Goal: Transaction & Acquisition: Purchase product/service

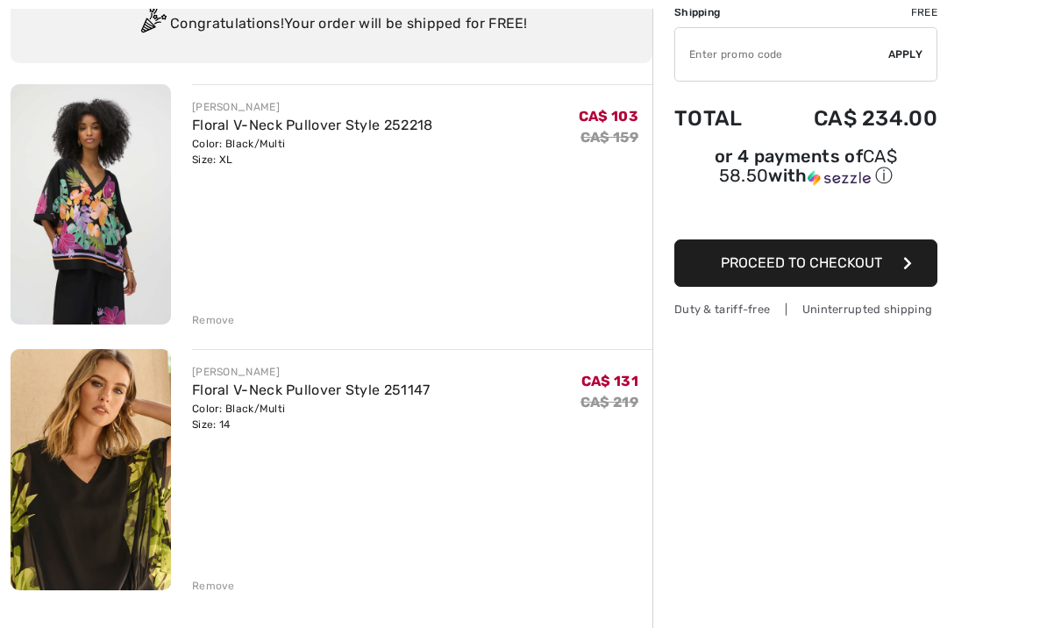
scroll to position [153, 0]
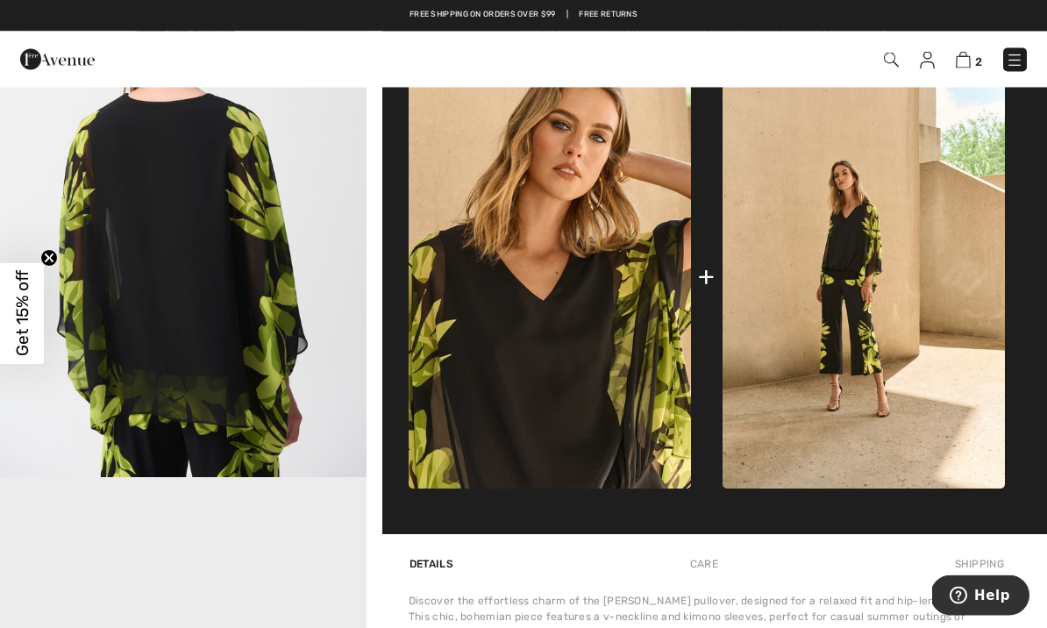
scroll to position [661, 0]
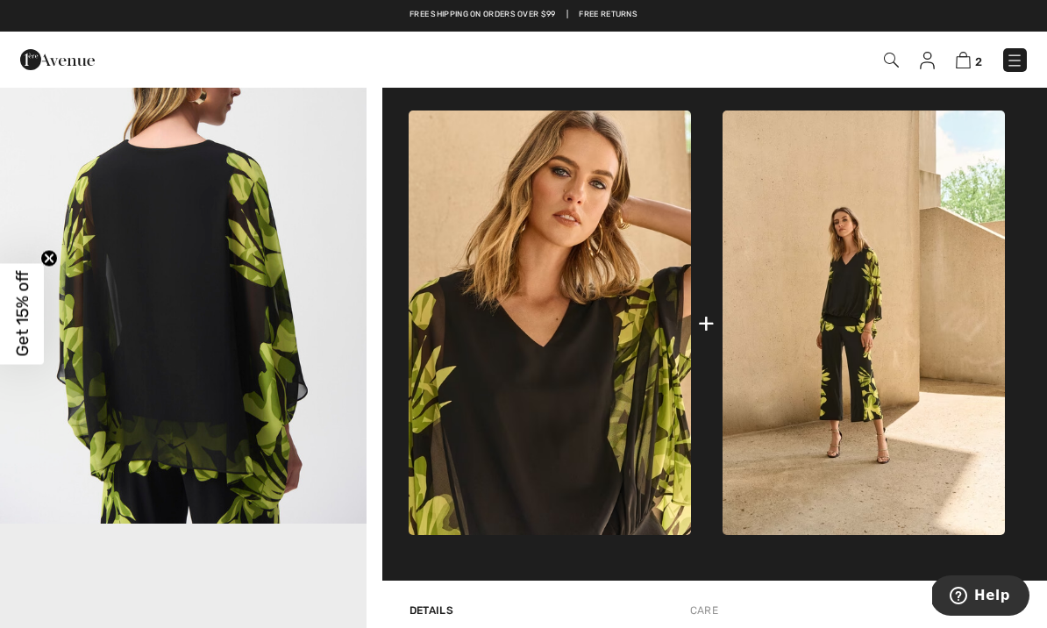
click at [803, 287] on img at bounding box center [864, 323] width 282 height 425
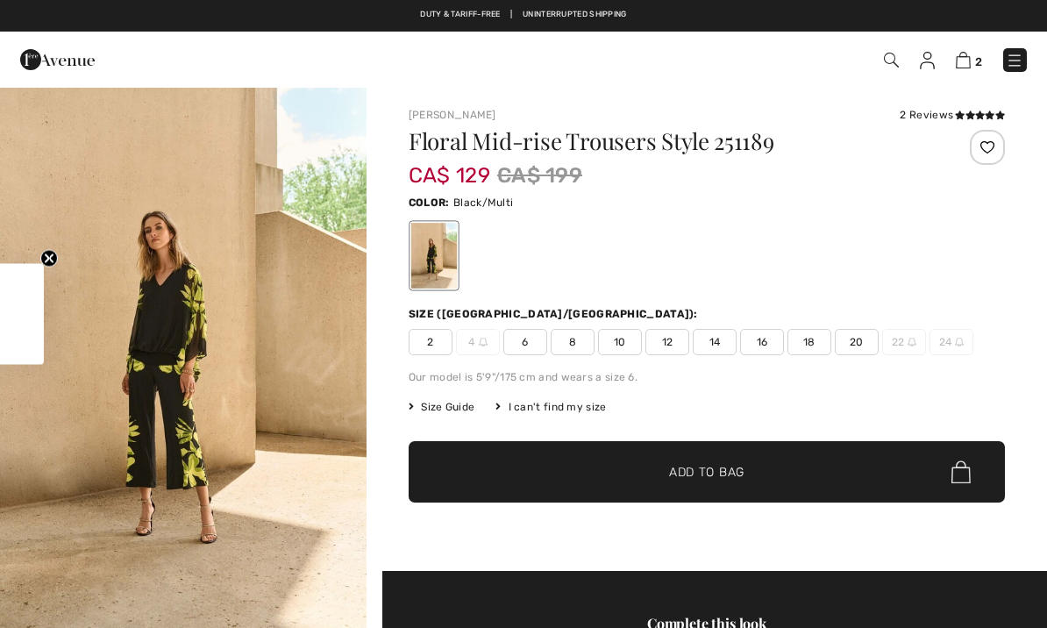
checkbox input "true"
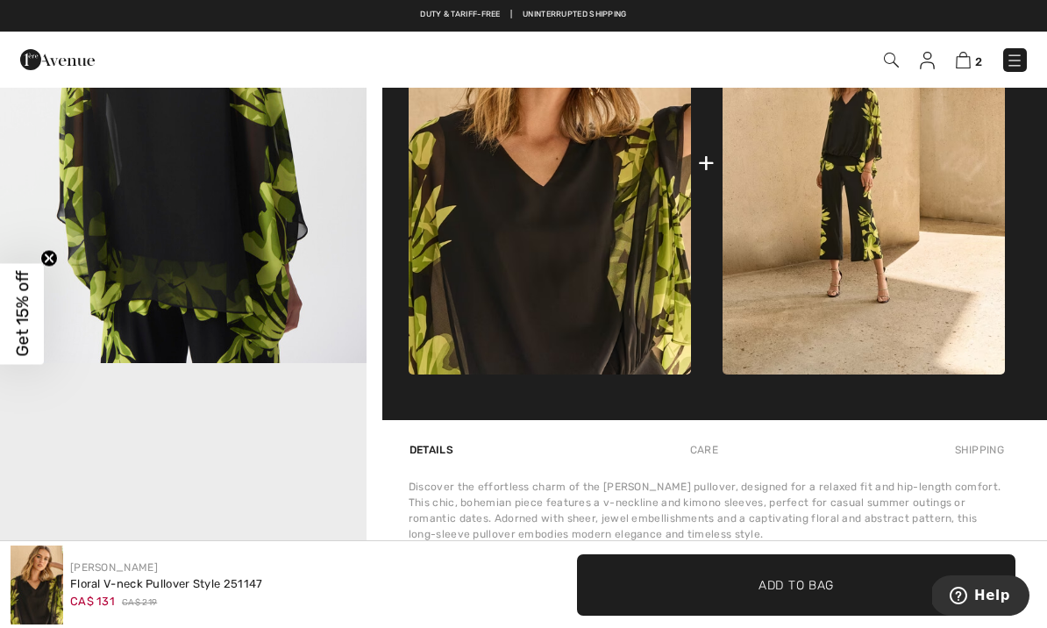
scroll to position [825, 0]
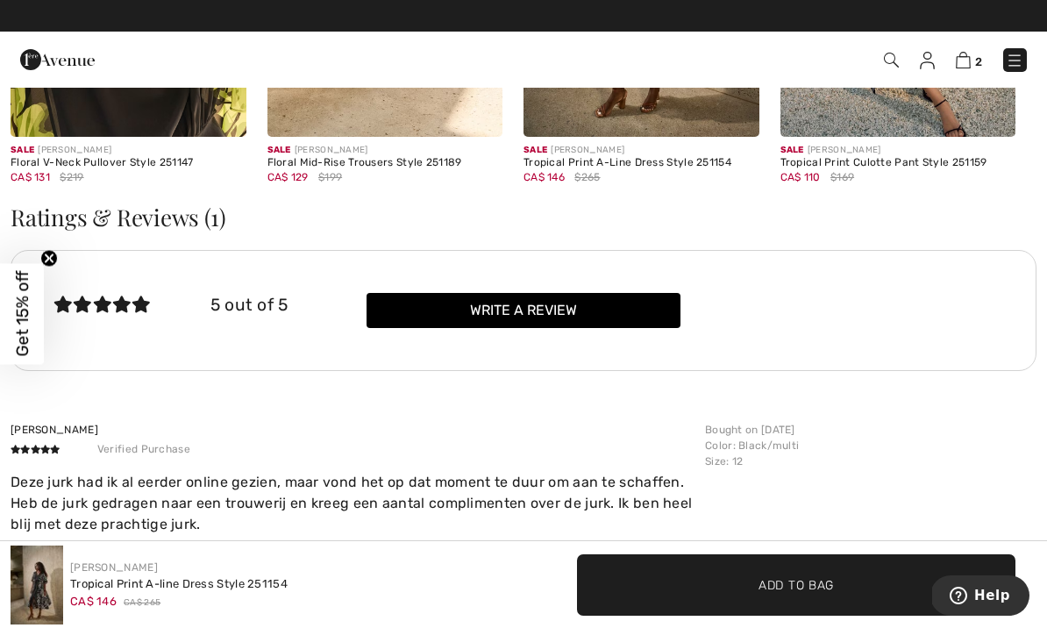
scroll to position [2295, 0]
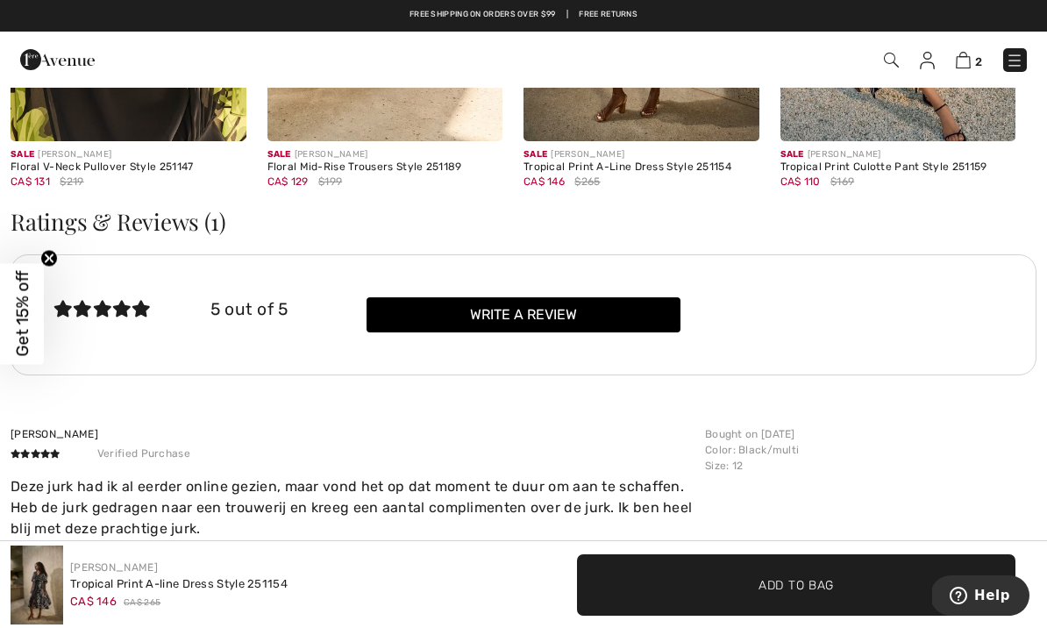
click at [1006, 67] on img at bounding box center [1015, 61] width 18 height 18
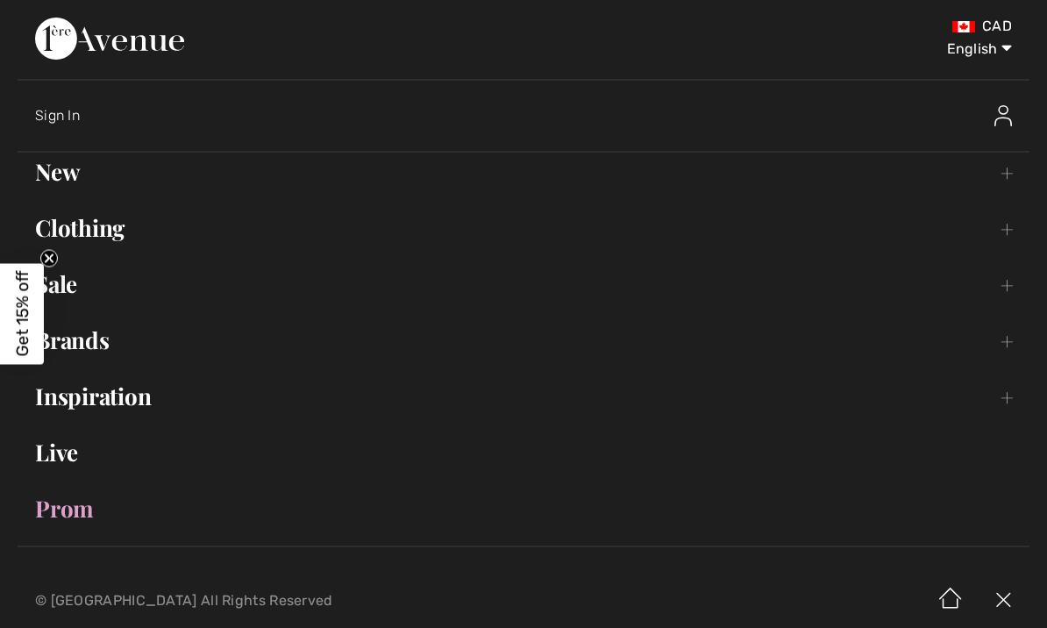
click at [78, 177] on link "New Toggle submenu" at bounding box center [524, 172] width 1012 height 39
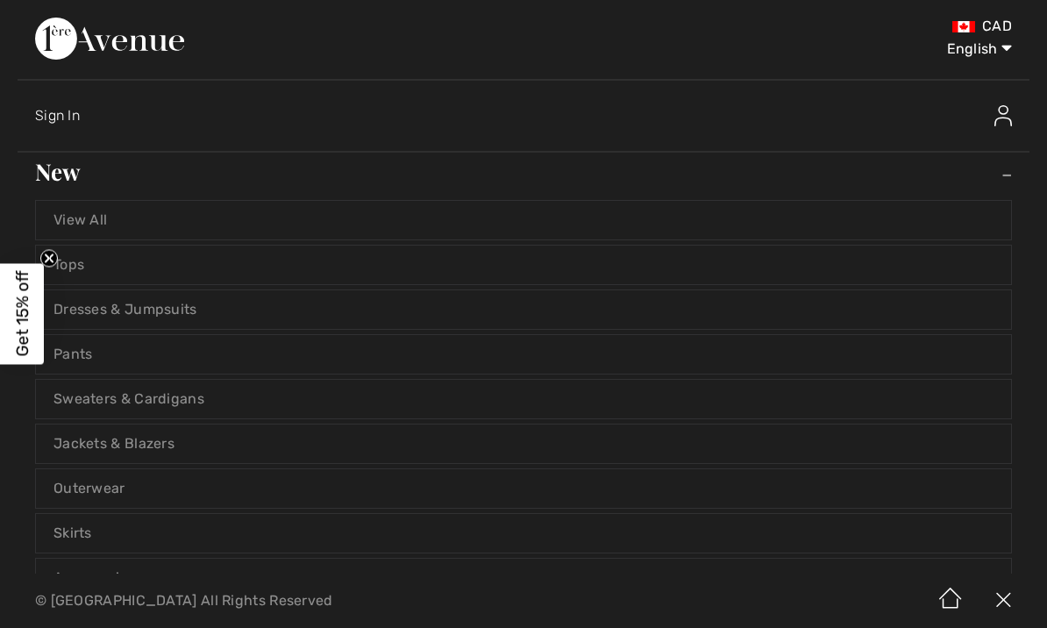
click at [89, 217] on link "View All" at bounding box center [524, 220] width 976 height 39
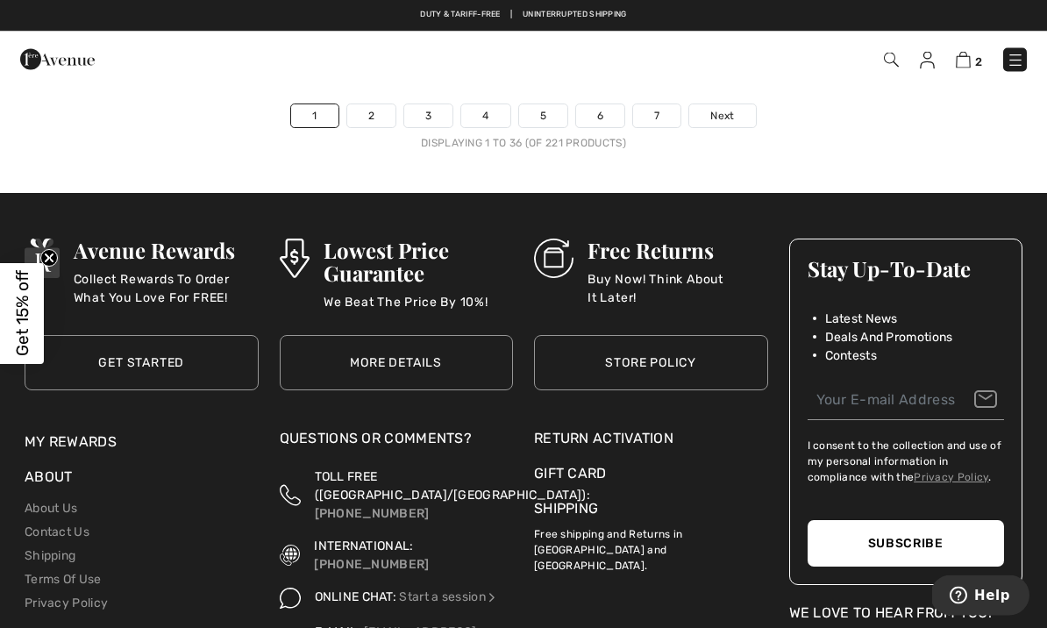
scroll to position [15504, 0]
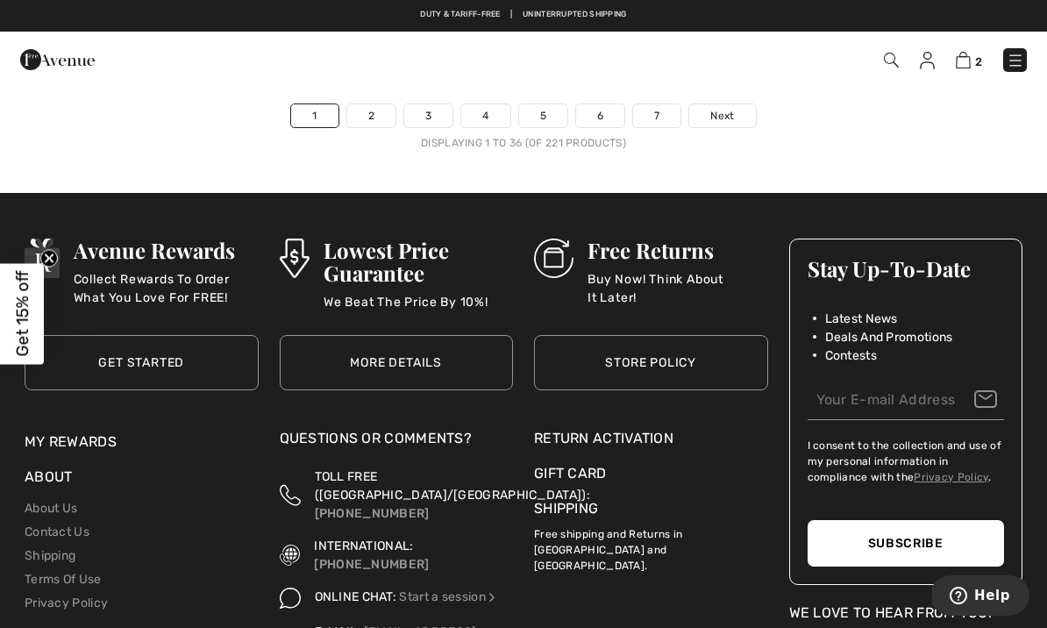
click at [718, 104] on link "Next" at bounding box center [723, 115] width 66 height 23
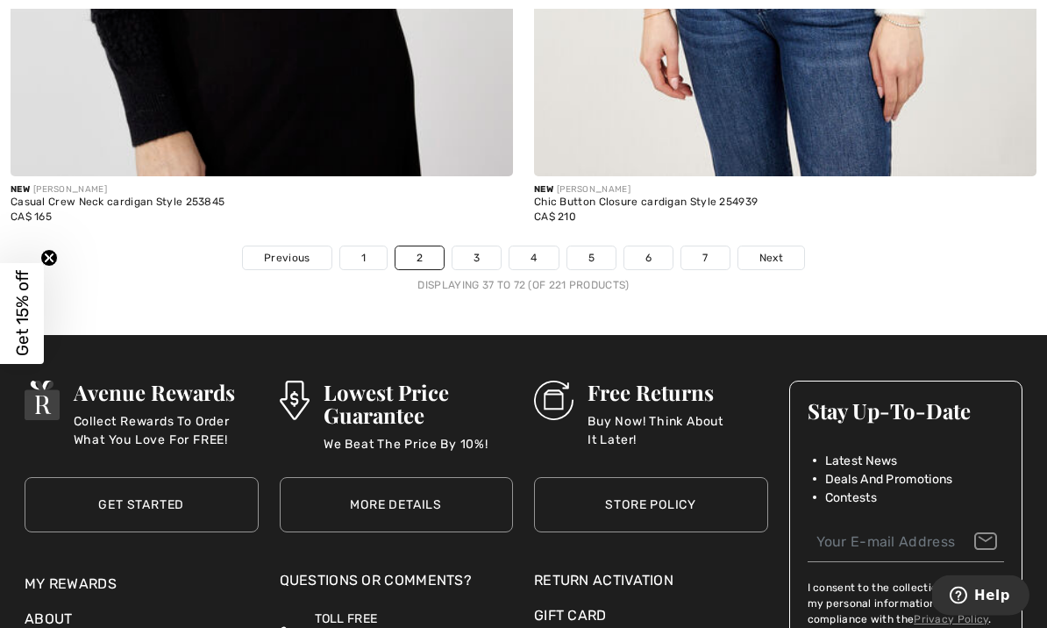
scroll to position [15536, 0]
click at [771, 247] on link "Next" at bounding box center [772, 258] width 66 height 23
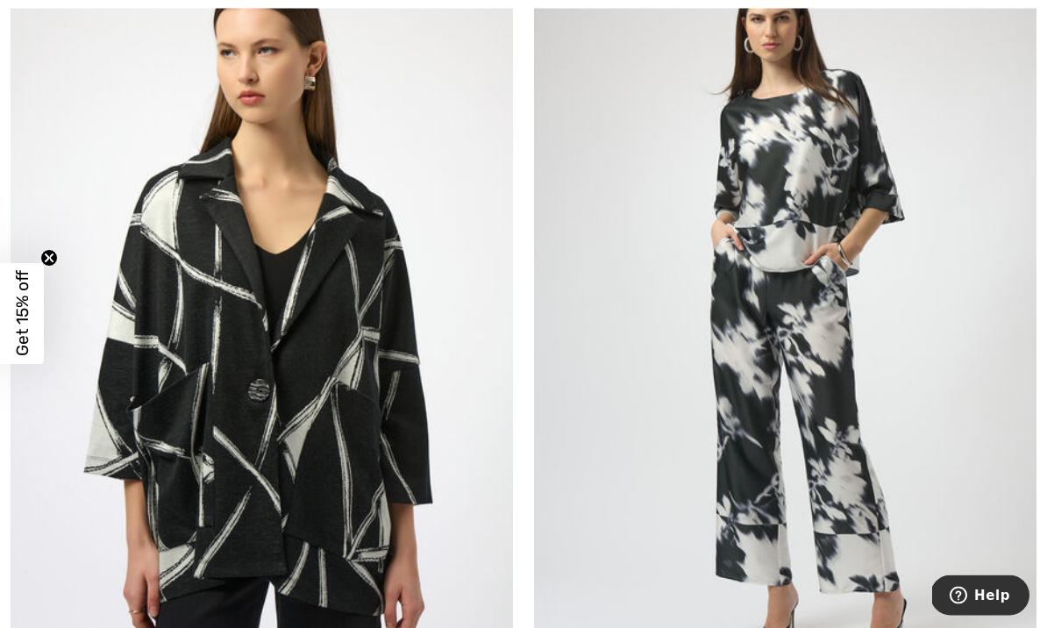
scroll to position [1972, 0]
click at [792, 150] on img at bounding box center [785, 324] width 503 height 754
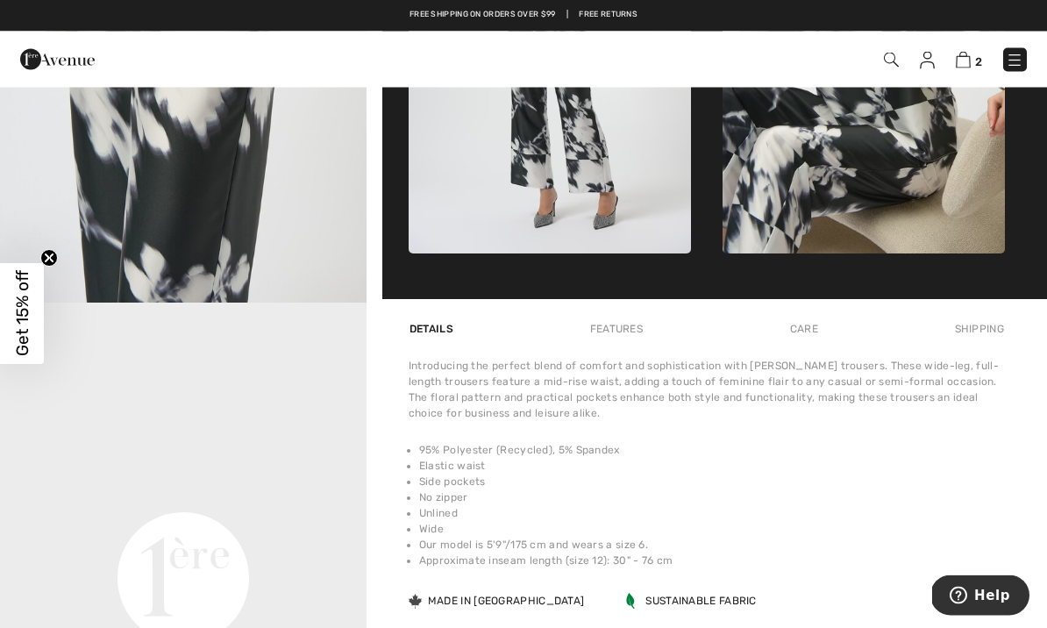
scroll to position [875, 0]
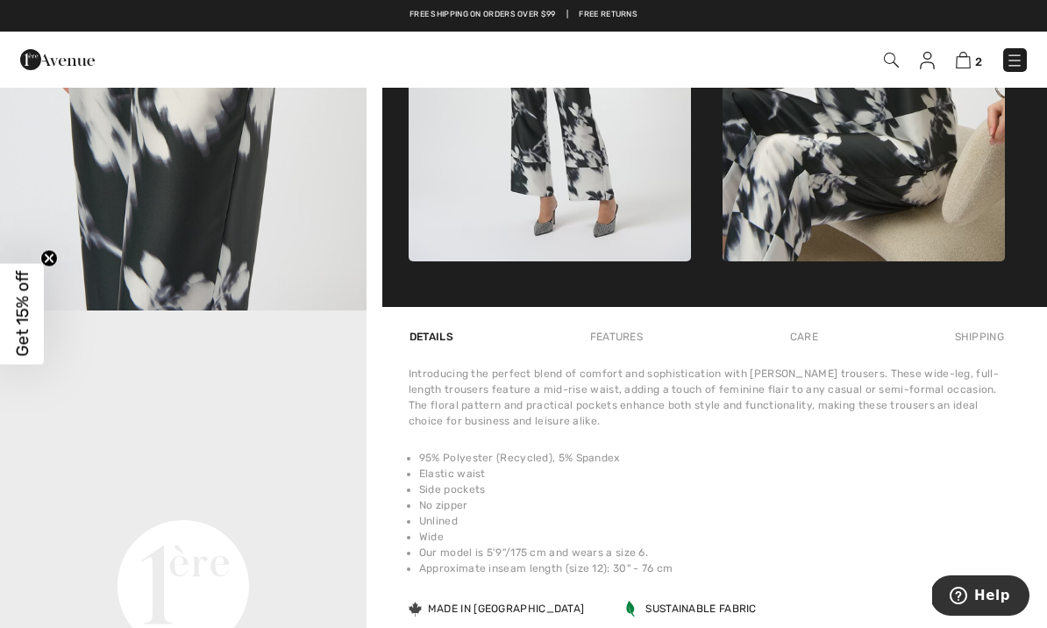
click at [842, 155] on img at bounding box center [864, 50] width 282 height 424
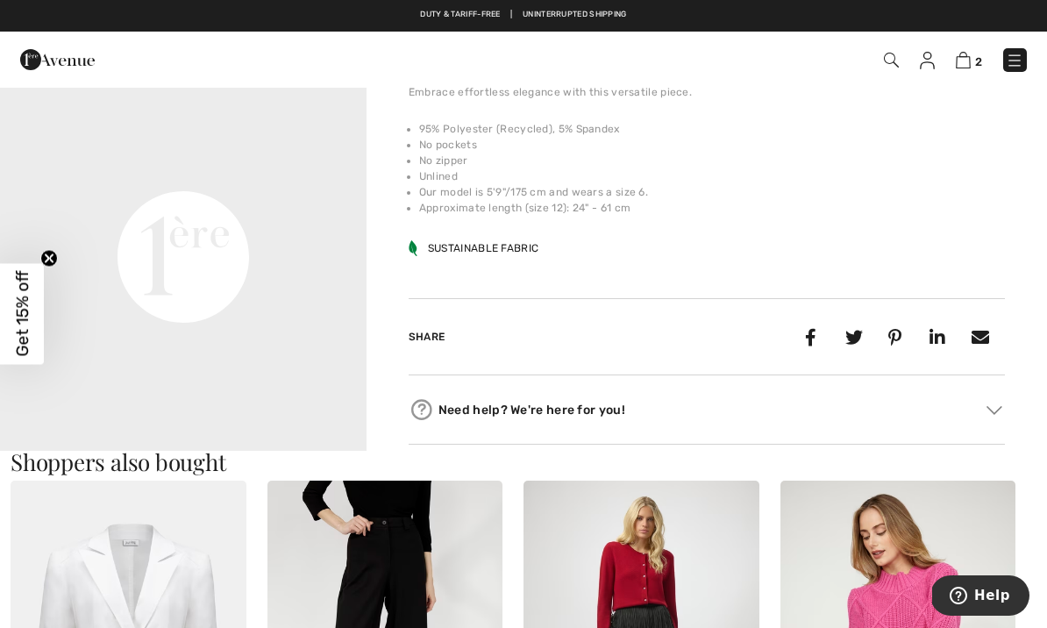
scroll to position [1205, 0]
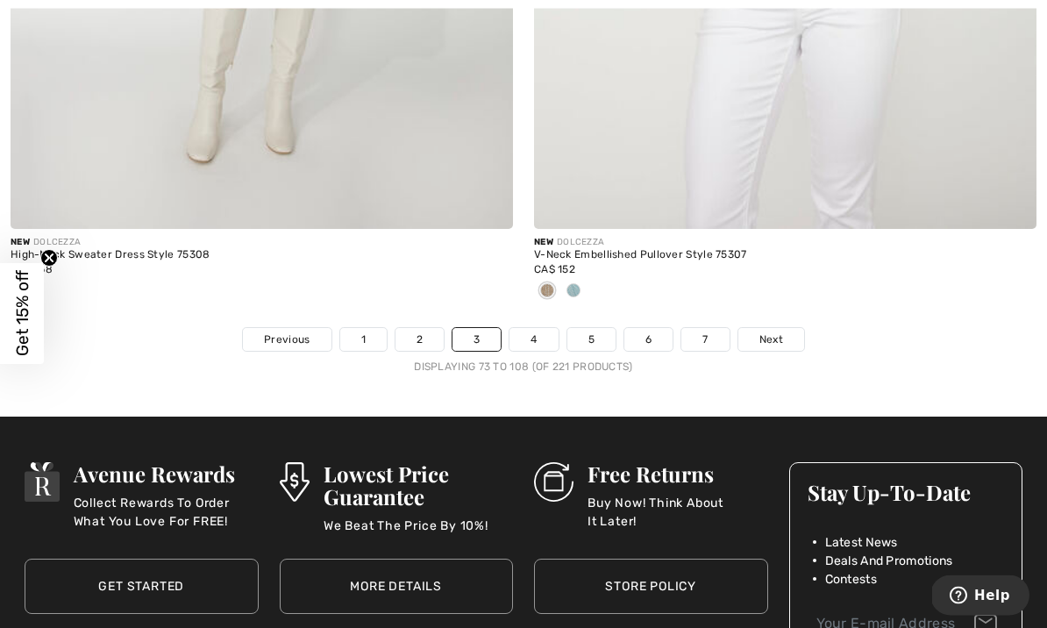
scroll to position [15446, 0]
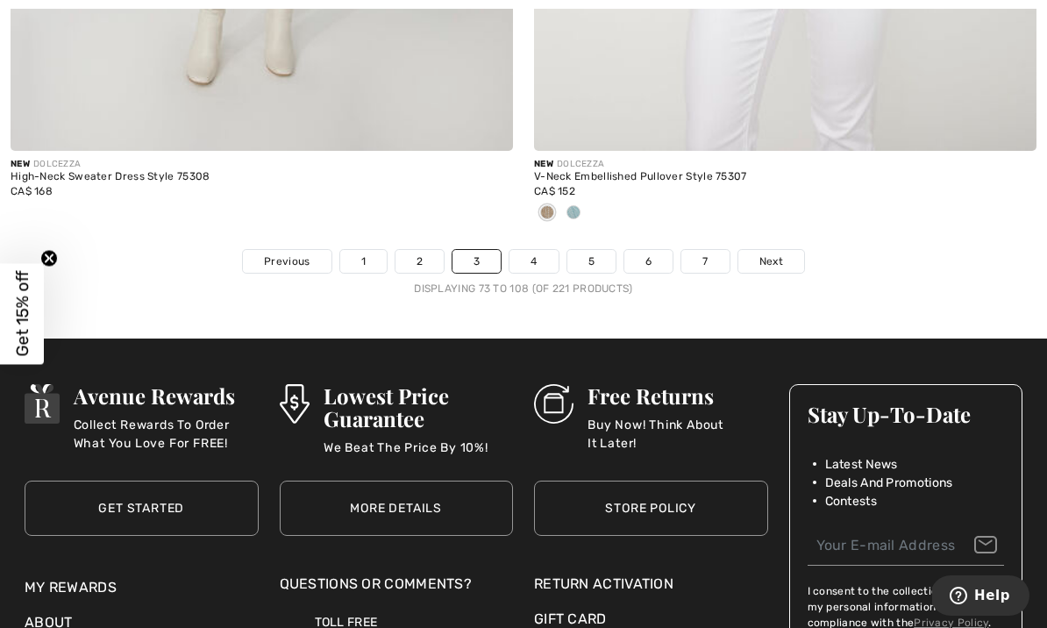
click at [781, 254] on span "Next" at bounding box center [772, 262] width 24 height 16
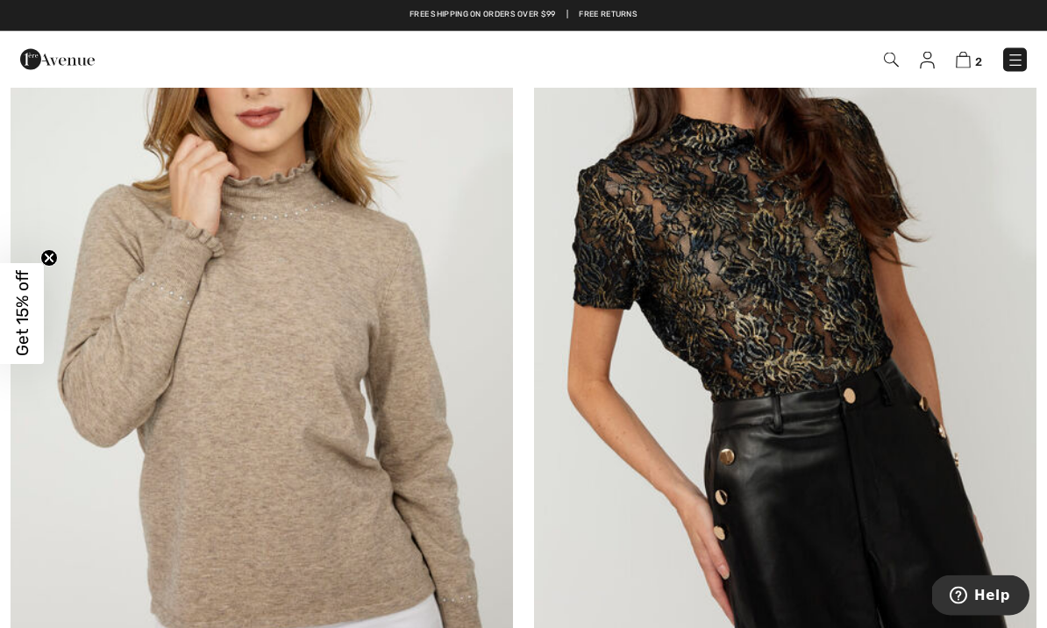
scroll to position [270, 0]
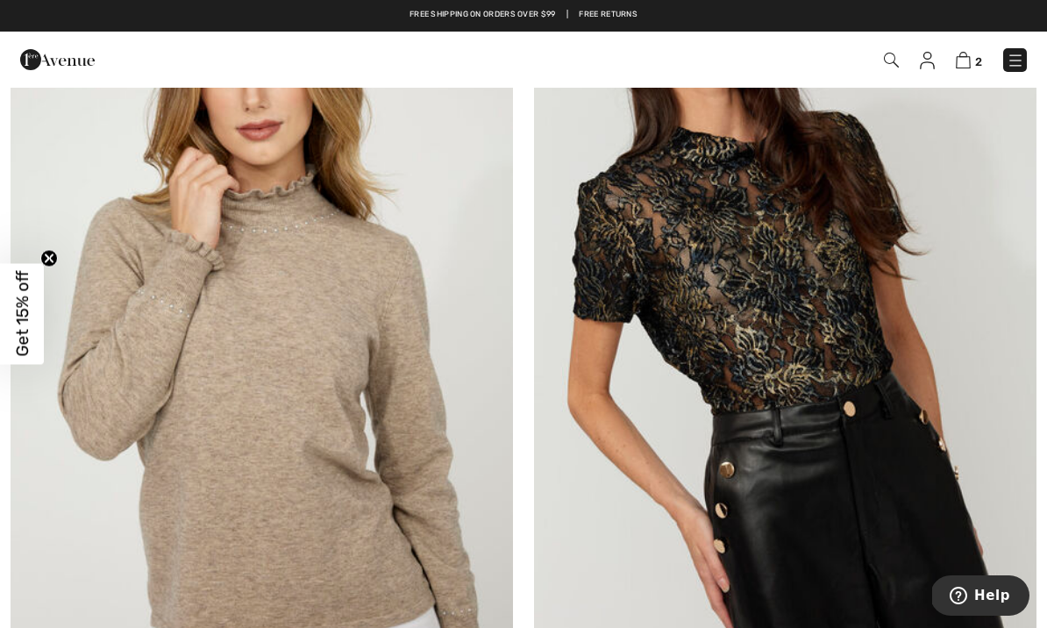
click at [757, 245] on img at bounding box center [785, 351] width 503 height 754
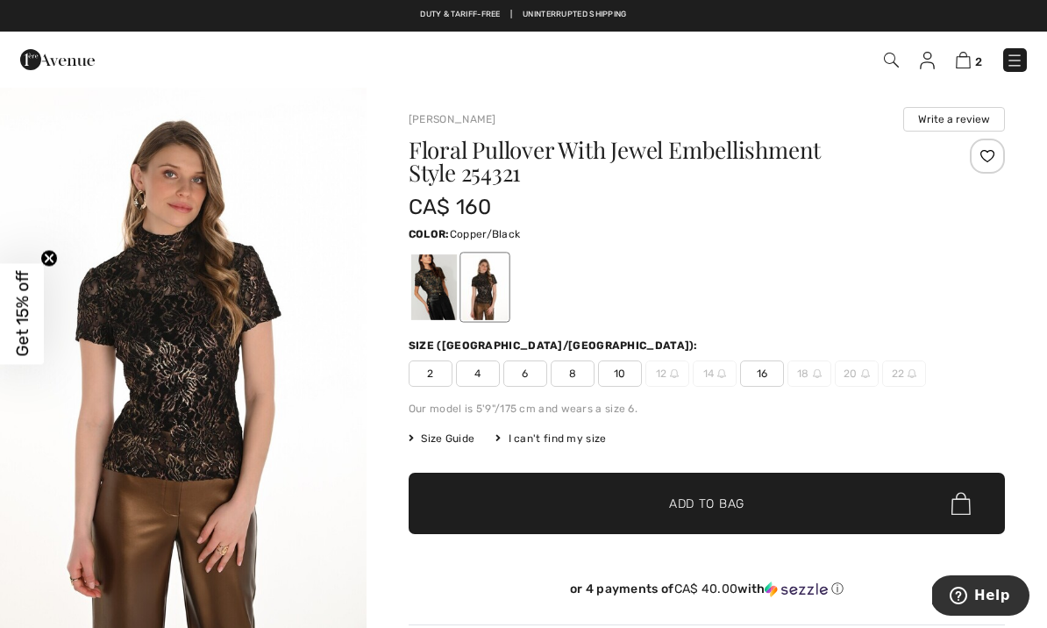
click at [495, 295] on div at bounding box center [485, 287] width 46 height 66
click at [442, 288] on div at bounding box center [434, 287] width 46 height 66
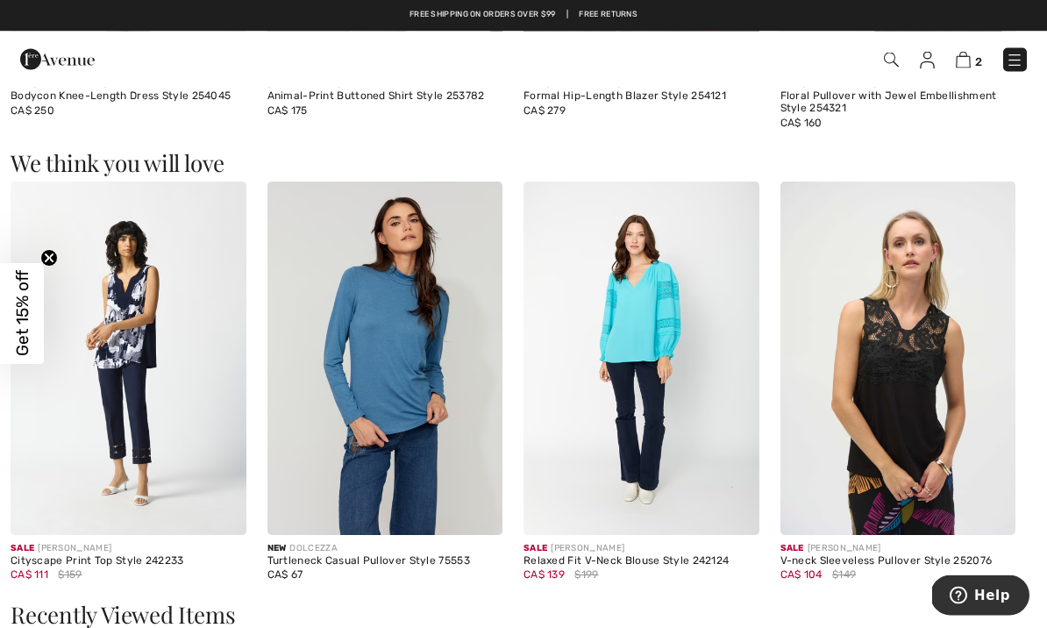
scroll to position [1355, 0]
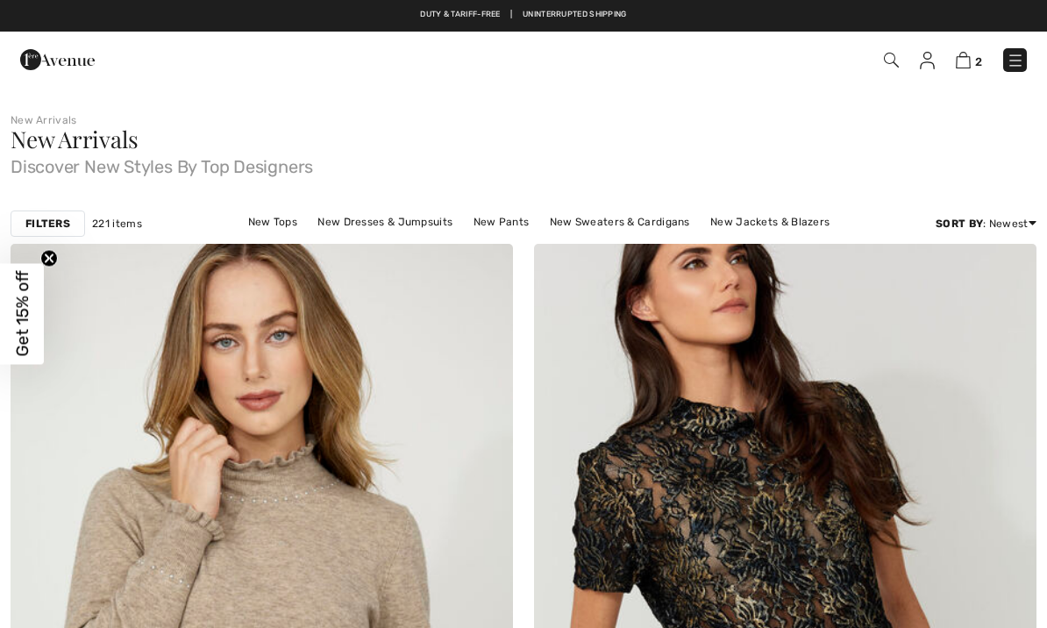
checkbox input "true"
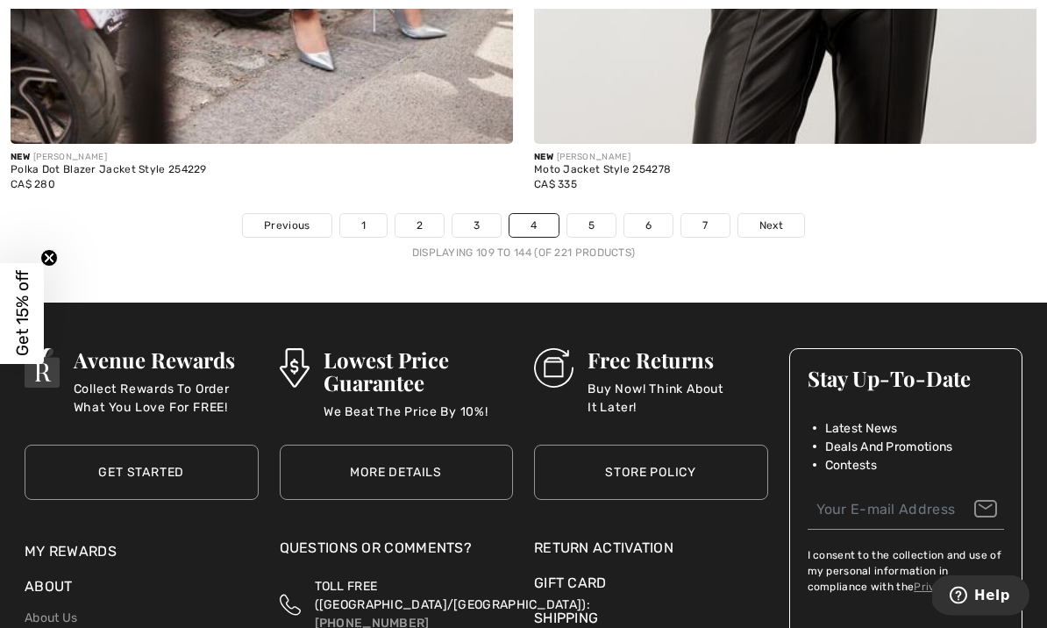
scroll to position [15453, 0]
click at [776, 218] on span "Next" at bounding box center [772, 226] width 24 height 16
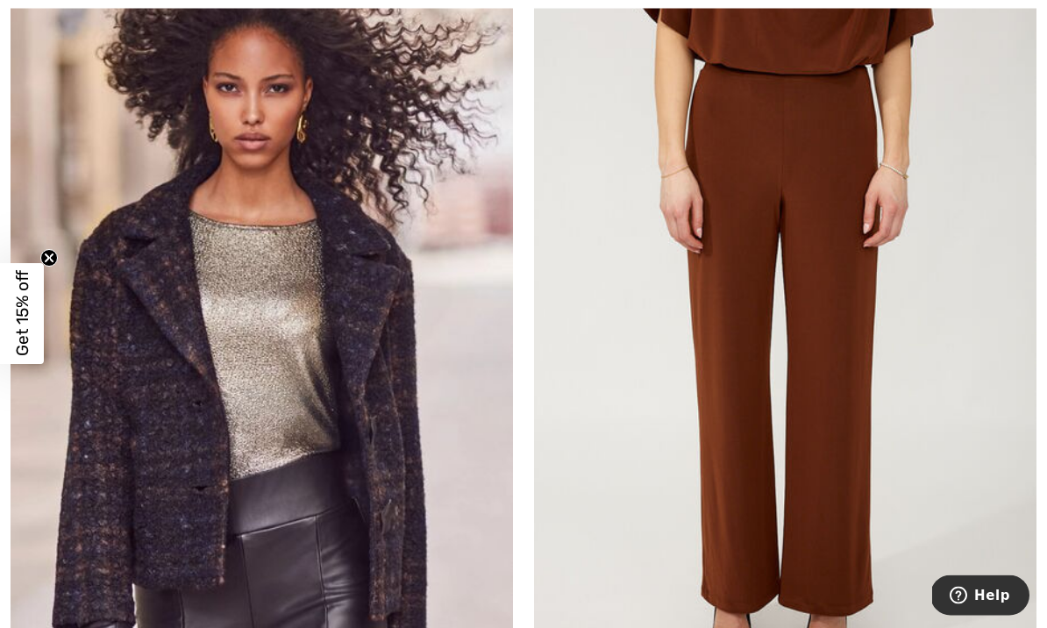
scroll to position [258, 0]
click at [318, 318] on img at bounding box center [262, 363] width 503 height 754
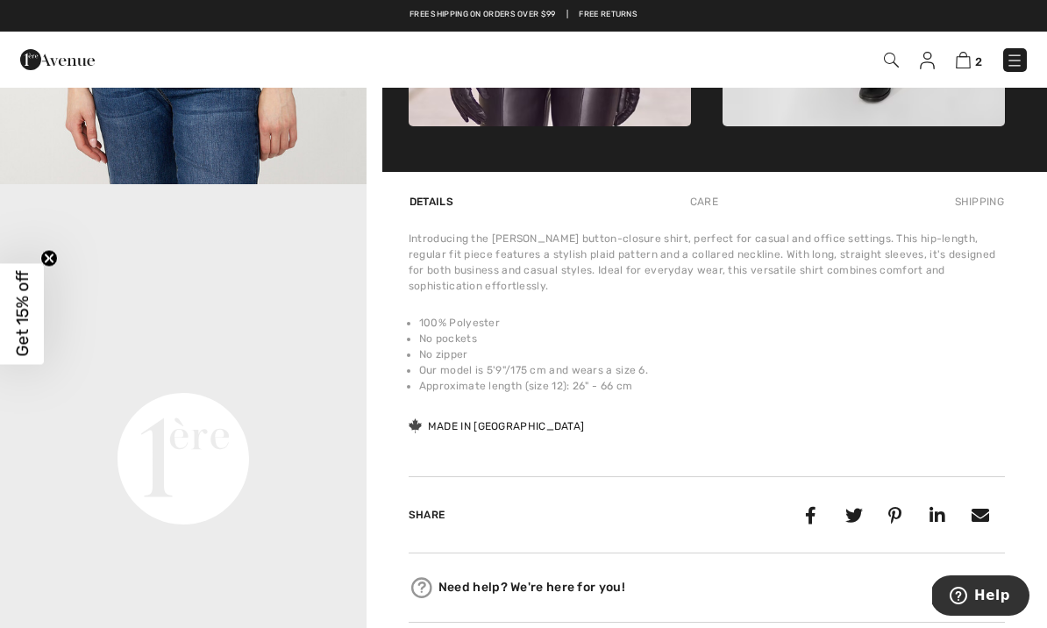
scroll to position [987, 0]
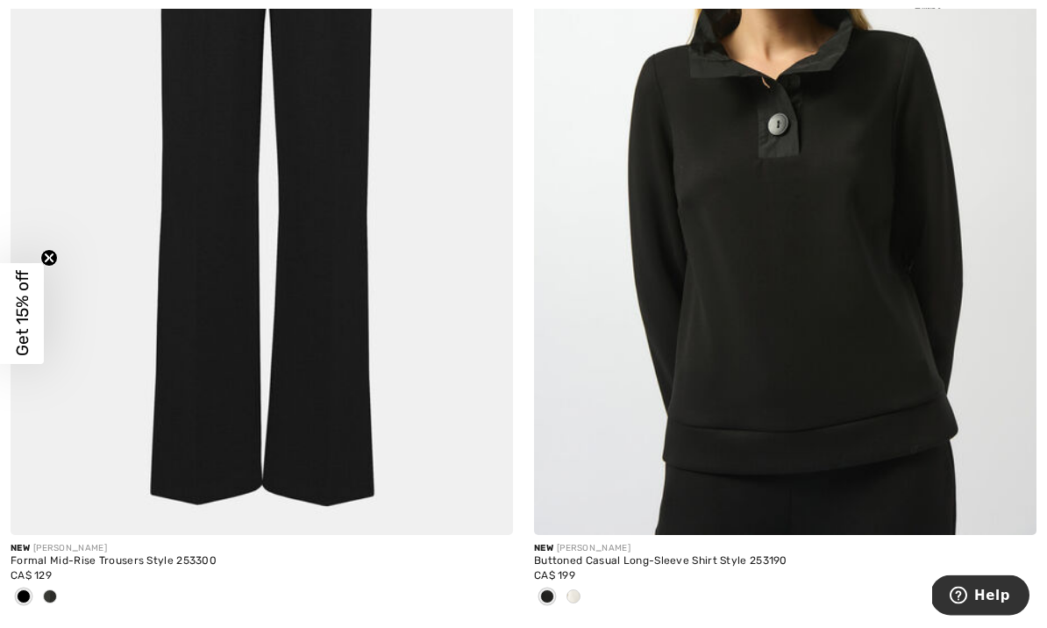
scroll to position [5652, 0]
click at [758, 186] on img at bounding box center [785, 159] width 503 height 754
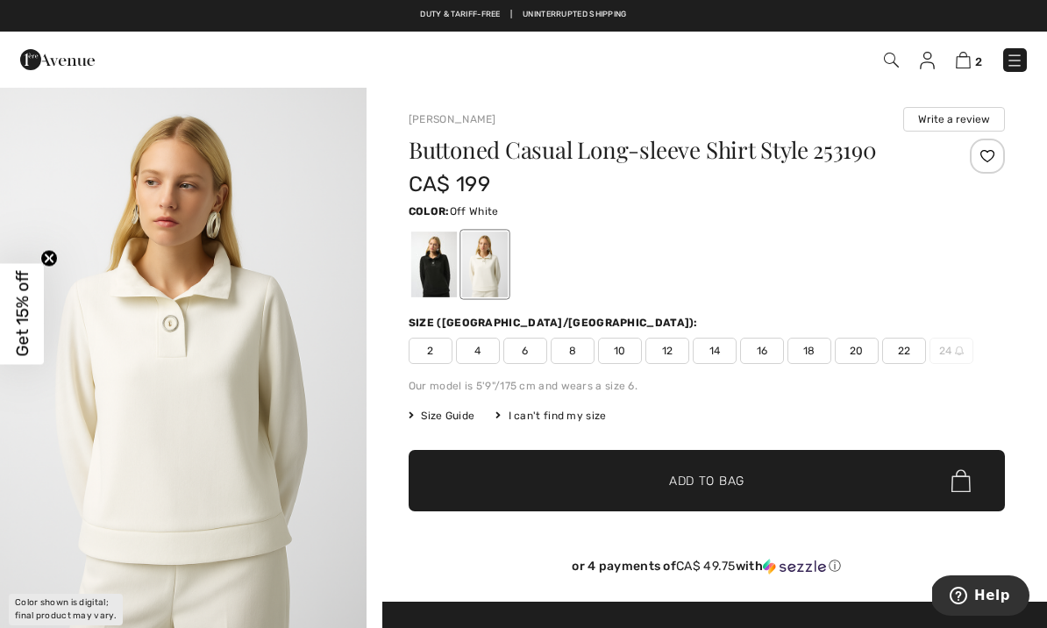
click at [442, 252] on div at bounding box center [434, 265] width 46 height 66
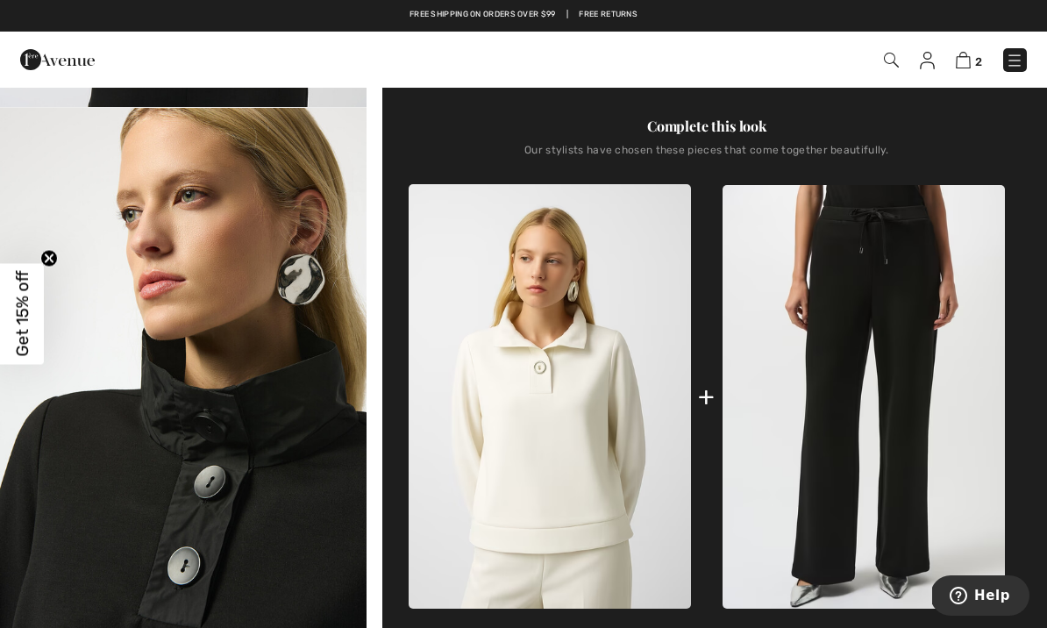
scroll to position [532, 0]
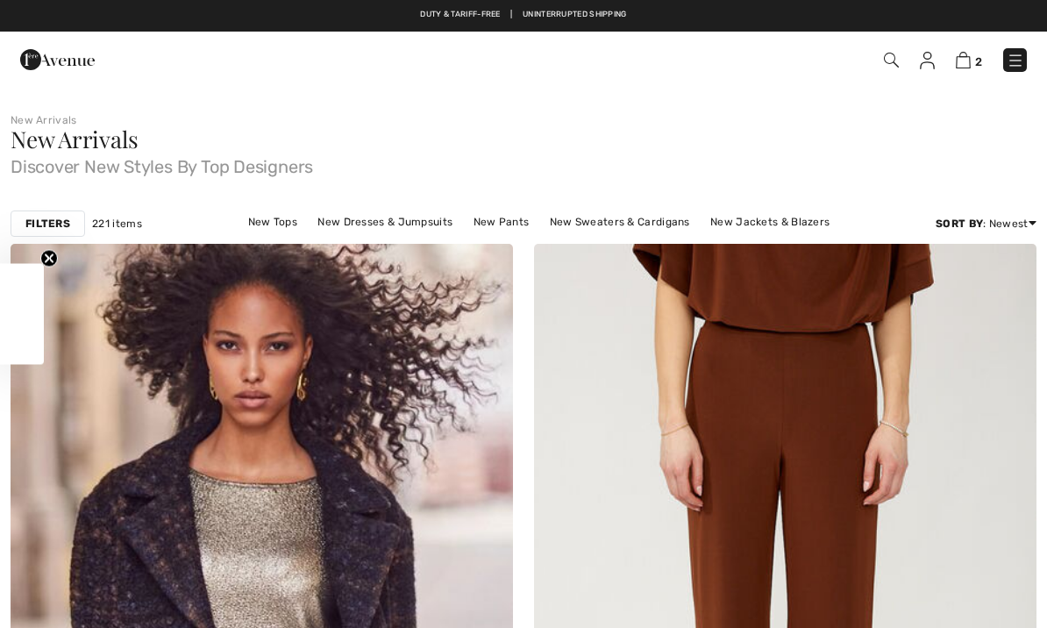
checkbox input "true"
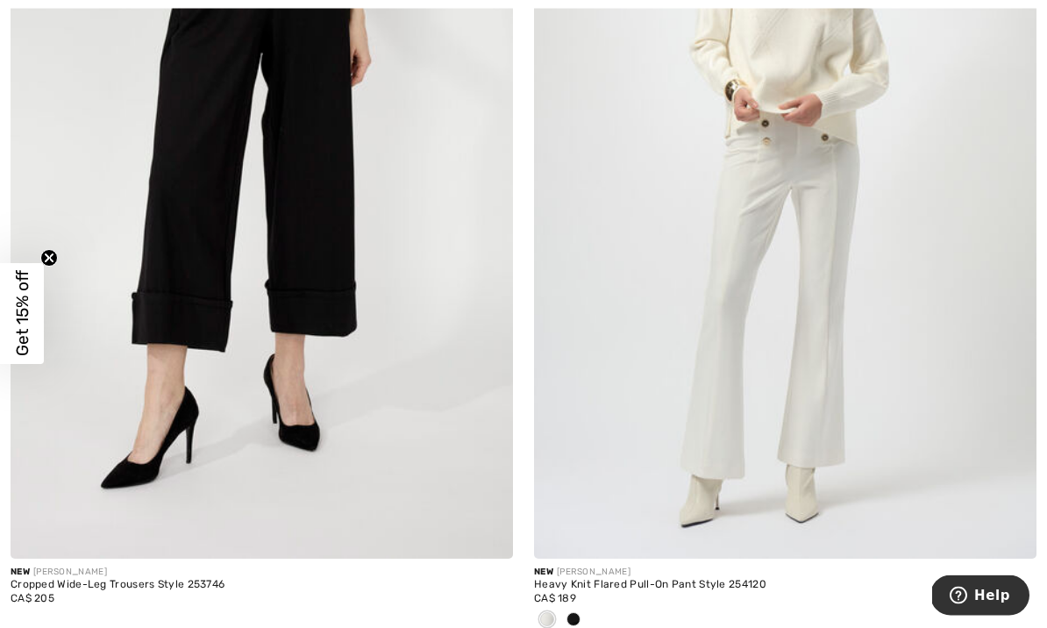
scroll to position [6481, 0]
click at [723, 209] on img at bounding box center [785, 181] width 503 height 754
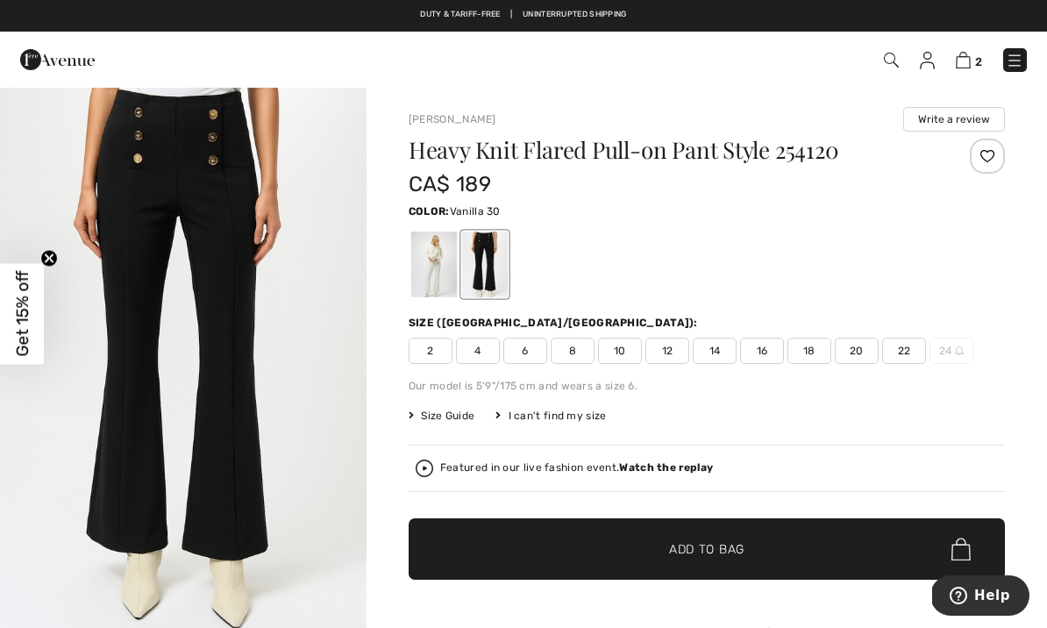
click at [440, 249] on div at bounding box center [434, 265] width 46 height 66
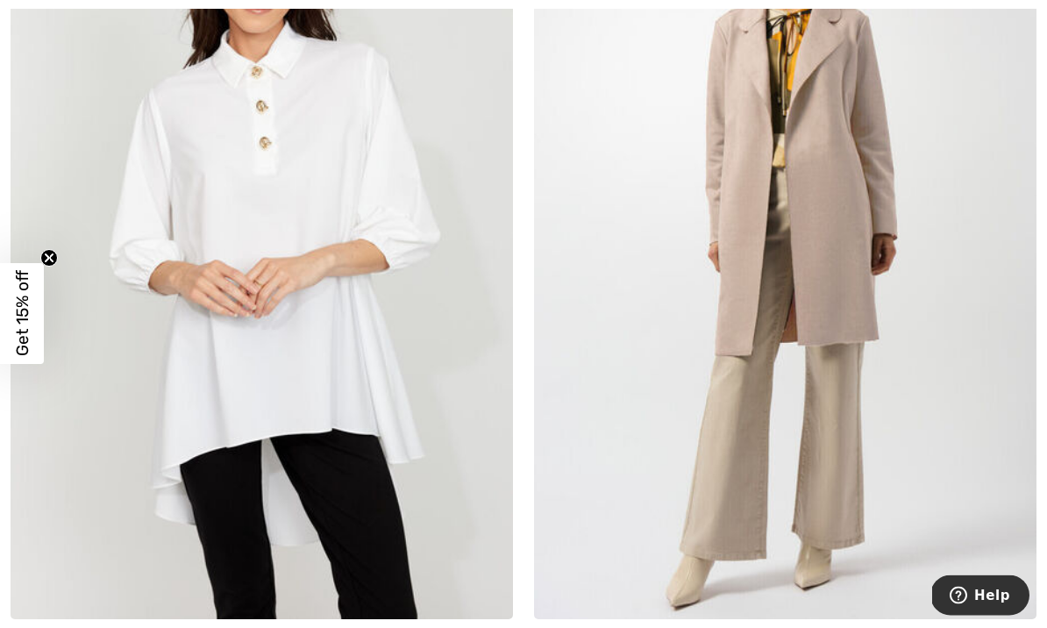
scroll to position [8919, 0]
click at [354, 301] on img at bounding box center [262, 242] width 503 height 754
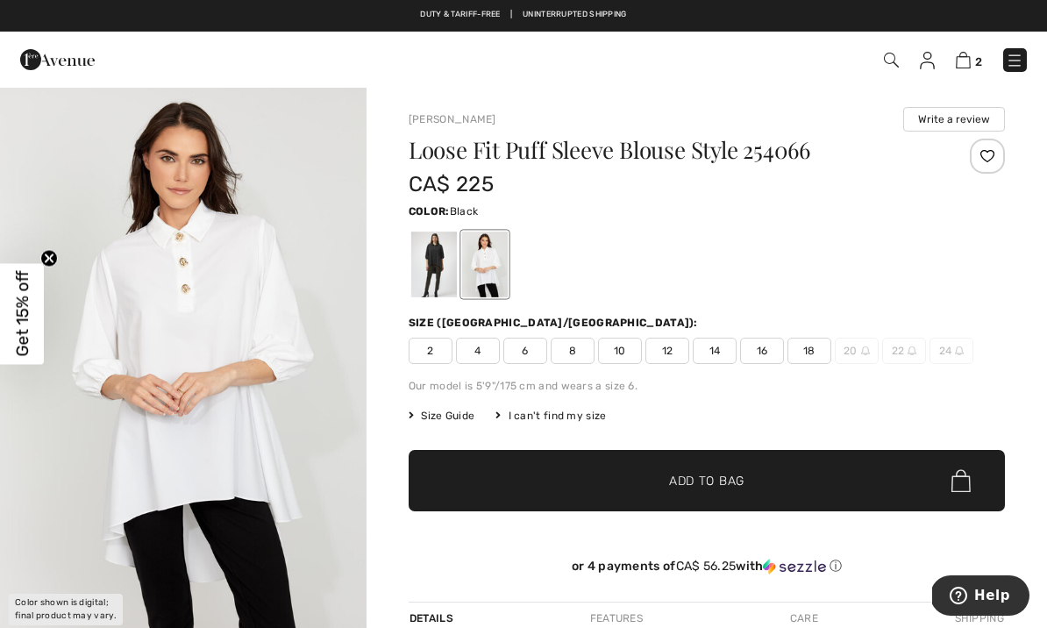
click at [439, 254] on div at bounding box center [434, 265] width 46 height 66
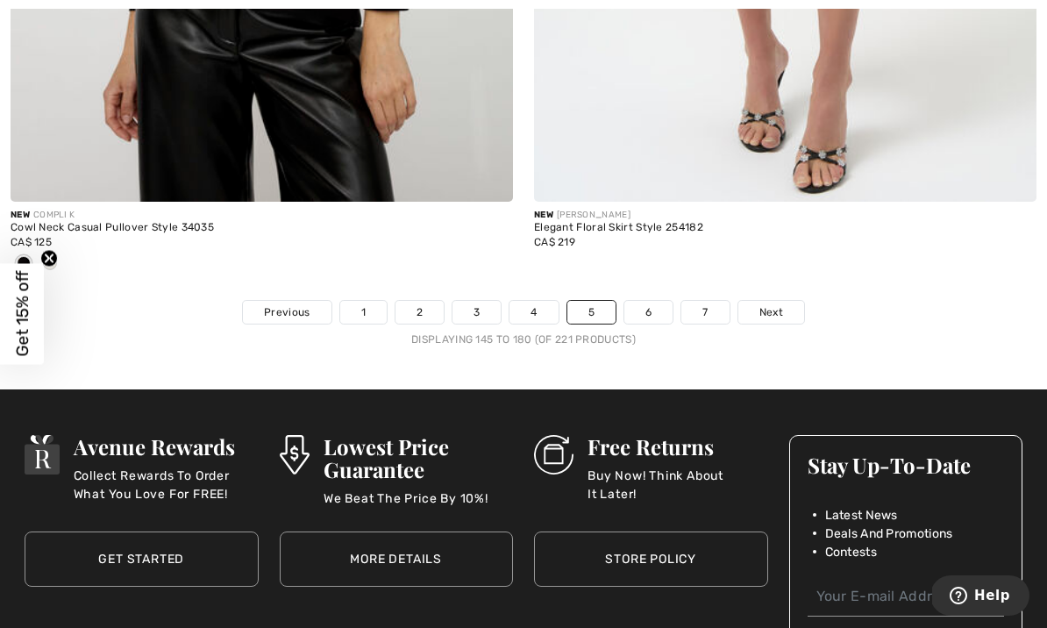
scroll to position [15428, 0]
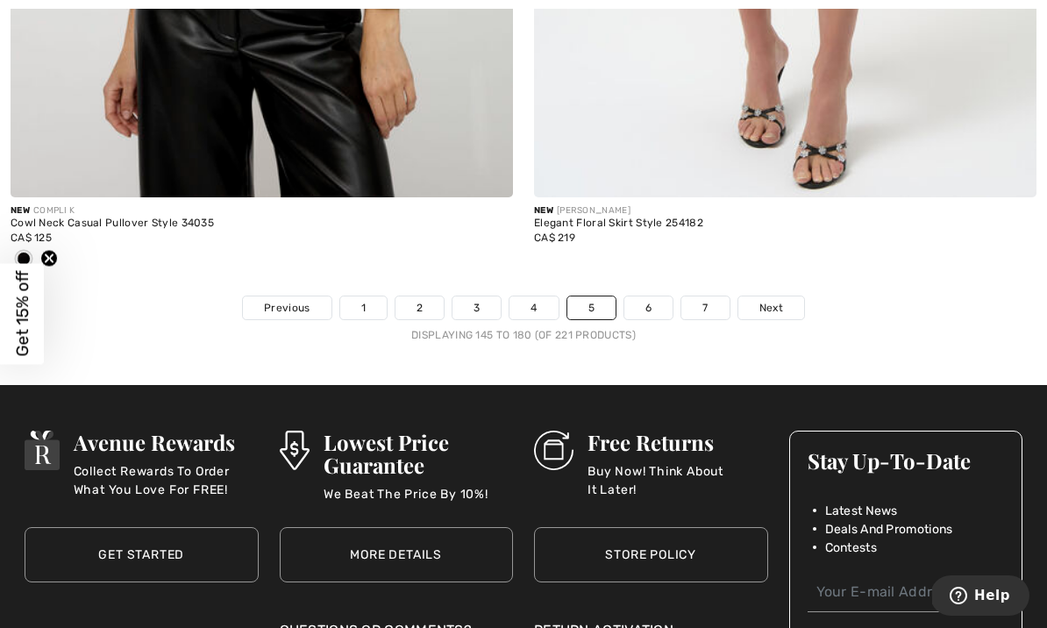
click at [762, 297] on link "Next" at bounding box center [772, 308] width 66 height 23
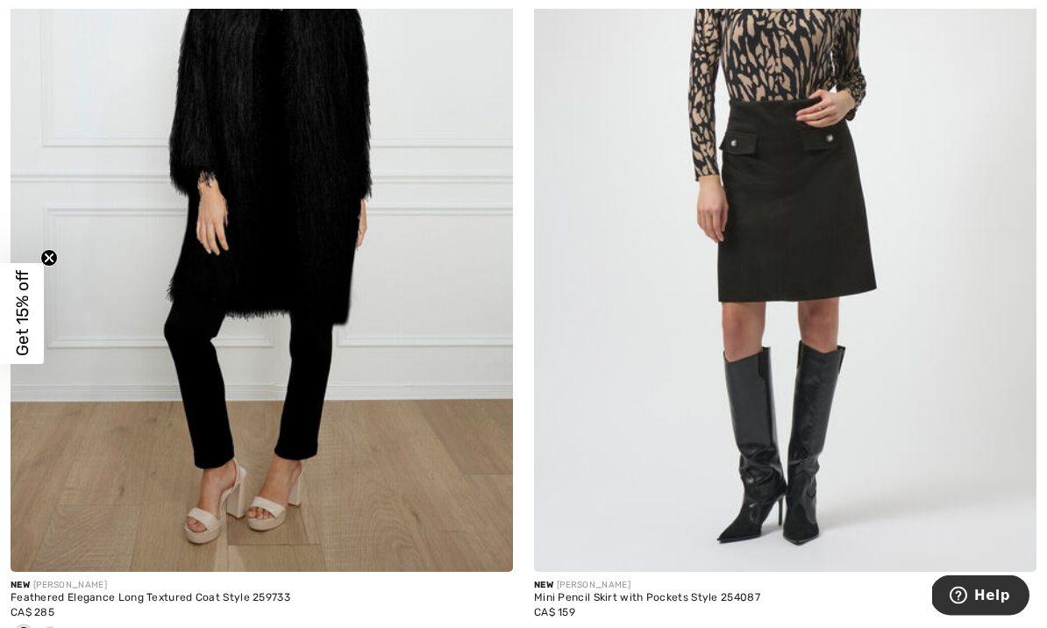
scroll to position [10879, 0]
click at [379, 228] on img at bounding box center [262, 195] width 503 height 754
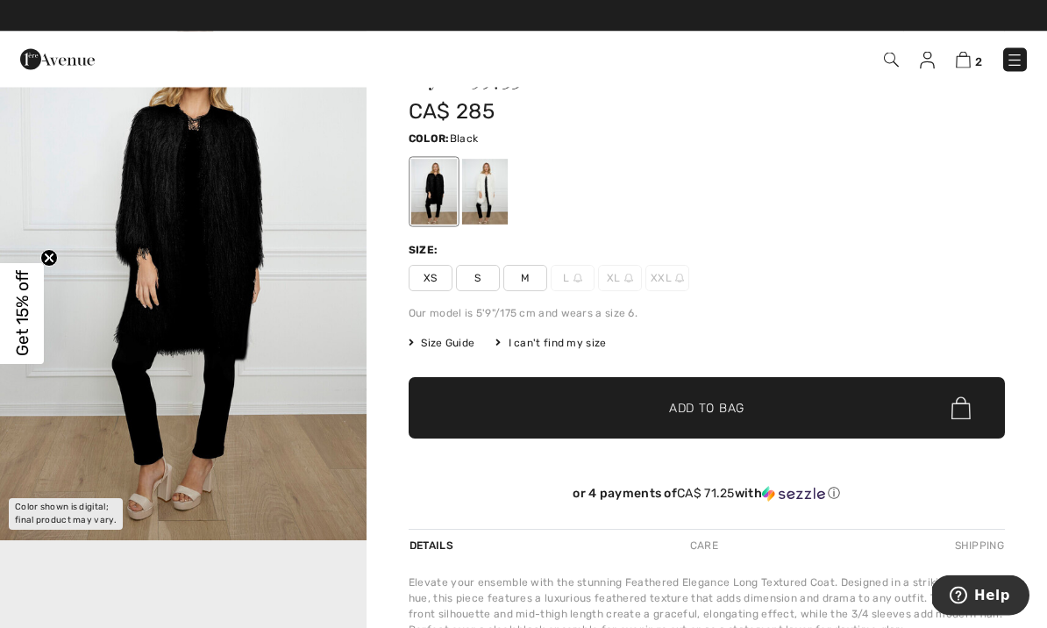
scroll to position [72, 0]
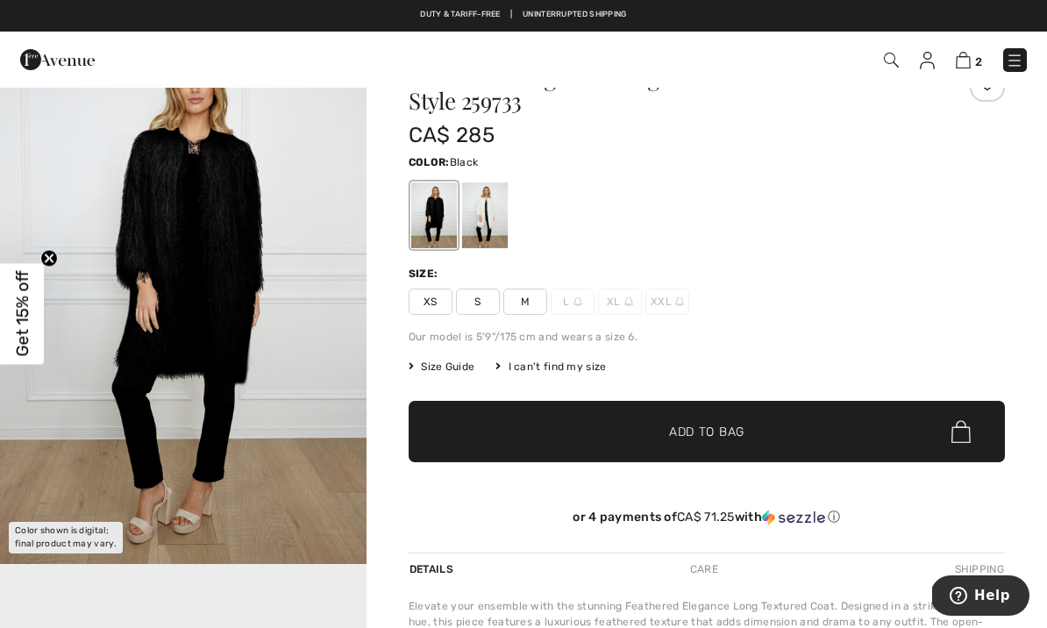
click at [498, 207] on div at bounding box center [485, 215] width 46 height 66
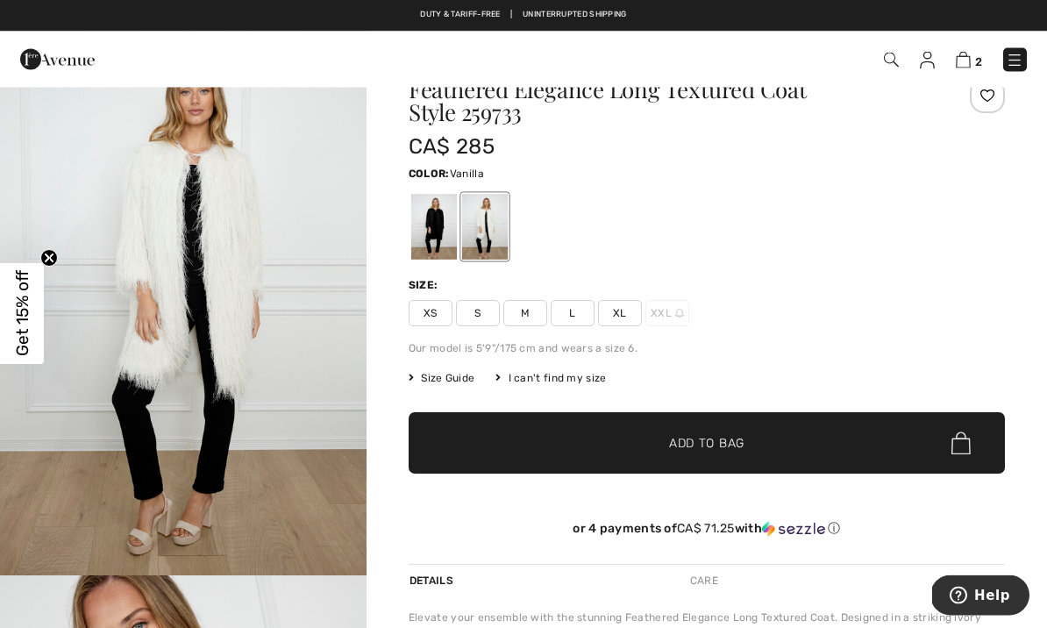
scroll to position [0, 0]
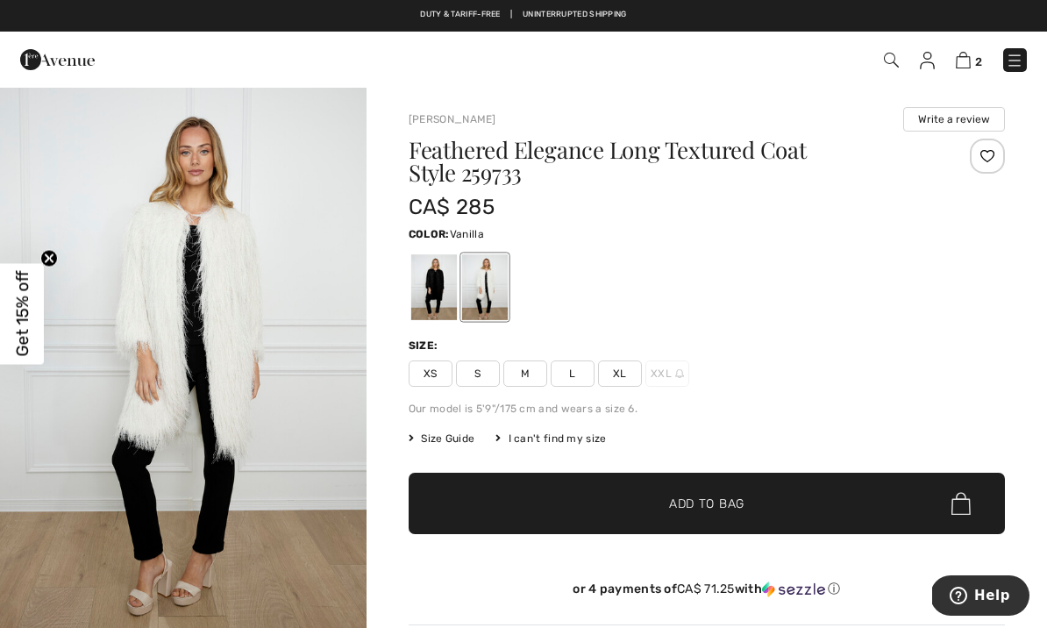
click at [635, 164] on h1 "Feathered Elegance Long Textured Coat Style 259733" at bounding box center [657, 162] width 497 height 46
click at [442, 291] on div at bounding box center [434, 287] width 46 height 66
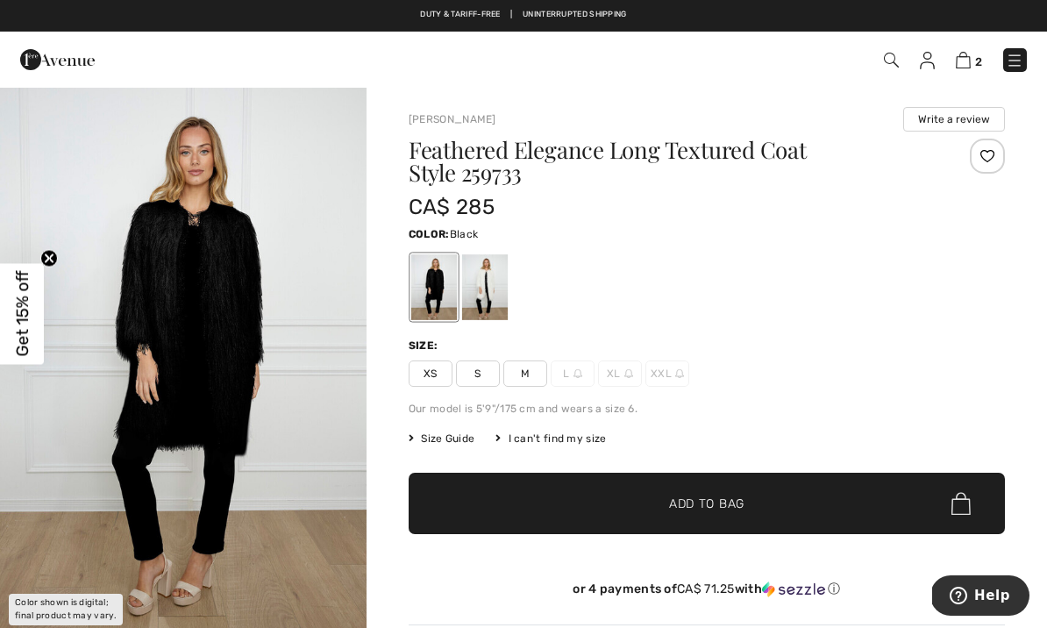
click at [253, 268] on img "1 / 1" at bounding box center [183, 361] width 367 height 550
click at [491, 275] on div at bounding box center [485, 287] width 46 height 66
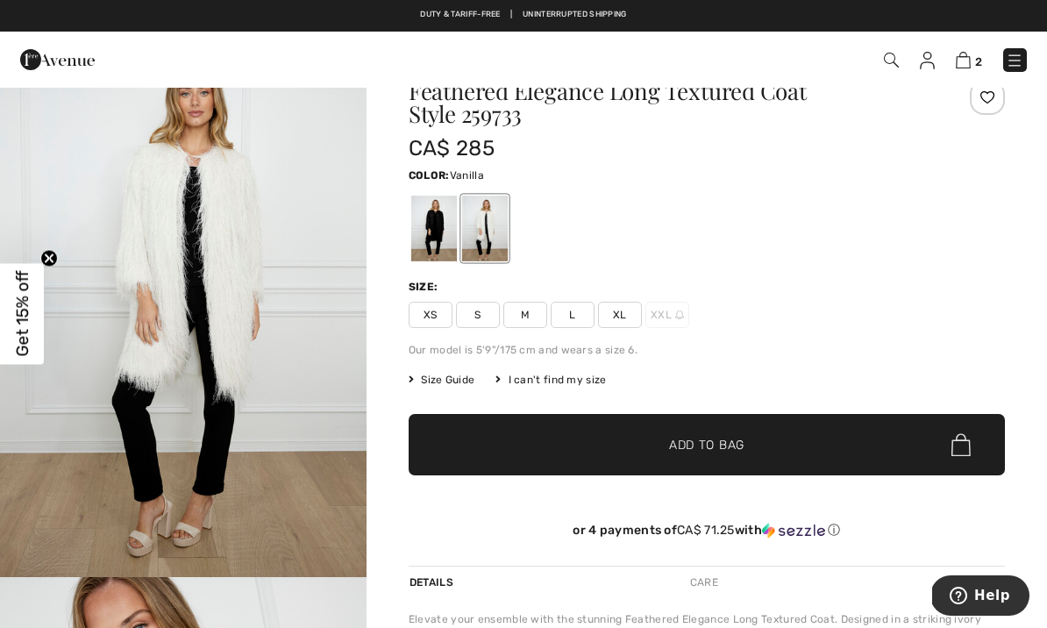
scroll to position [20, 0]
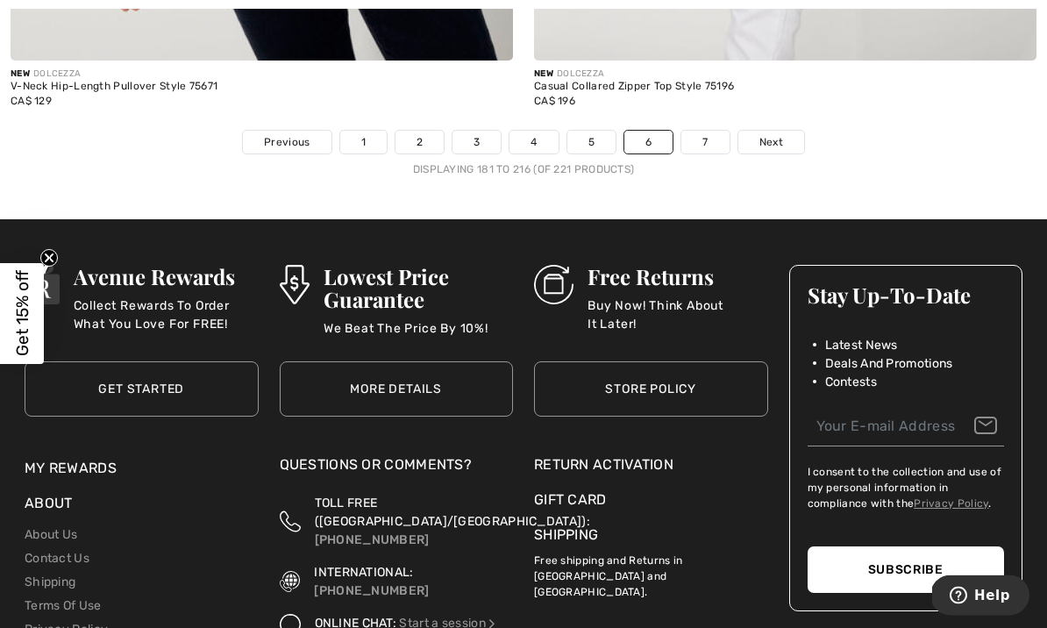
scroll to position [15594, 0]
click at [776, 134] on span "Next" at bounding box center [772, 142] width 24 height 16
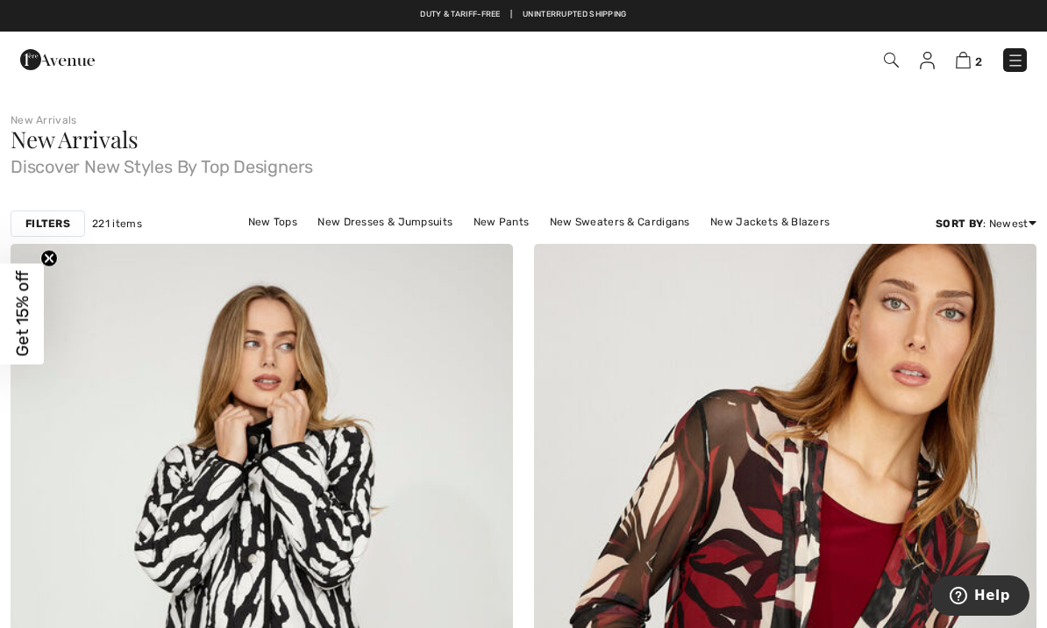
click at [1009, 68] on img at bounding box center [1016, 61] width 18 height 18
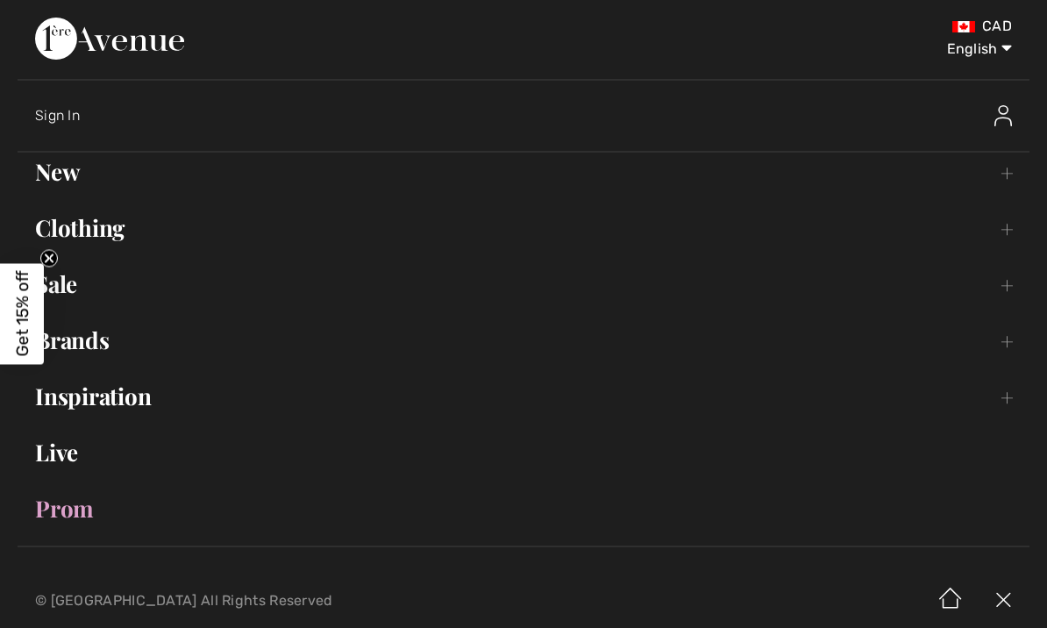
click at [73, 518] on link "Prom" at bounding box center [524, 509] width 1012 height 39
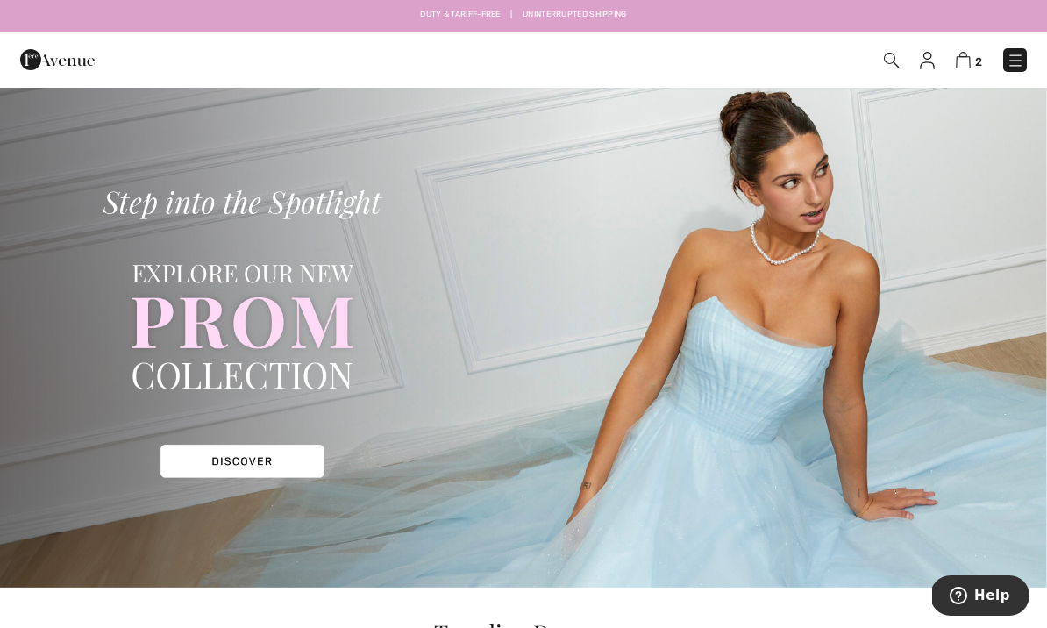
click at [1008, 62] on img at bounding box center [1016, 61] width 18 height 18
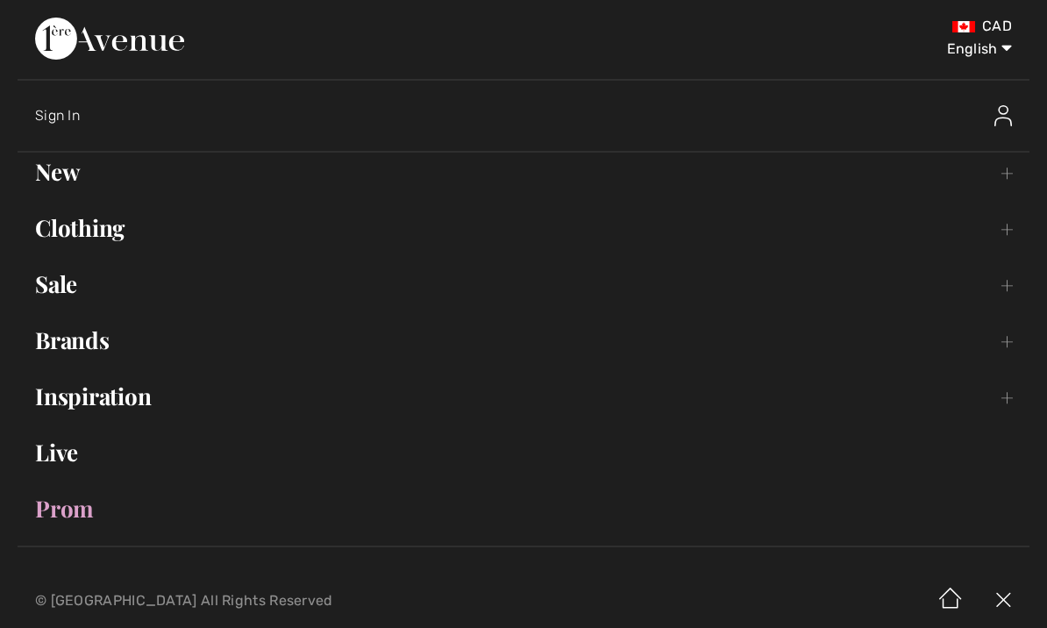
click at [93, 236] on link "Clothing Toggle submenu" at bounding box center [524, 228] width 1012 height 39
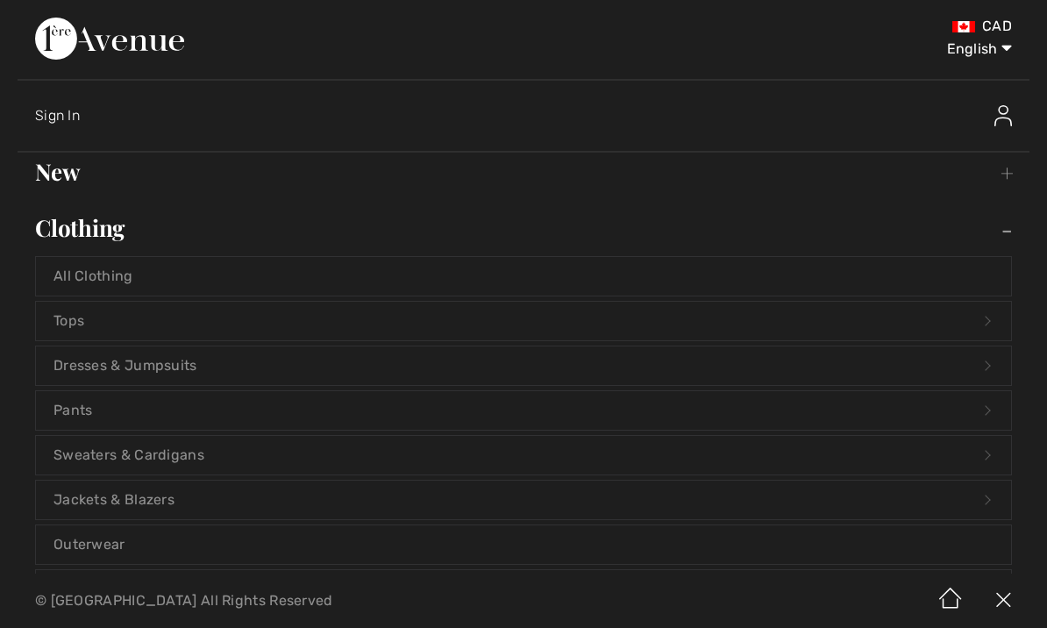
click at [78, 276] on link "All Clothing" at bounding box center [524, 276] width 976 height 39
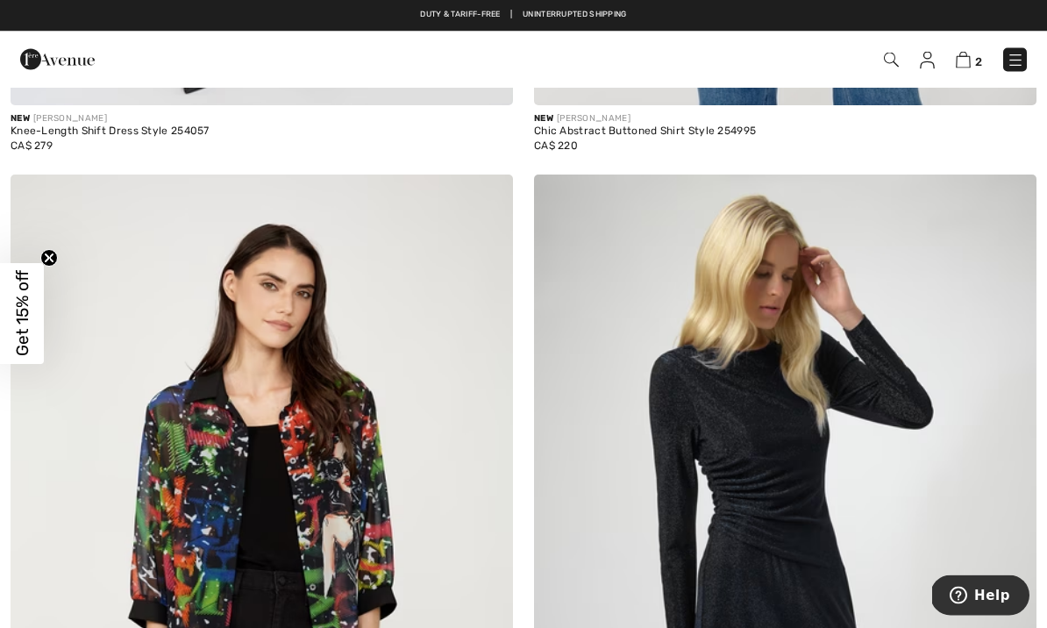
scroll to position [6055, 0]
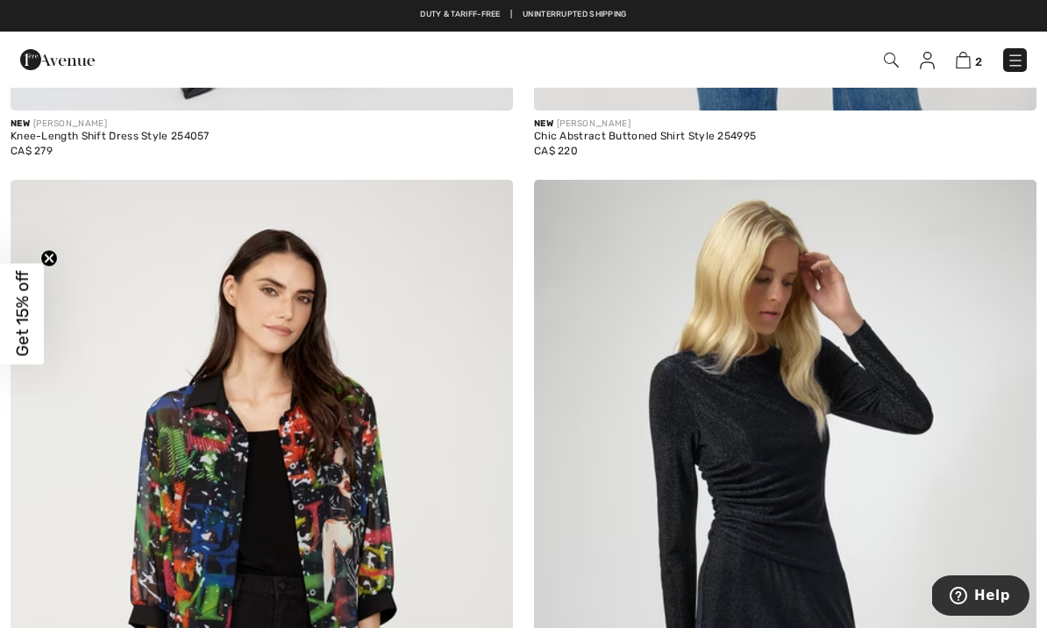
click at [994, 64] on span "2" at bounding box center [739, 60] width 576 height 24
click at [996, 62] on span "2" at bounding box center [739, 60] width 576 height 24
click at [1005, 70] on link at bounding box center [1016, 60] width 24 height 24
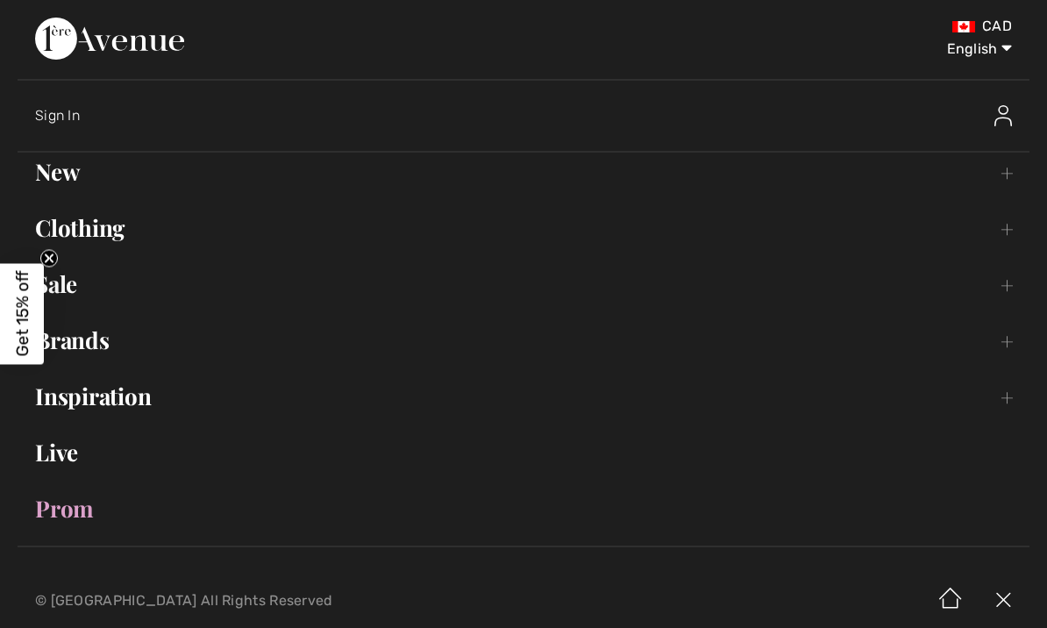
click at [75, 284] on link "Sale Toggle submenu" at bounding box center [524, 284] width 1012 height 39
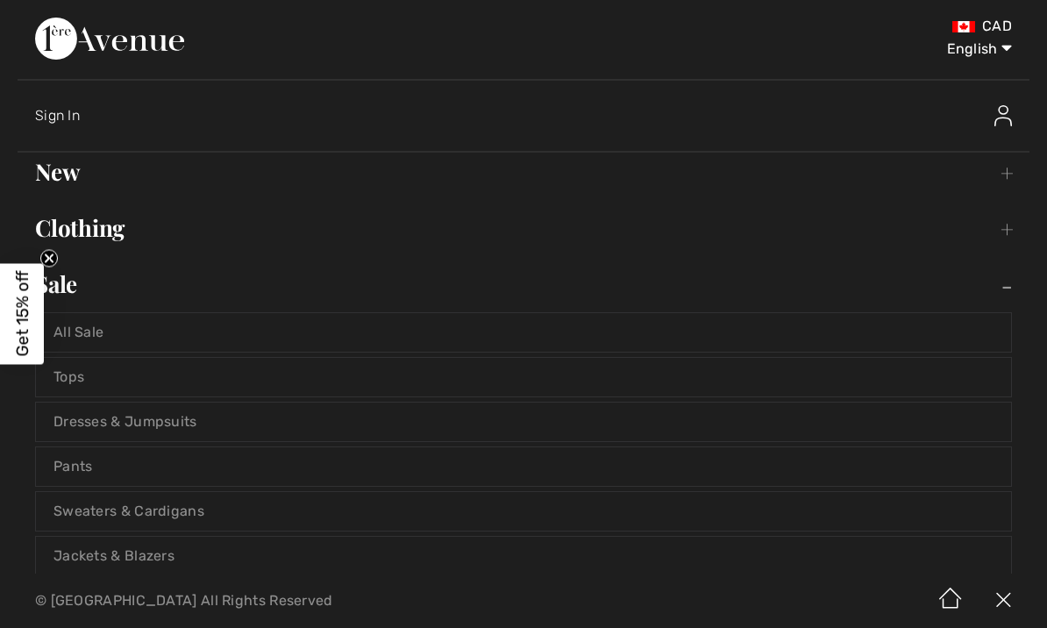
click at [234, 334] on link "All Sale" at bounding box center [524, 332] width 976 height 39
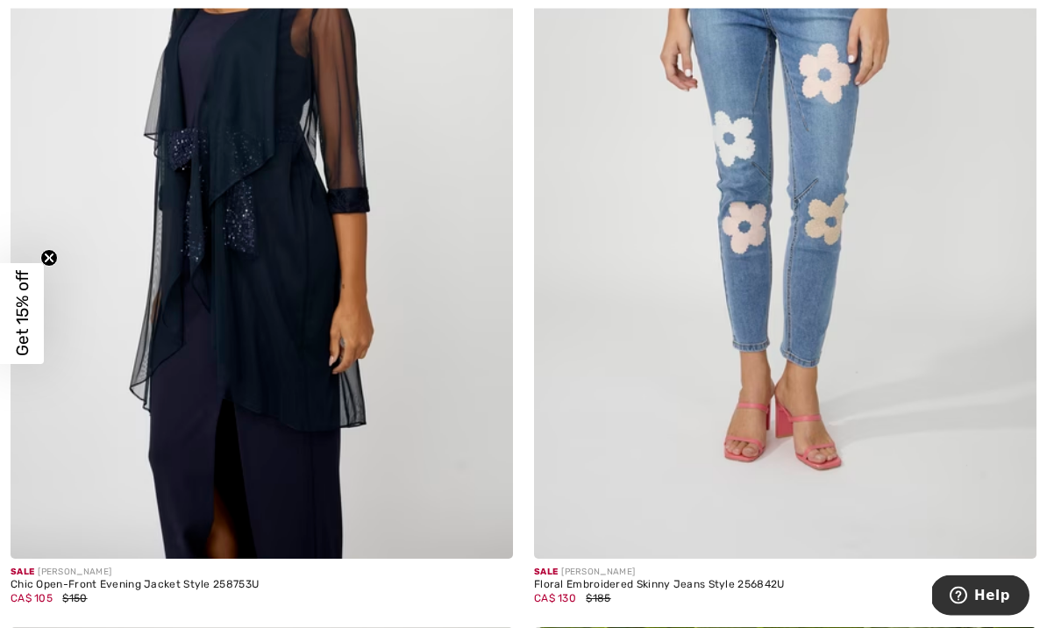
scroll to position [440, 0]
click at [744, 163] on img at bounding box center [785, 181] width 503 height 754
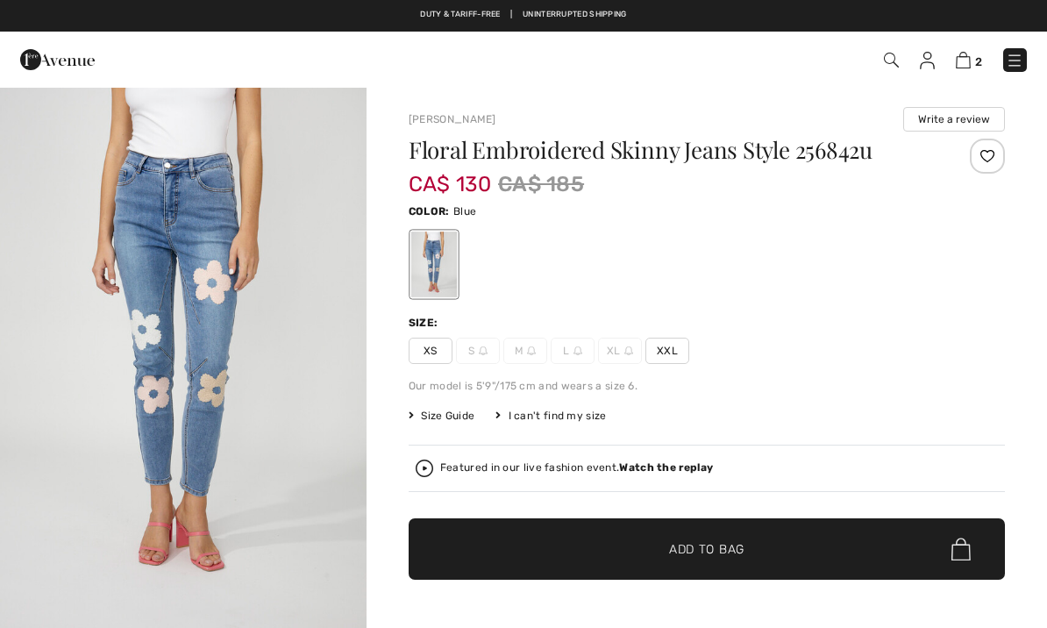
checkbox input "true"
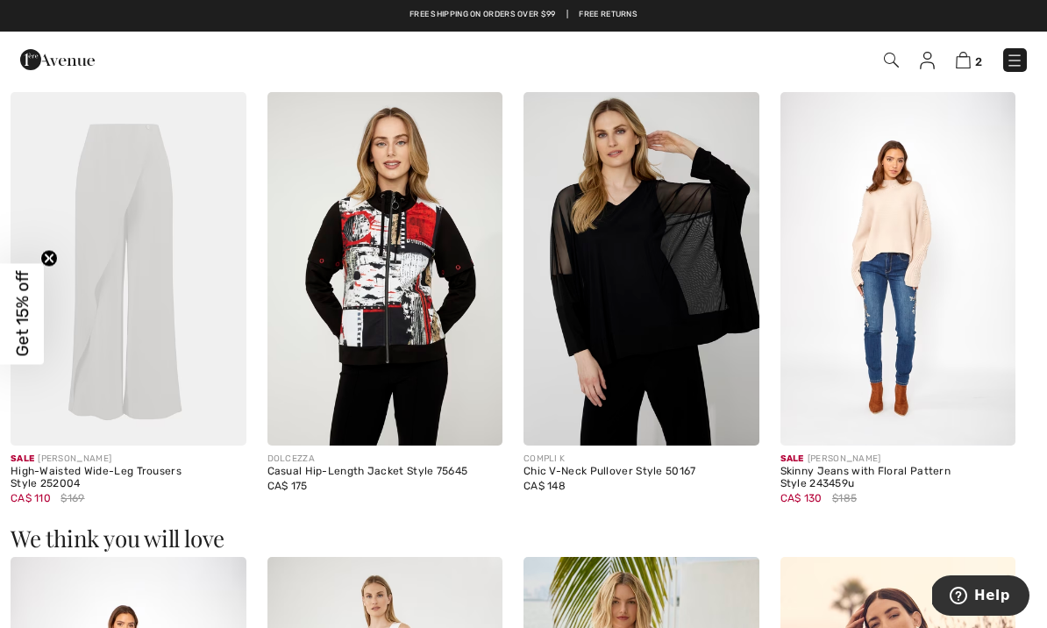
scroll to position [1718, 0]
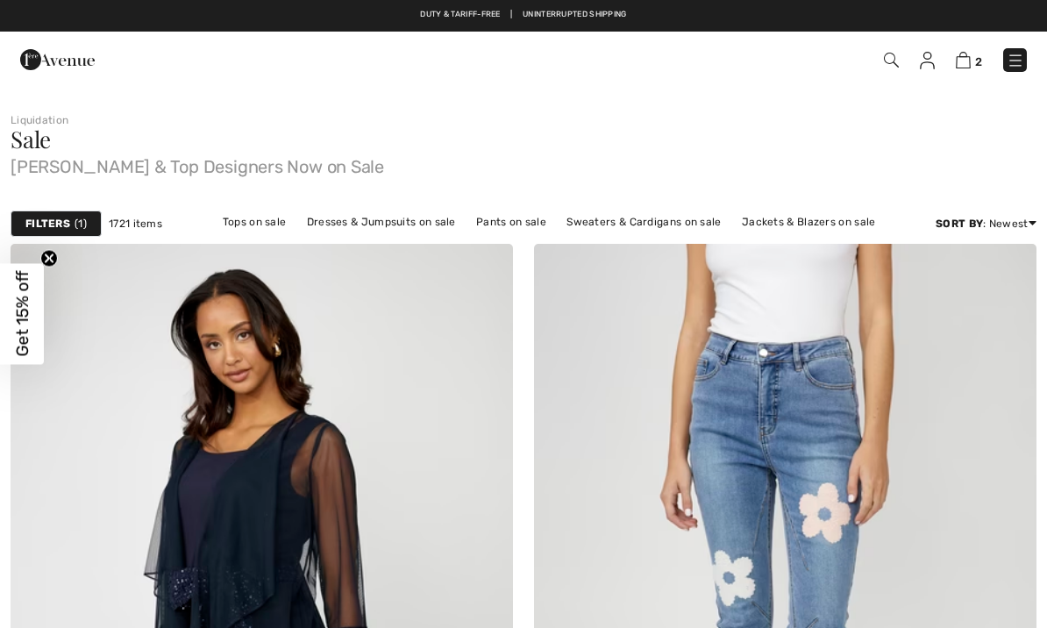
checkbox input "true"
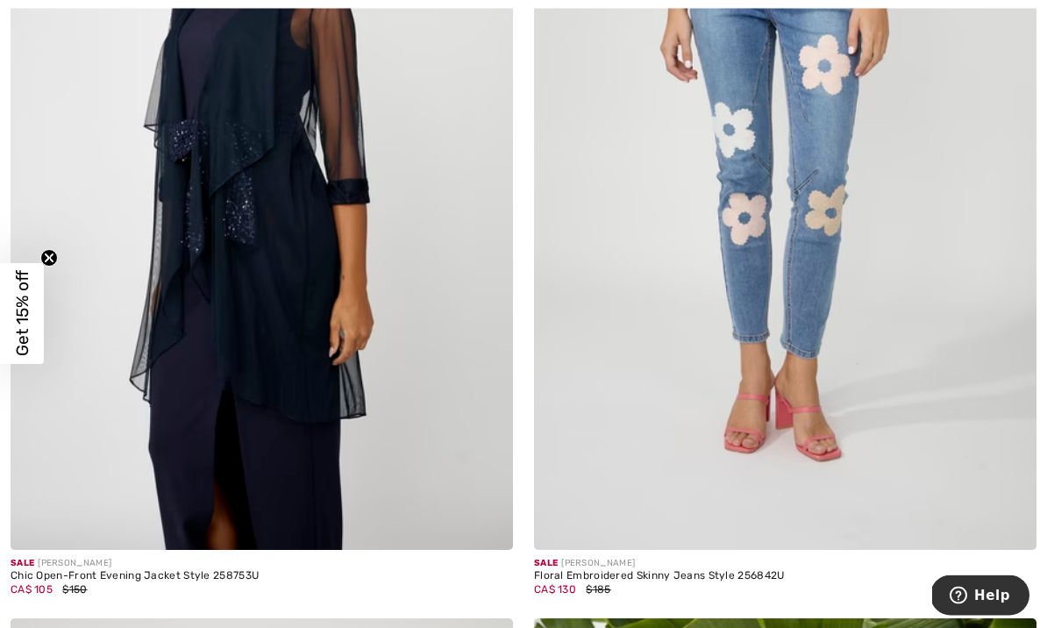
scroll to position [448, 0]
click at [368, 268] on img at bounding box center [262, 173] width 503 height 754
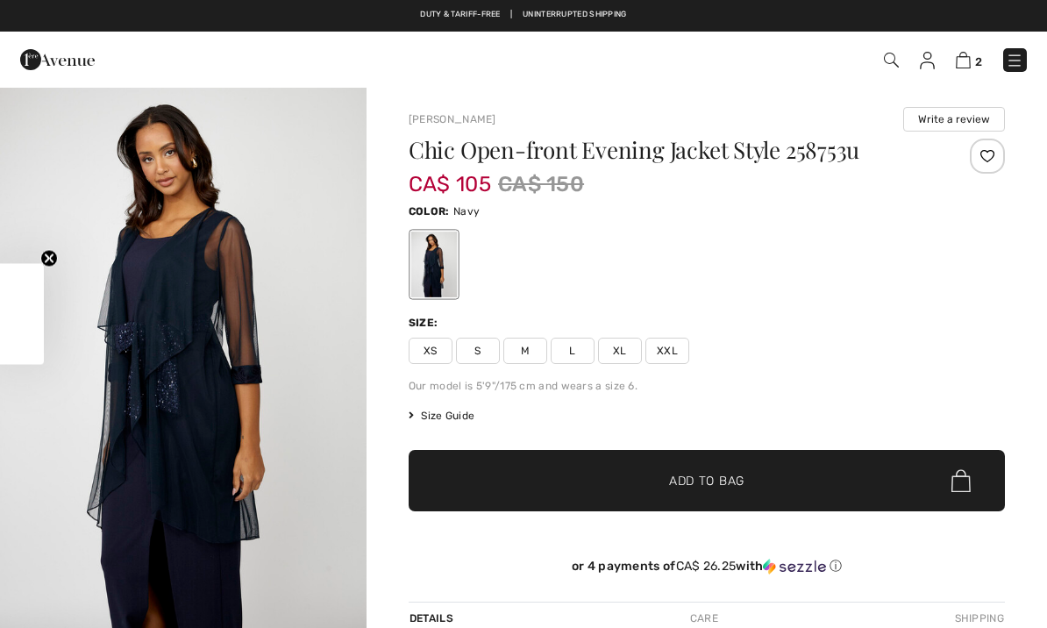
checkbox input "true"
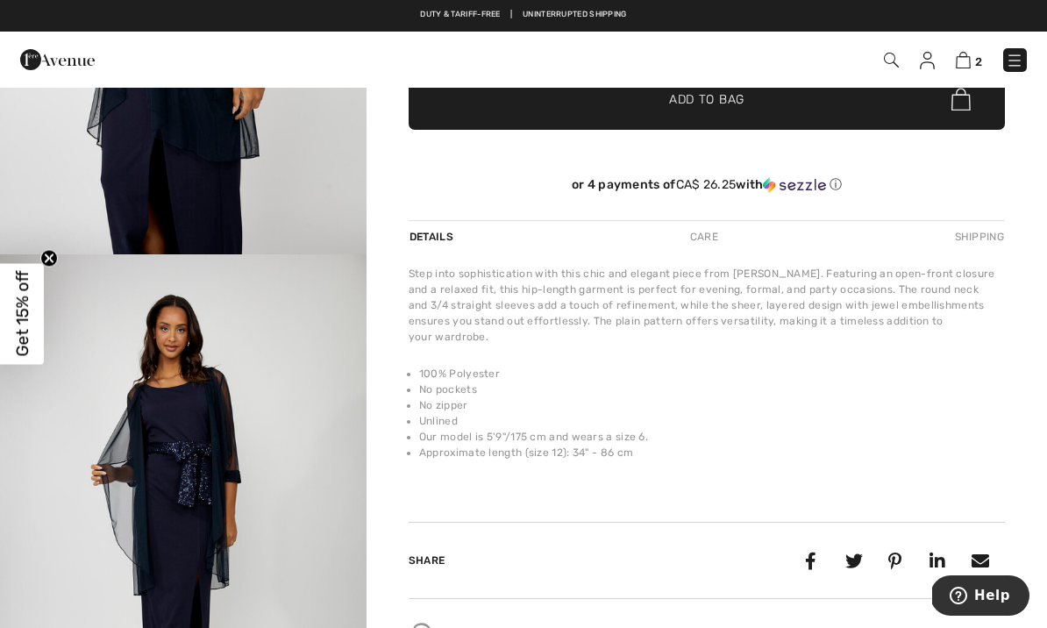
scroll to position [383, 0]
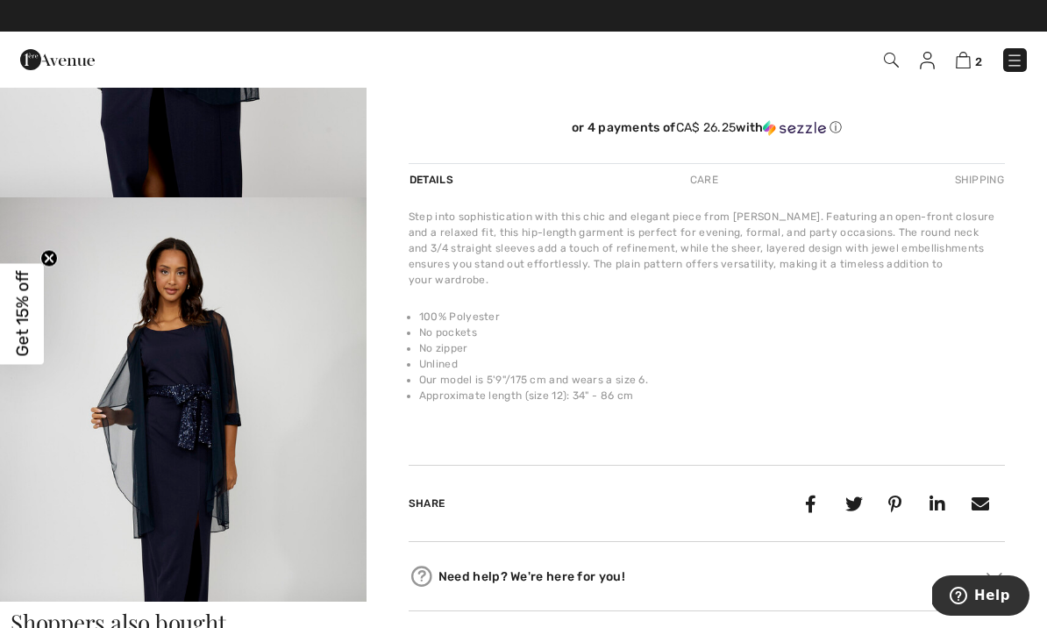
scroll to position [444, 0]
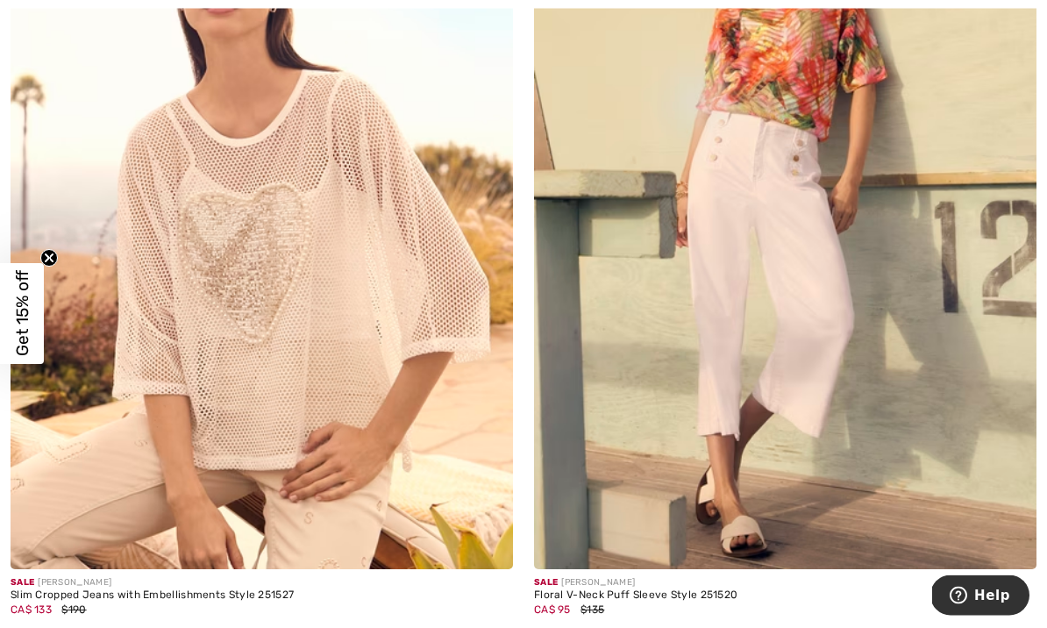
scroll to position [2927, 0]
click at [376, 248] on img at bounding box center [262, 193] width 503 height 754
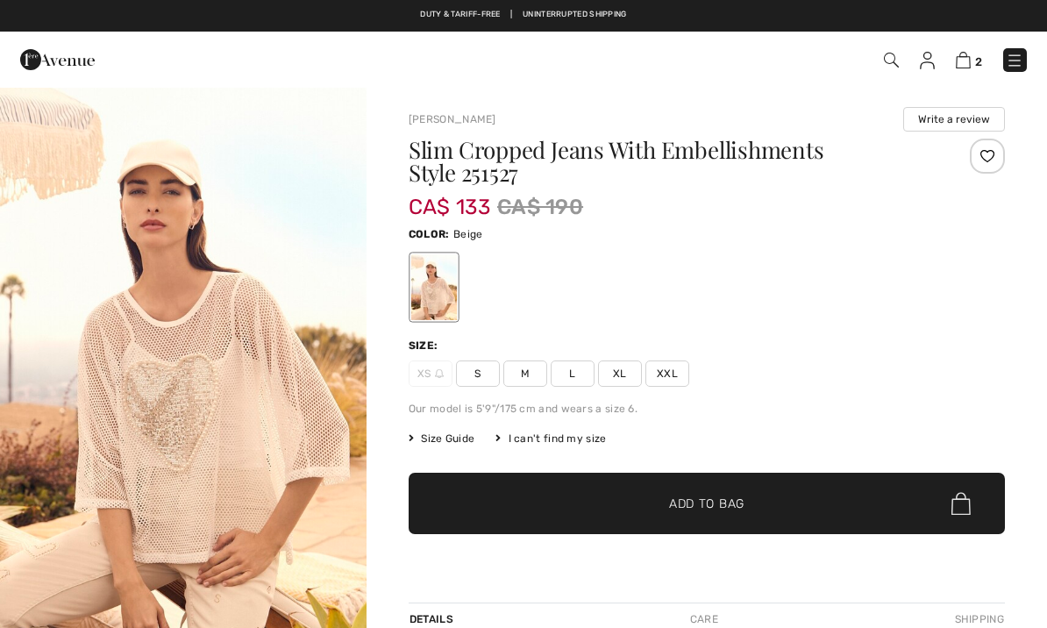
checkbox input "true"
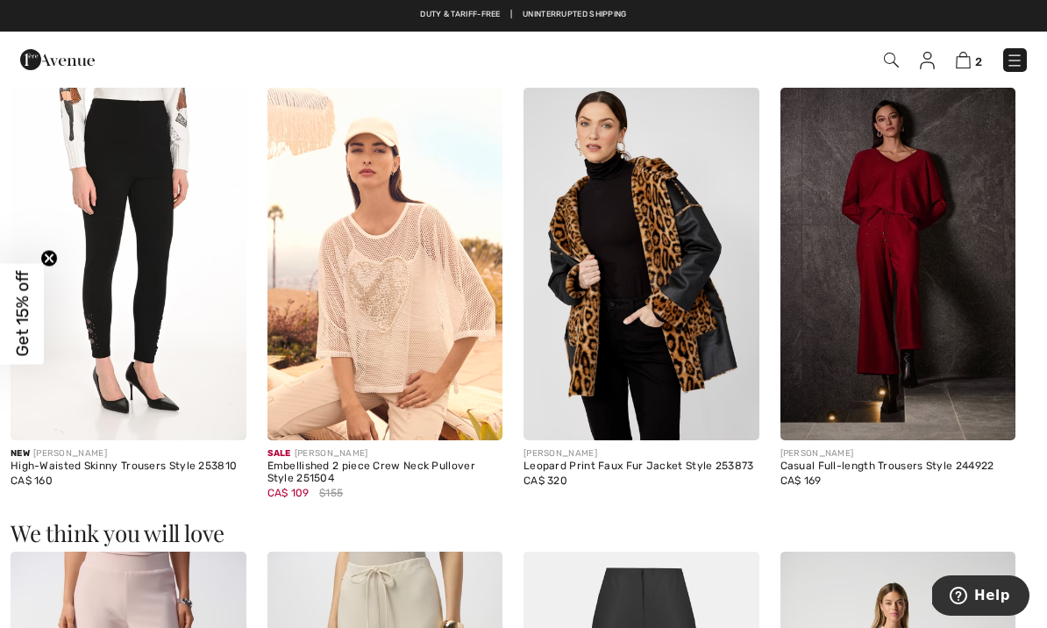
scroll to position [1026, 0]
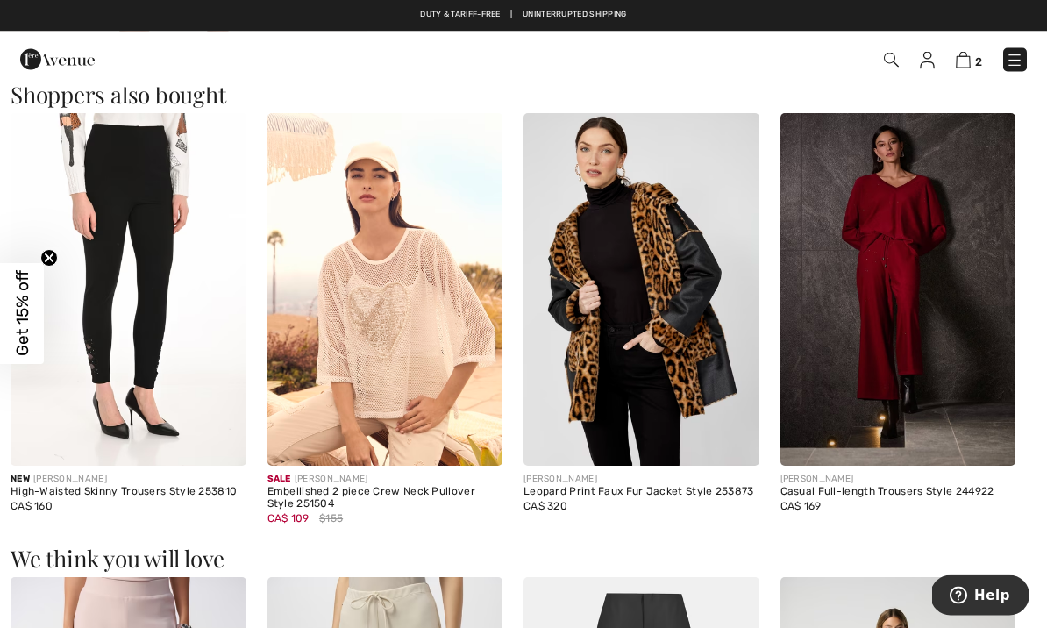
click at [905, 204] on img at bounding box center [899, 291] width 236 height 354
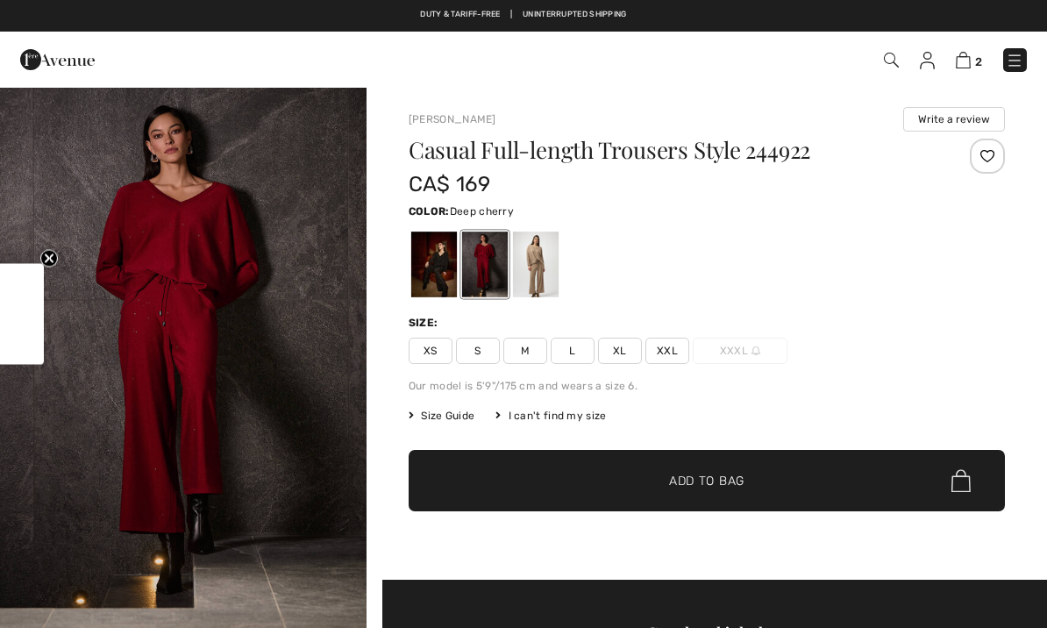
checkbox input "true"
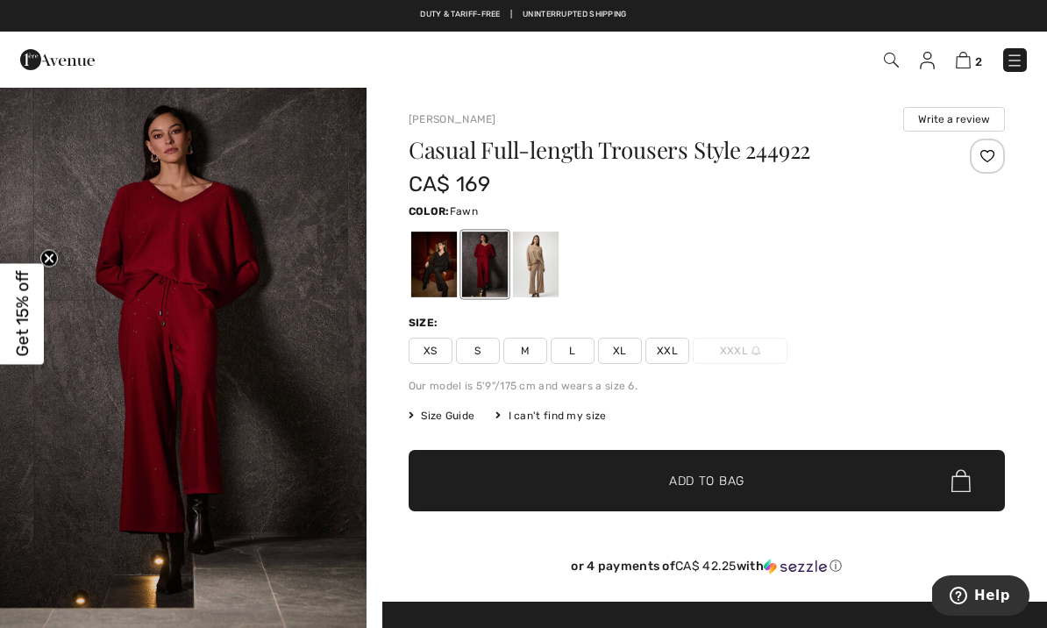
click at [541, 258] on div at bounding box center [536, 265] width 46 height 66
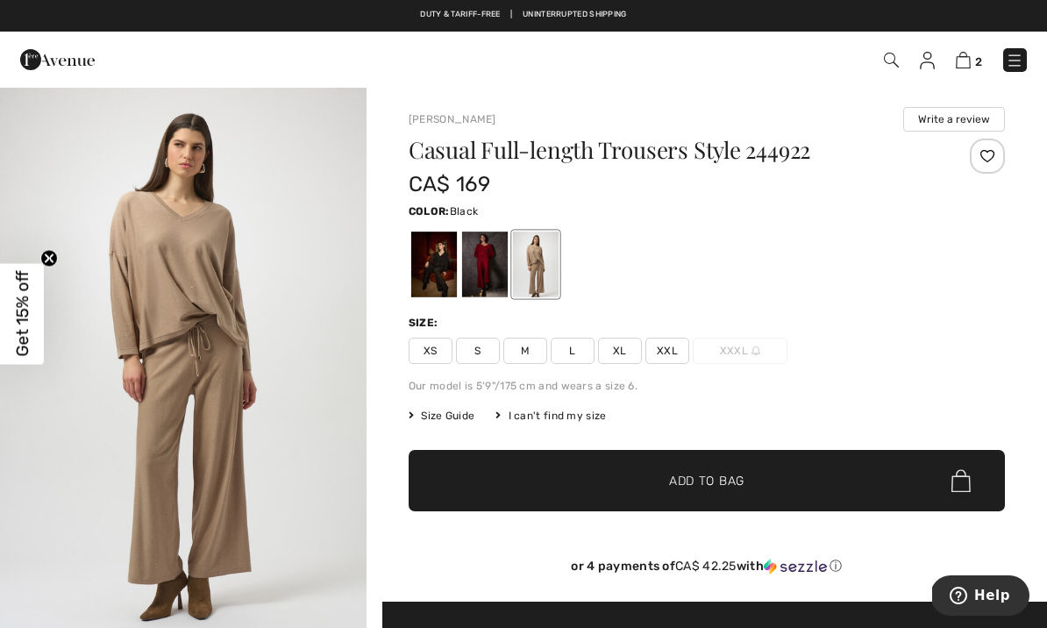
click at [431, 247] on div at bounding box center [434, 265] width 46 height 66
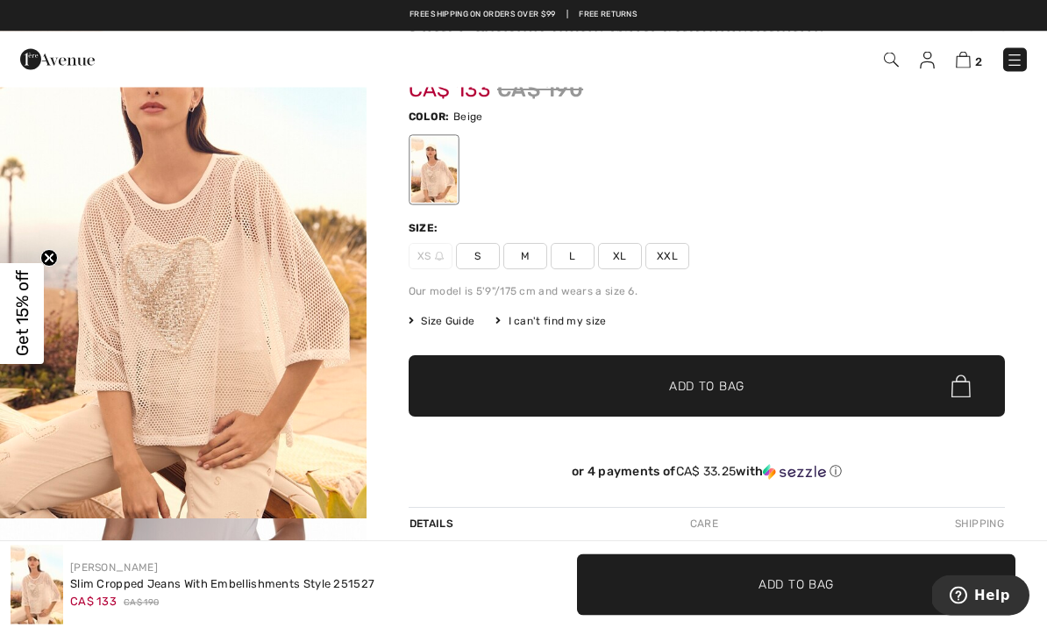
scroll to position [118, 0]
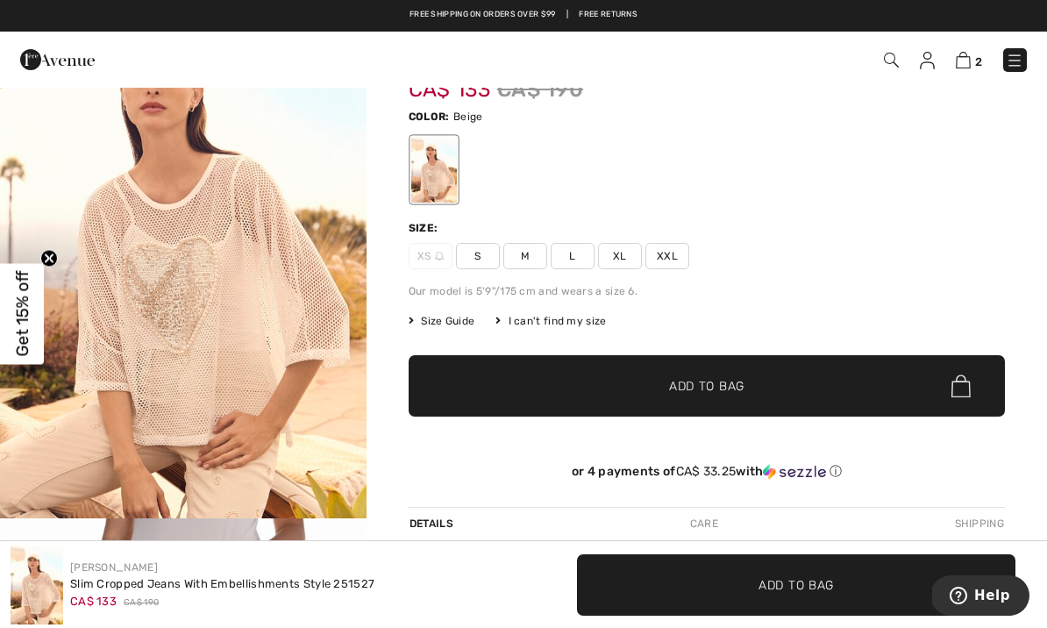
click at [235, 323] on img "1 / 3" at bounding box center [183, 243] width 367 height 550
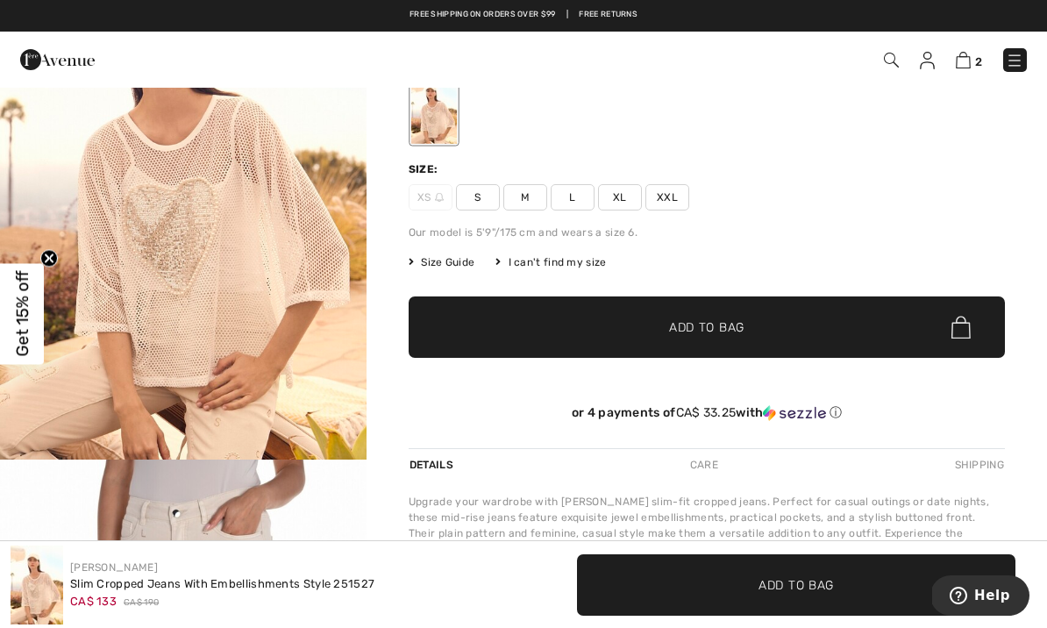
scroll to position [179, 0]
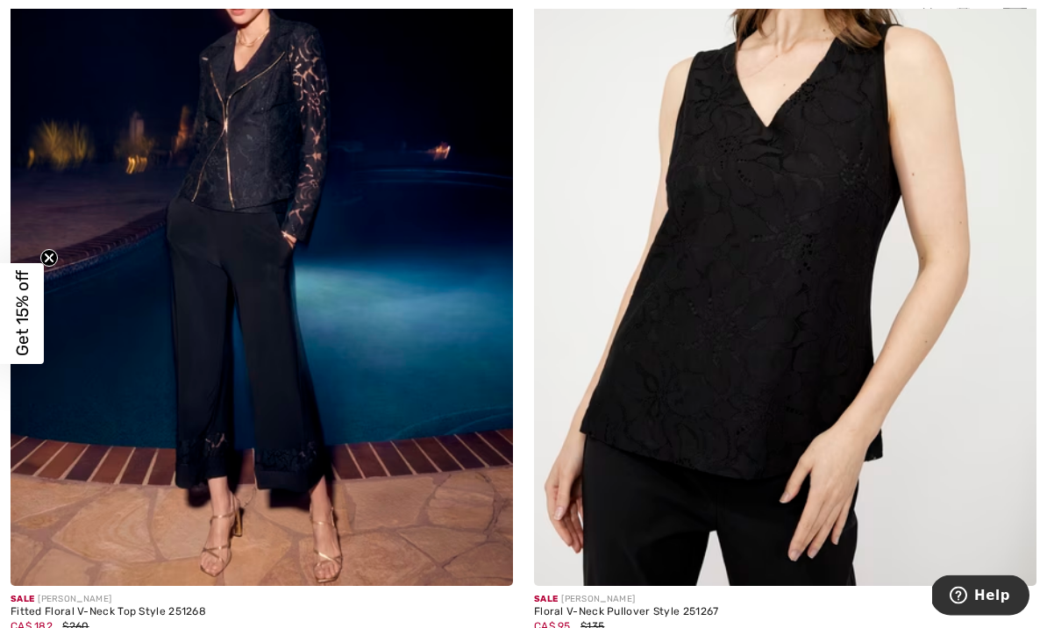
scroll to position [9718, 0]
click at [333, 280] on img at bounding box center [262, 208] width 503 height 754
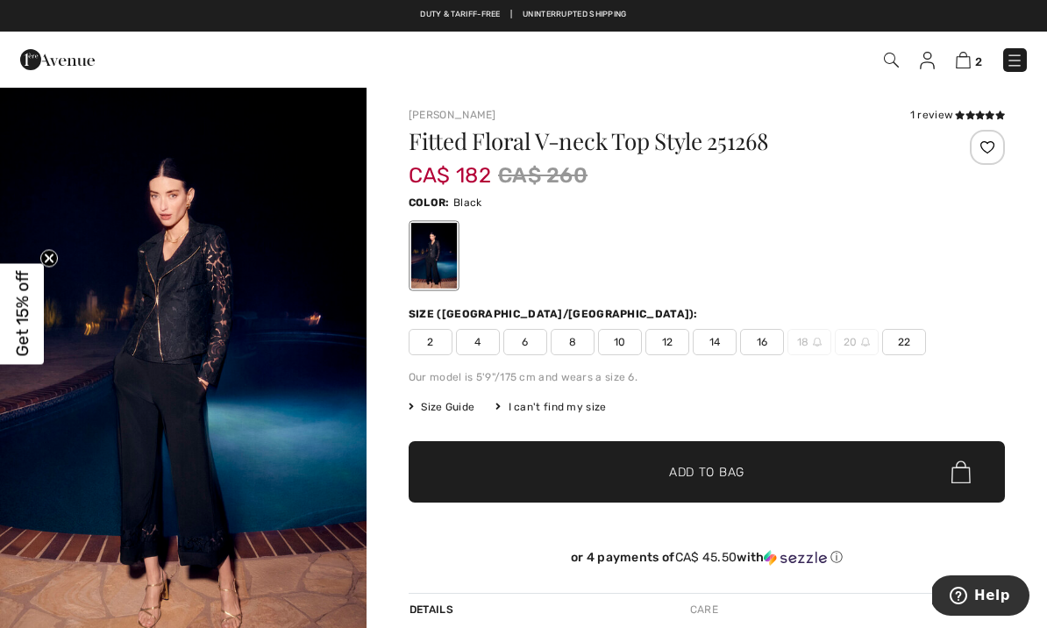
click at [243, 252] on img "1 / 6" at bounding box center [183, 361] width 367 height 550
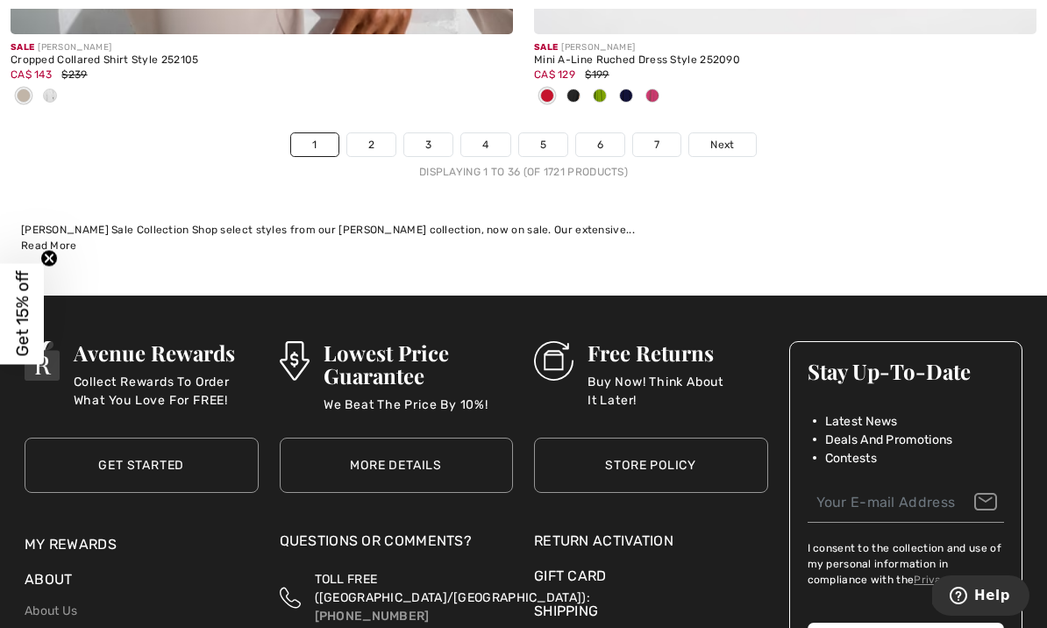
scroll to position [15541, 0]
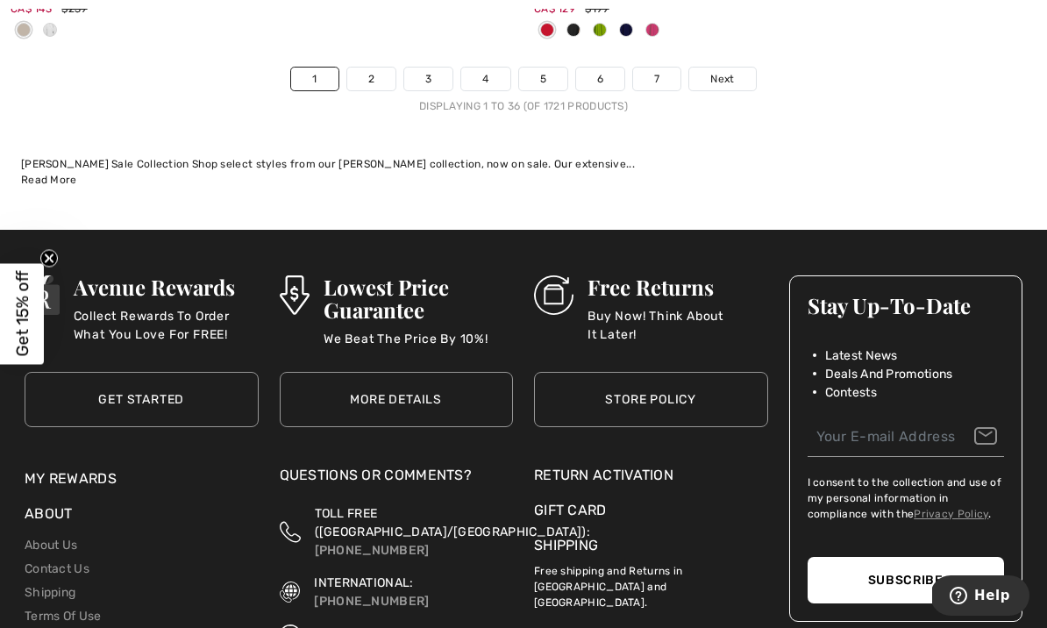
click at [722, 71] on span "Next" at bounding box center [723, 79] width 24 height 16
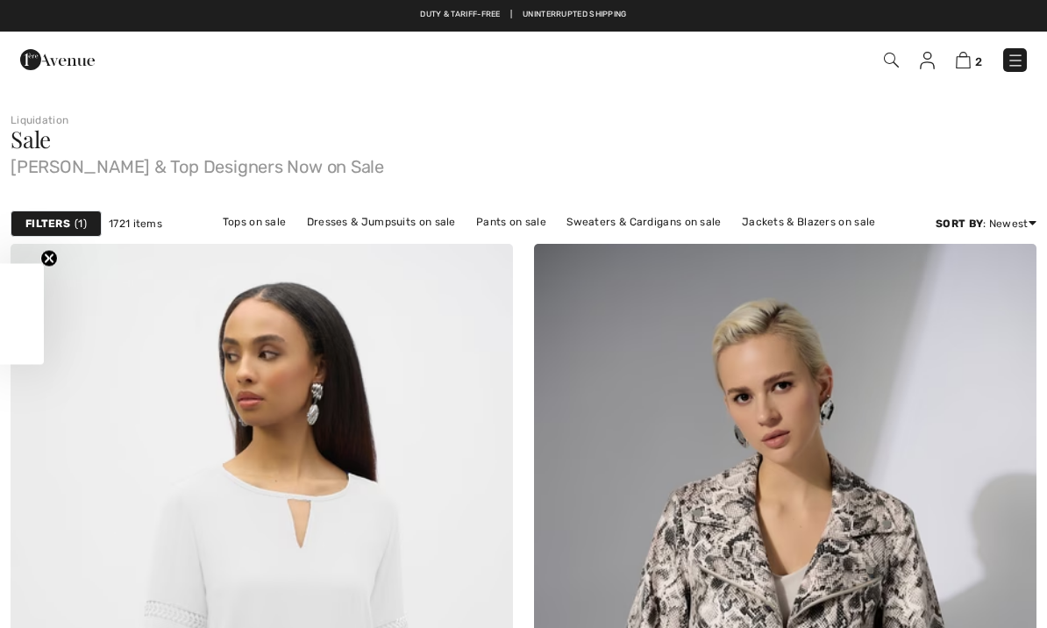
checkbox input "true"
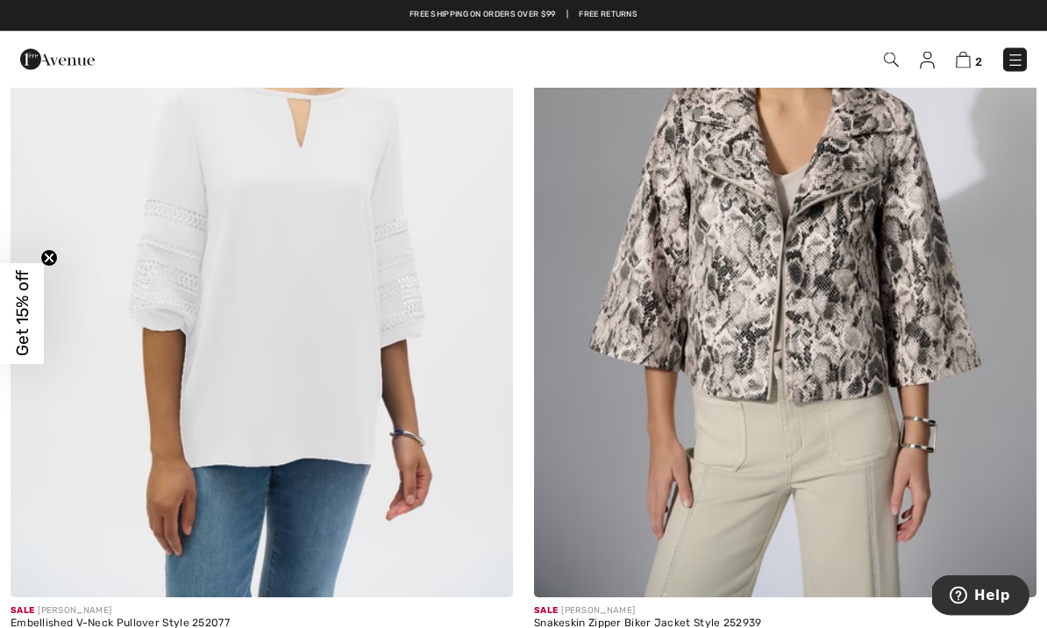
scroll to position [401, 0]
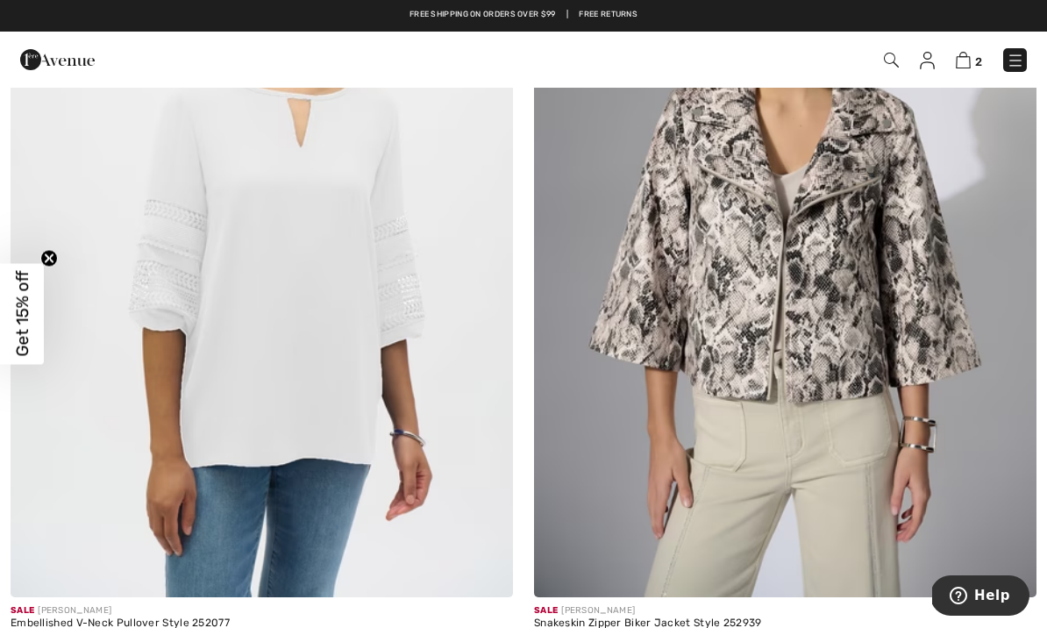
click at [332, 274] on img at bounding box center [262, 220] width 503 height 754
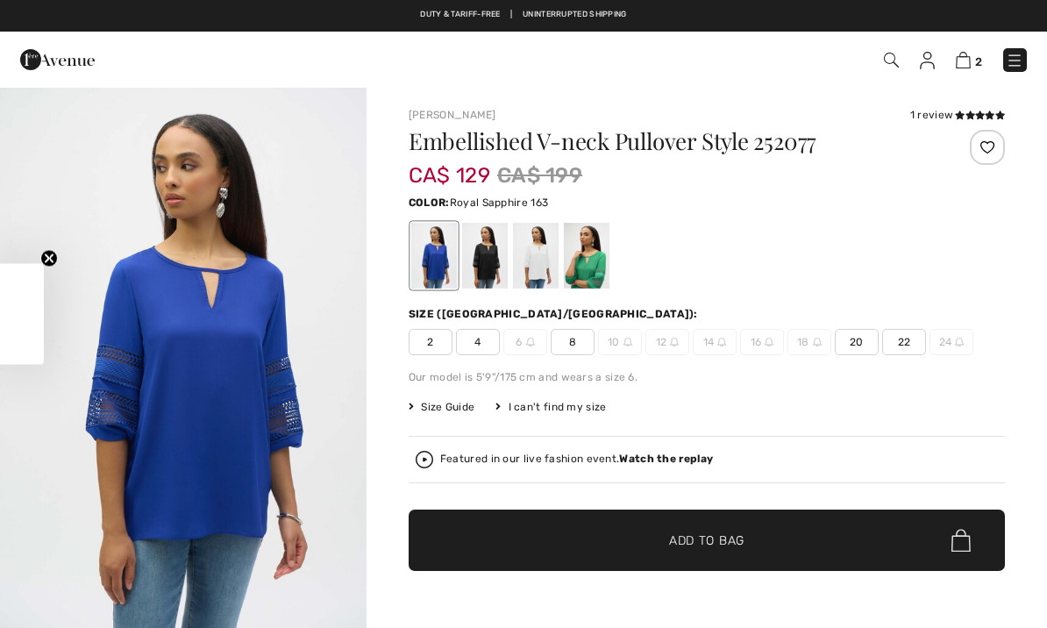
checkbox input "true"
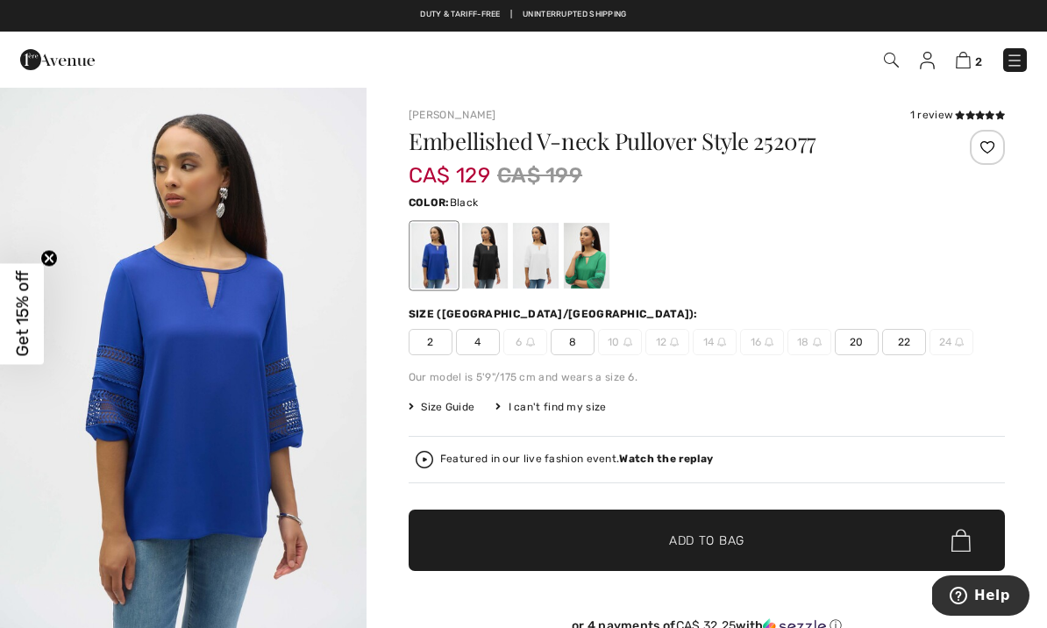
click at [481, 251] on div at bounding box center [485, 256] width 46 height 66
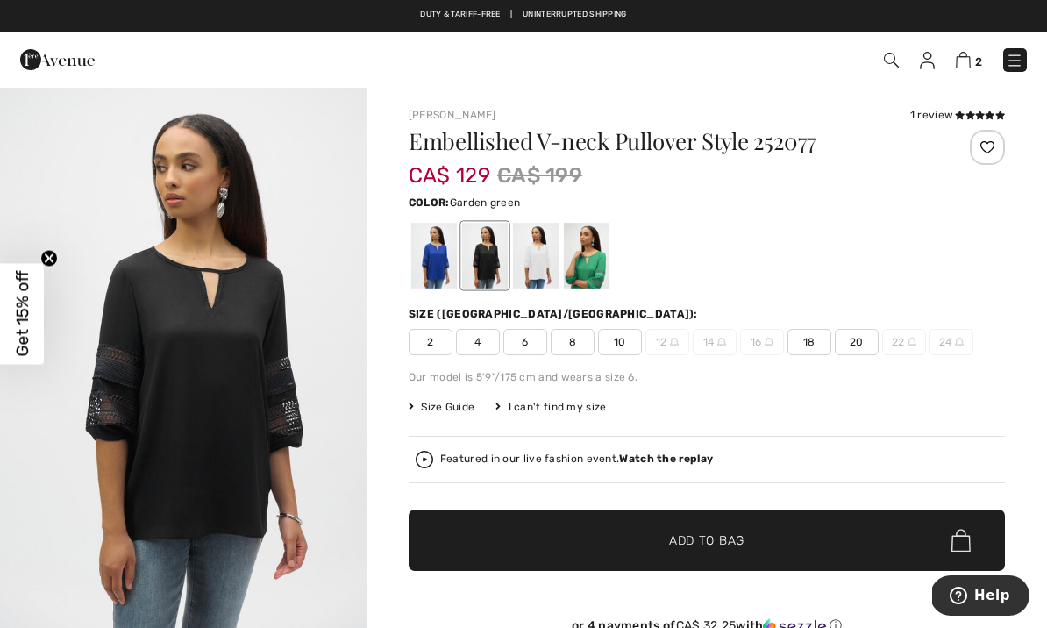
click at [601, 261] on div at bounding box center [587, 256] width 46 height 66
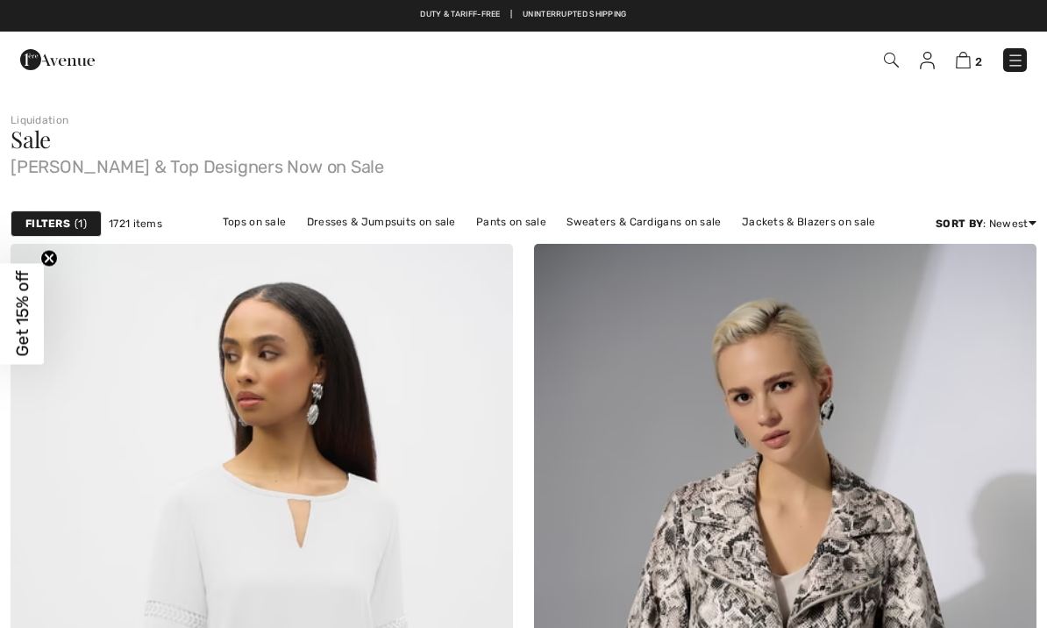
checkbox input "true"
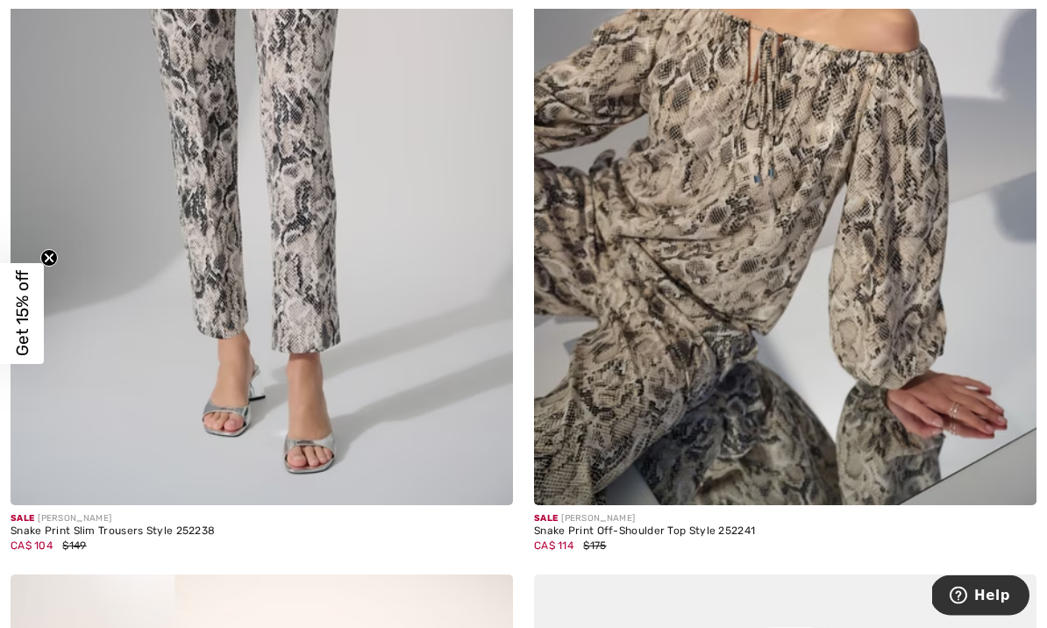
scroll to position [2168, 0]
click at [748, 168] on img at bounding box center [785, 129] width 503 height 754
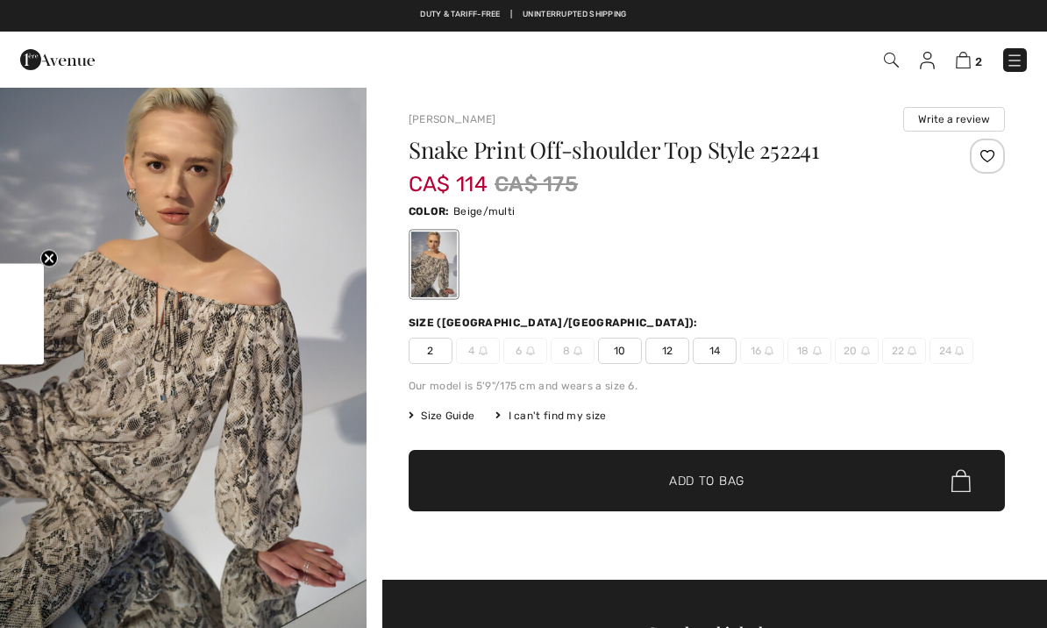
checkbox input "true"
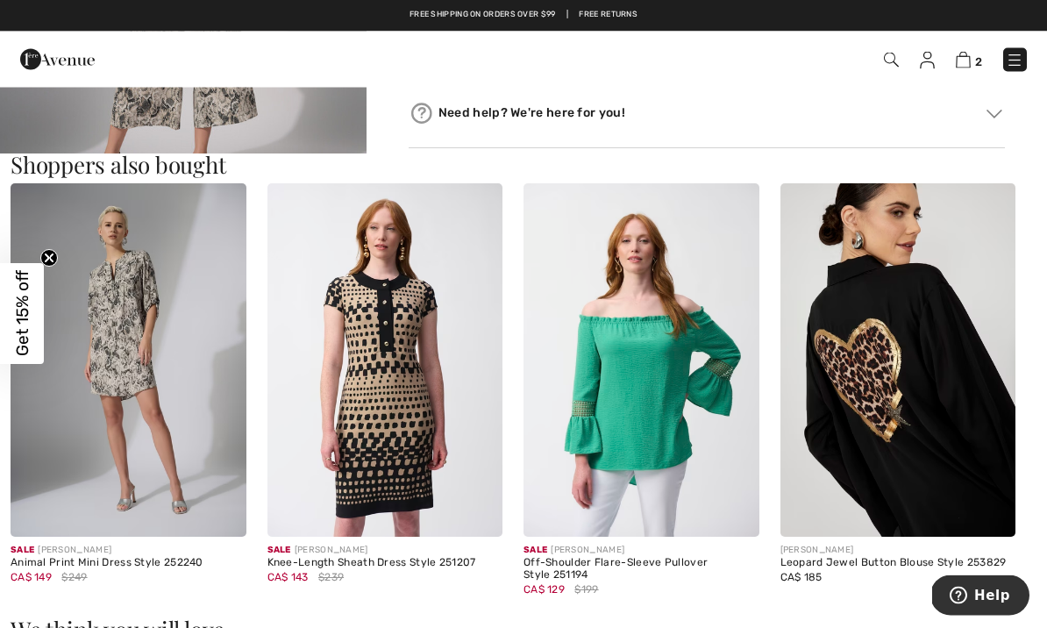
scroll to position [1485, 0]
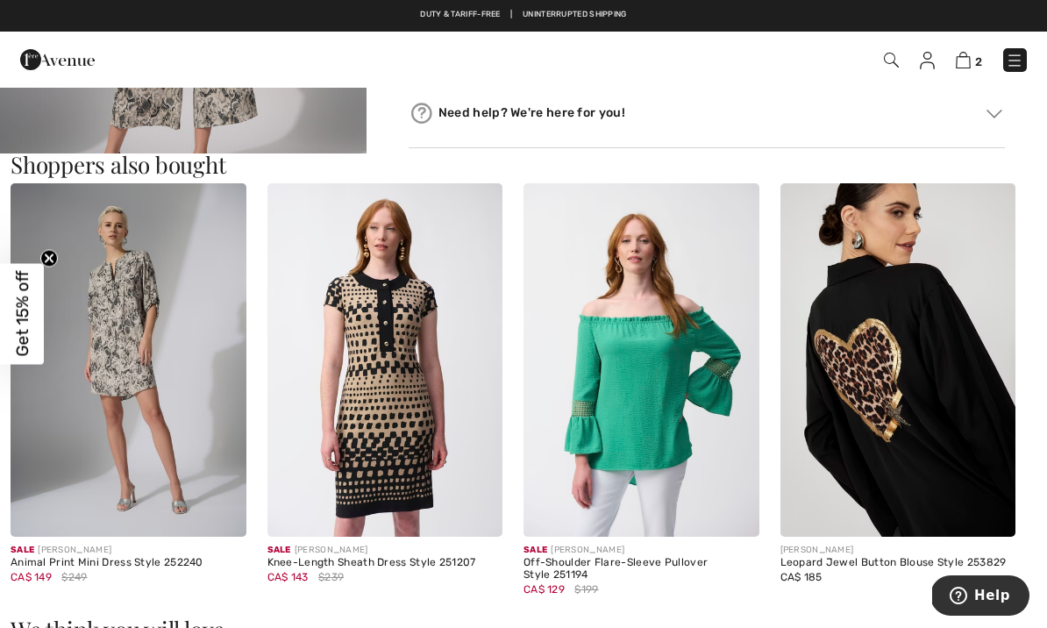
click at [863, 287] on img at bounding box center [899, 360] width 236 height 354
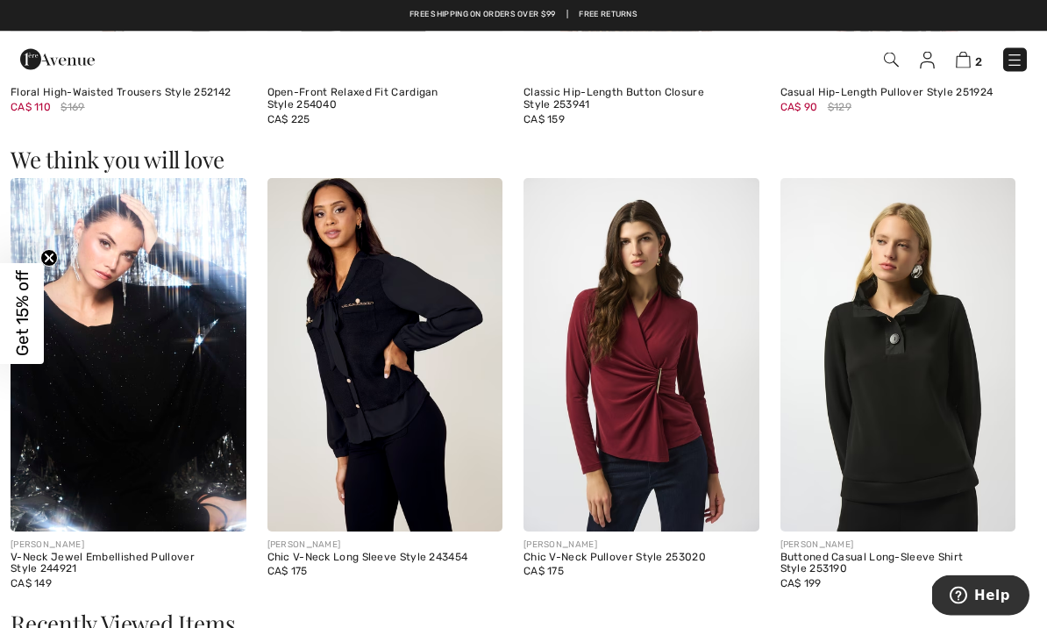
scroll to position [1342, 0]
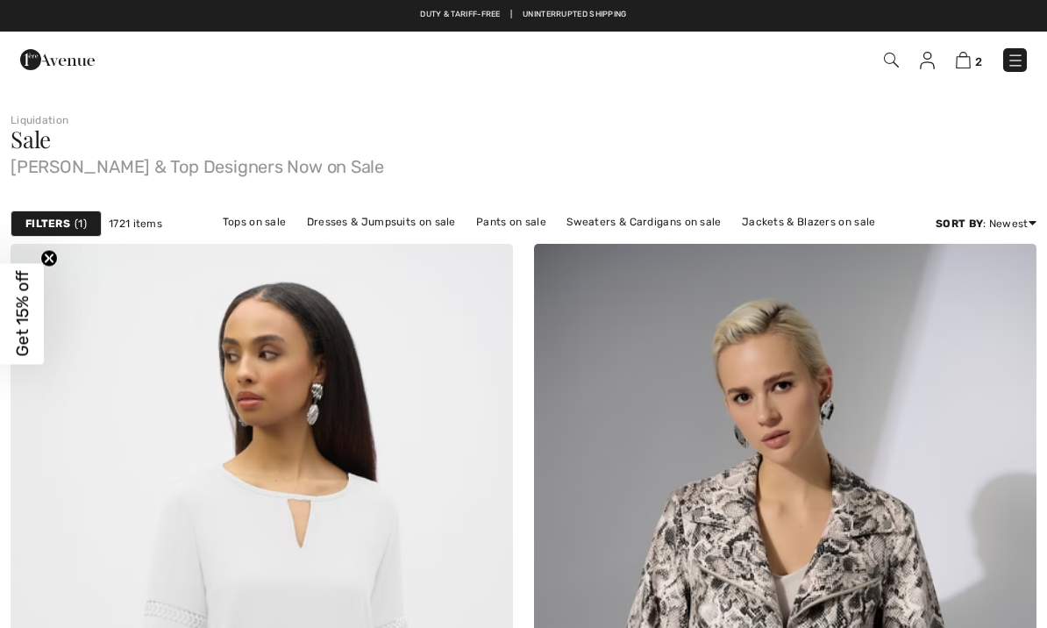
checkbox input "true"
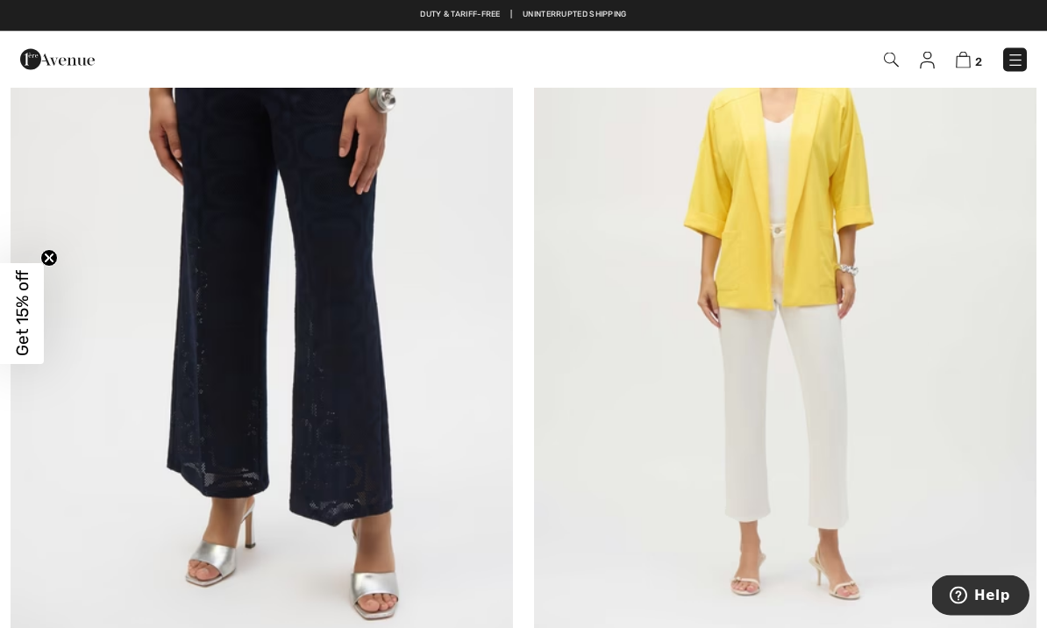
scroll to position [3686, 0]
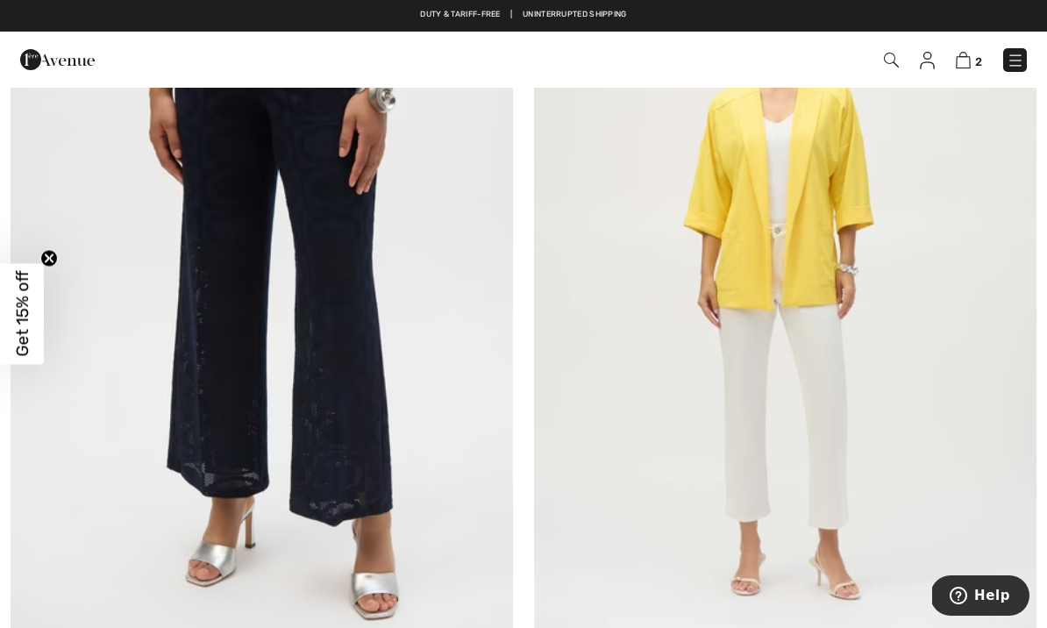
click at [695, 151] on img at bounding box center [785, 285] width 503 height 754
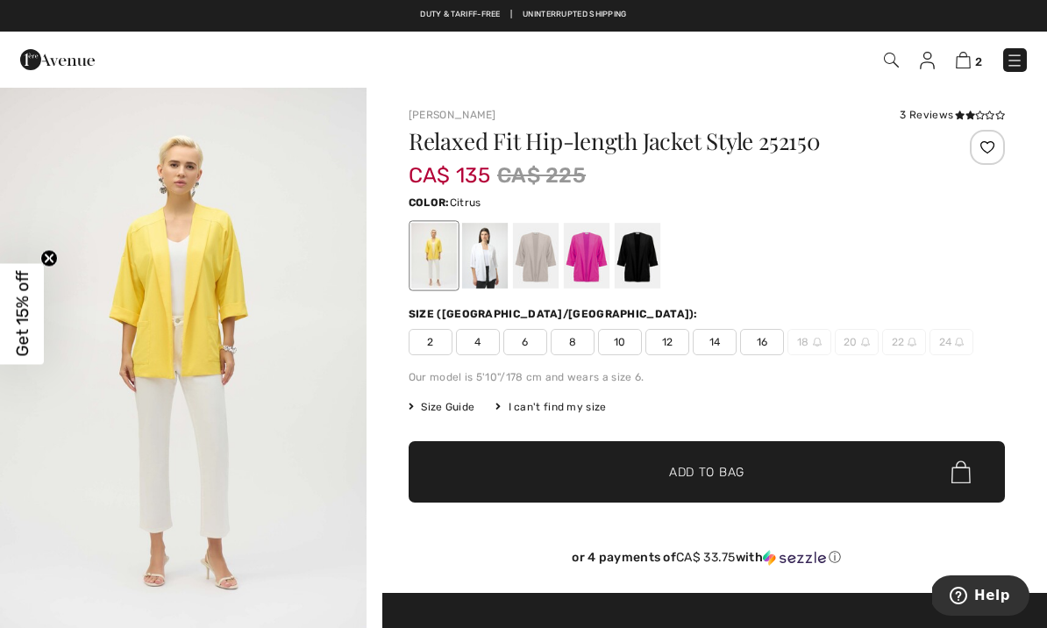
click at [504, 240] on div at bounding box center [485, 256] width 46 height 66
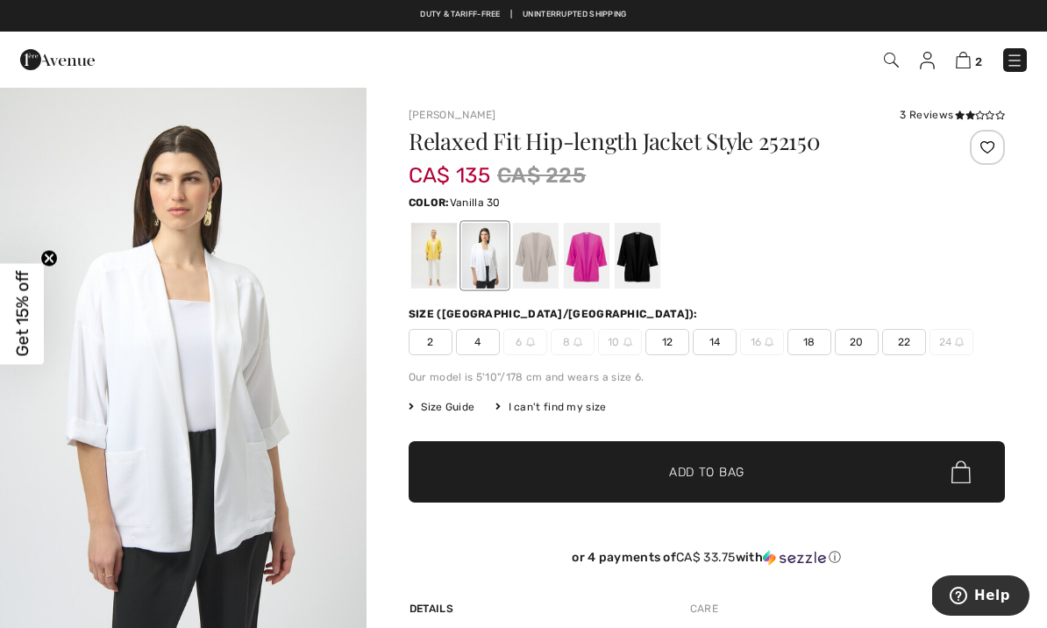
click at [550, 248] on div at bounding box center [536, 256] width 46 height 66
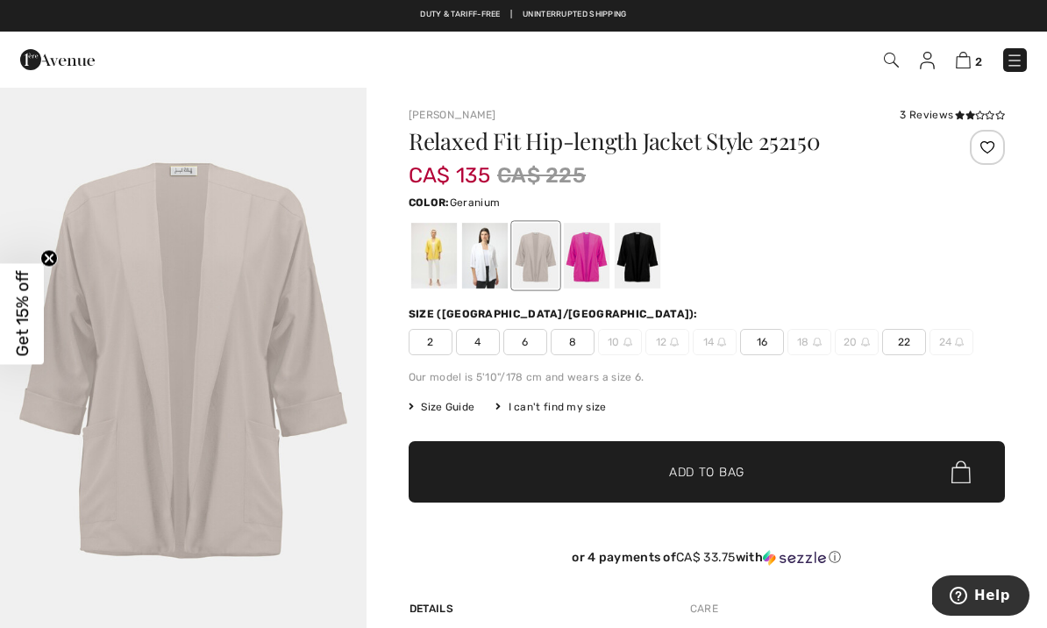
click at [583, 248] on div at bounding box center [587, 256] width 46 height 66
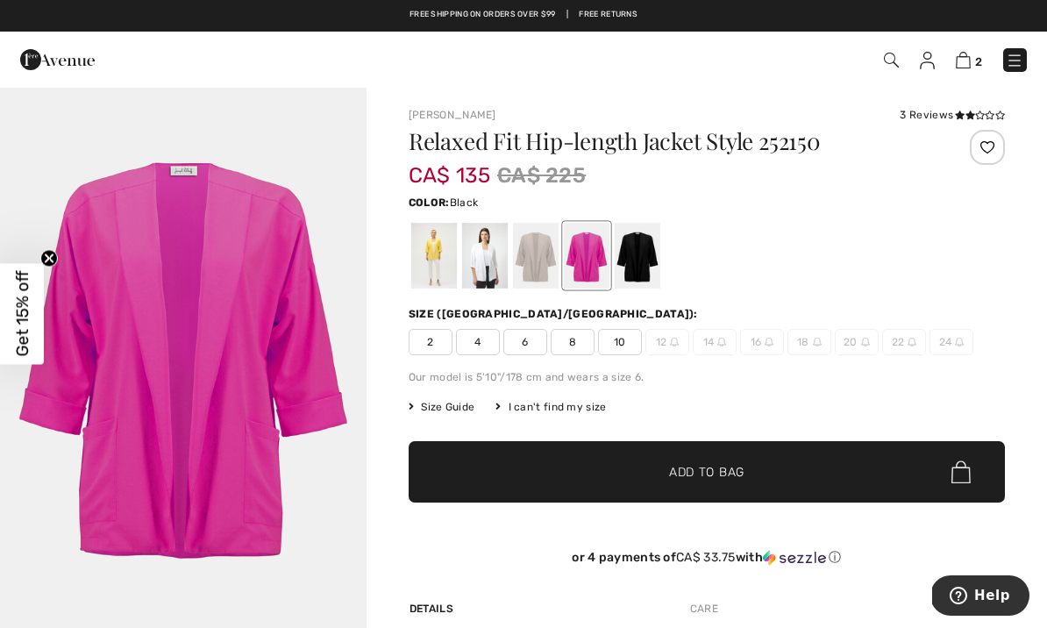
click at [623, 235] on div at bounding box center [638, 256] width 46 height 66
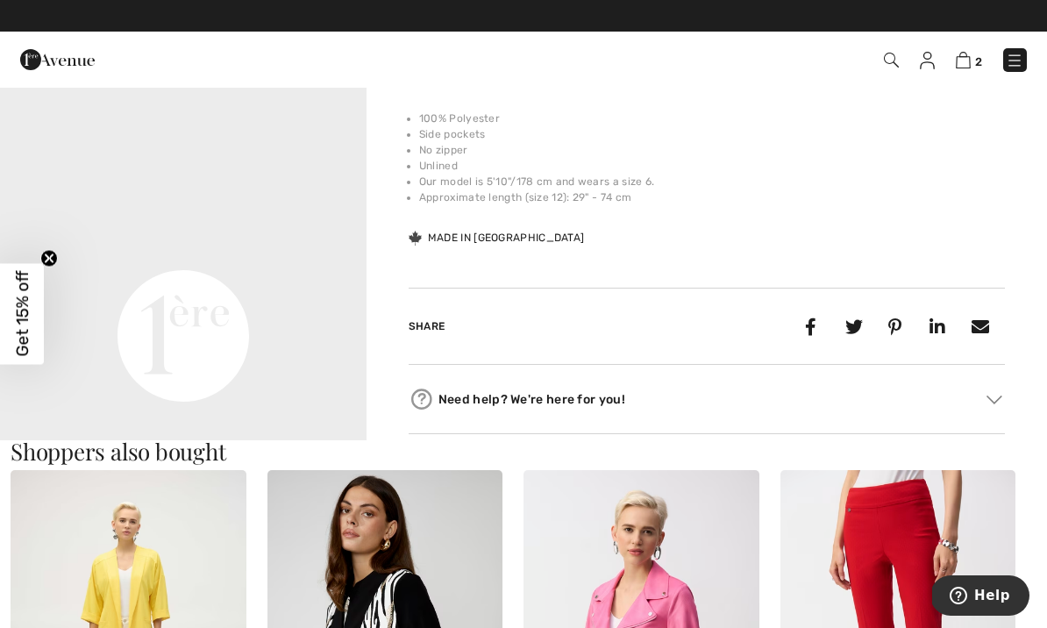
scroll to position [689, 0]
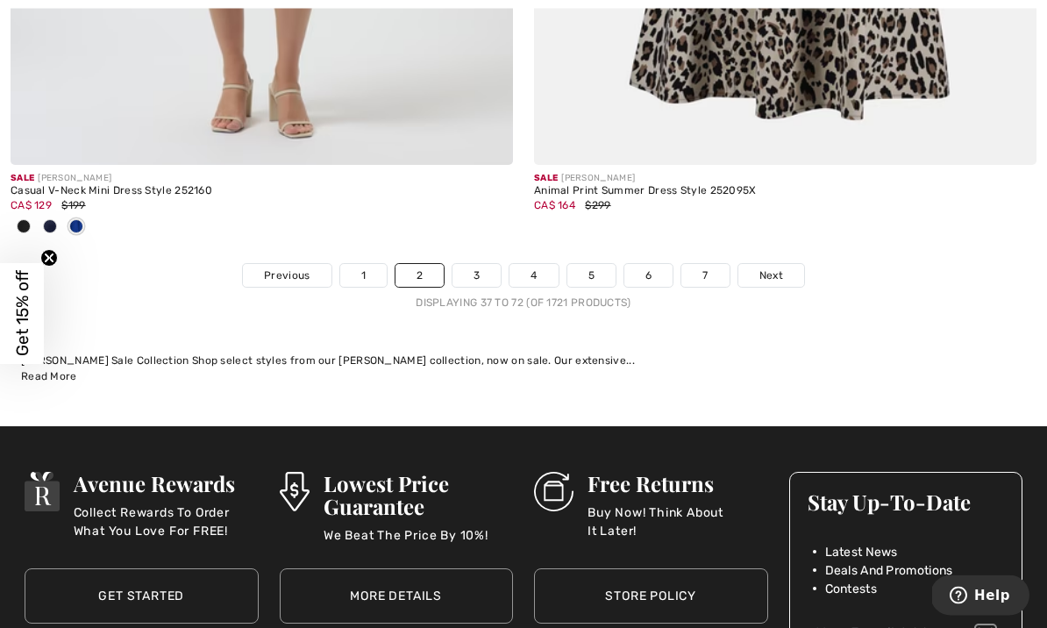
scroll to position [15634, 0]
click at [767, 268] on span "Next" at bounding box center [772, 276] width 24 height 16
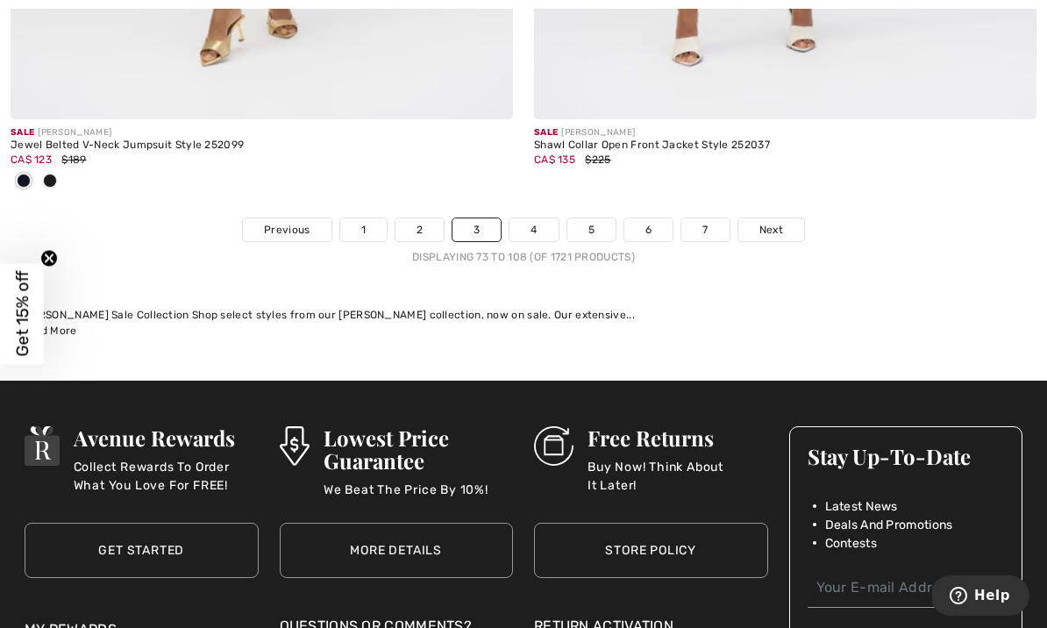
scroll to position [15613, 0]
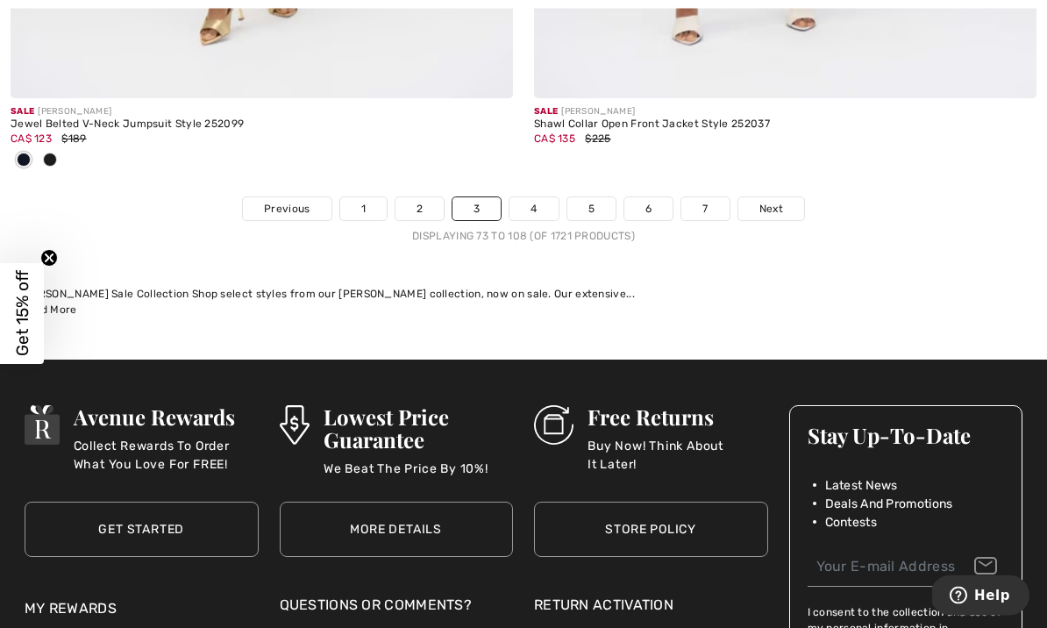
click at [767, 202] on span "Next" at bounding box center [772, 210] width 24 height 16
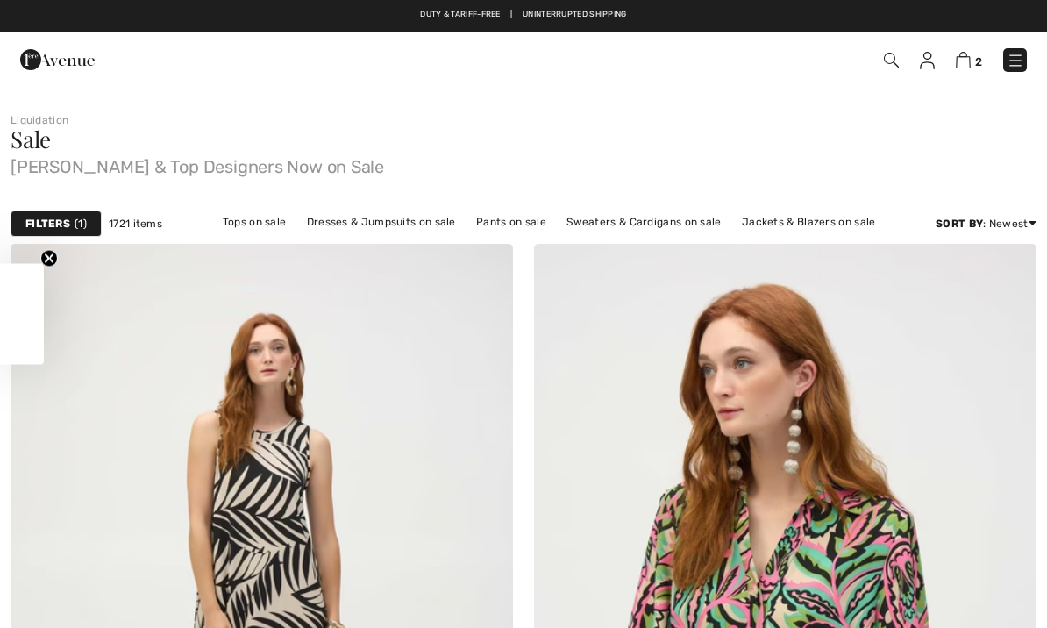
checkbox input "true"
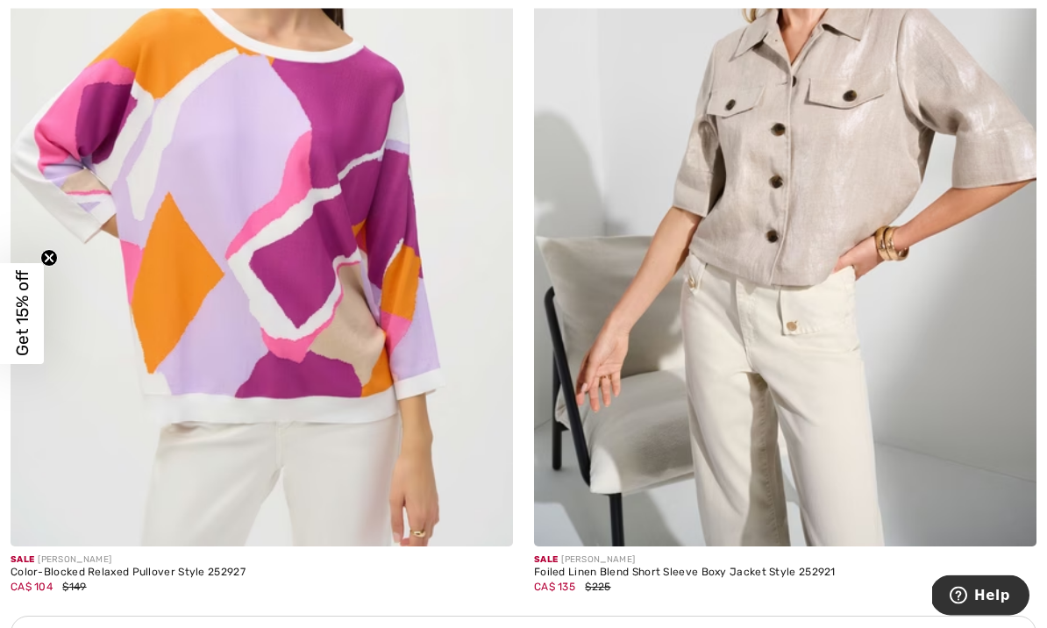
scroll to position [9872, 0]
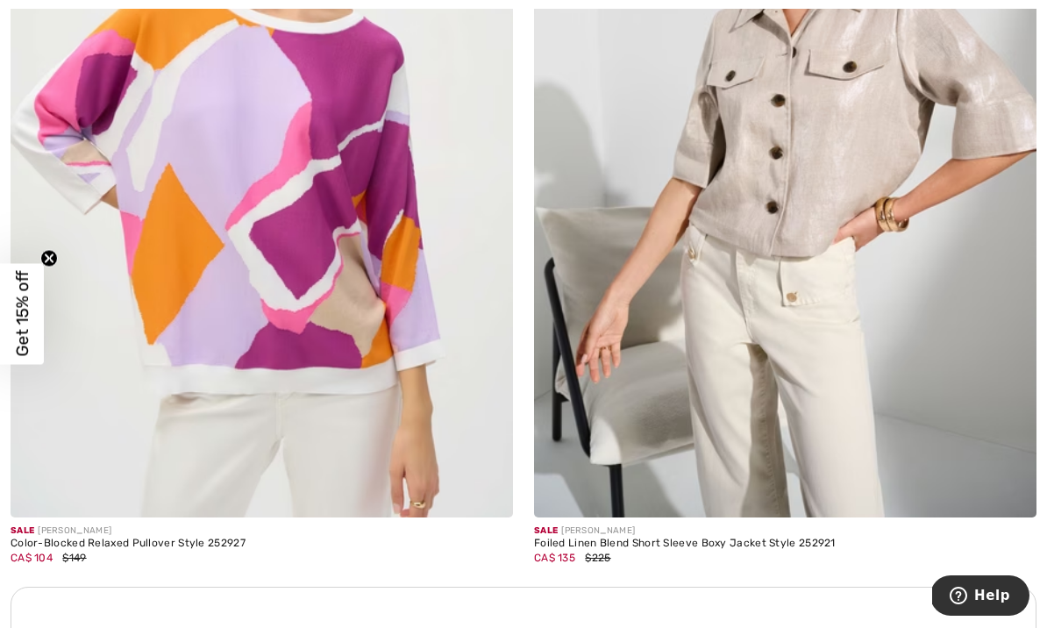
click at [317, 258] on img at bounding box center [262, 140] width 503 height 754
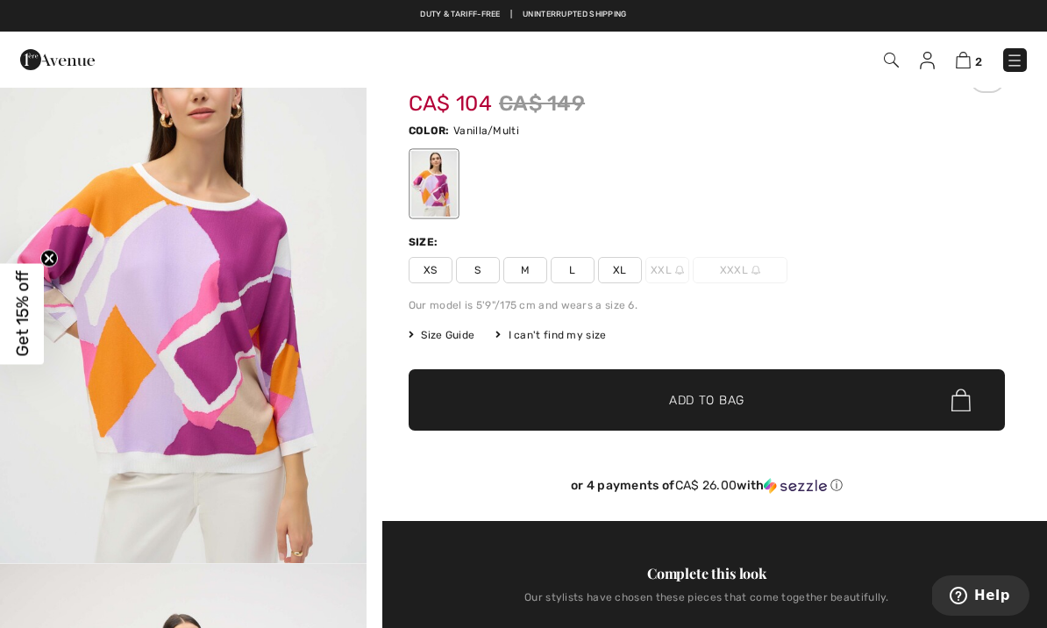
scroll to position [78, 0]
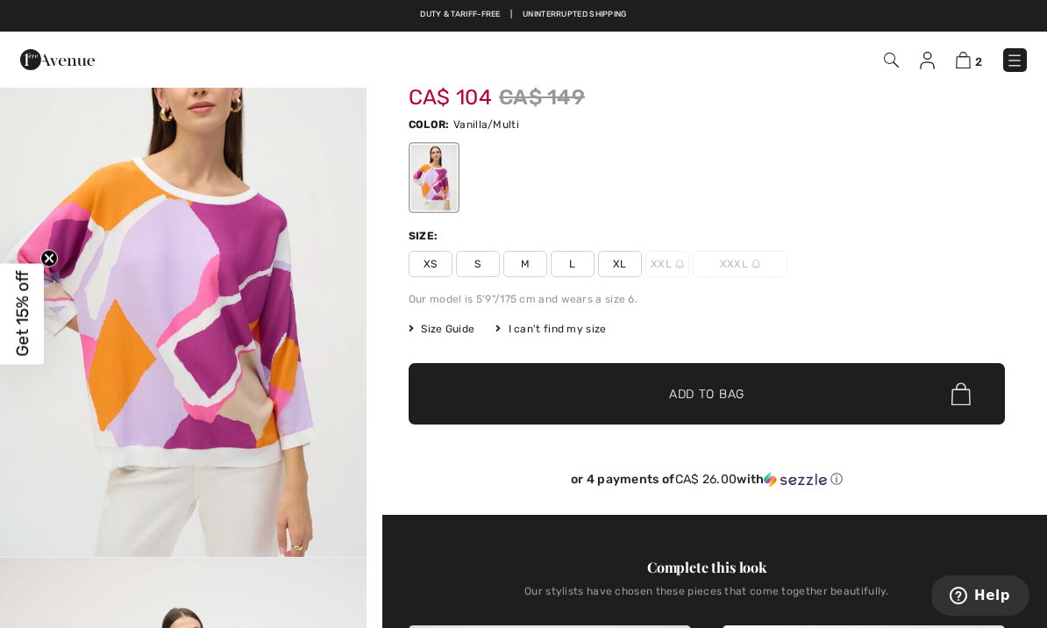
click at [624, 259] on span "XL" at bounding box center [620, 264] width 44 height 26
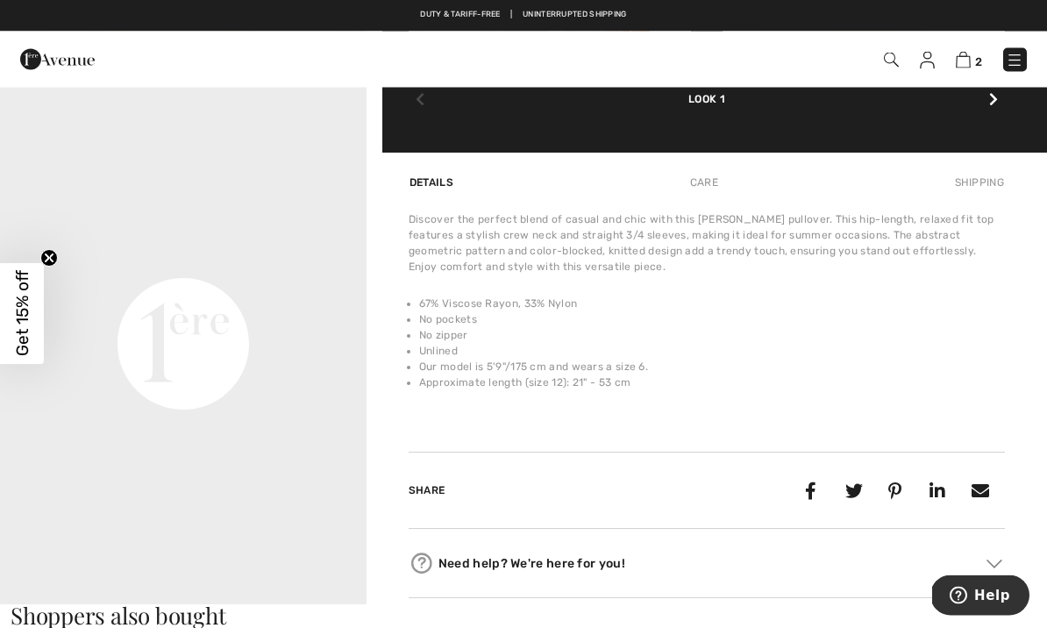
scroll to position [1067, 0]
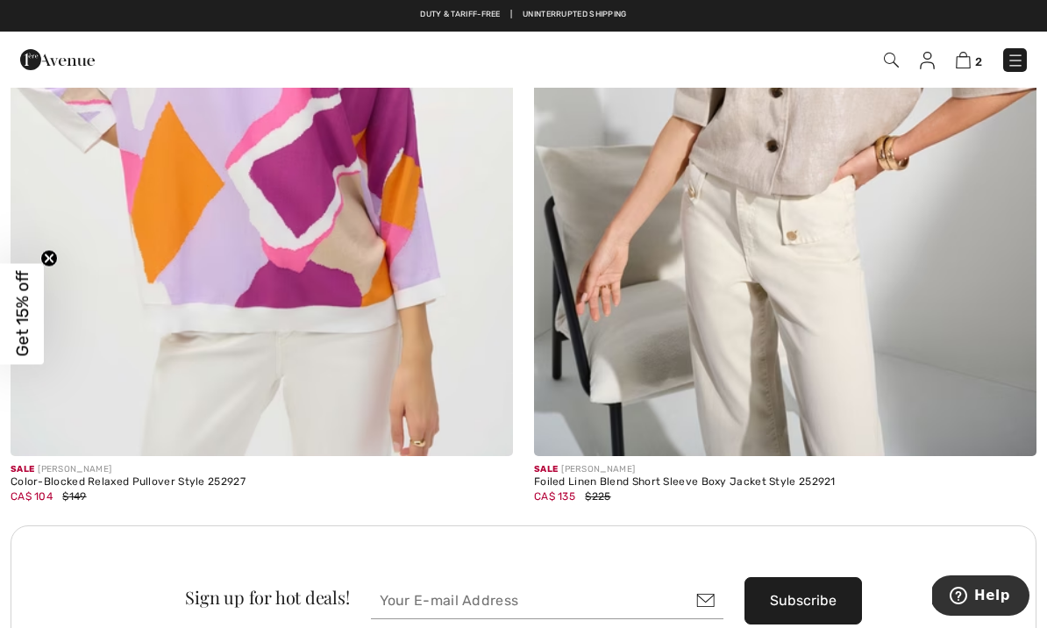
click at [957, 70] on span "2" at bounding box center [739, 60] width 576 height 24
click at [954, 68] on span "2" at bounding box center [739, 60] width 576 height 24
click at [960, 67] on img at bounding box center [963, 60] width 15 height 17
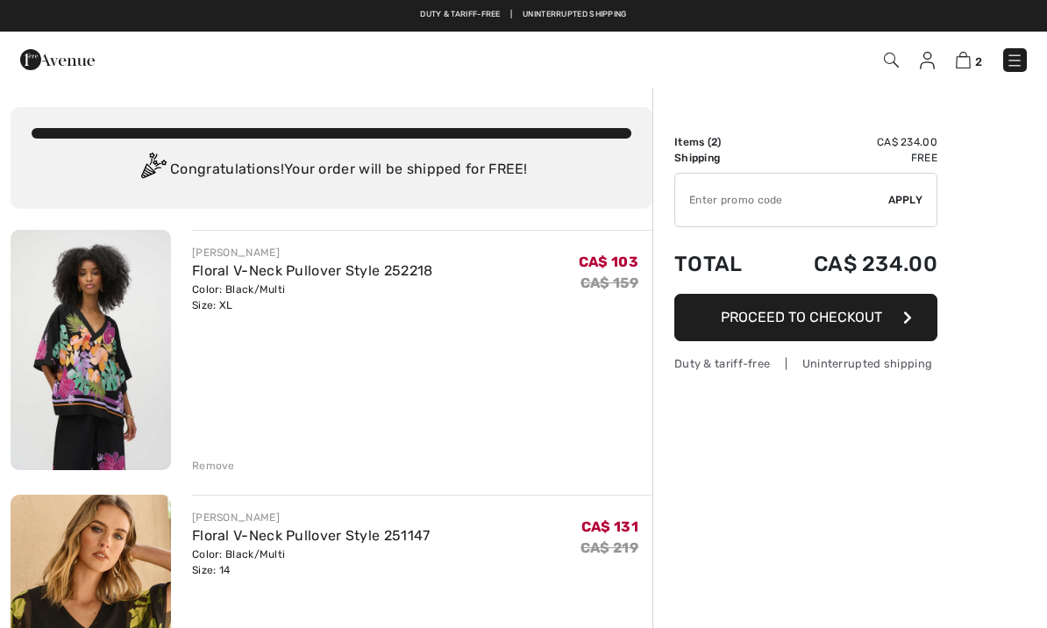
checkbox input "true"
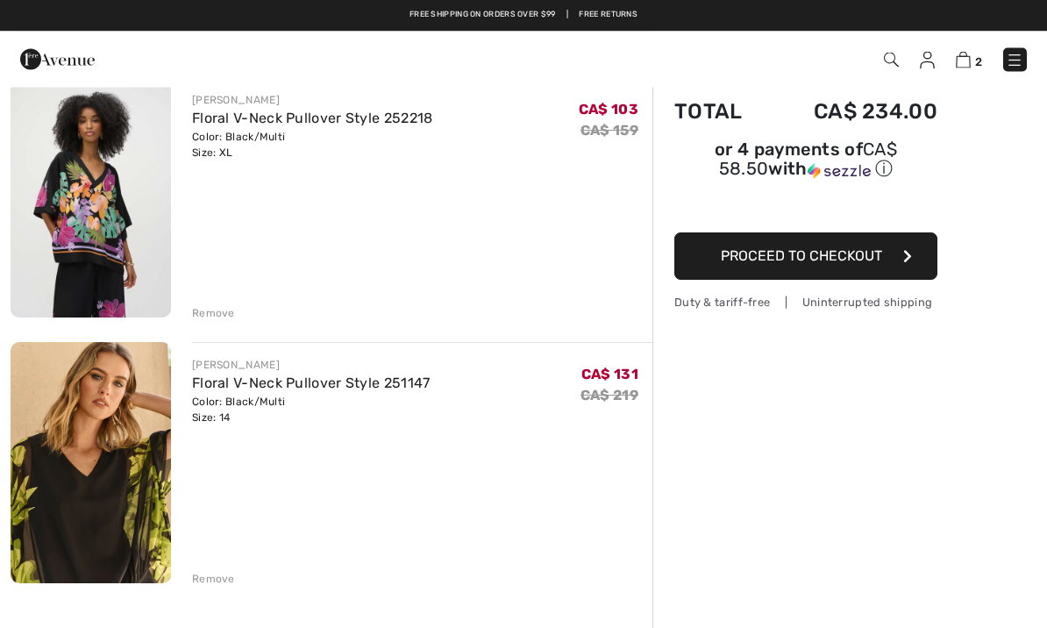
scroll to position [150, 0]
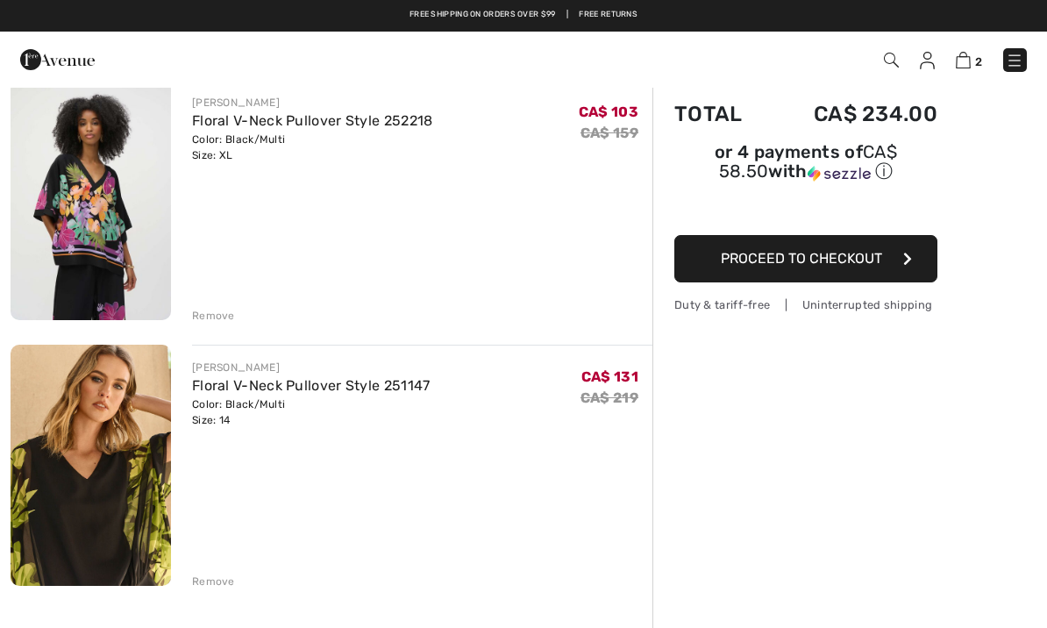
click at [111, 179] on img at bounding box center [91, 200] width 161 height 240
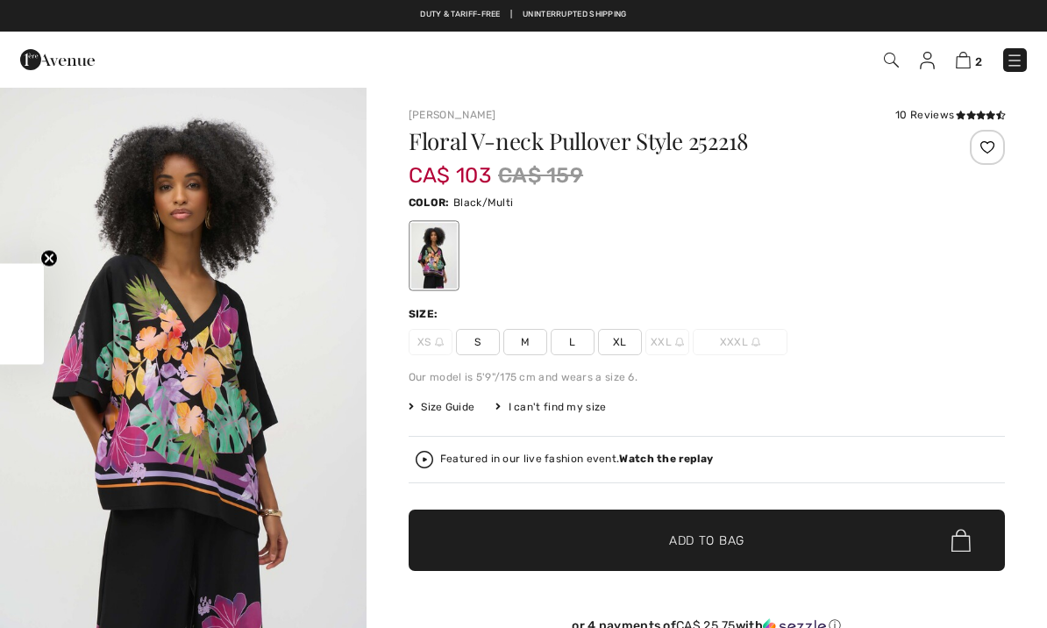
checkbox input "true"
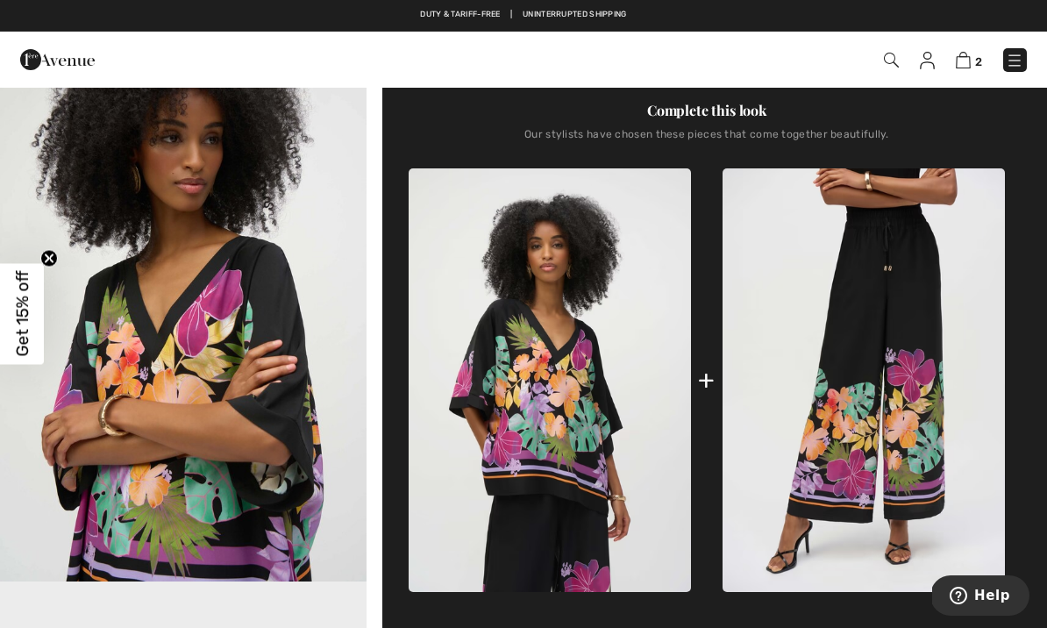
scroll to position [603, 0]
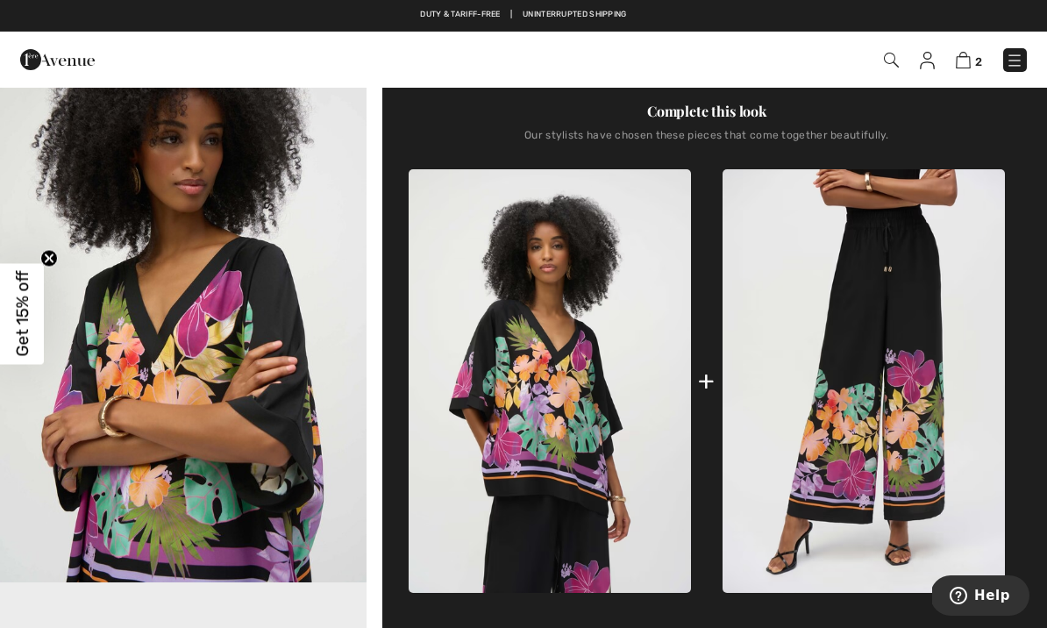
click at [804, 308] on img at bounding box center [864, 381] width 282 height 424
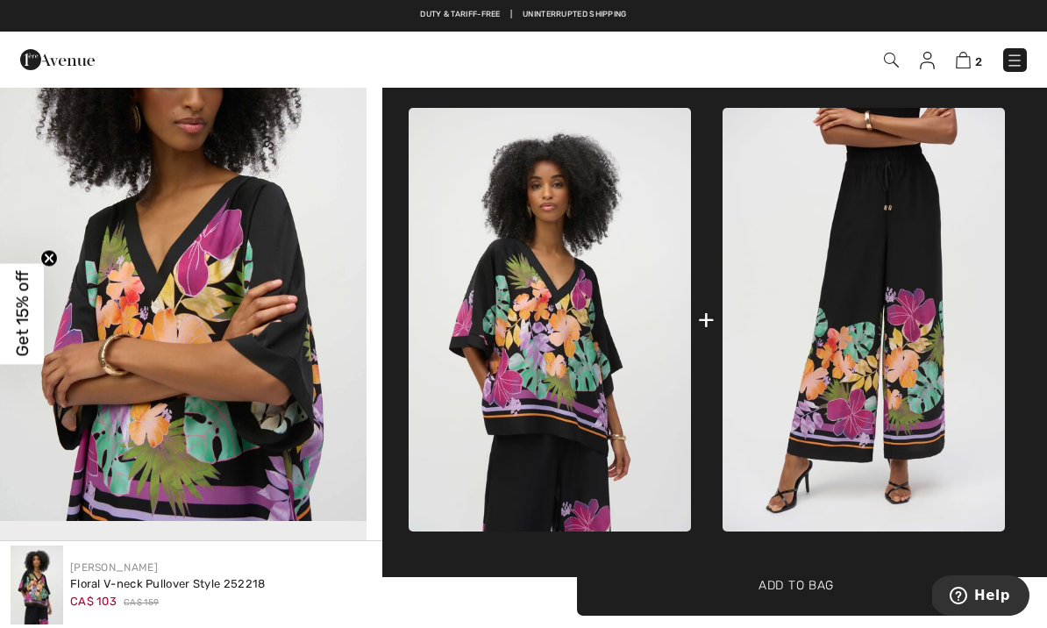
click at [967, 64] on img at bounding box center [963, 60] width 15 height 17
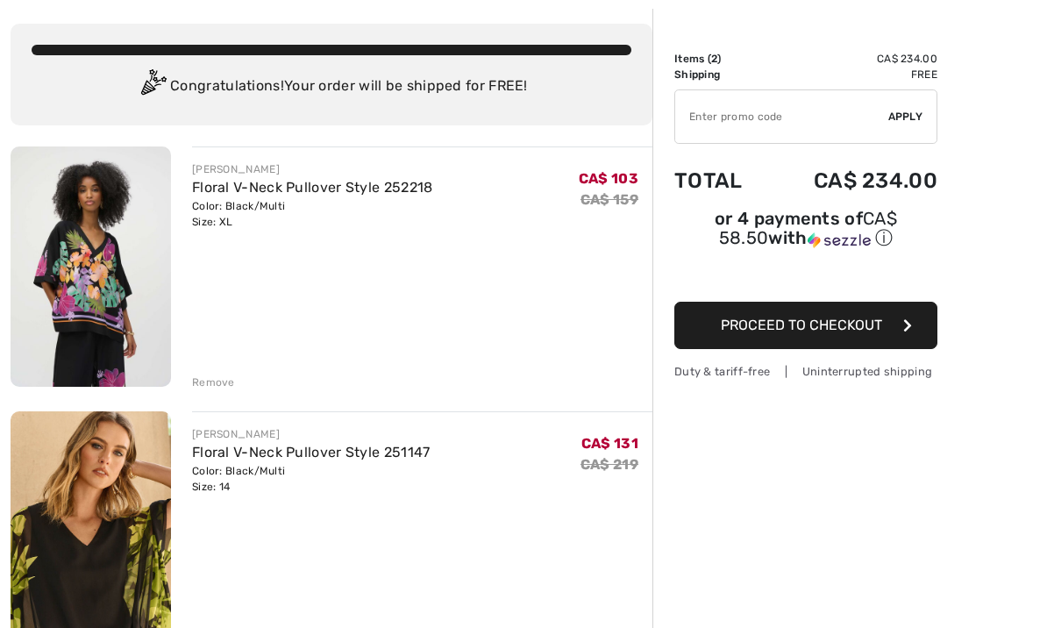
scroll to position [87, 0]
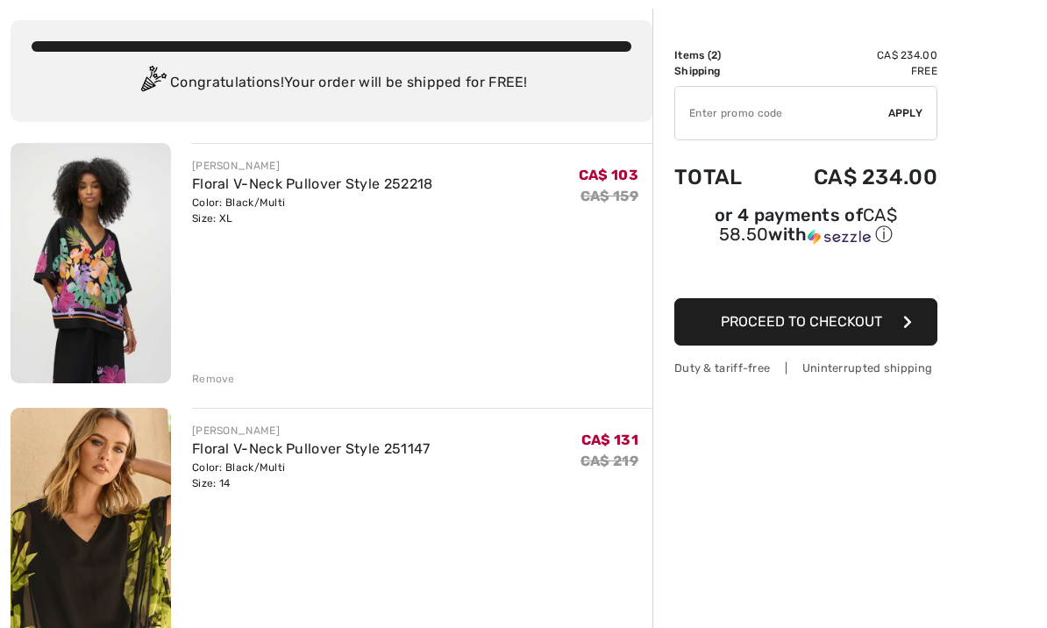
click at [302, 455] on link "Floral V-Neck Pullover Style 251147" at bounding box center [311, 448] width 239 height 17
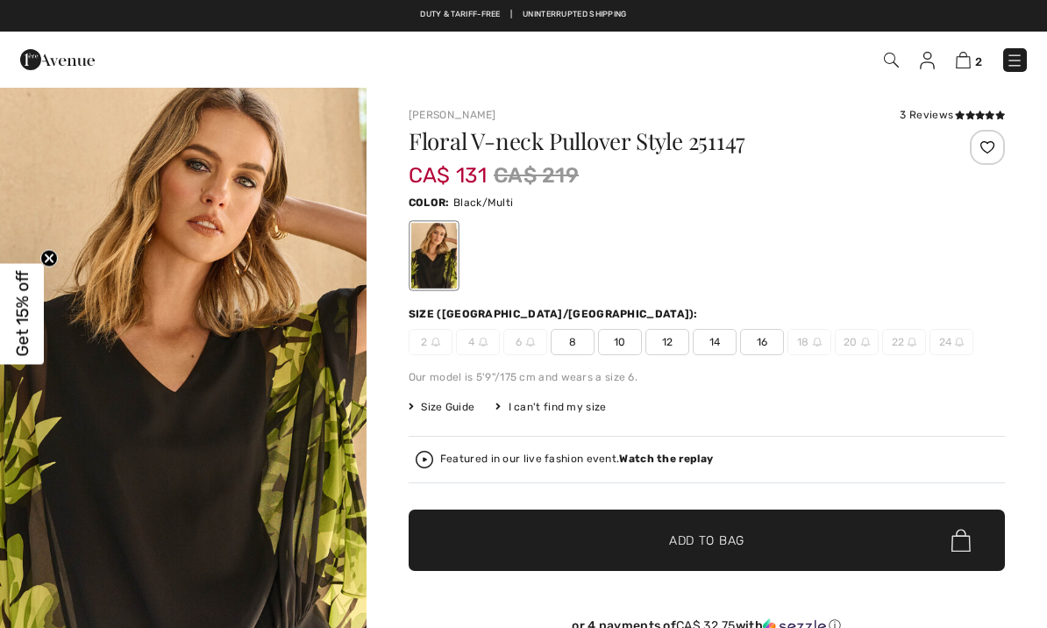
checkbox input "true"
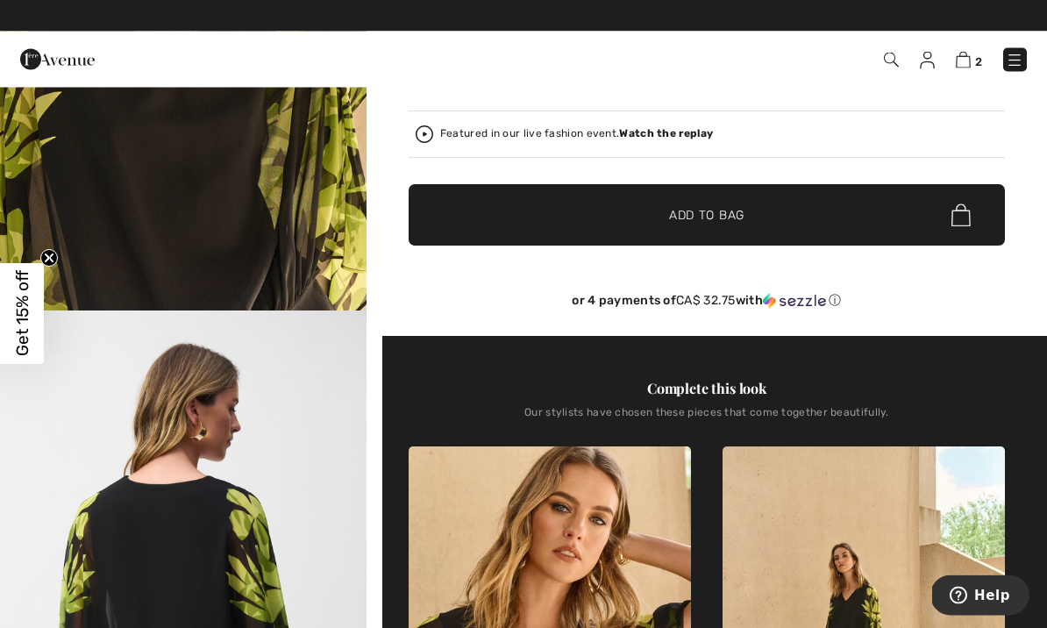
scroll to position [325, 0]
click at [180, 168] on img "1 / 6" at bounding box center [183, 35] width 367 height 550
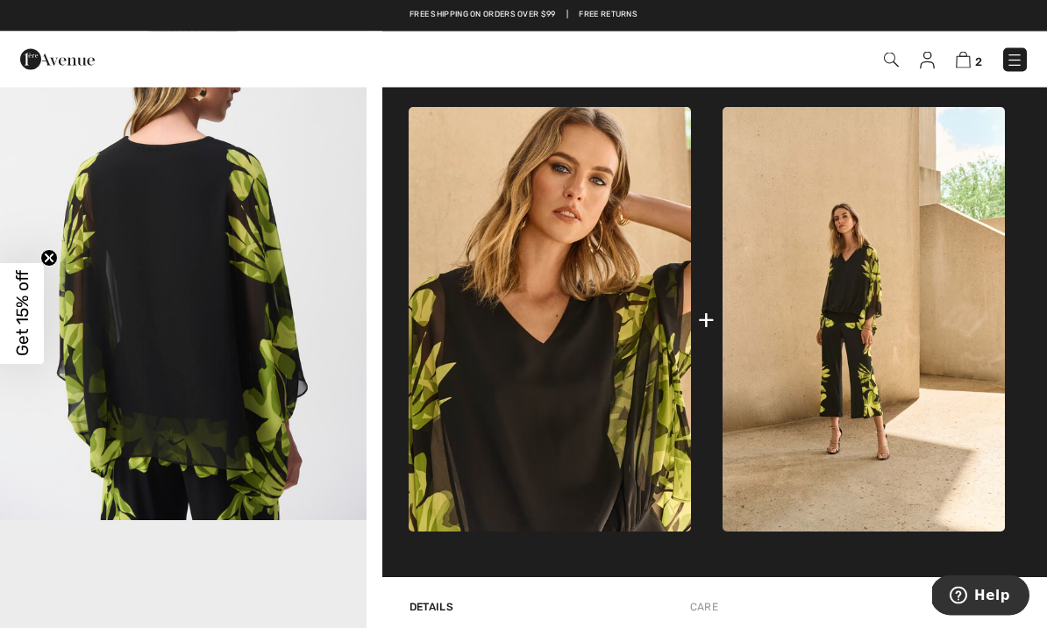
scroll to position [668, 0]
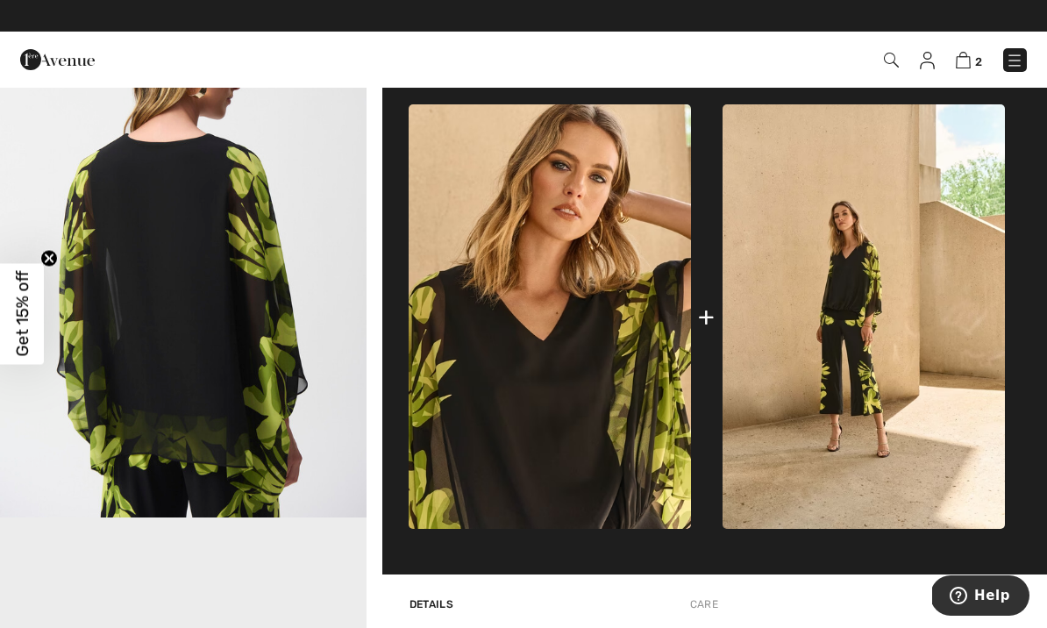
click at [826, 304] on img at bounding box center [864, 316] width 282 height 425
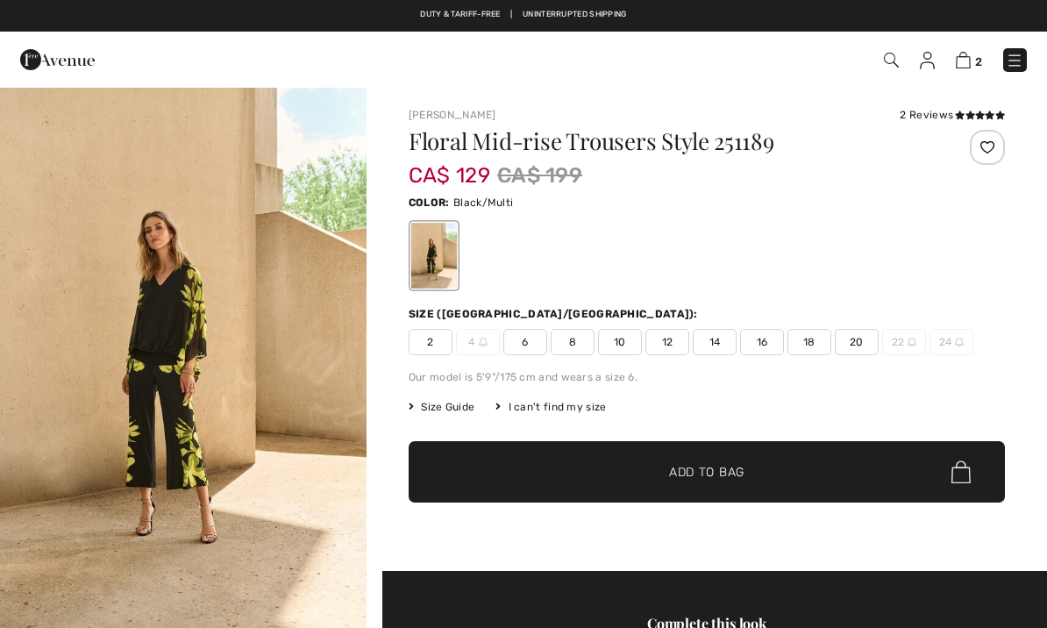
checkbox input "true"
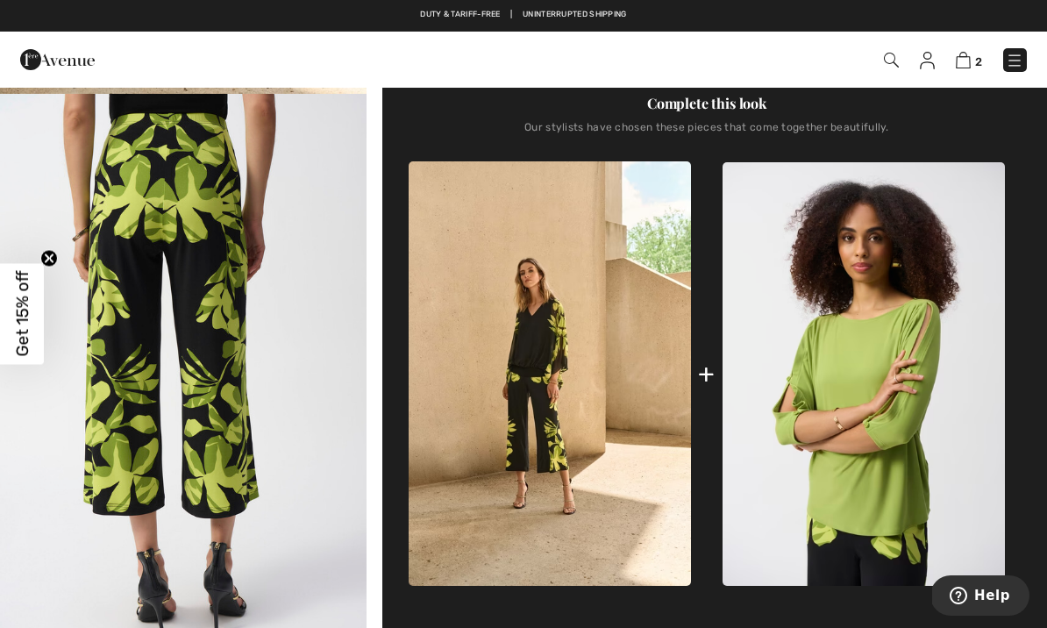
scroll to position [547, 0]
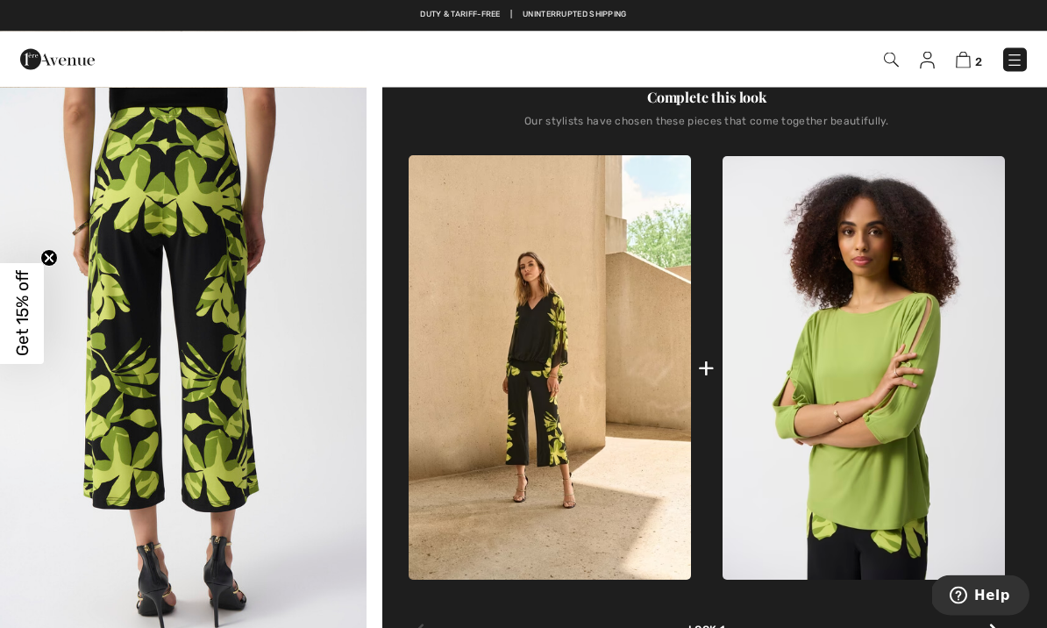
click at [164, 273] on img "2 / 6" at bounding box center [183, 363] width 367 height 549
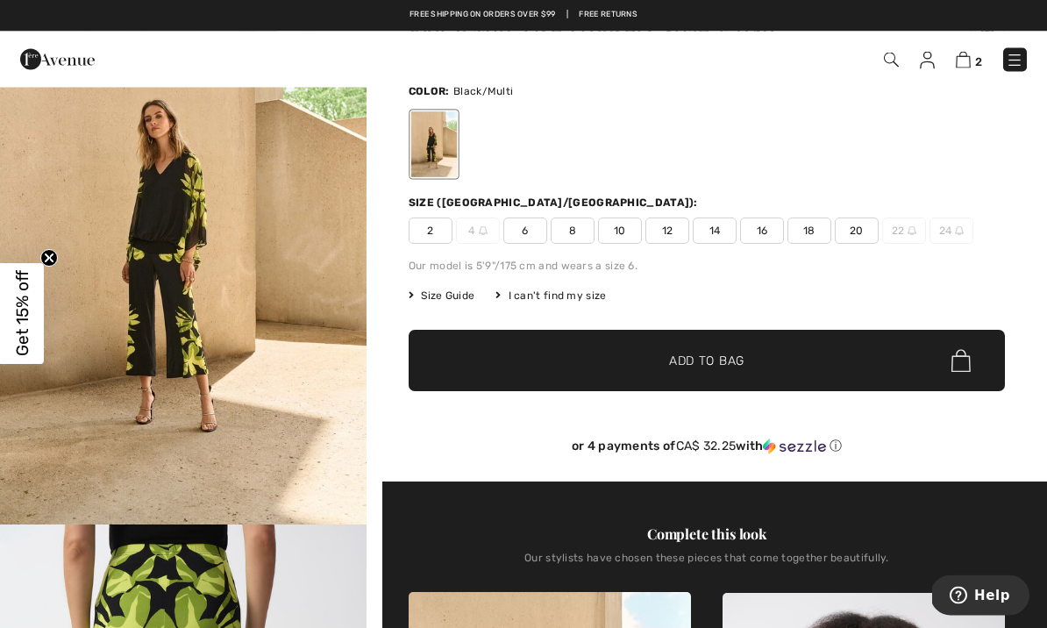
scroll to position [54, 0]
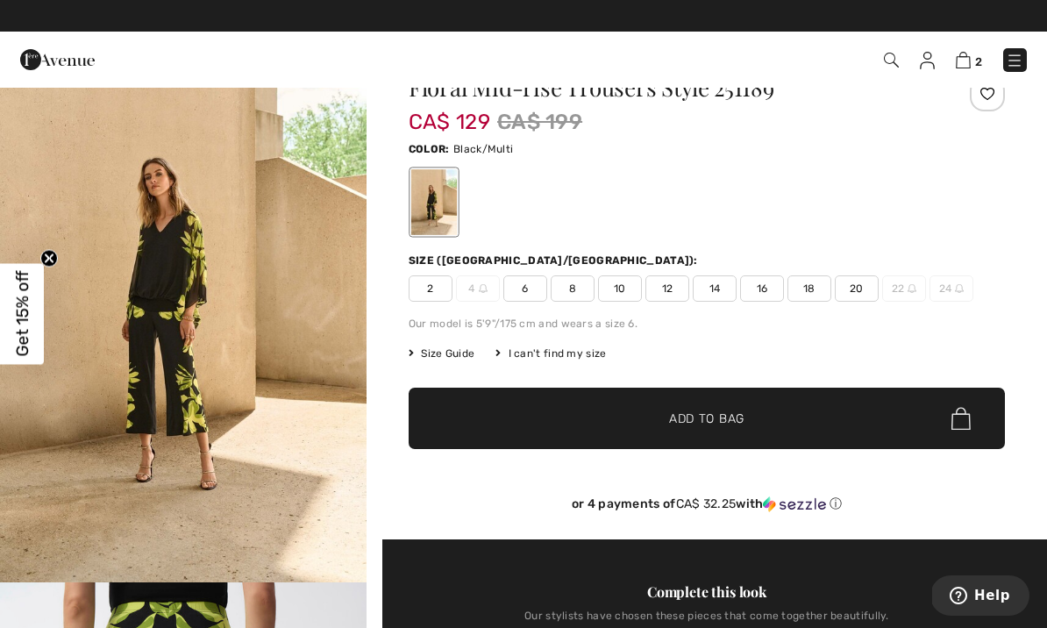
click at [442, 354] on span "Size Guide" at bounding box center [442, 354] width 66 height 16
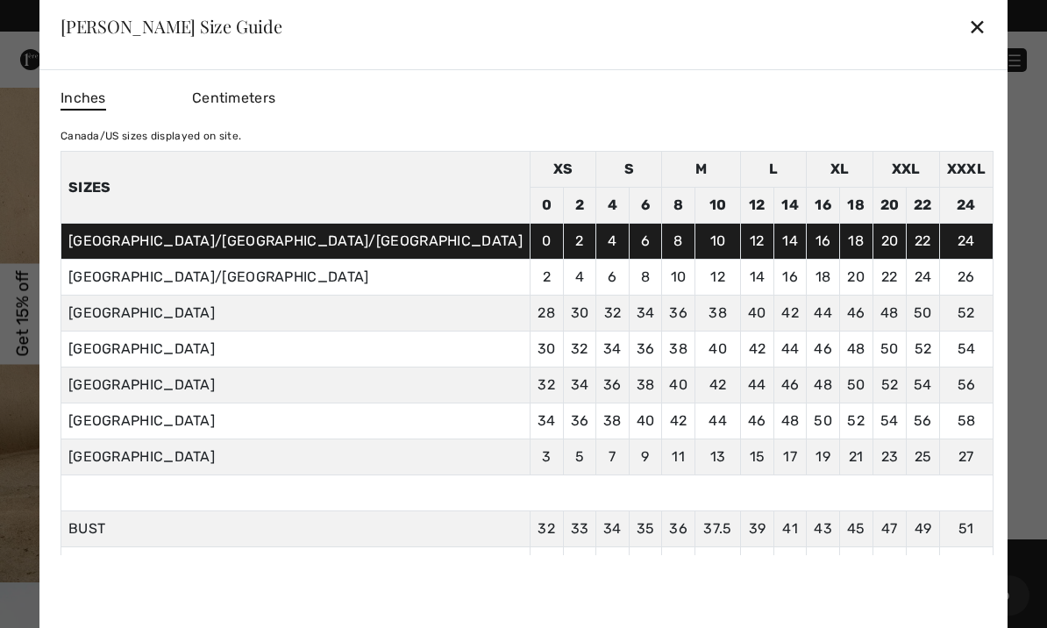
click at [969, 25] on div "✕" at bounding box center [978, 26] width 18 height 37
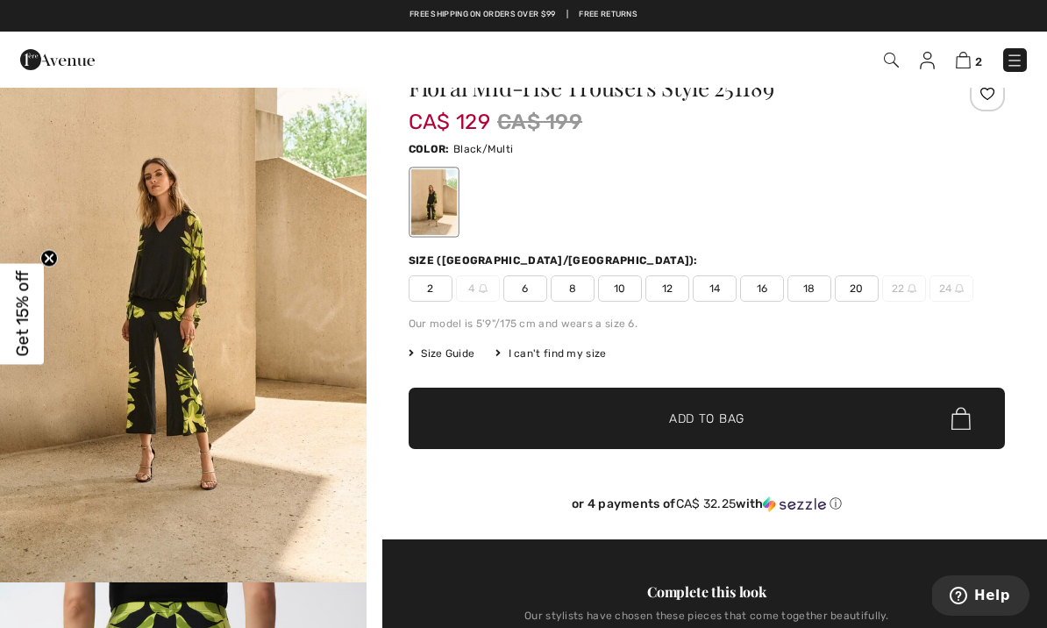
click at [712, 282] on span "14" at bounding box center [715, 288] width 44 height 26
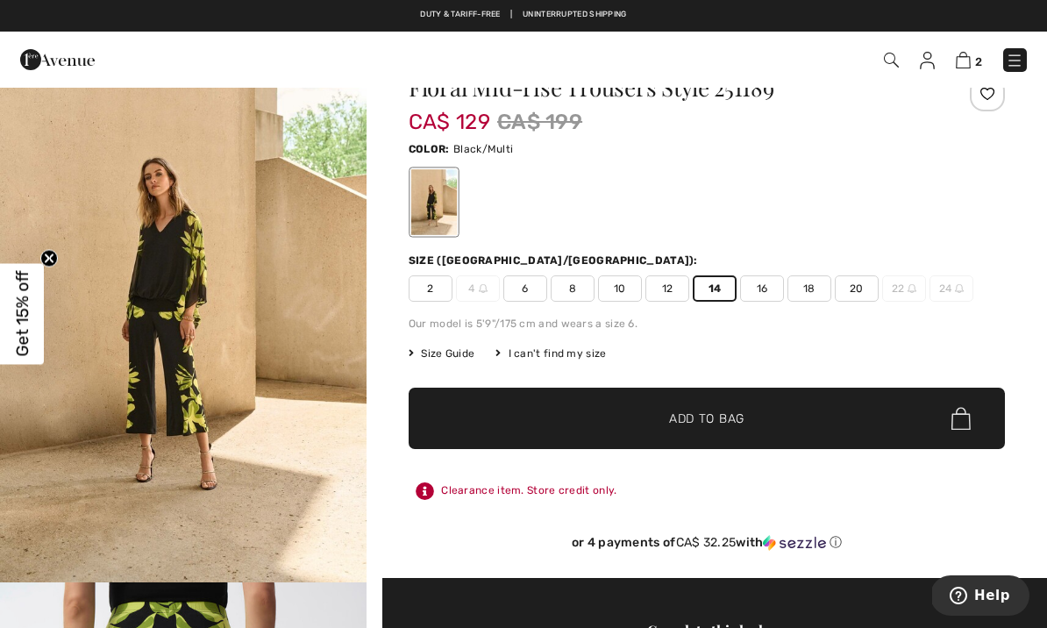
click at [582, 402] on span "✔ Added to Bag Add to Bag" at bounding box center [707, 418] width 597 height 61
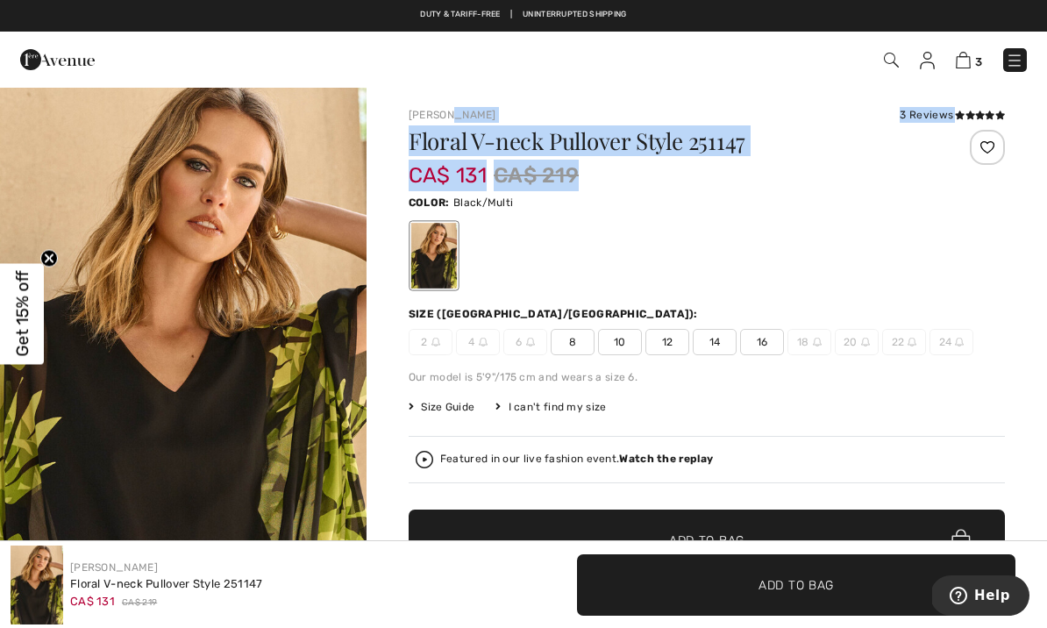
click at [442, 411] on span "Size Guide" at bounding box center [442, 407] width 66 height 16
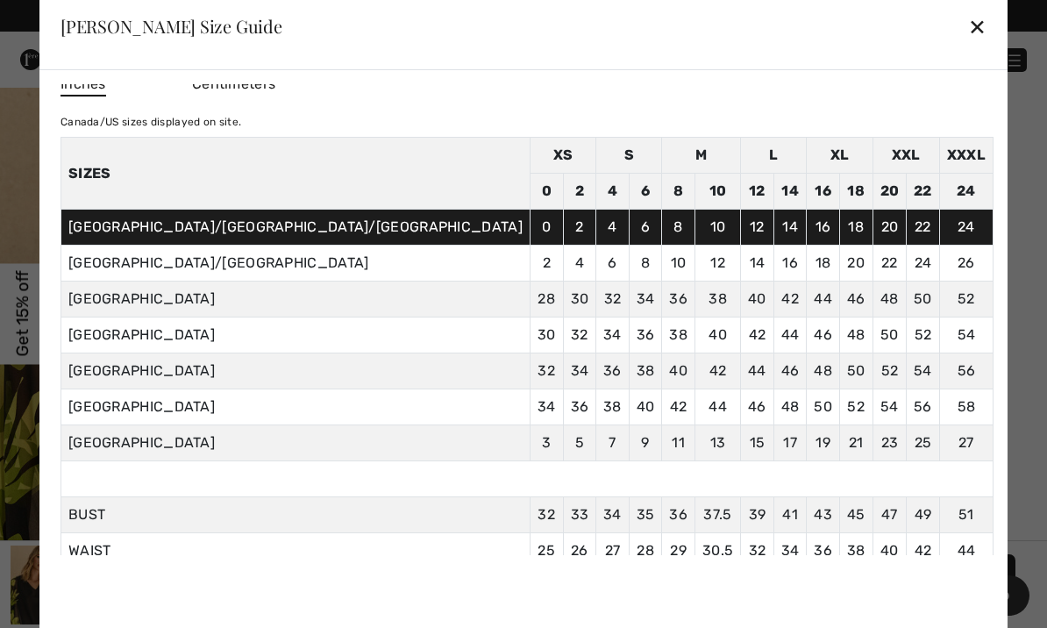
scroll to position [4, 0]
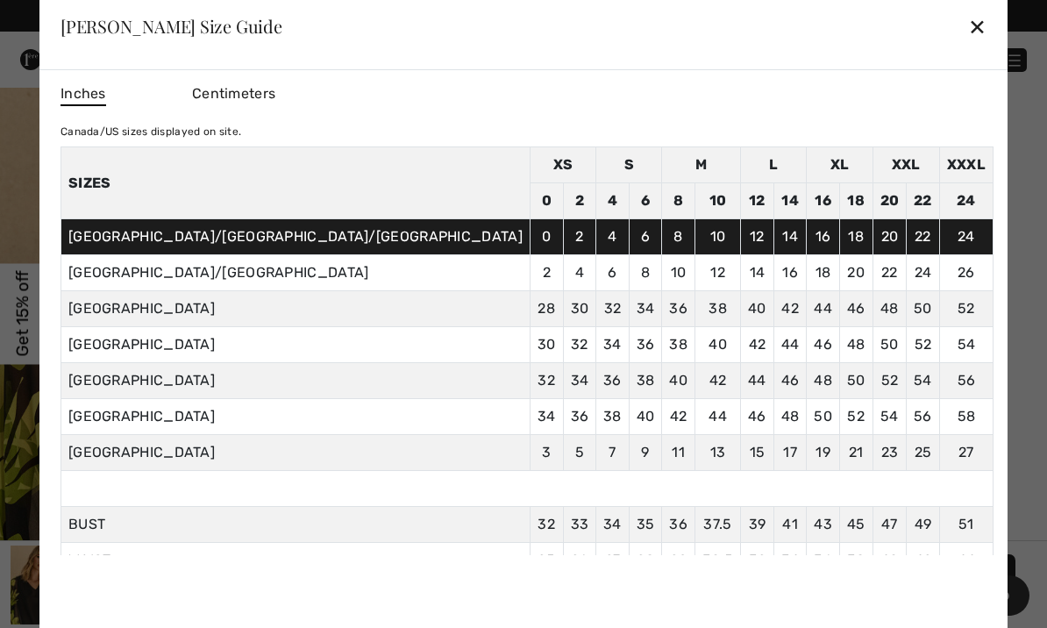
click at [969, 23] on div "✕" at bounding box center [978, 26] width 18 height 37
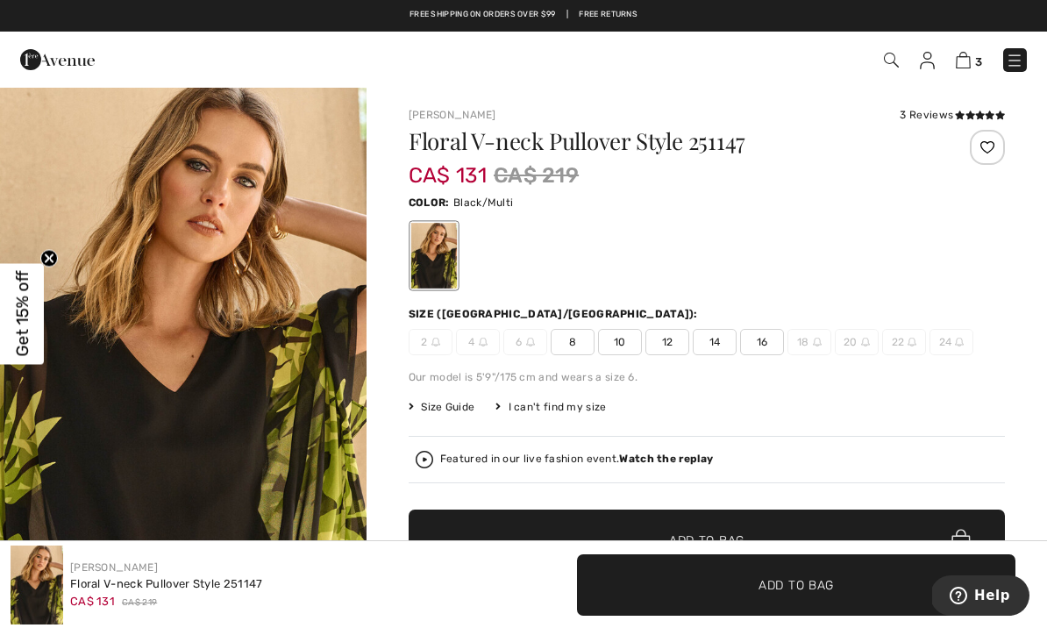
click at [431, 413] on span "Size Guide" at bounding box center [442, 407] width 66 height 16
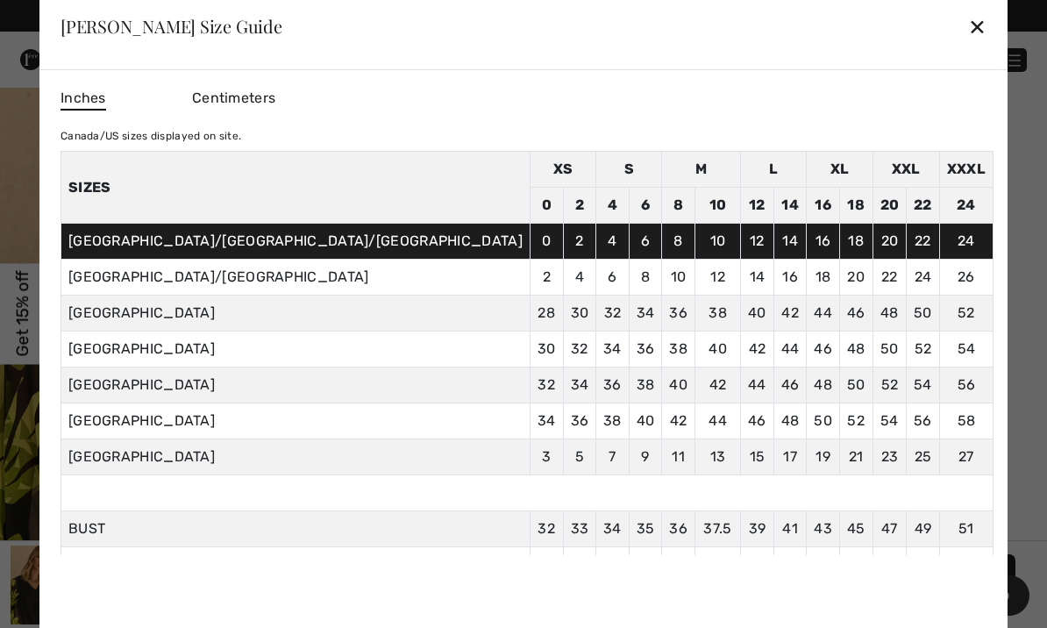
click at [969, 38] on div "✕" at bounding box center [978, 26] width 18 height 37
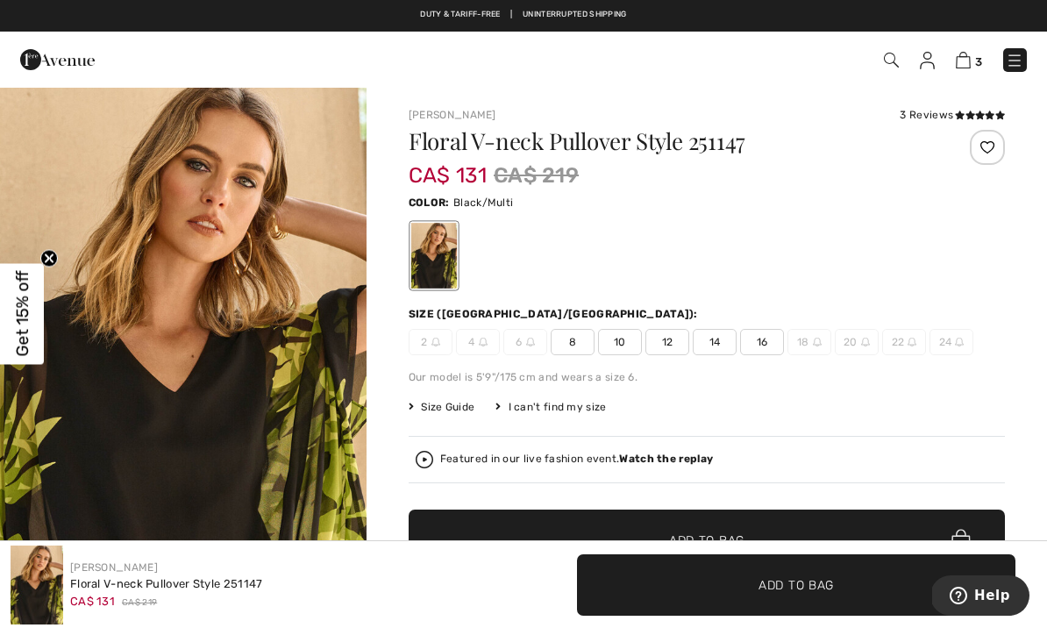
click at [438, 405] on span "Size Guide" at bounding box center [442, 407] width 66 height 16
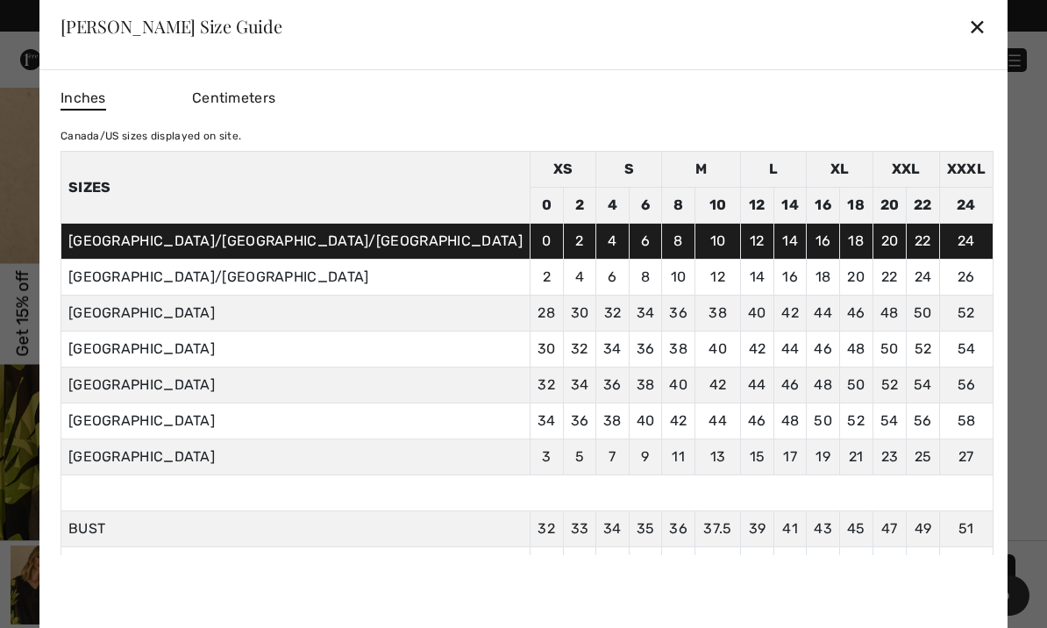
click at [840, 13] on div "Joseph Ribkoff Size Guide ✕" at bounding box center [523, 26] width 969 height 88
click at [969, 34] on div "✕" at bounding box center [978, 26] width 18 height 37
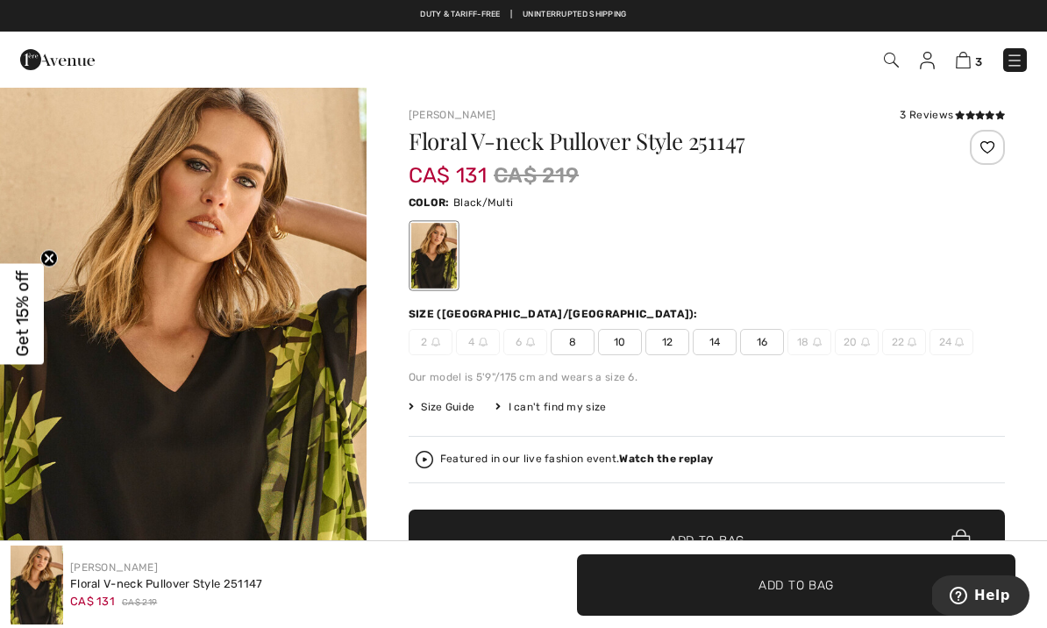
click at [959, 68] on img at bounding box center [963, 60] width 15 height 17
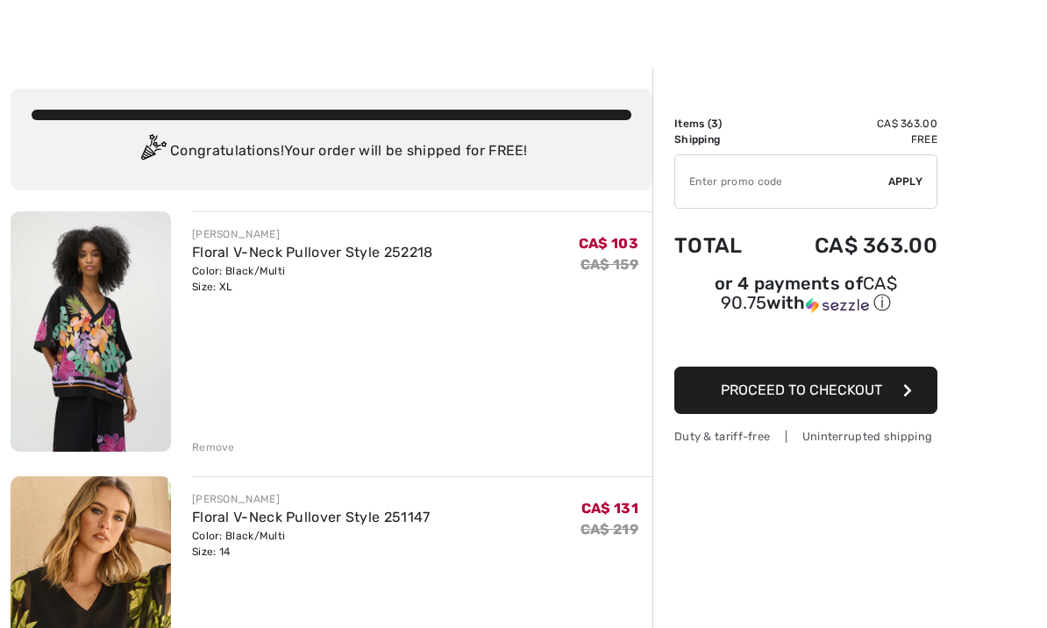
scroll to position [24, 0]
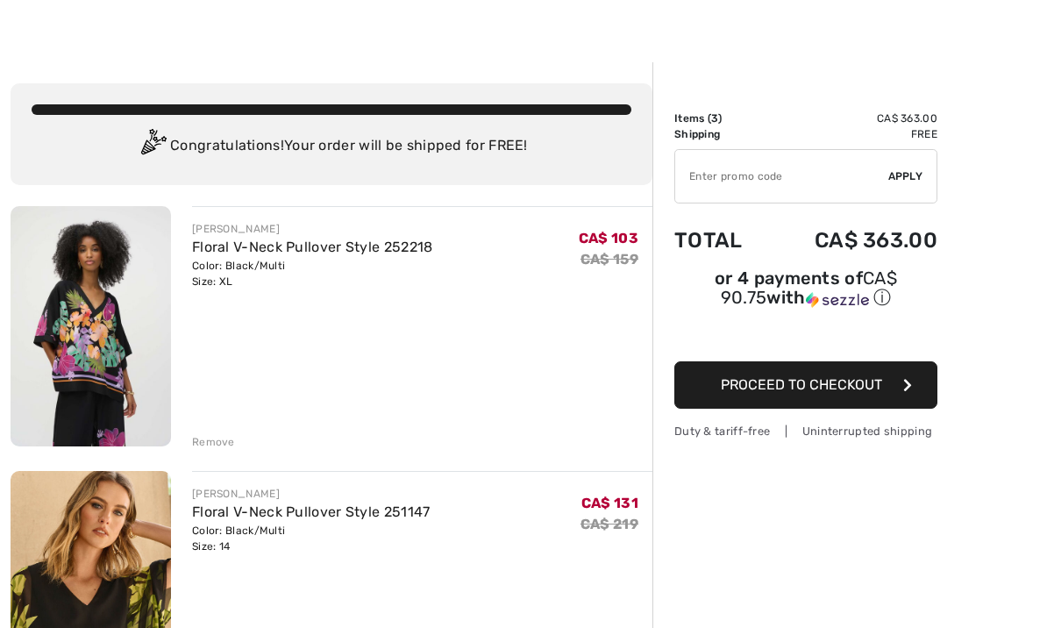
click at [339, 246] on link "Floral V-Neck Pullover Style 252218" at bounding box center [312, 247] width 241 height 17
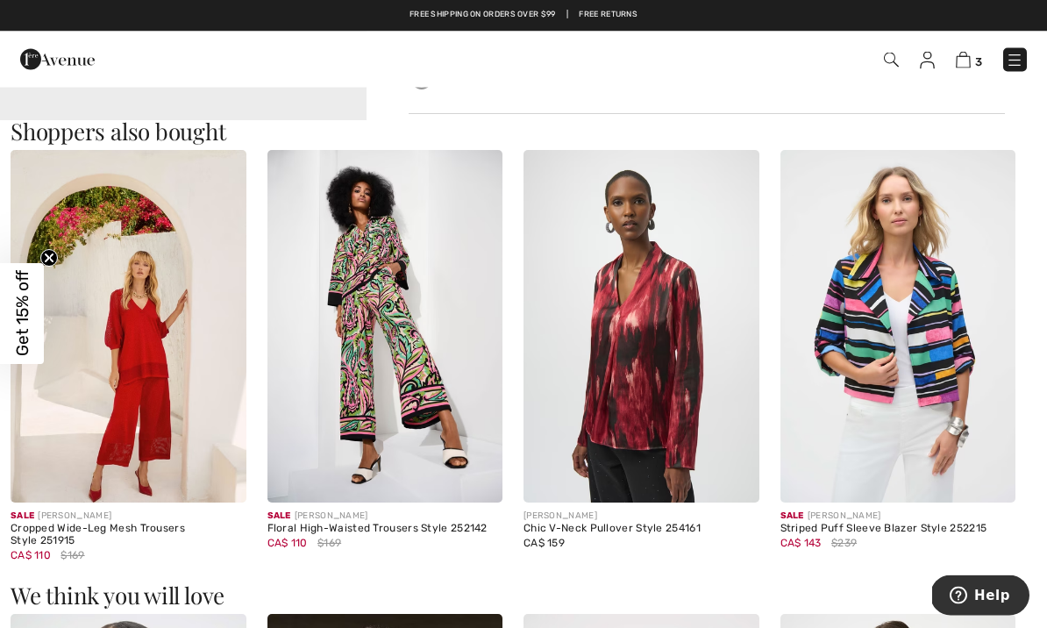
scroll to position [1578, 0]
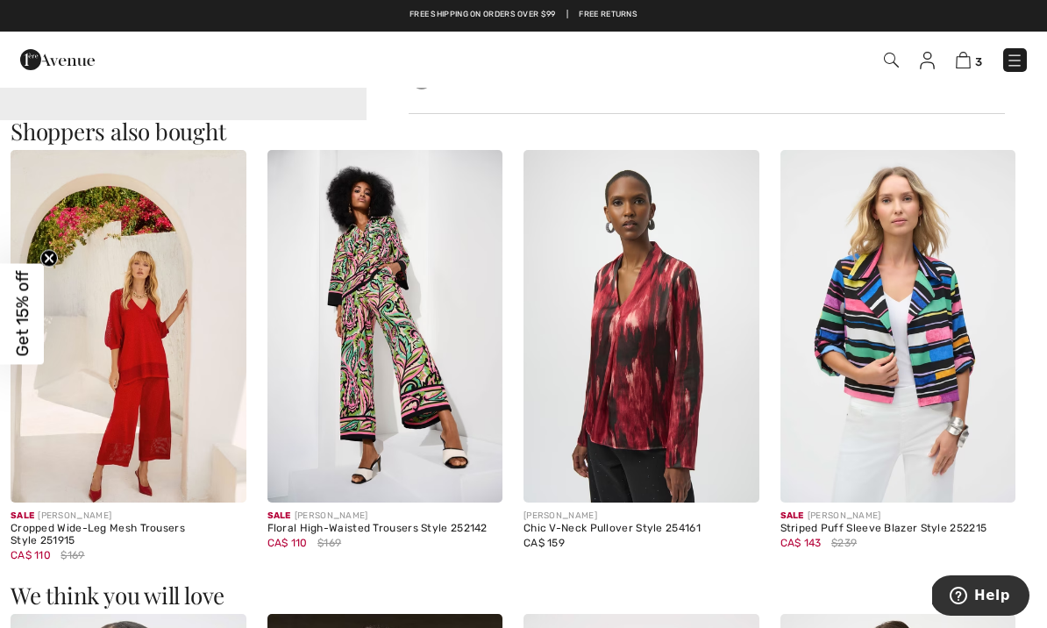
click at [390, 334] on img at bounding box center [386, 327] width 236 height 354
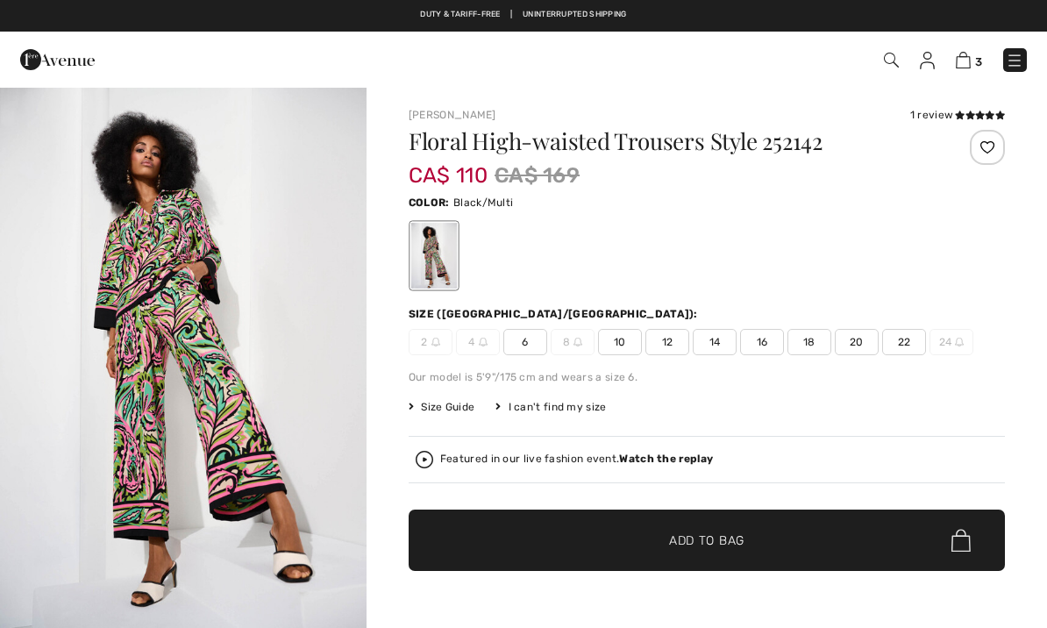
checkbox input "true"
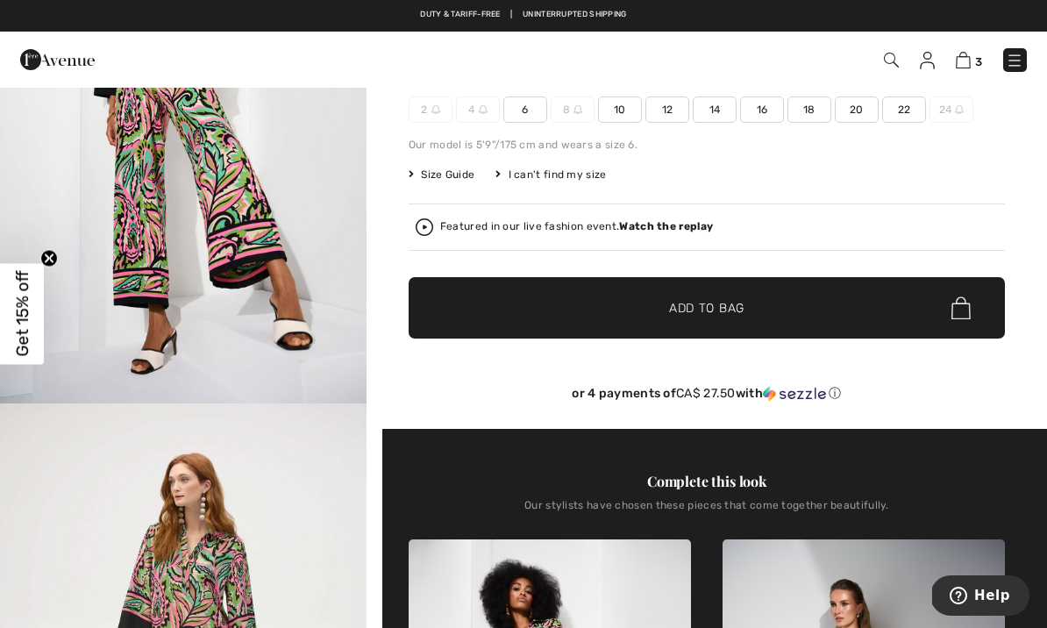
scroll to position [99, 0]
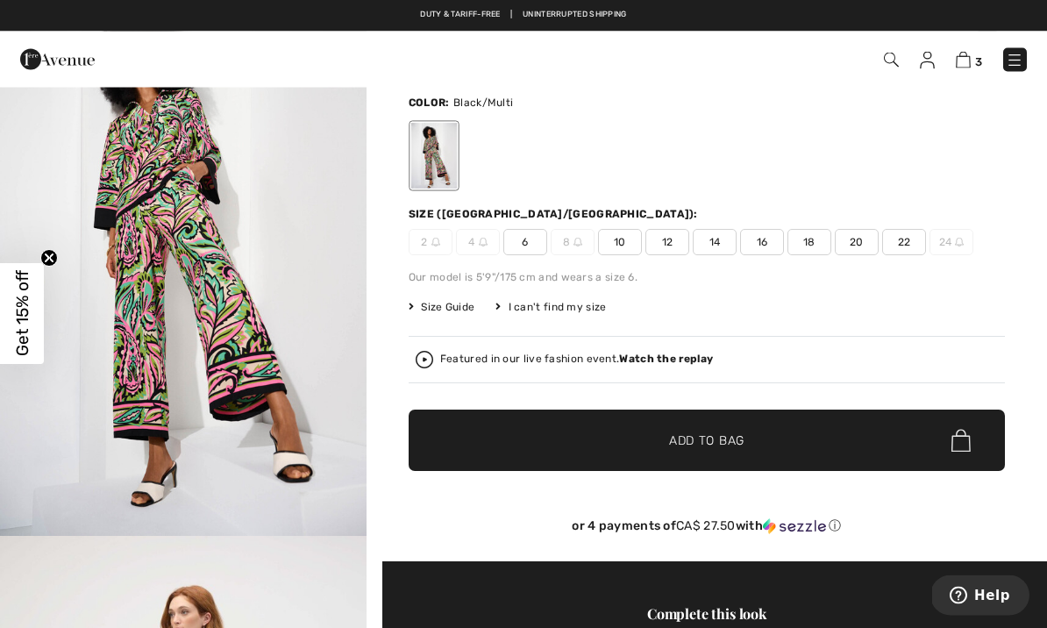
click at [450, 152] on div at bounding box center [434, 157] width 46 height 66
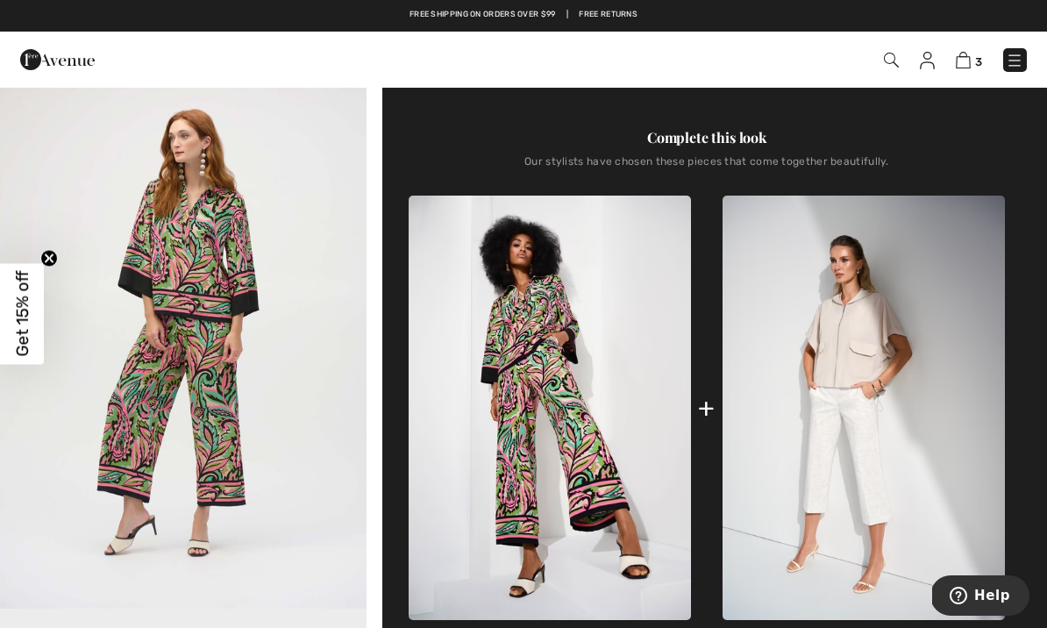
scroll to position [641, 0]
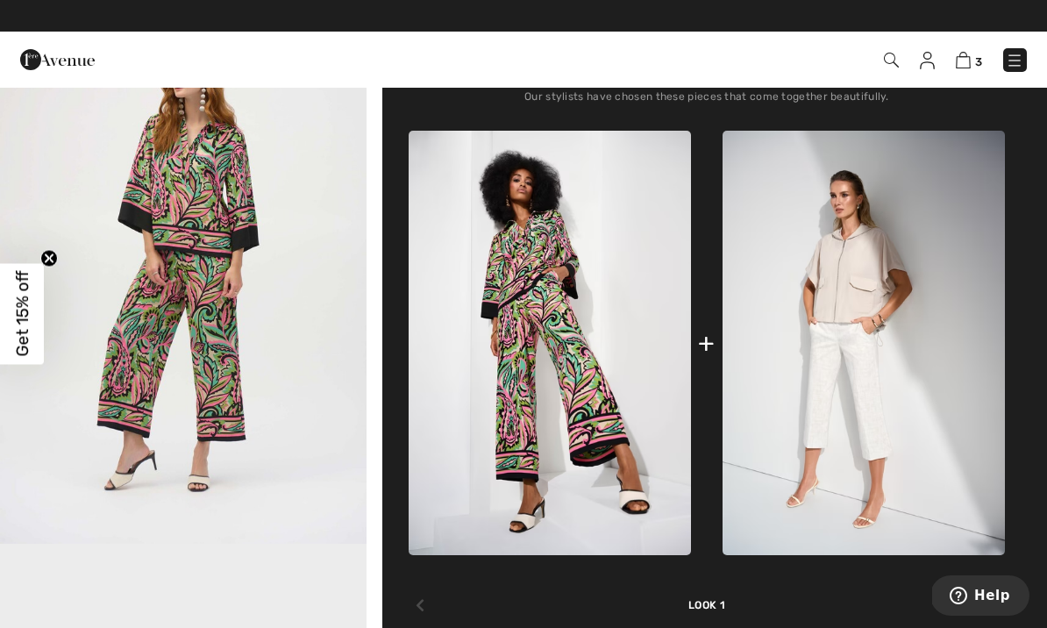
click at [567, 276] on img at bounding box center [550, 343] width 282 height 425
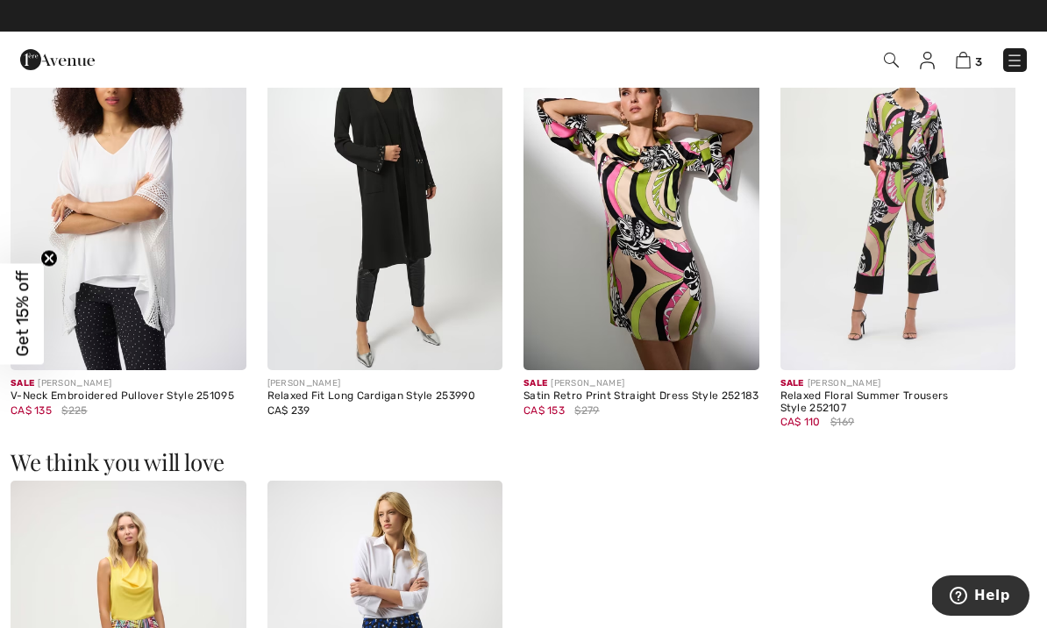
scroll to position [1803, 0]
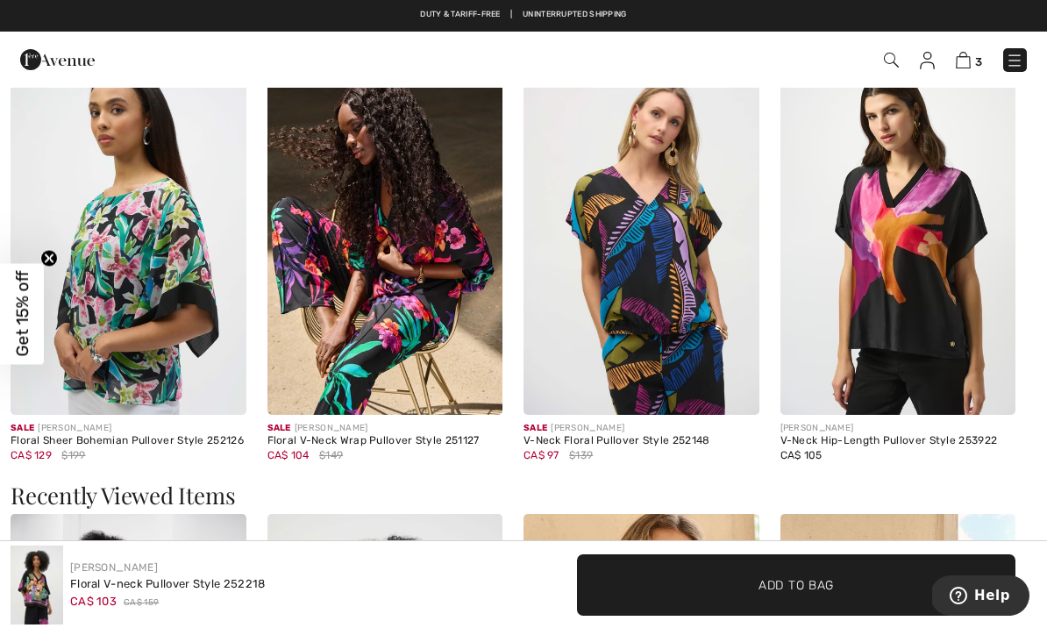
scroll to position [2127, 0]
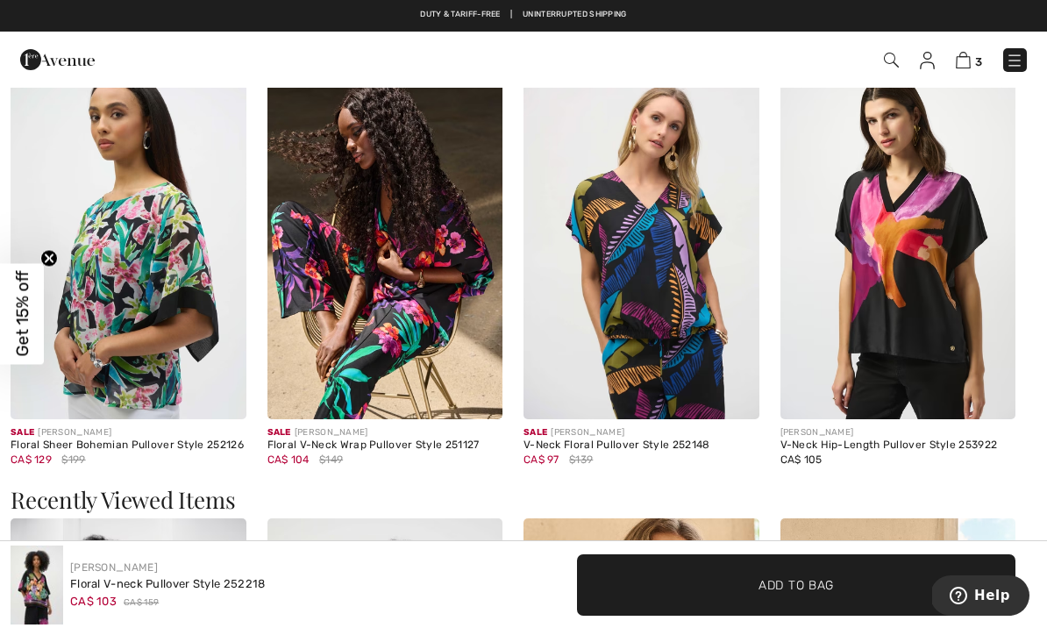
click at [414, 255] on img at bounding box center [386, 243] width 236 height 354
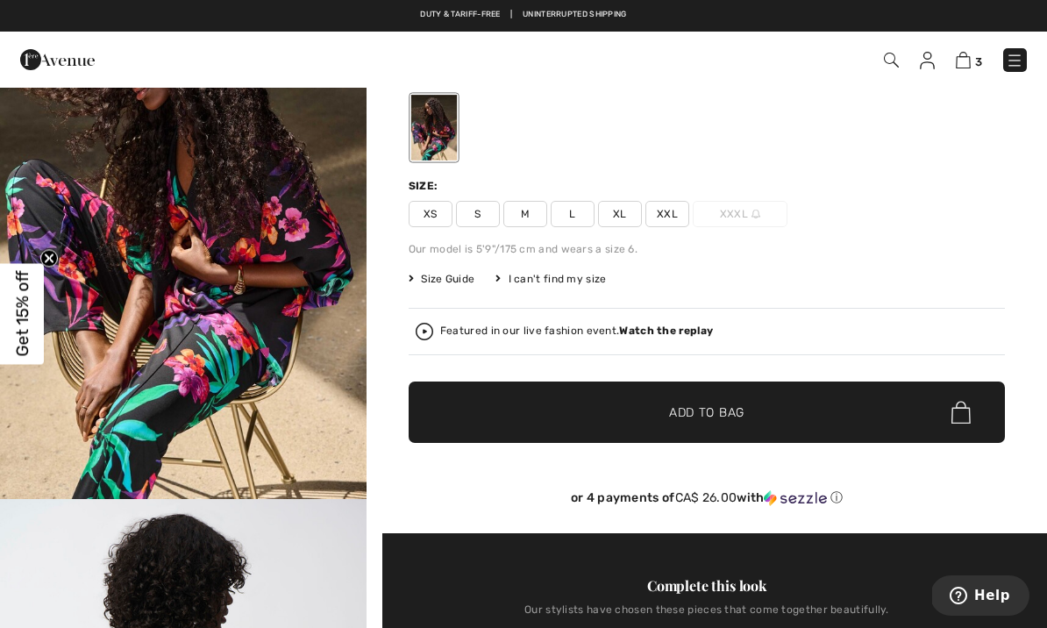
scroll to position [115, 0]
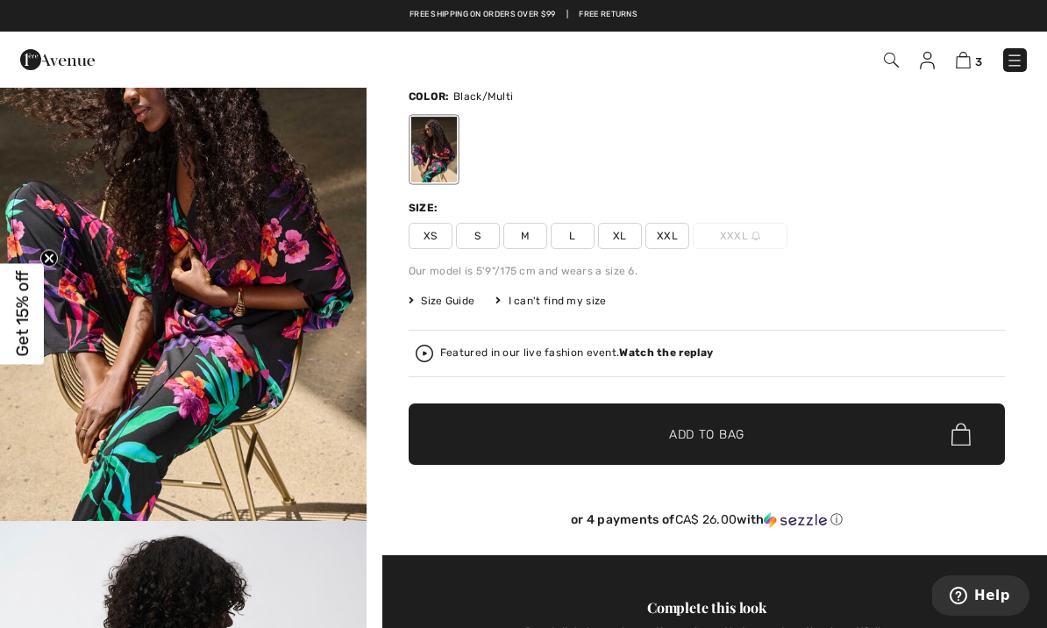
click at [445, 303] on span "Size Guide" at bounding box center [442, 301] width 66 height 16
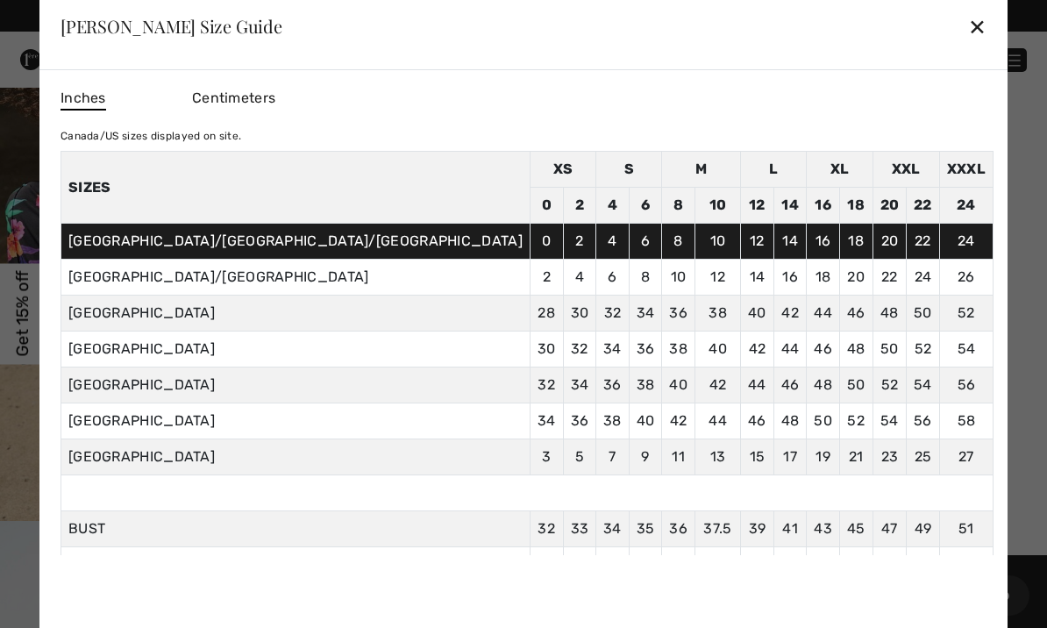
click at [969, 34] on div "✕" at bounding box center [978, 26] width 18 height 37
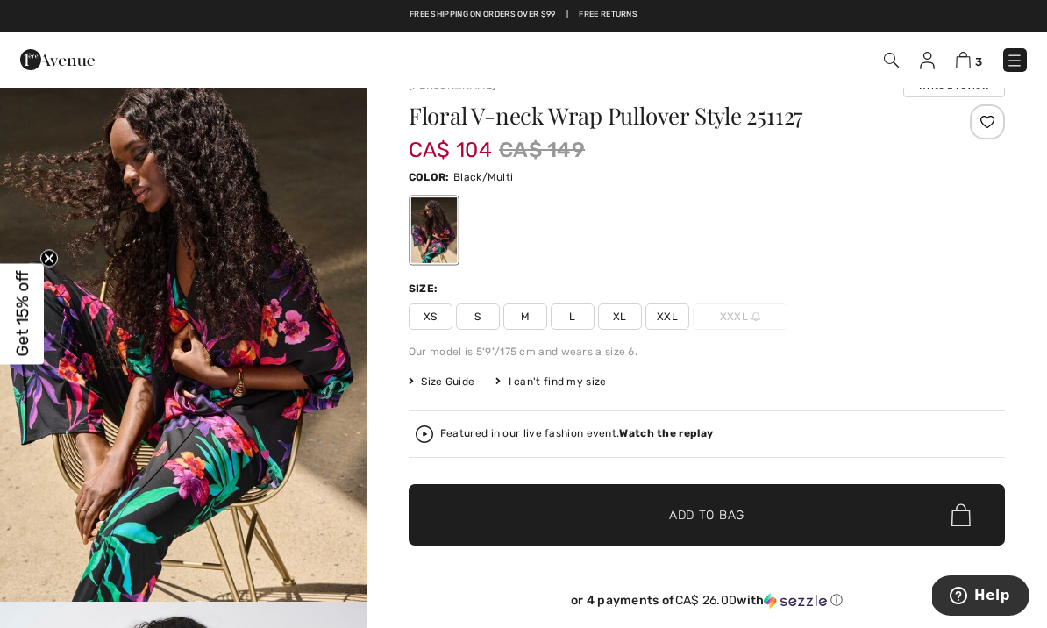
scroll to position [0, 0]
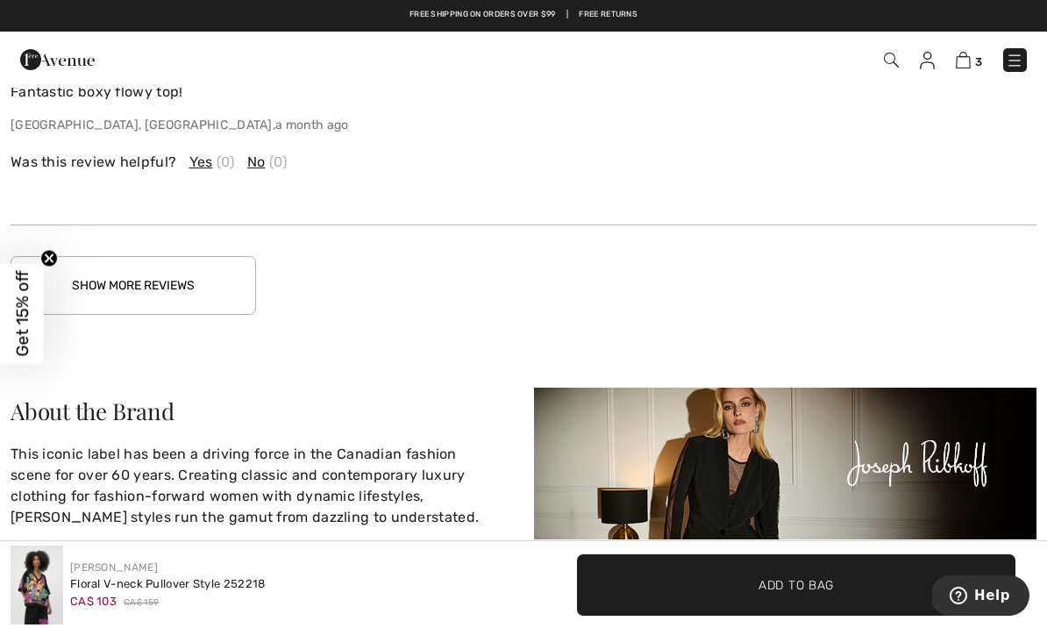
scroll to position [3614, 0]
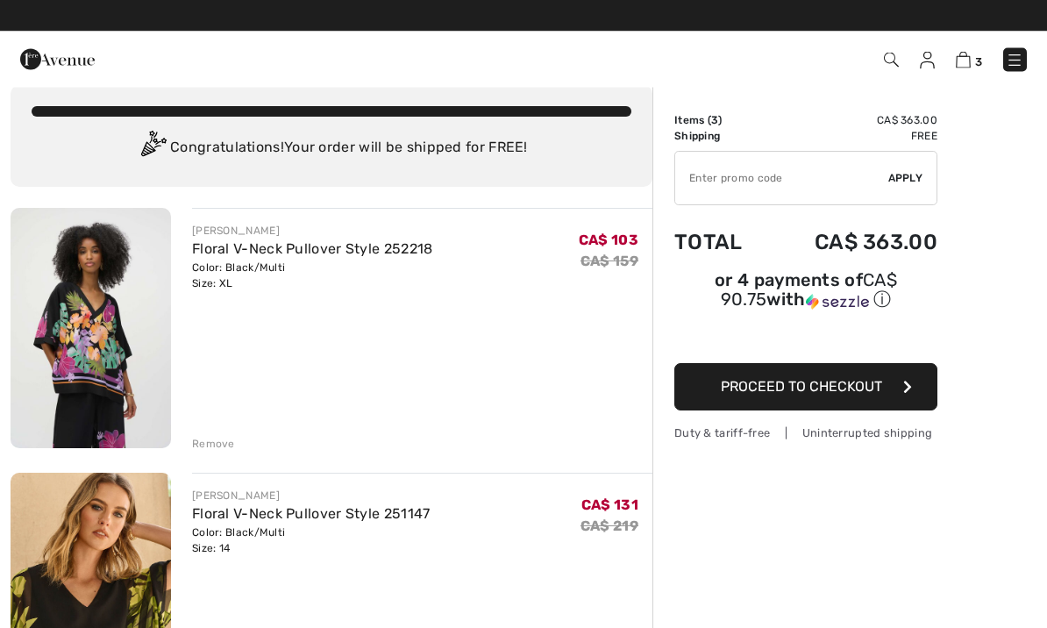
scroll to position [22, 0]
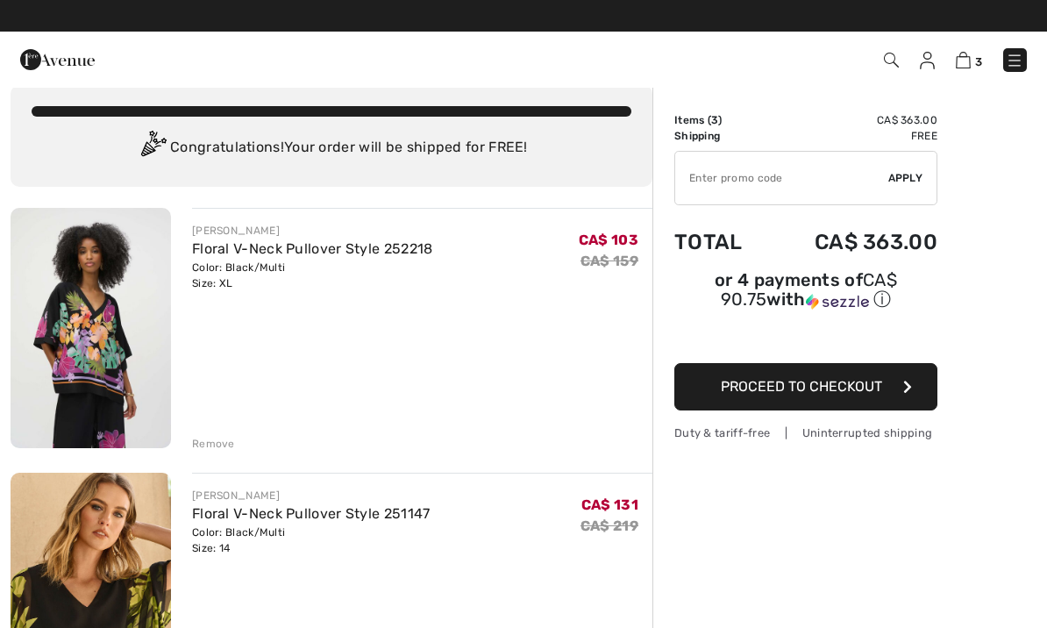
click at [325, 243] on link "Floral V-Neck Pullover Style 252218" at bounding box center [312, 248] width 241 height 17
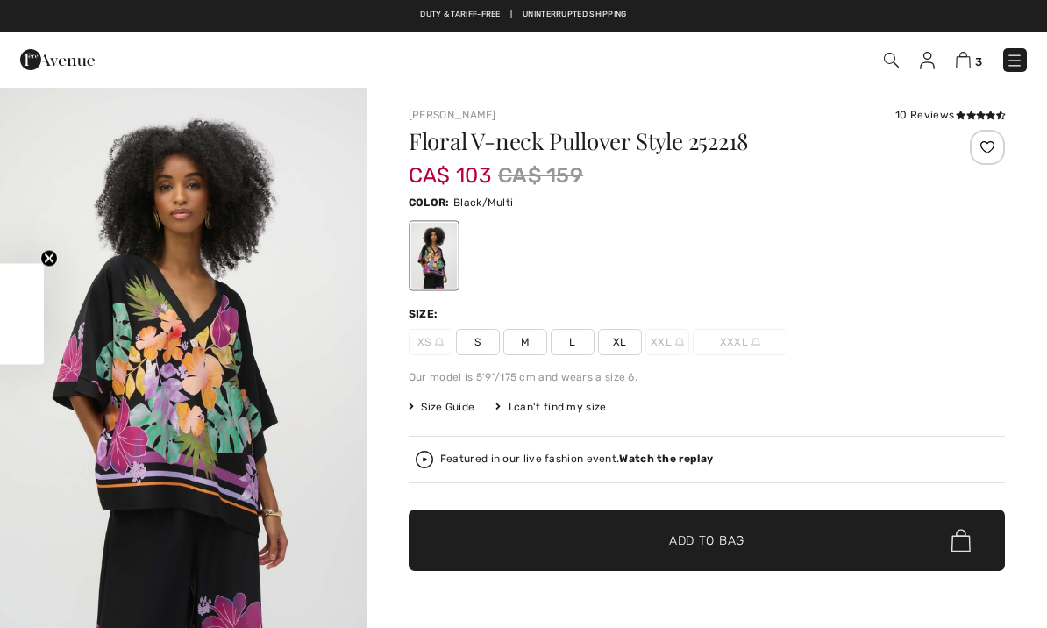
checkbox input "true"
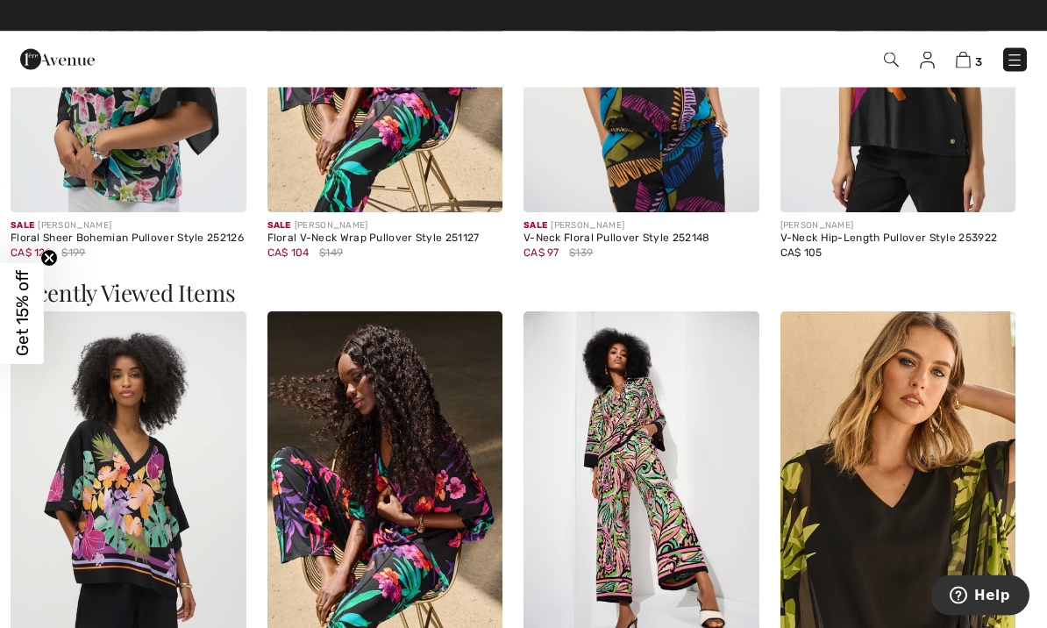
scroll to position [2334, 0]
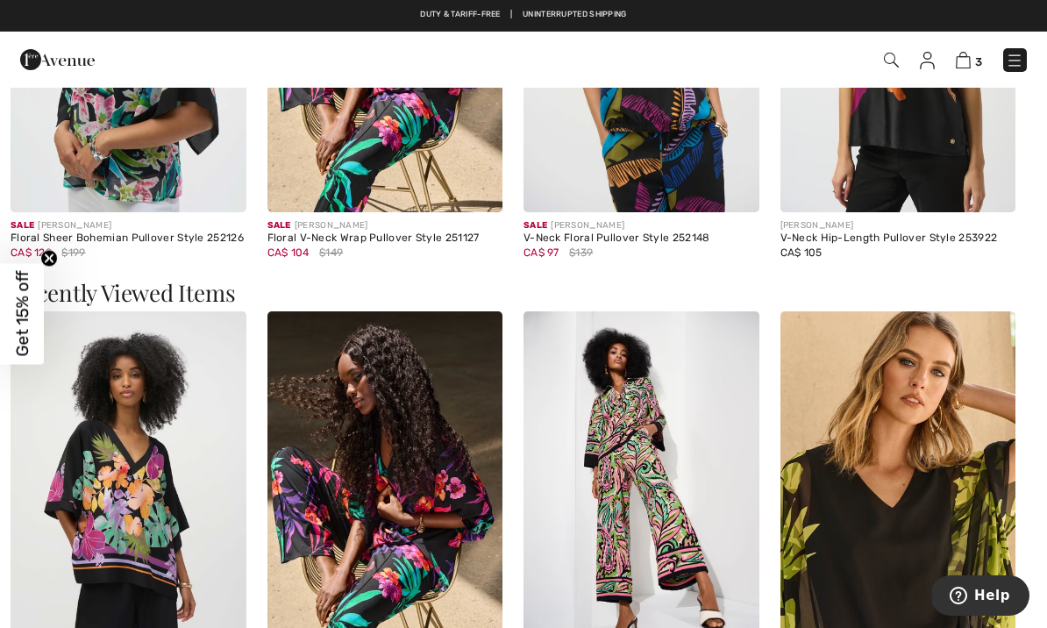
click at [865, 132] on img at bounding box center [899, 36] width 236 height 354
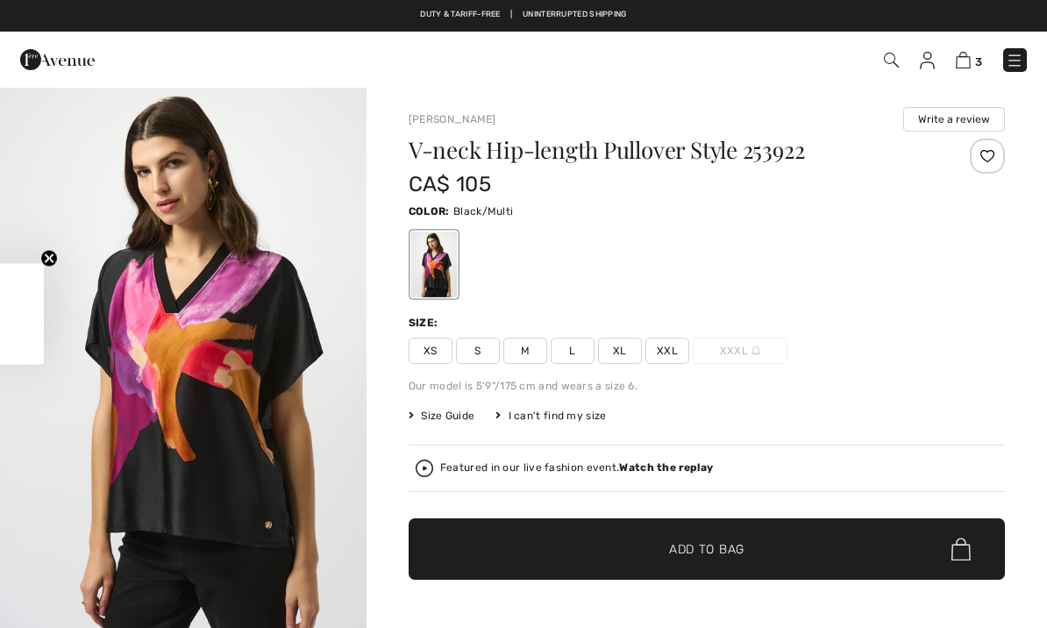
checkbox input "true"
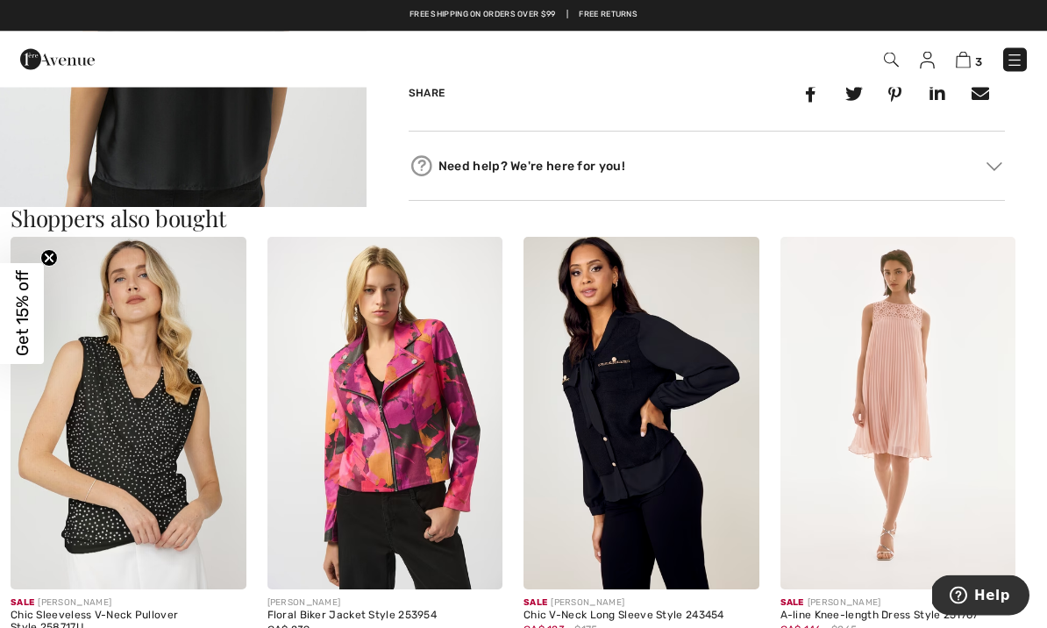
scroll to position [903, 0]
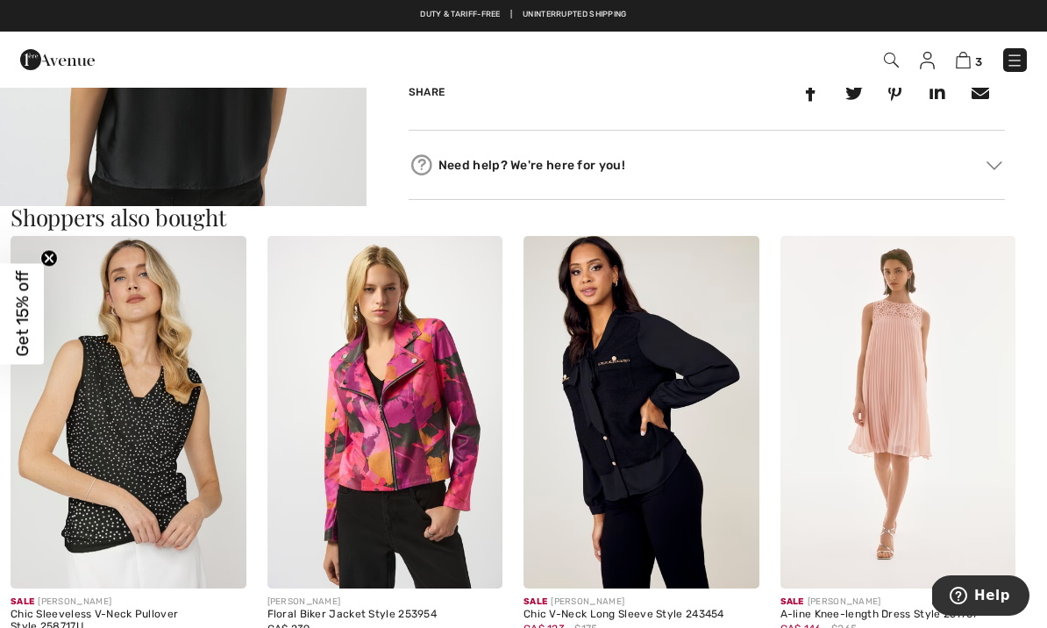
click at [397, 359] on img at bounding box center [386, 413] width 236 height 354
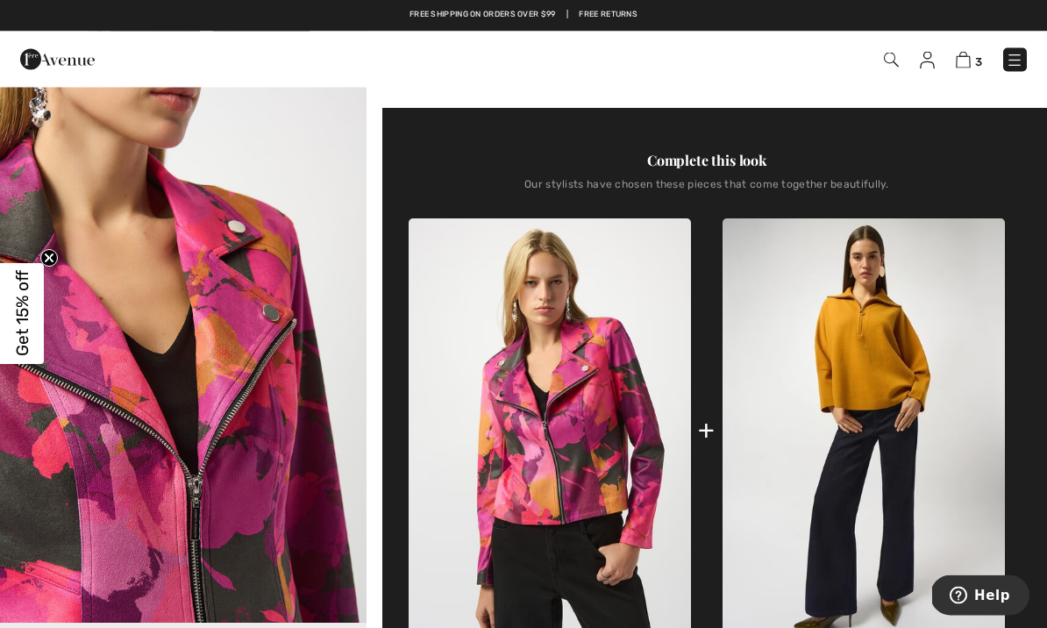
scroll to position [563, 0]
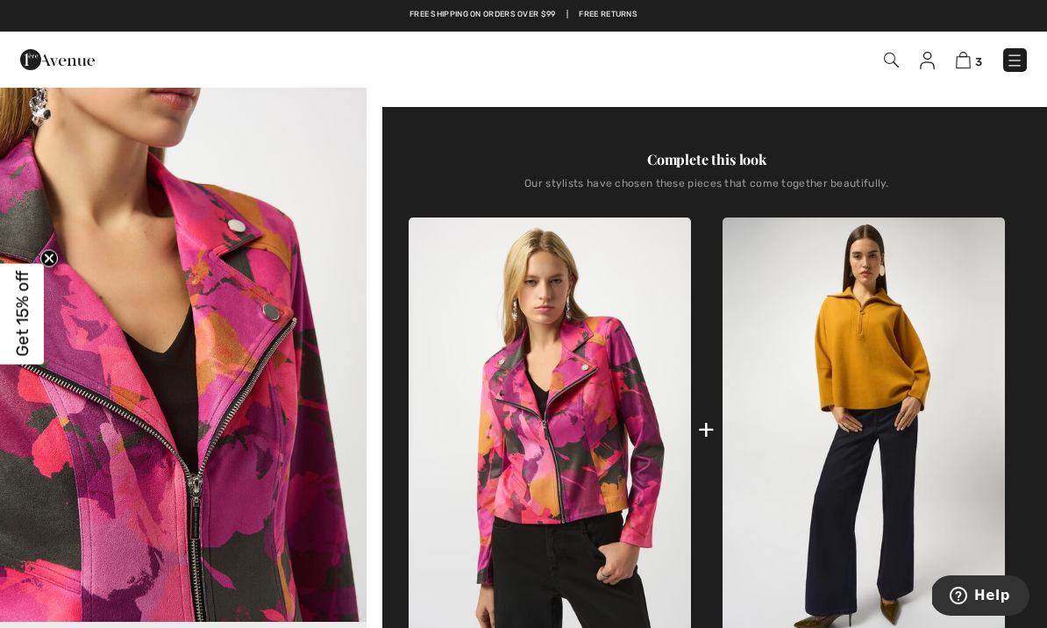
click at [814, 306] on img at bounding box center [864, 430] width 282 height 424
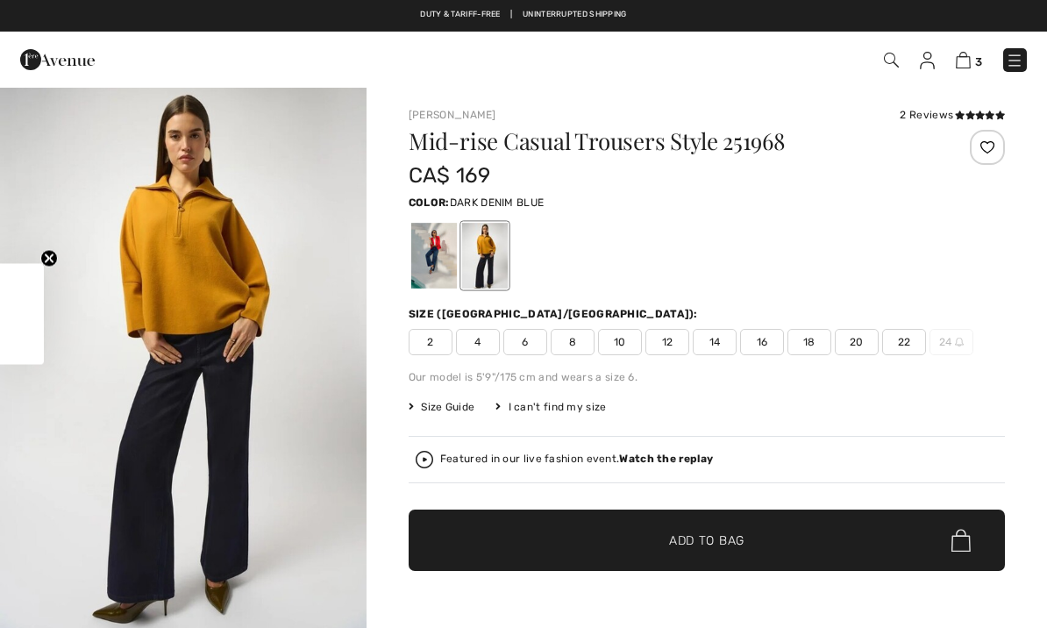
checkbox input "true"
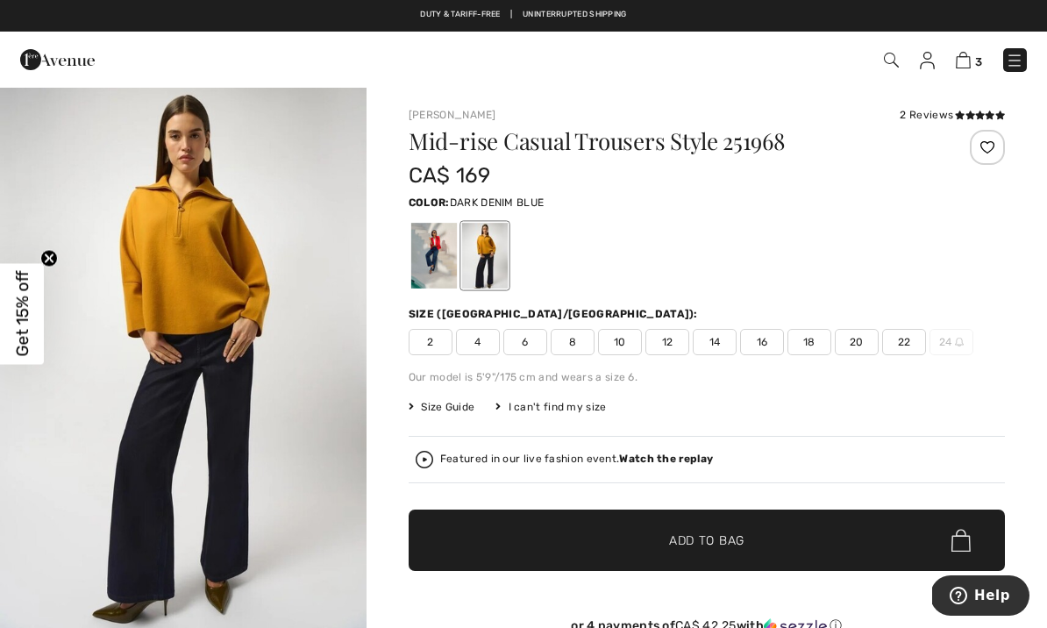
click at [423, 247] on div at bounding box center [434, 256] width 46 height 66
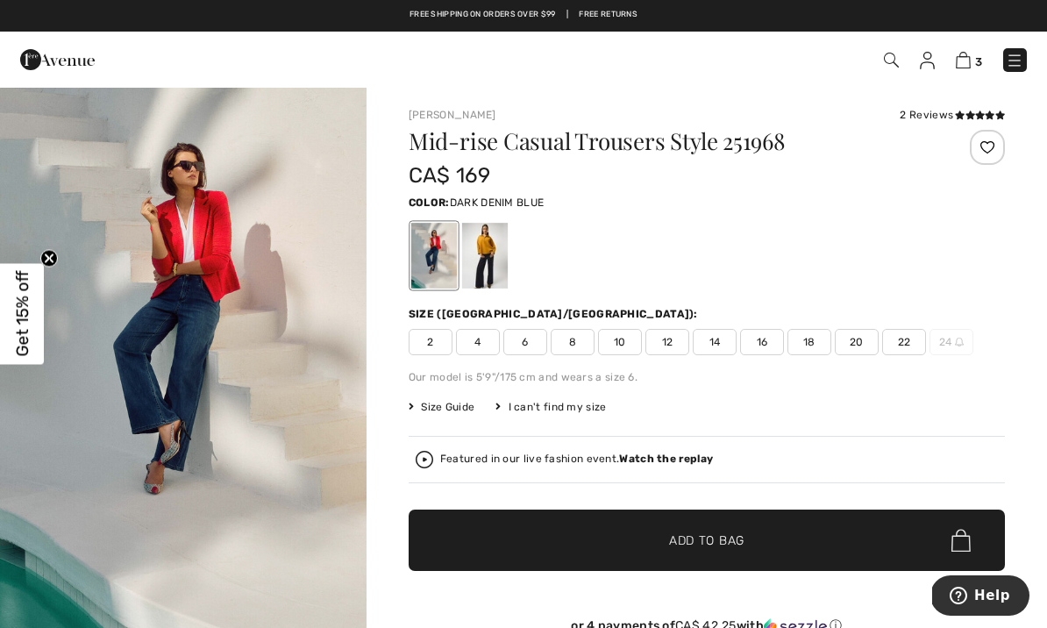
click at [480, 254] on div at bounding box center [485, 256] width 46 height 66
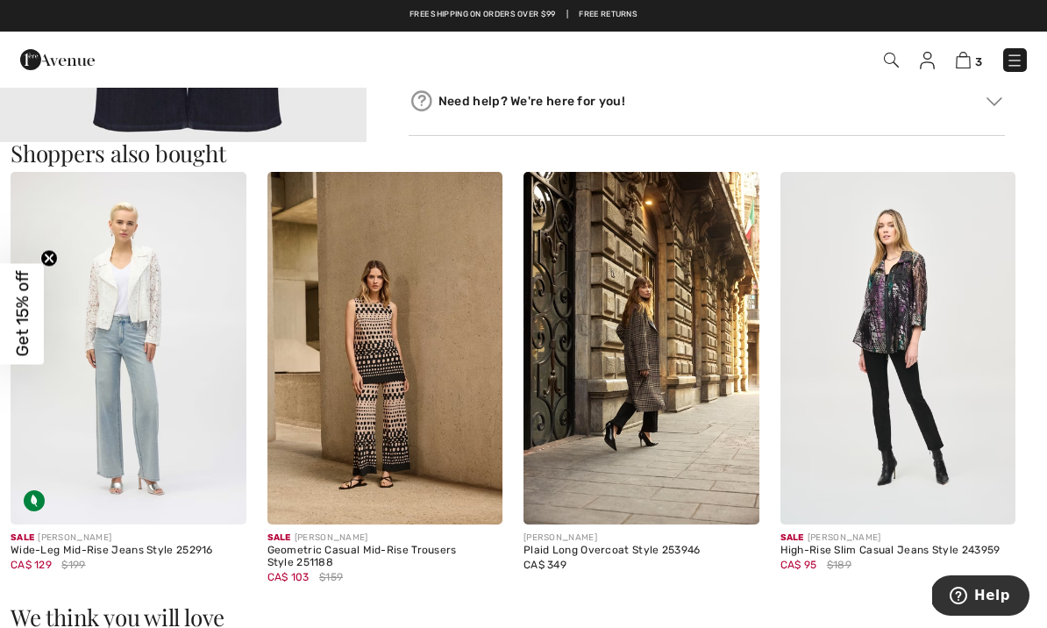
scroll to position [1514, 0]
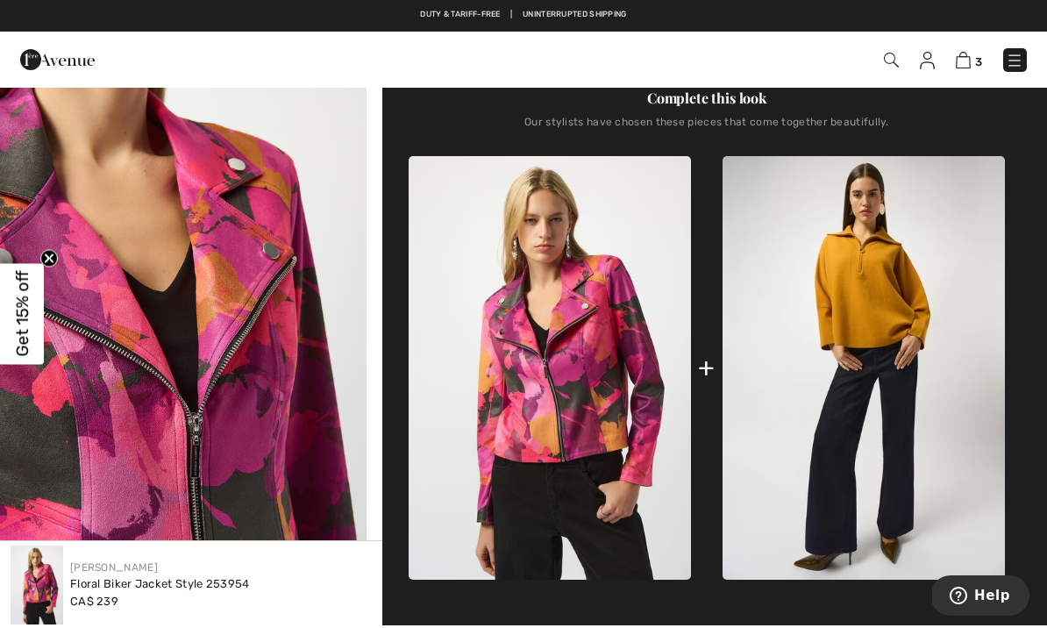
click at [1011, 68] on img at bounding box center [1015, 61] width 18 height 18
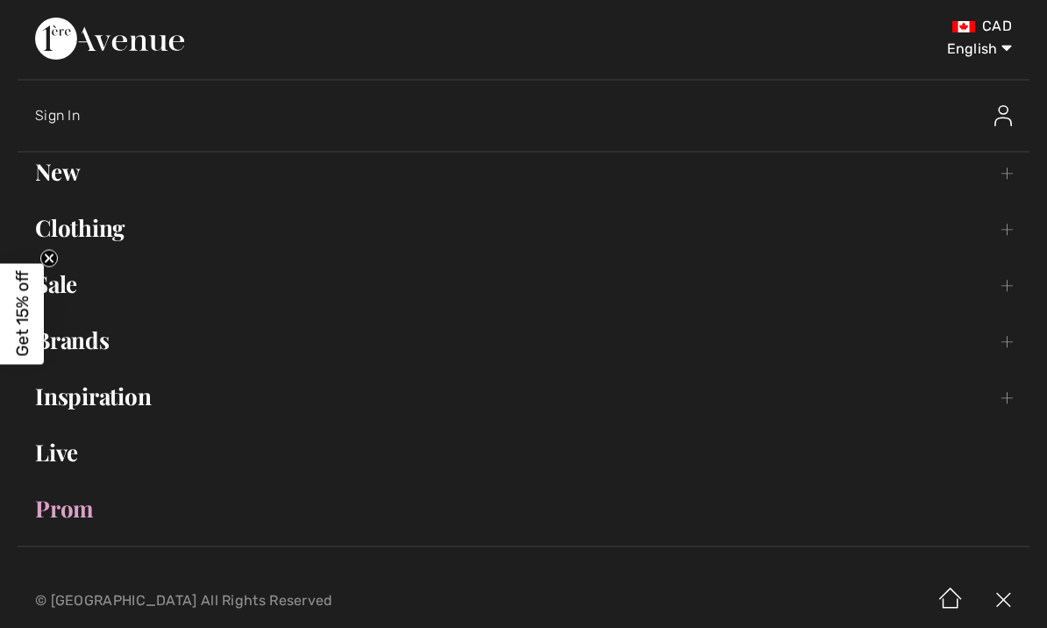
click at [105, 408] on link "Inspiration Toggle submenu" at bounding box center [524, 396] width 1012 height 39
click at [139, 447] on link "Collections Open submenu" at bounding box center [524, 444] width 976 height 39
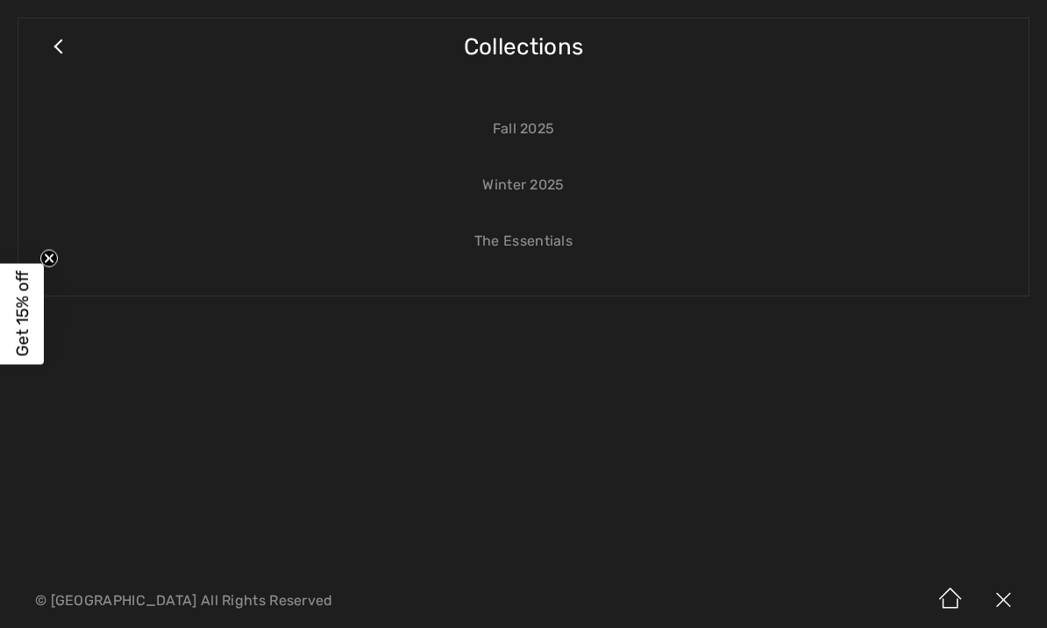
click at [530, 123] on link "Fall 2025" at bounding box center [524, 129] width 976 height 39
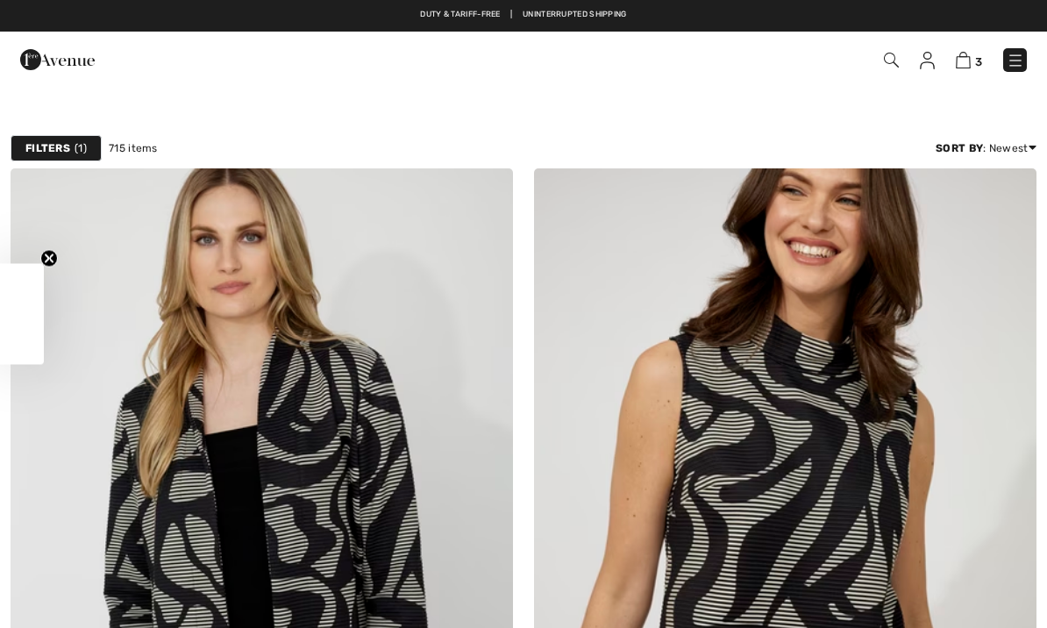
checkbox input "true"
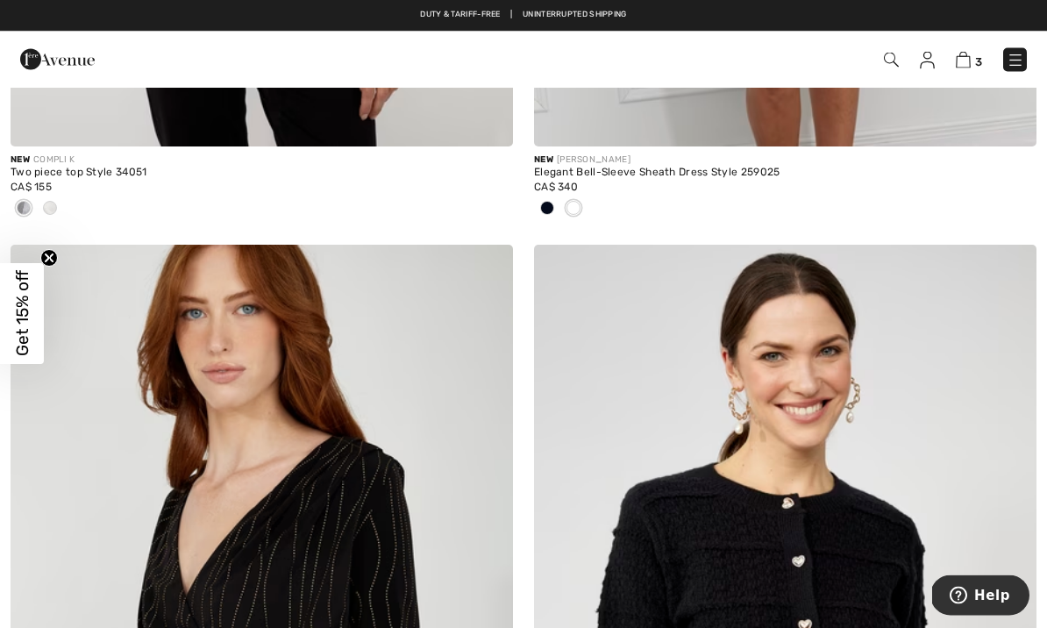
scroll to position [14493, 0]
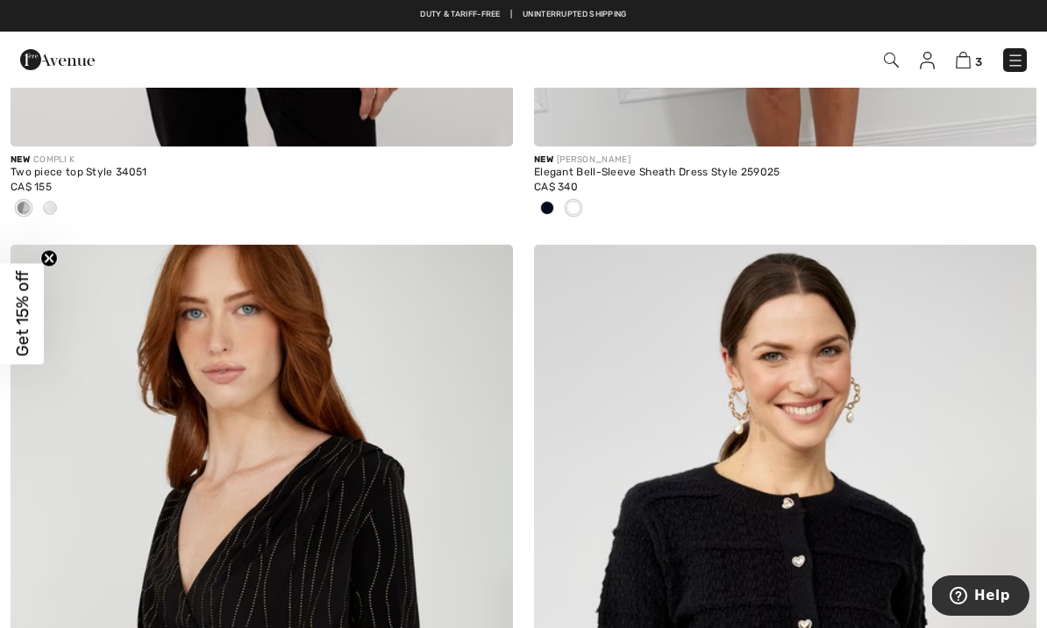
click at [1010, 67] on img at bounding box center [1016, 61] width 18 height 18
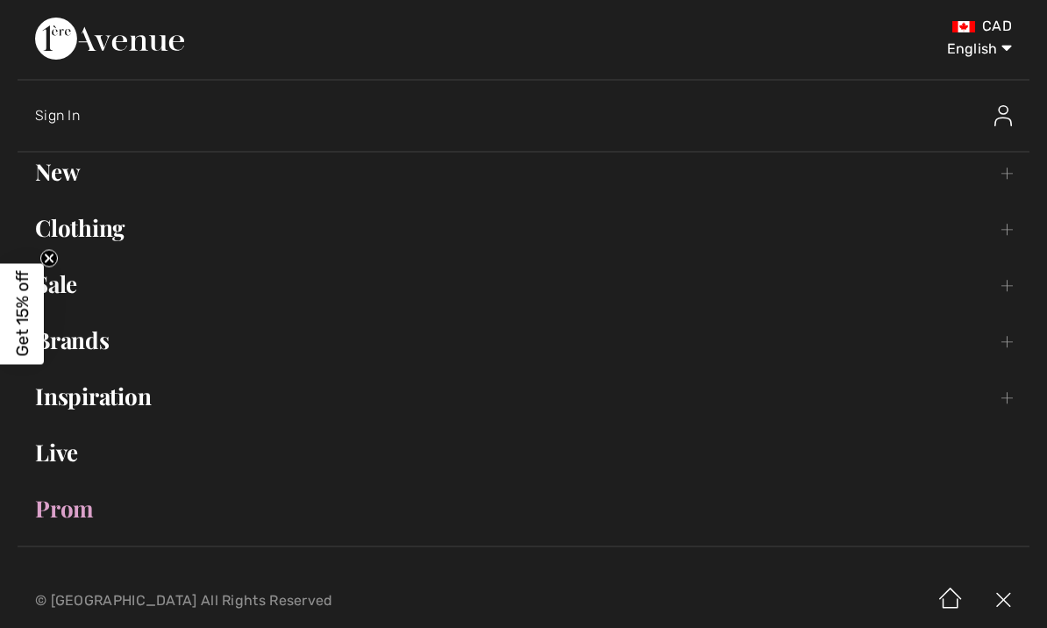
click at [127, 395] on link "Inspiration Toggle submenu" at bounding box center [524, 396] width 1012 height 39
click at [173, 484] on link "Lookbook Open submenu" at bounding box center [524, 489] width 976 height 39
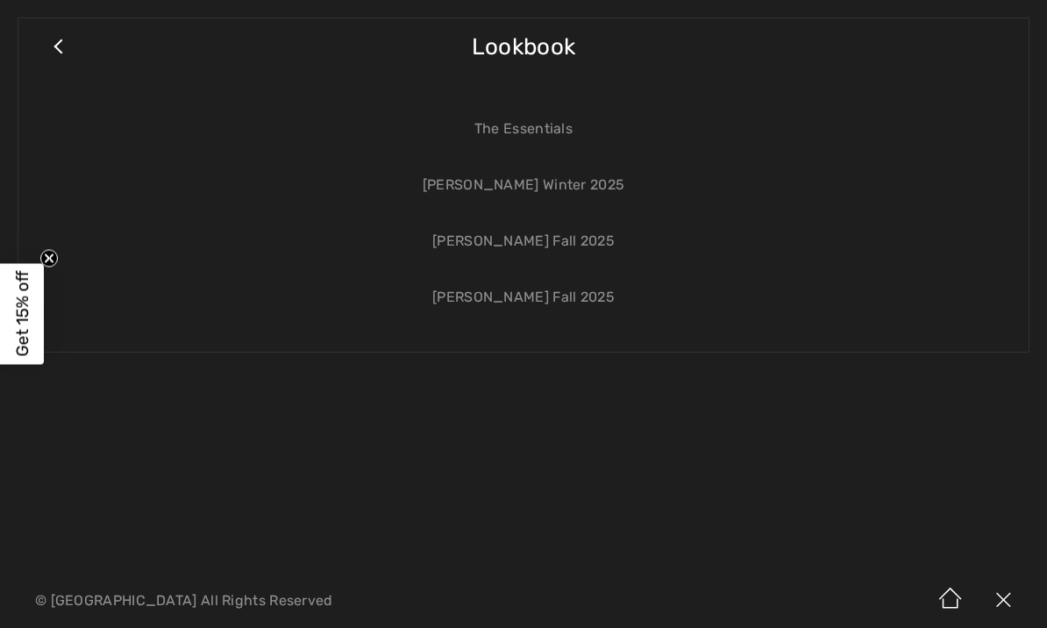
click at [521, 197] on link "[PERSON_NAME] Winter 2025" at bounding box center [524, 185] width 976 height 39
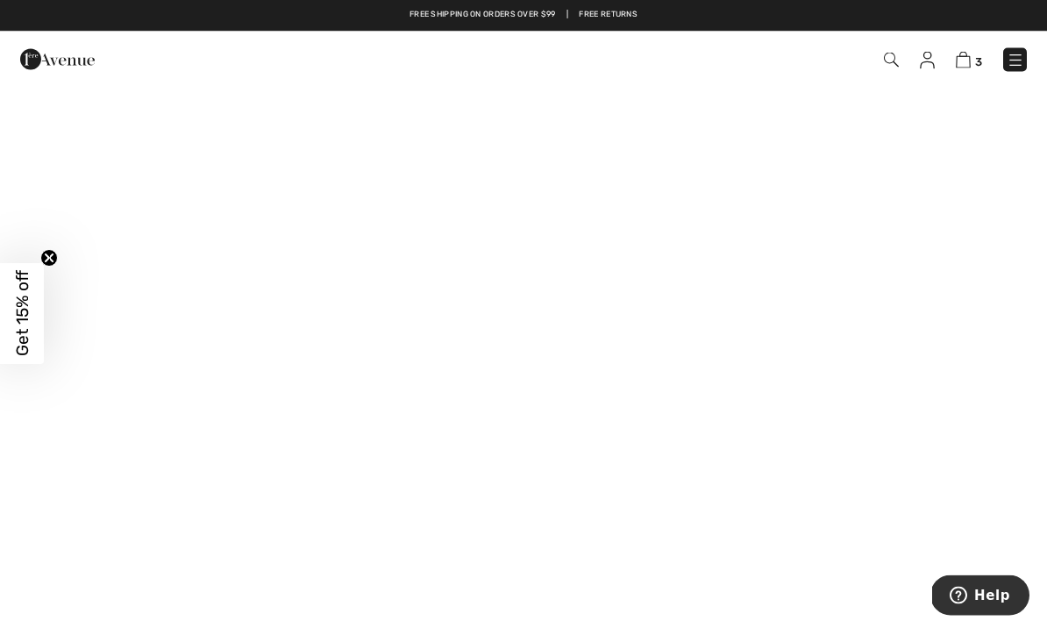
scroll to position [87, 0]
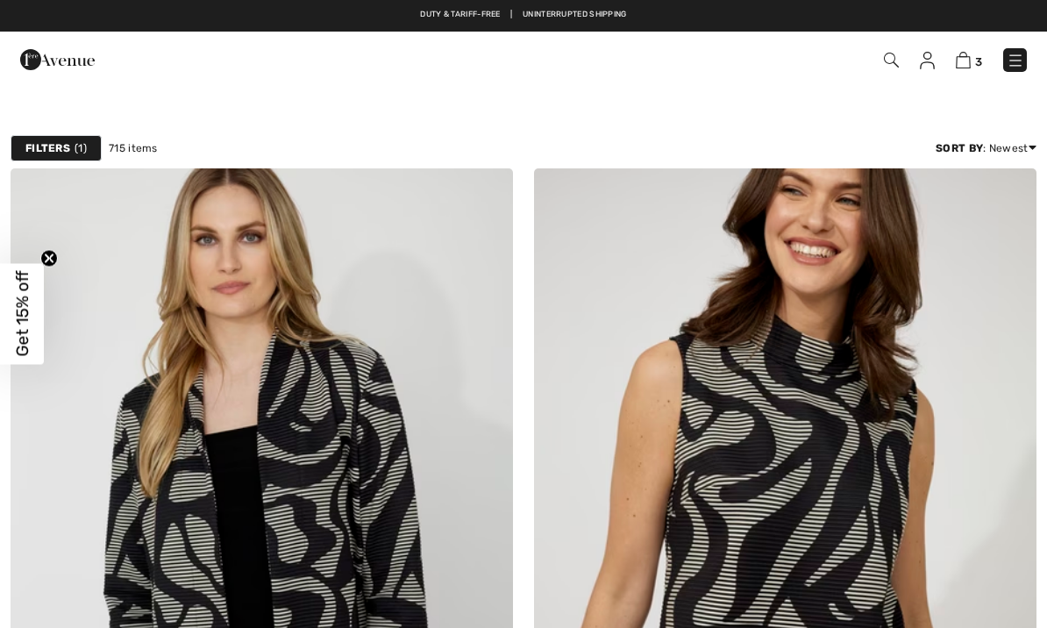
checkbox input "true"
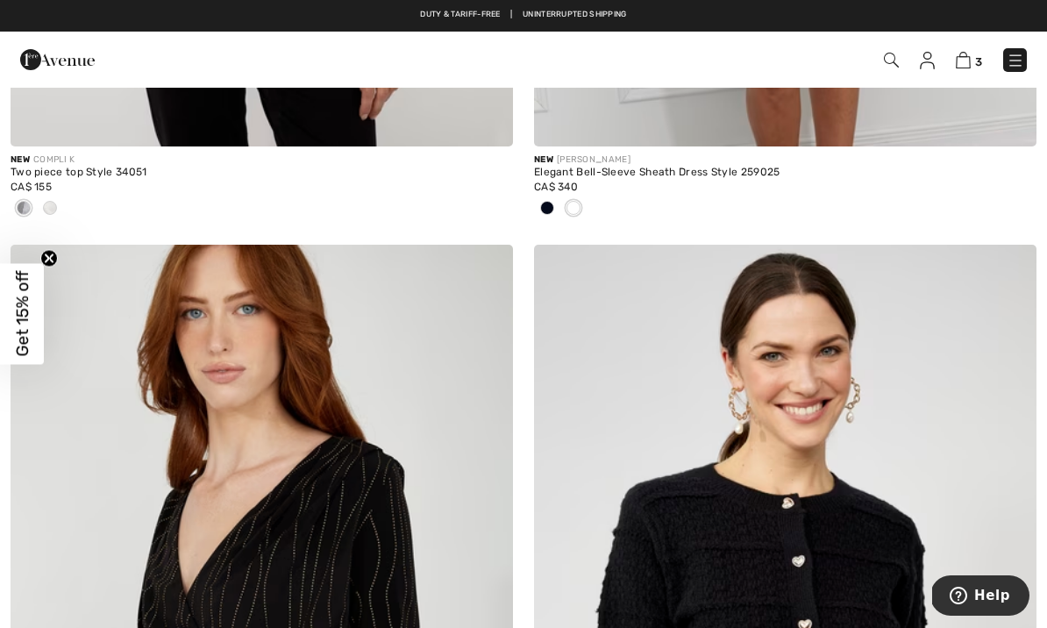
click at [1019, 67] on img at bounding box center [1016, 61] width 18 height 18
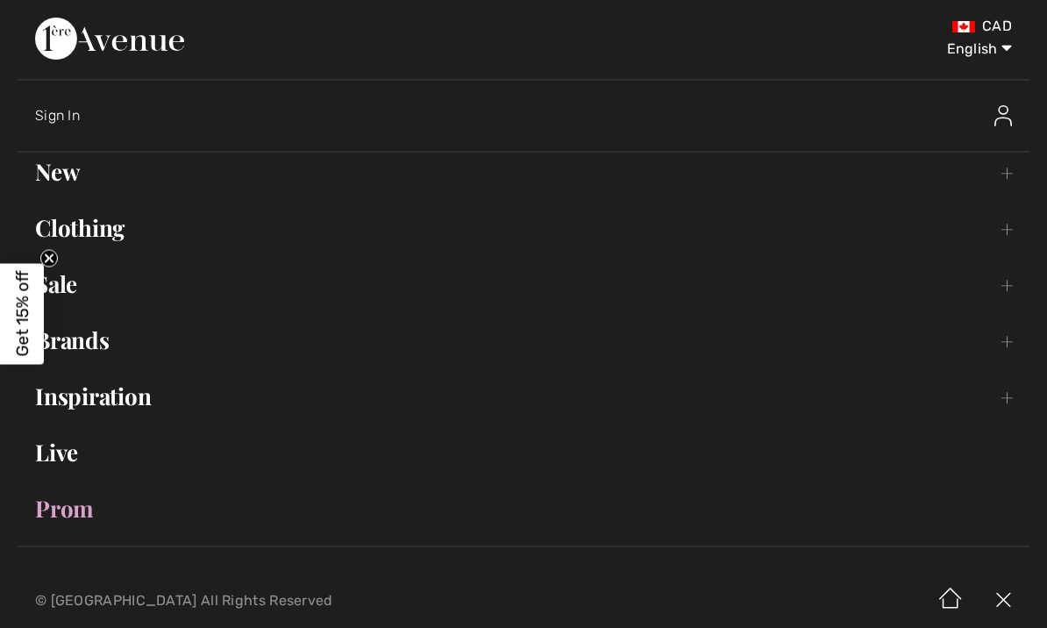
click at [112, 397] on link "Inspiration Toggle submenu" at bounding box center [524, 396] width 1012 height 39
click at [136, 487] on link "Lookbook Open submenu" at bounding box center [524, 489] width 976 height 39
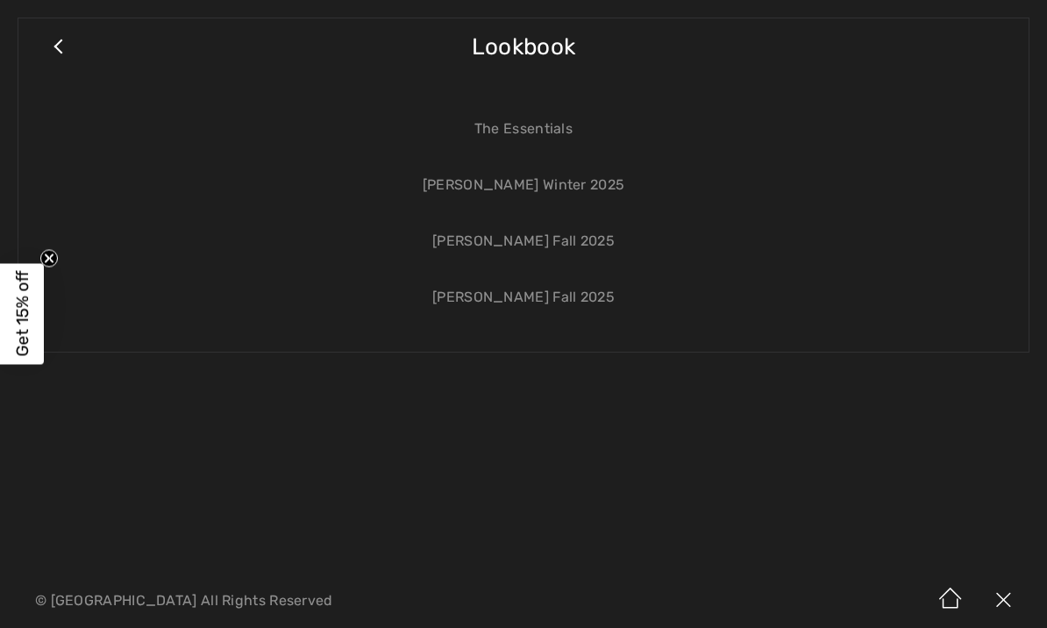
click at [510, 300] on link "[PERSON_NAME] Fall 2025" at bounding box center [524, 297] width 976 height 39
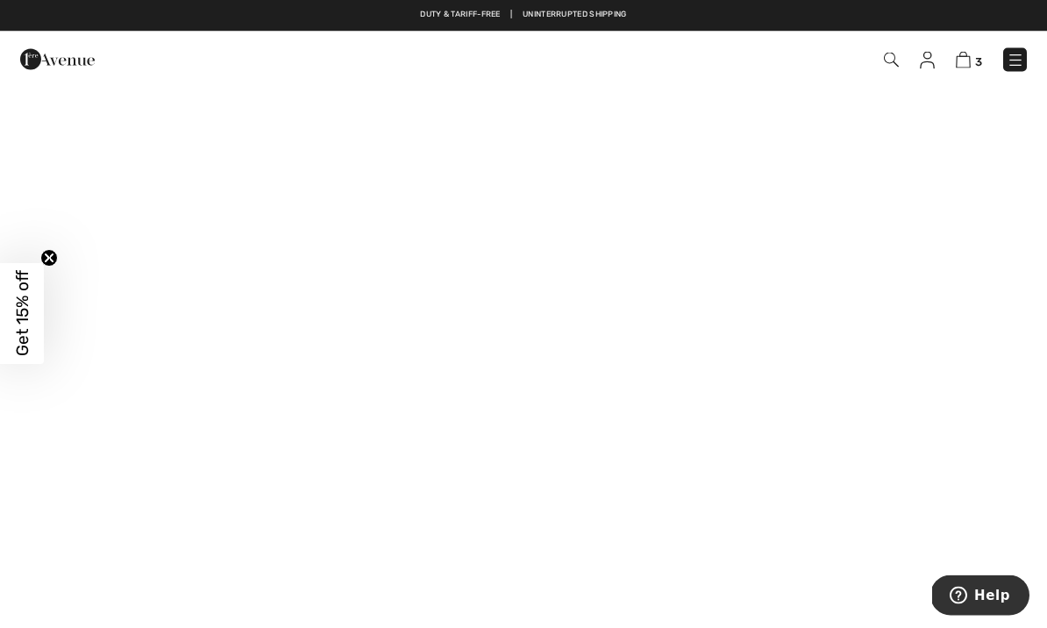
scroll to position [14, 0]
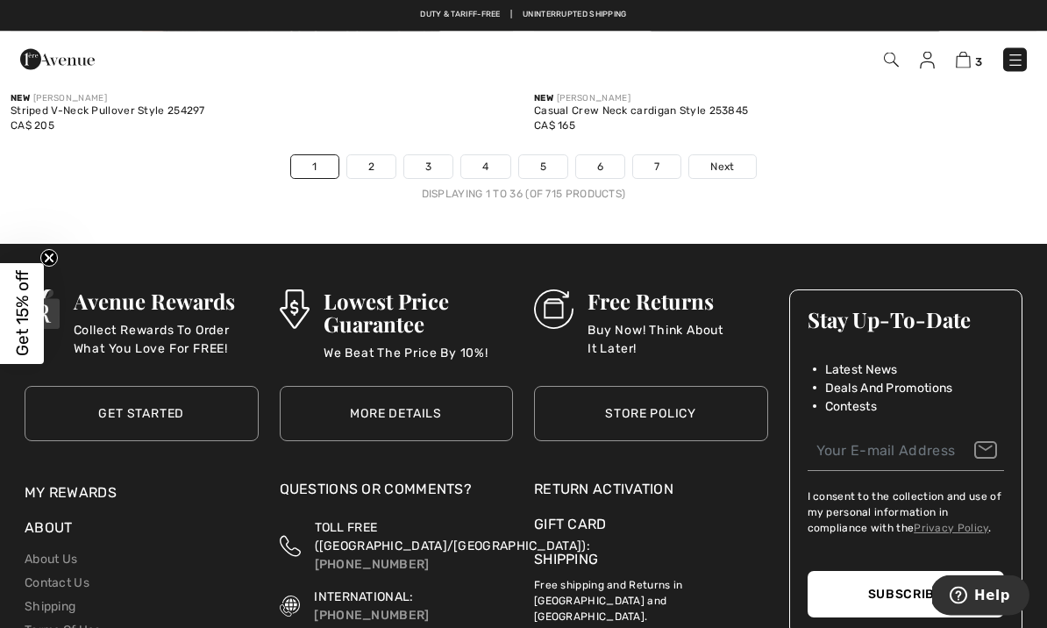
scroll to position [15407, 0]
click at [734, 159] on span "Next" at bounding box center [723, 167] width 24 height 16
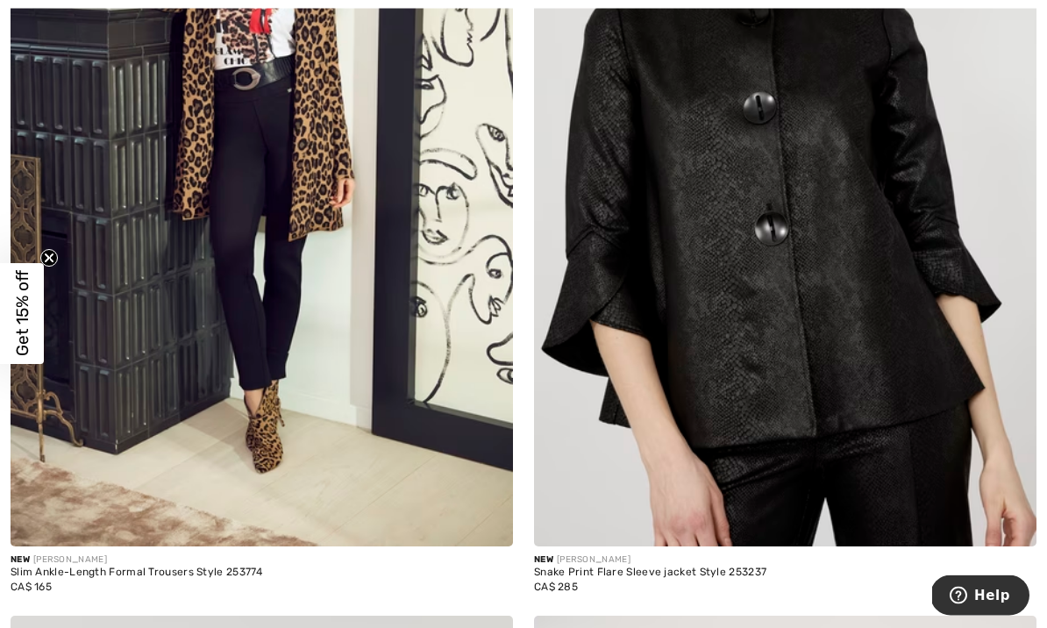
scroll to position [2874, 0]
click at [353, 232] on img at bounding box center [262, 170] width 503 height 754
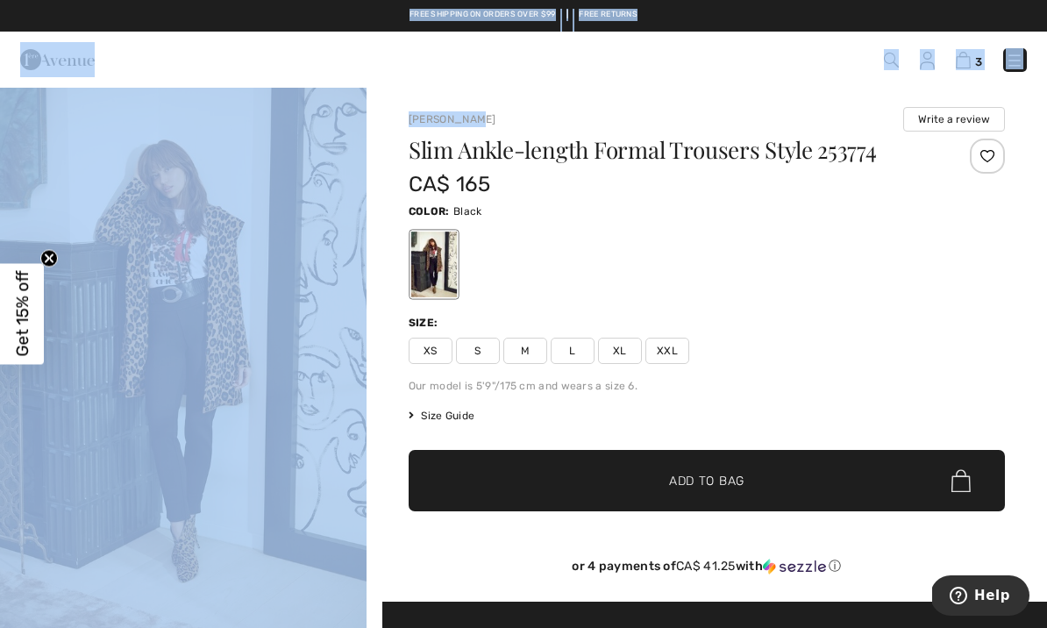
click at [703, 191] on div "CA$ 165" at bounding box center [657, 184] width 497 height 32
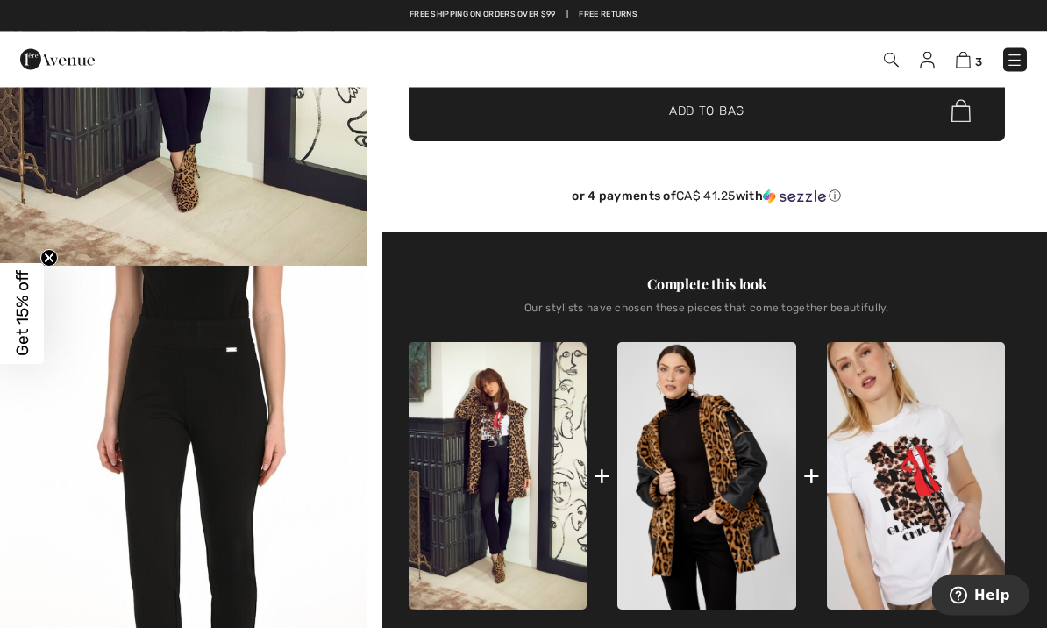
scroll to position [376, 0]
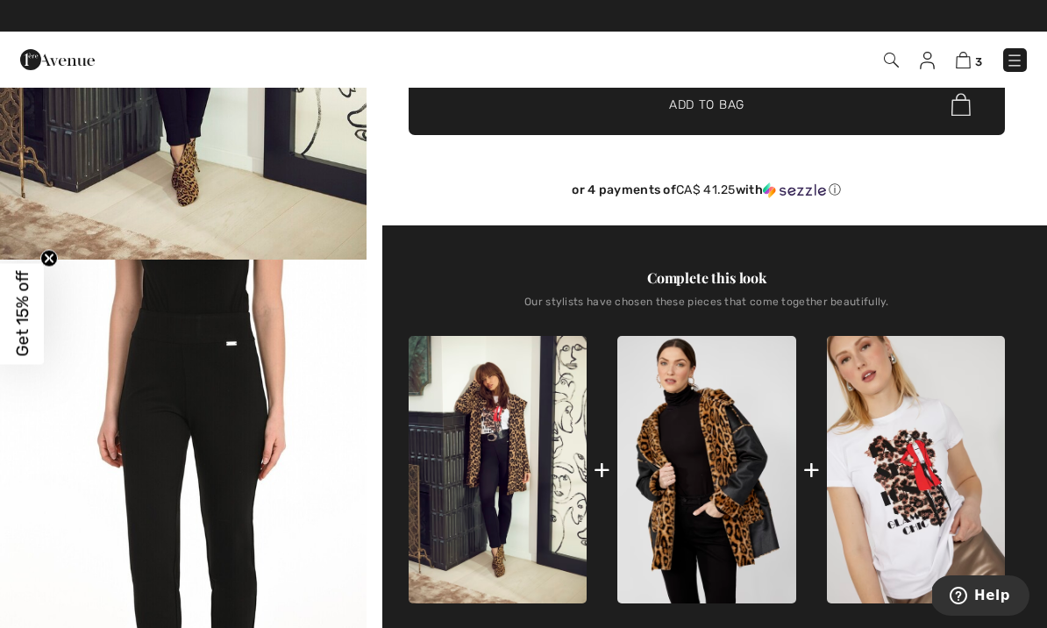
click at [261, 392] on img "2 / 3" at bounding box center [183, 535] width 367 height 550
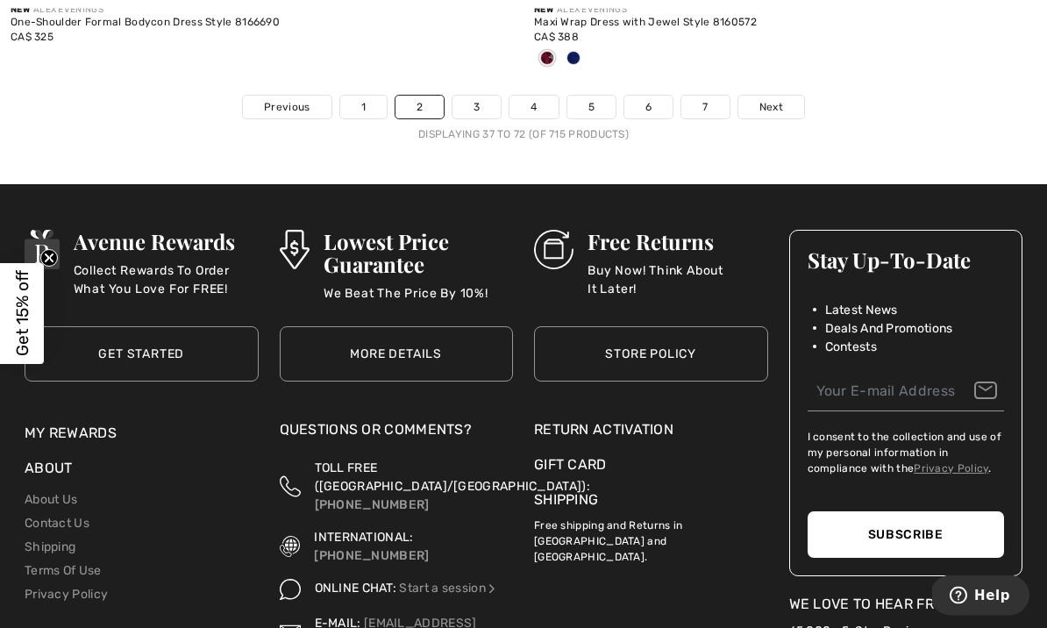
scroll to position [15496, 0]
click at [764, 99] on span "Next" at bounding box center [772, 107] width 24 height 16
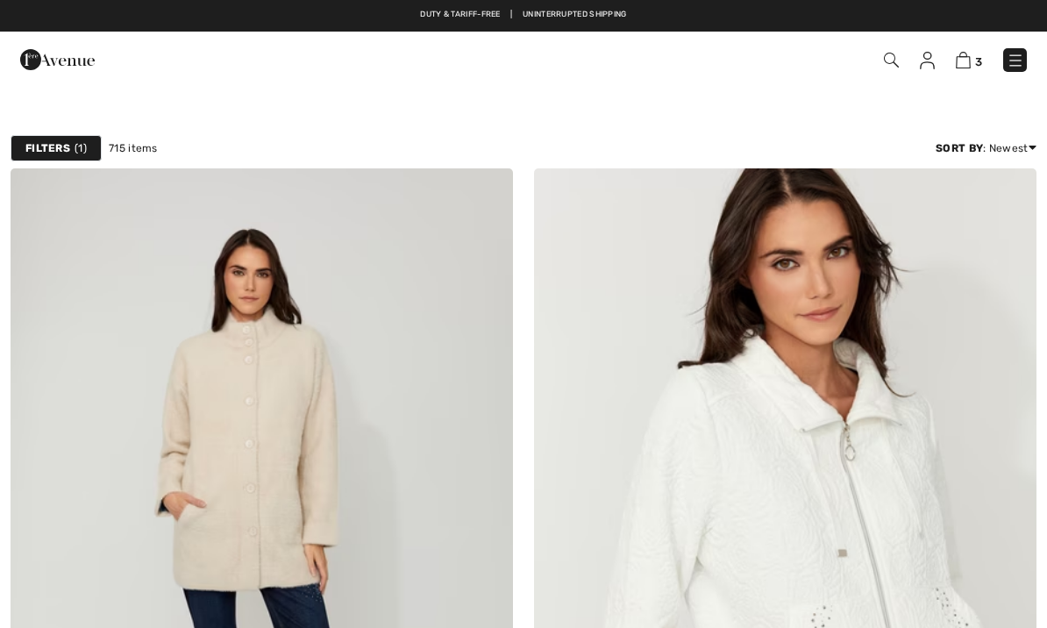
checkbox input "true"
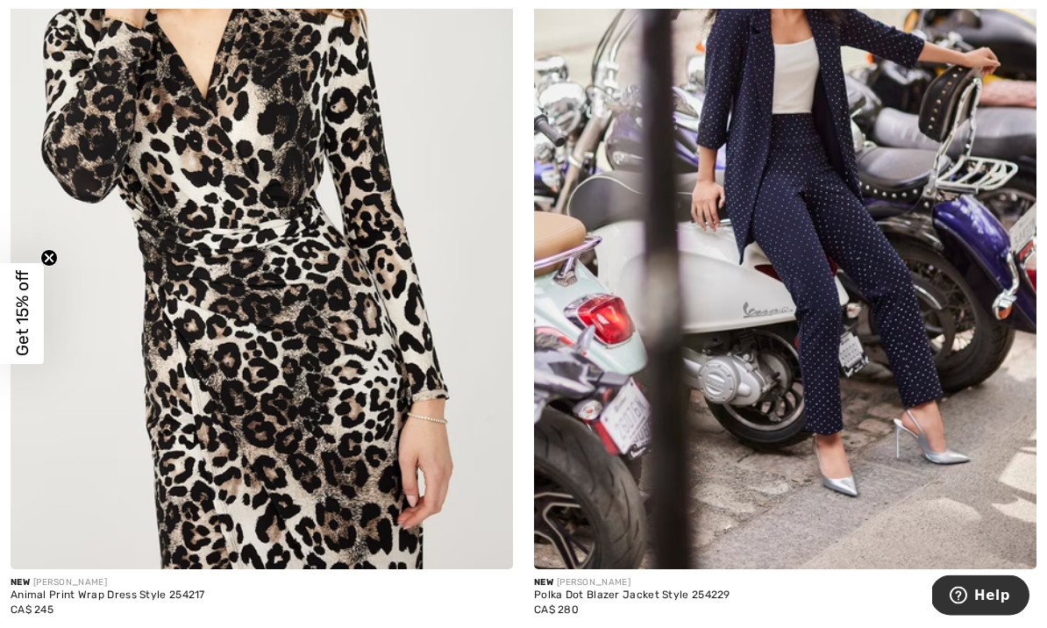
scroll to position [5484, 0]
click at [722, 208] on img at bounding box center [785, 193] width 503 height 754
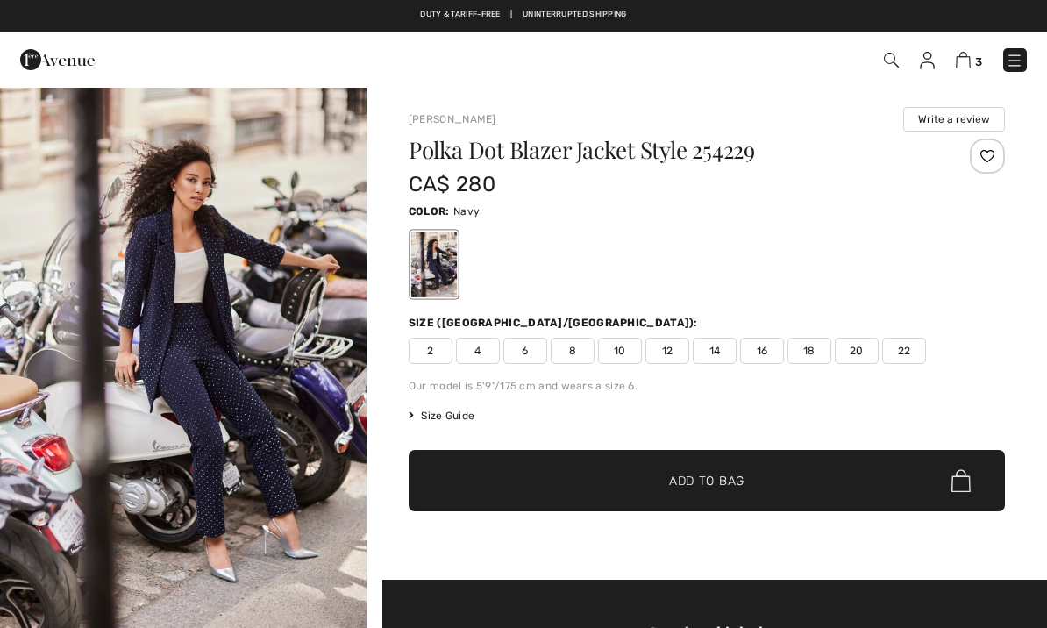
checkbox input "true"
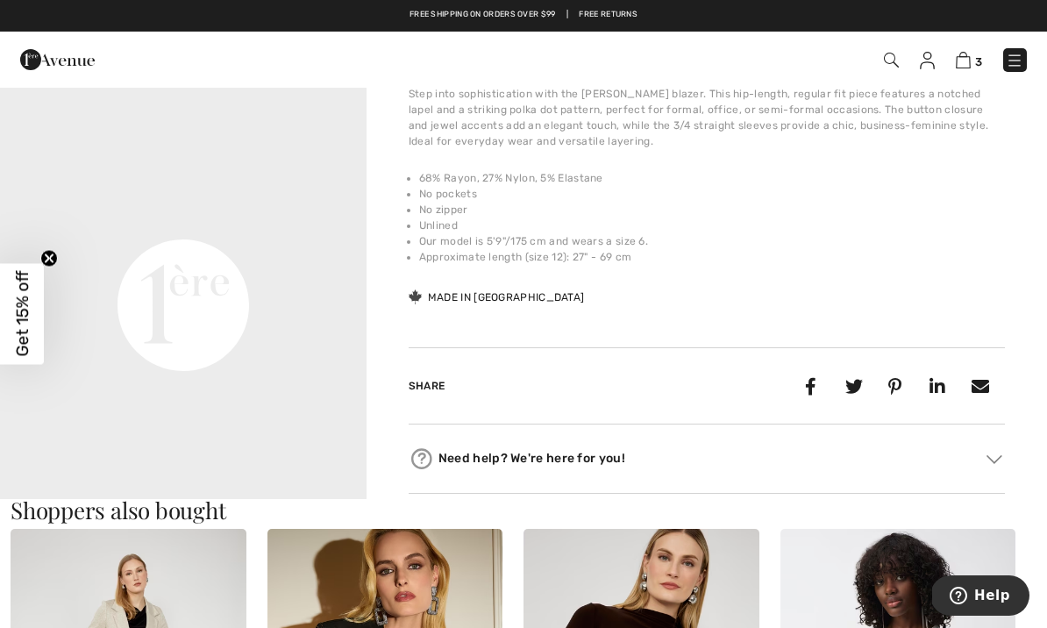
scroll to position [1160, 0]
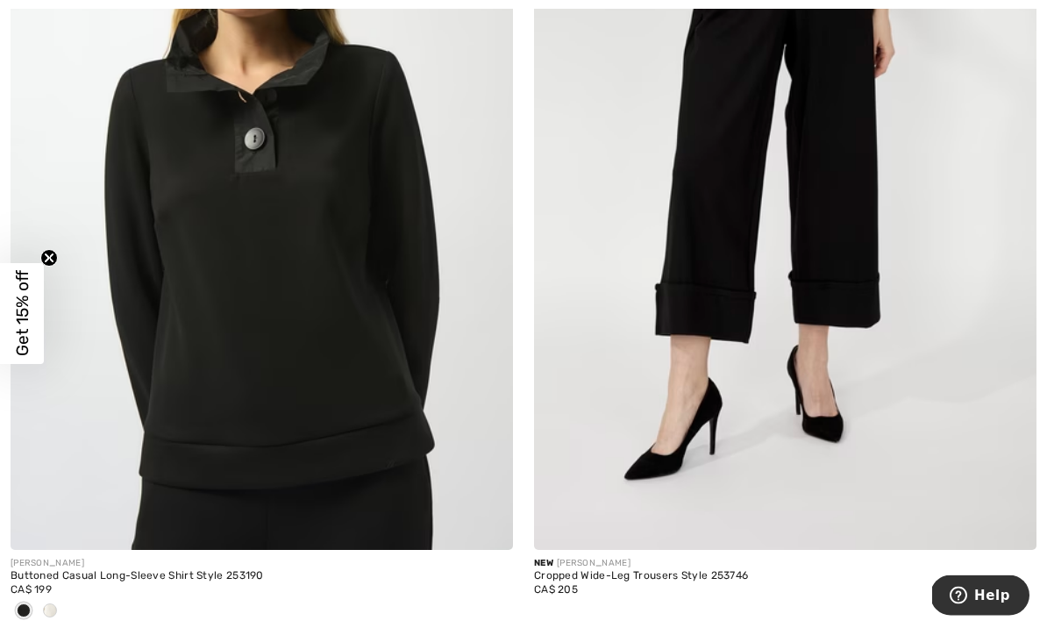
scroll to position [8855, 0]
click at [372, 256] on img at bounding box center [262, 172] width 503 height 754
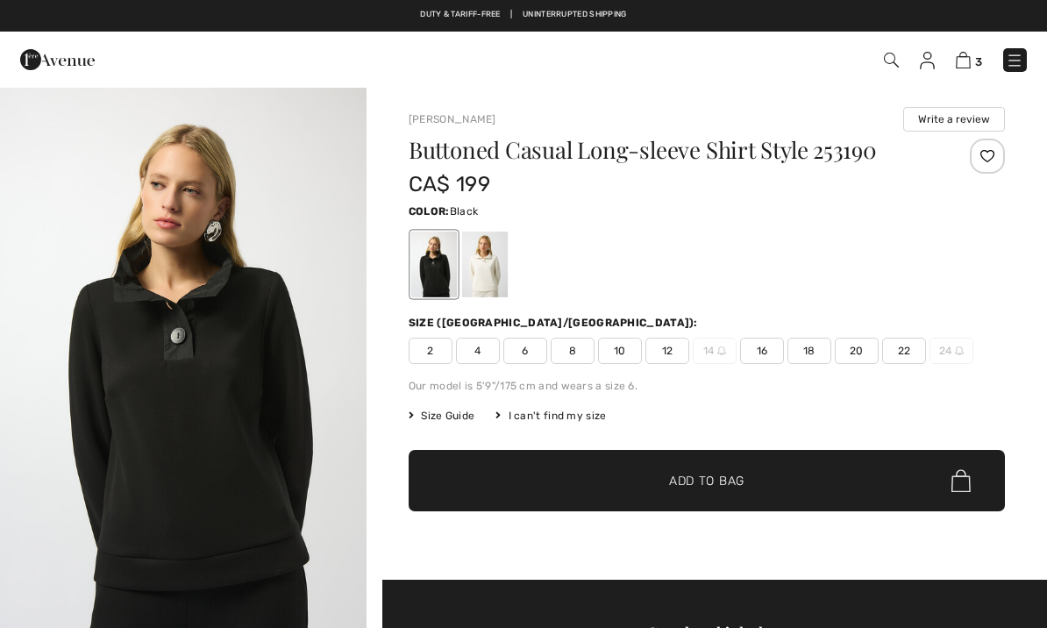
checkbox input "true"
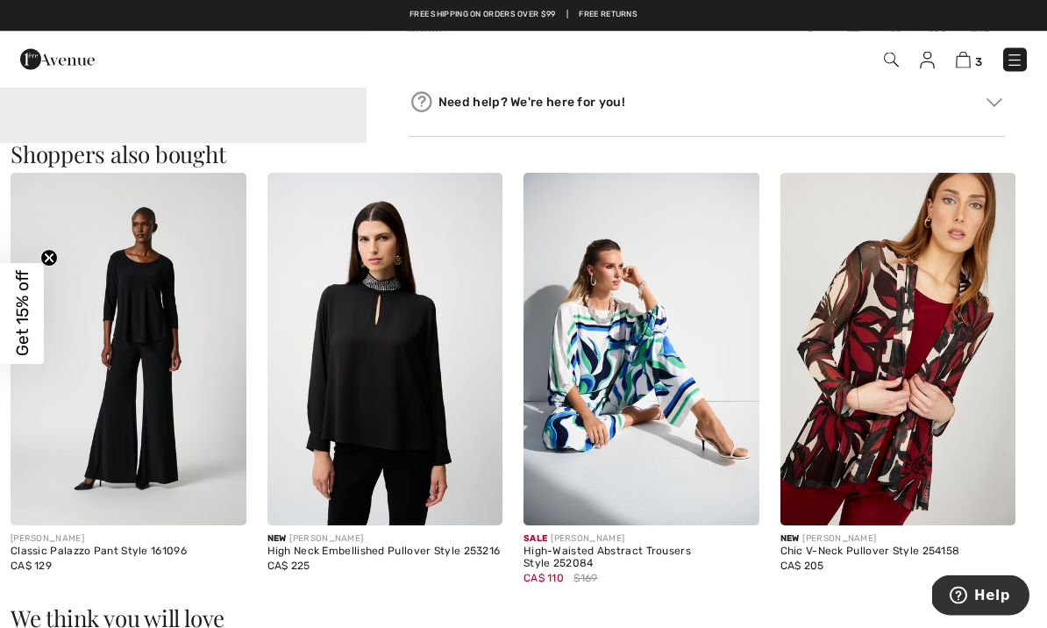
scroll to position [1513, 0]
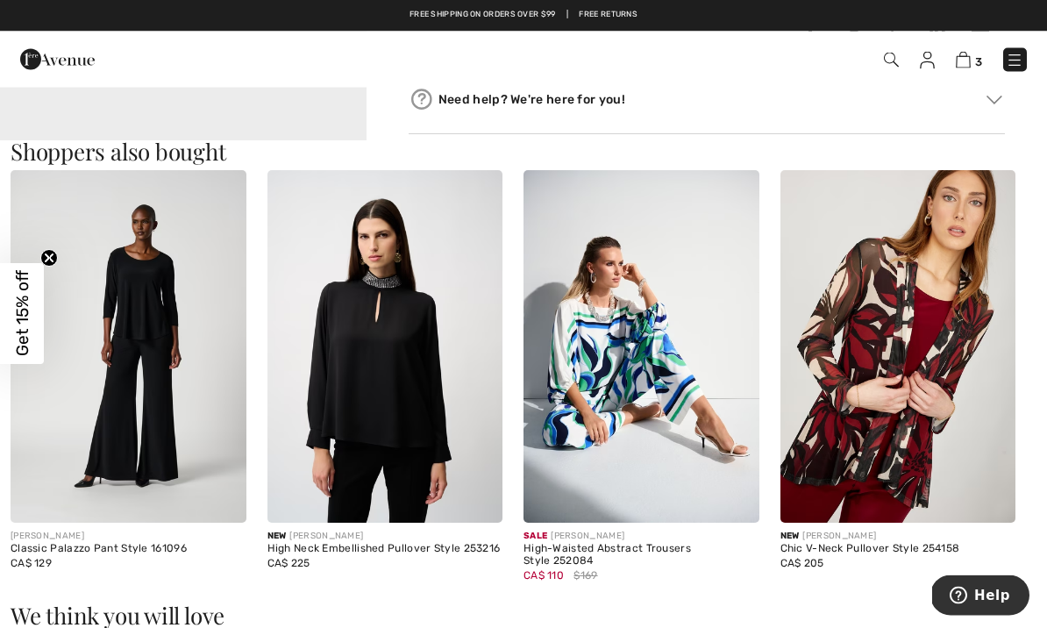
click at [643, 286] on img at bounding box center [642, 348] width 236 height 354
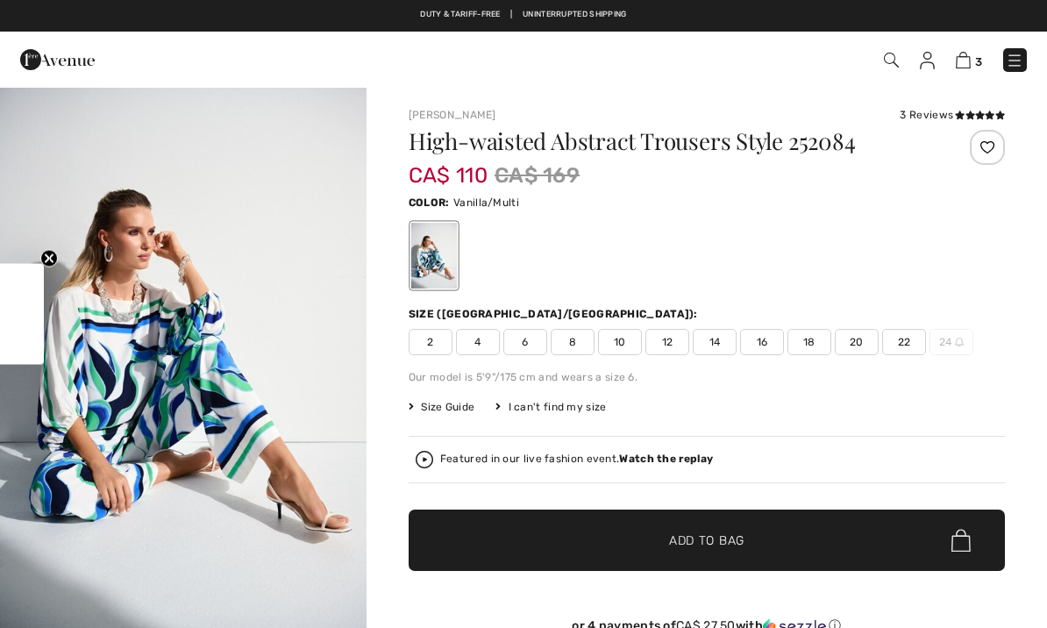
checkbox input "true"
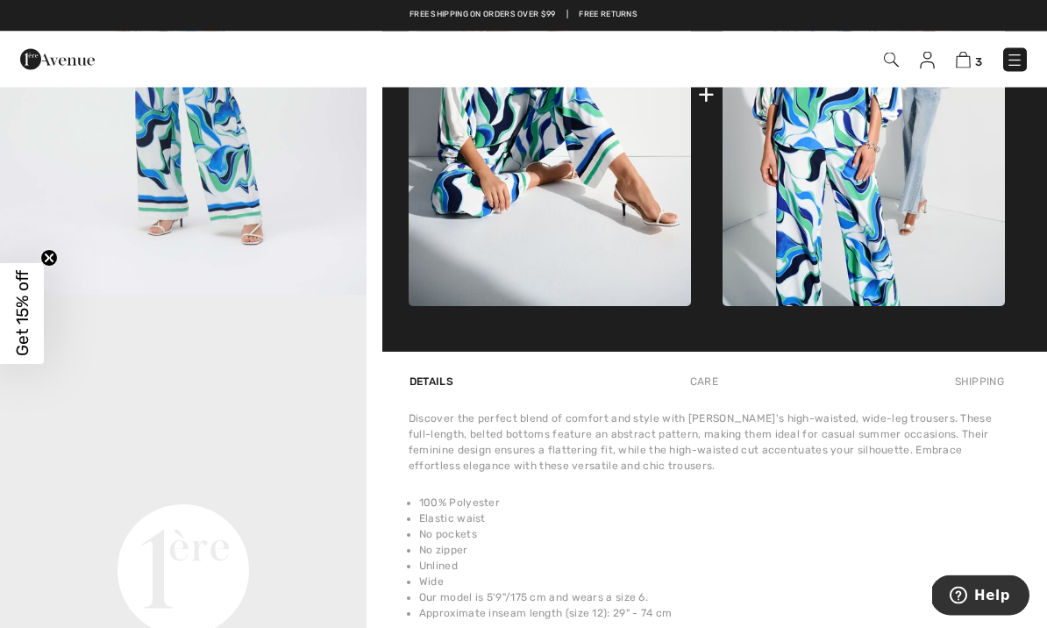
scroll to position [890, 0]
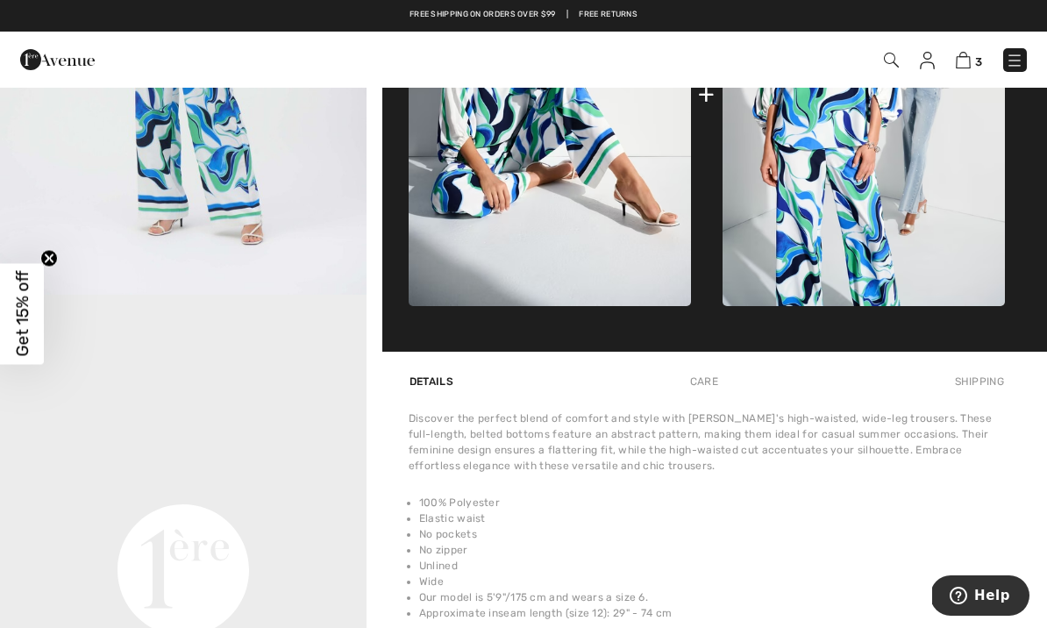
click at [809, 191] on img at bounding box center [864, 94] width 282 height 425
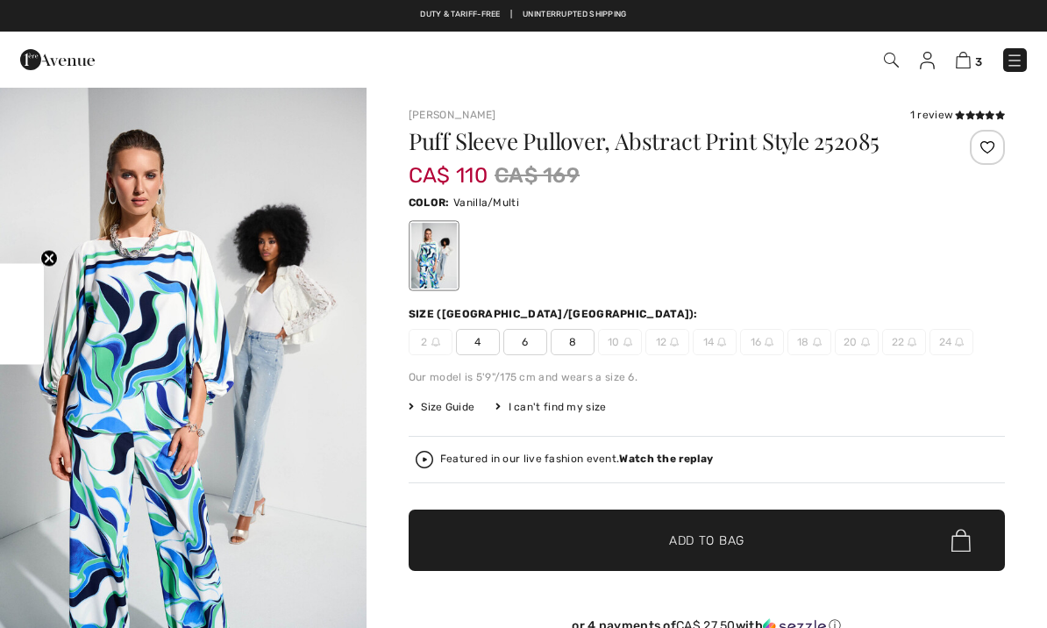
checkbox input "true"
click at [262, 305] on img "1 / 9" at bounding box center [183, 361] width 367 height 550
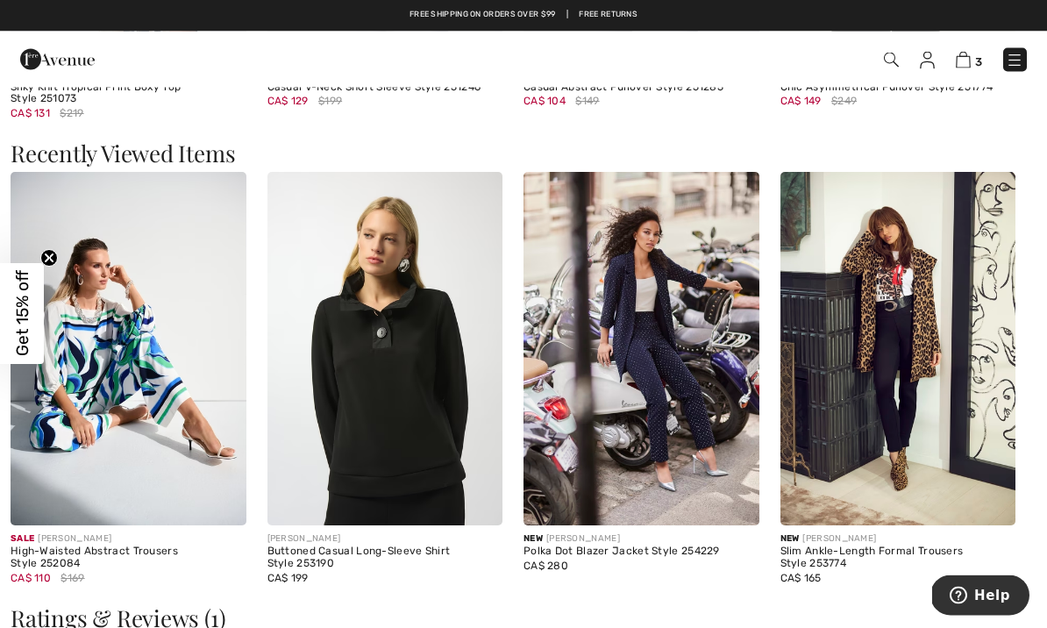
scroll to position [2399, 0]
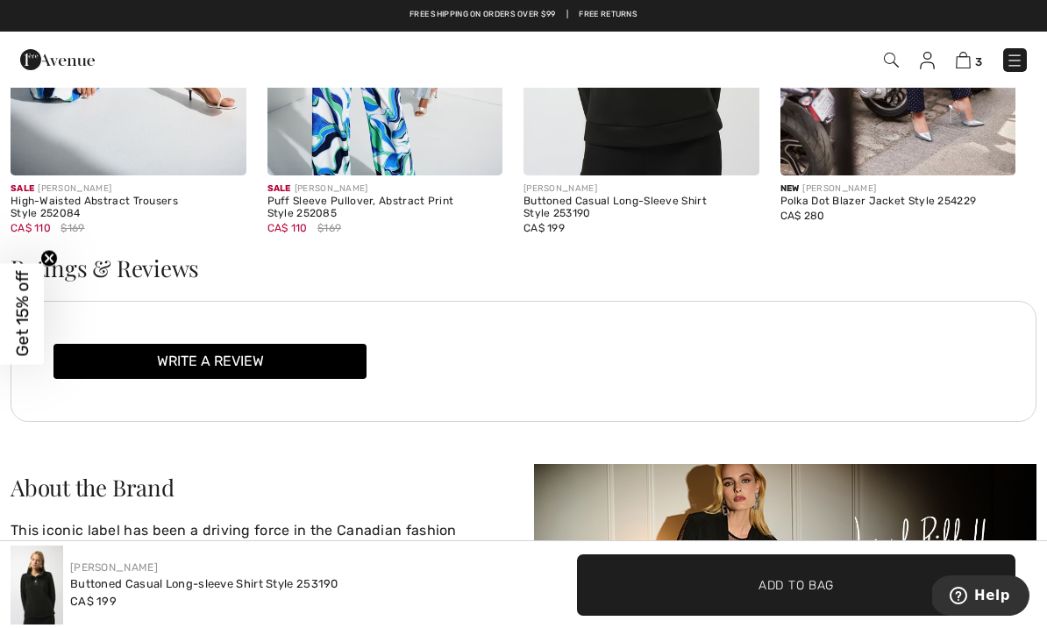
scroll to position [2776, 0]
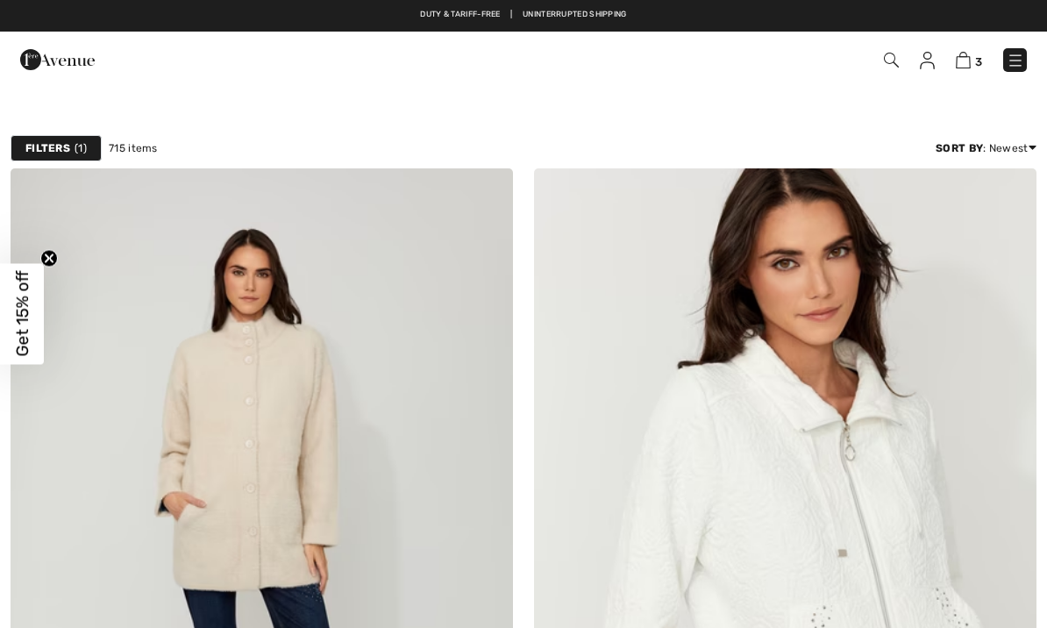
scroll to position [8917, 0]
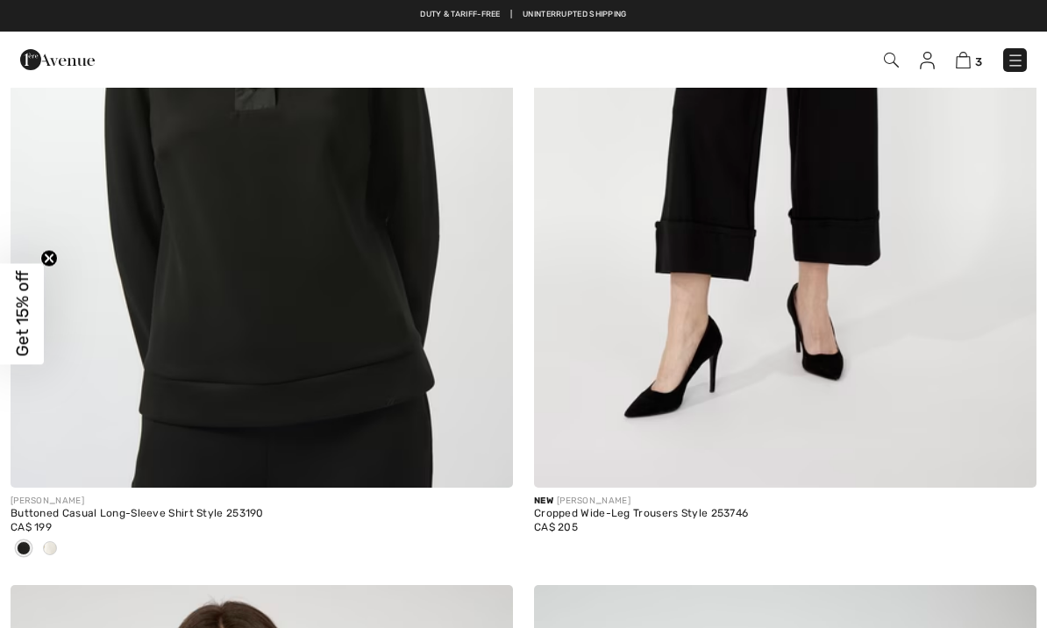
checkbox input "true"
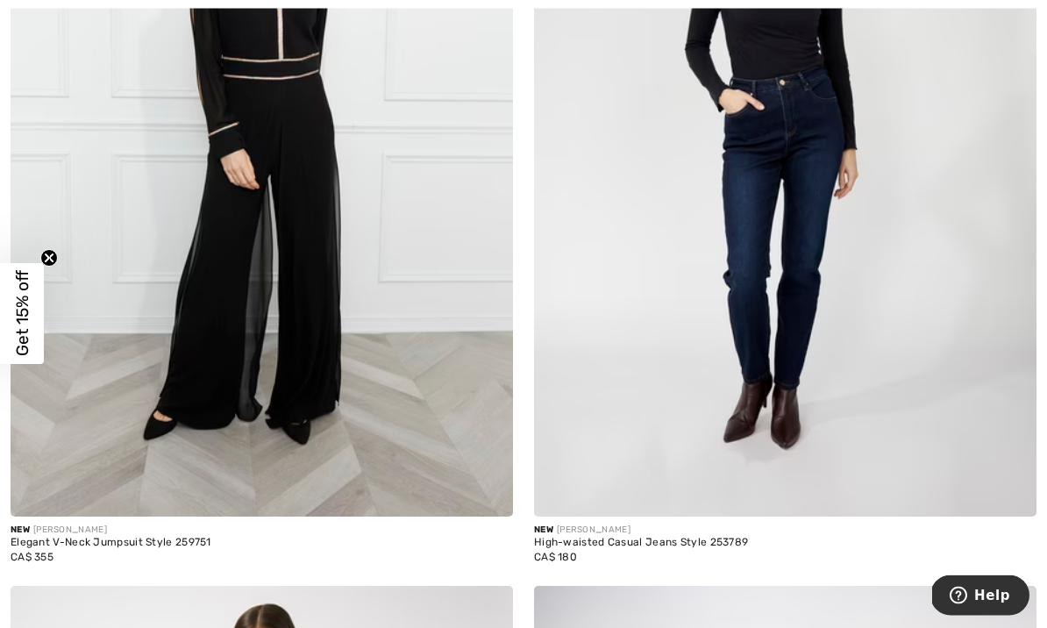
scroll to position [10772, 0]
click at [305, 290] on img at bounding box center [262, 140] width 503 height 754
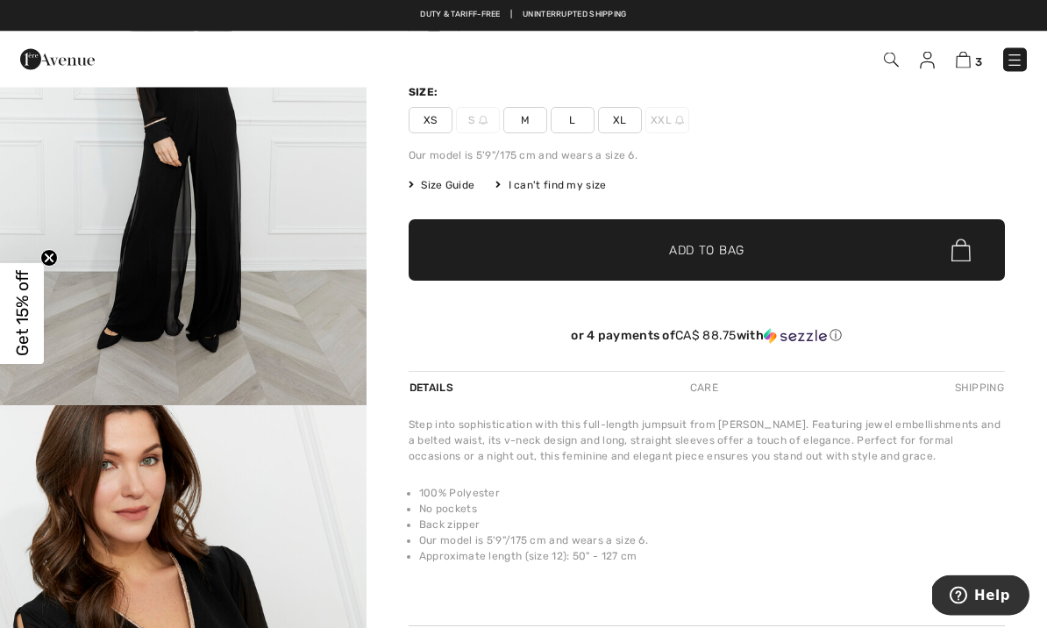
click at [235, 240] on img "1 / 4" at bounding box center [183, 131] width 367 height 550
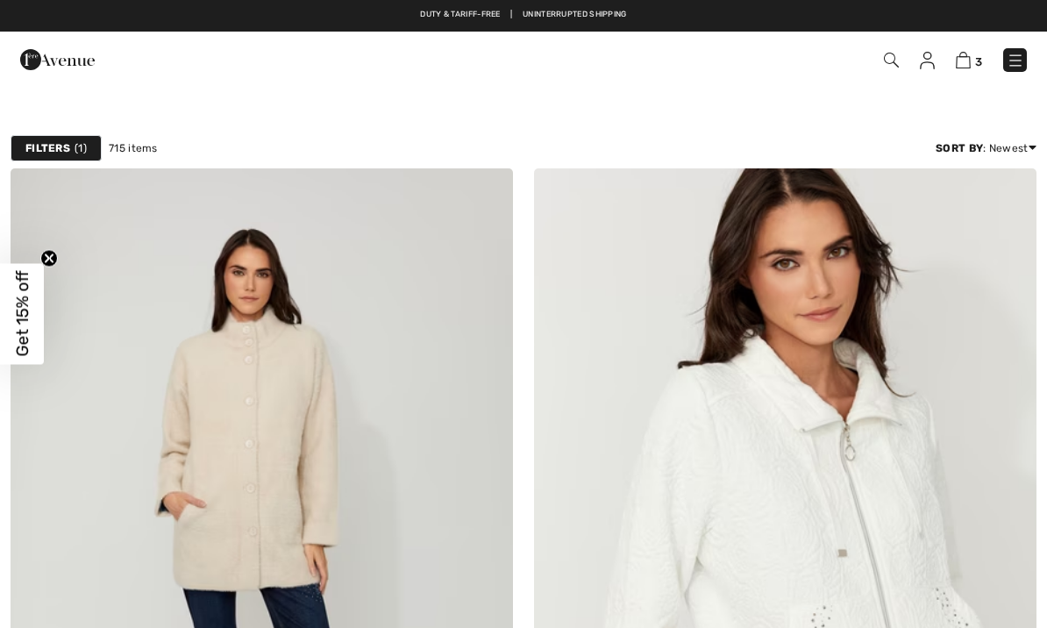
checkbox input "true"
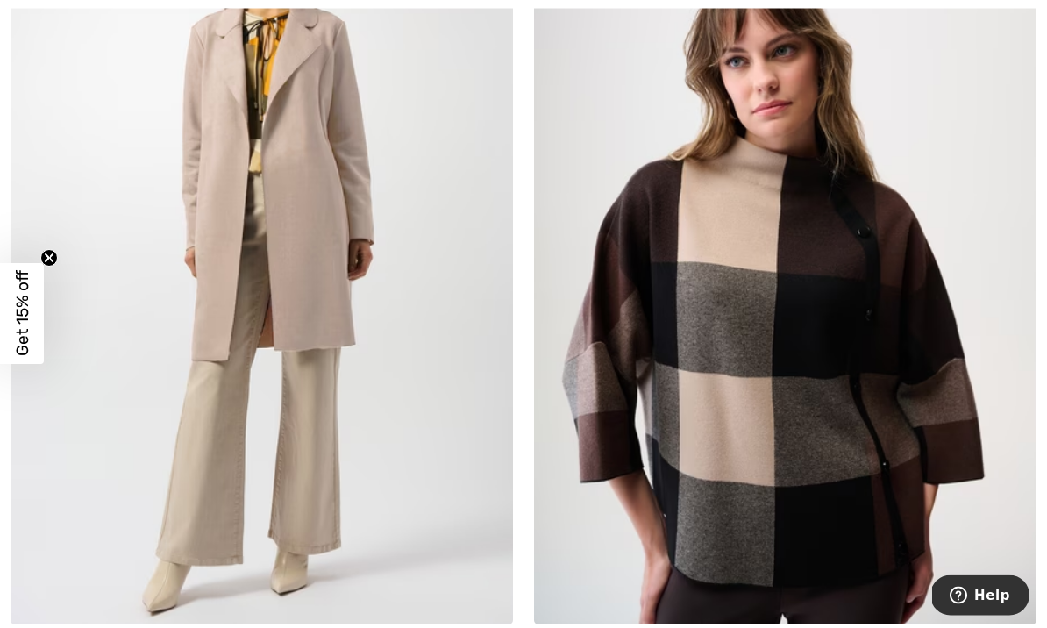
scroll to position [11488, 0]
click at [733, 230] on img at bounding box center [785, 247] width 503 height 754
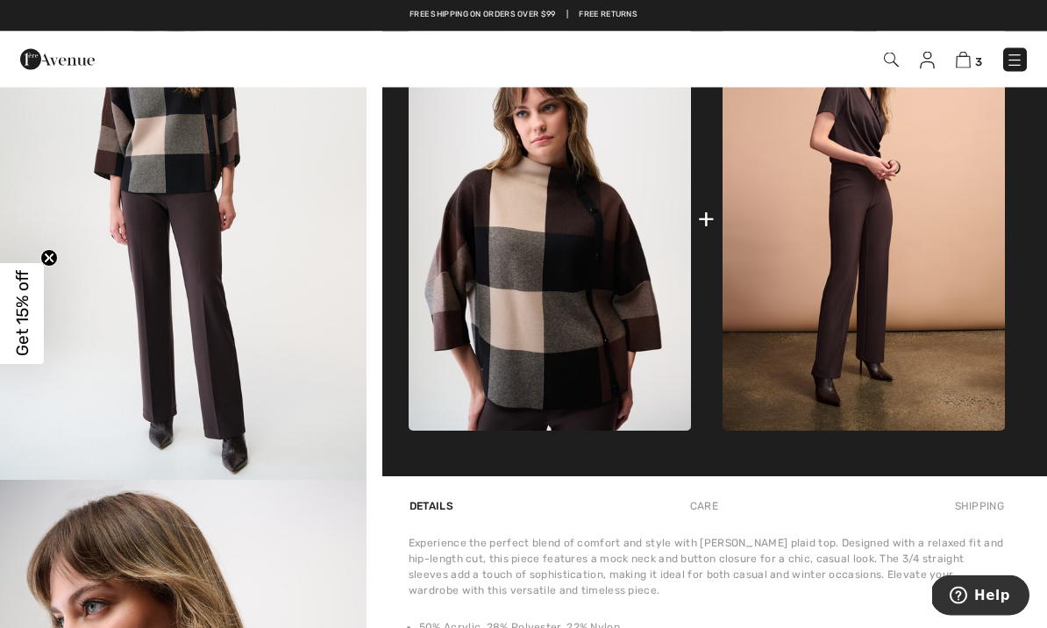
scroll to position [706, 0]
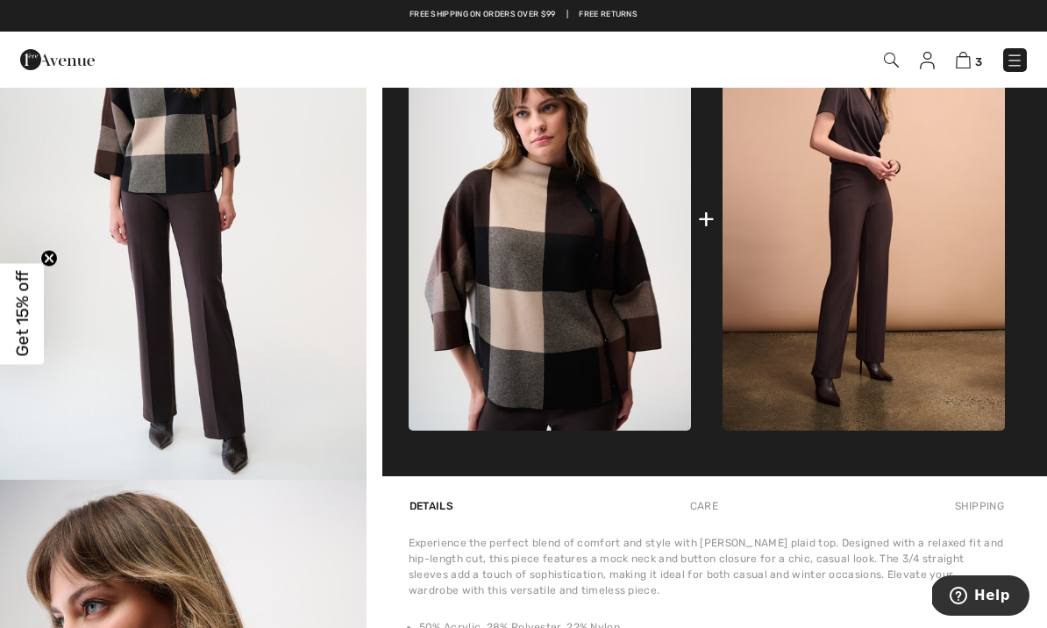
click at [814, 208] on img at bounding box center [864, 218] width 282 height 425
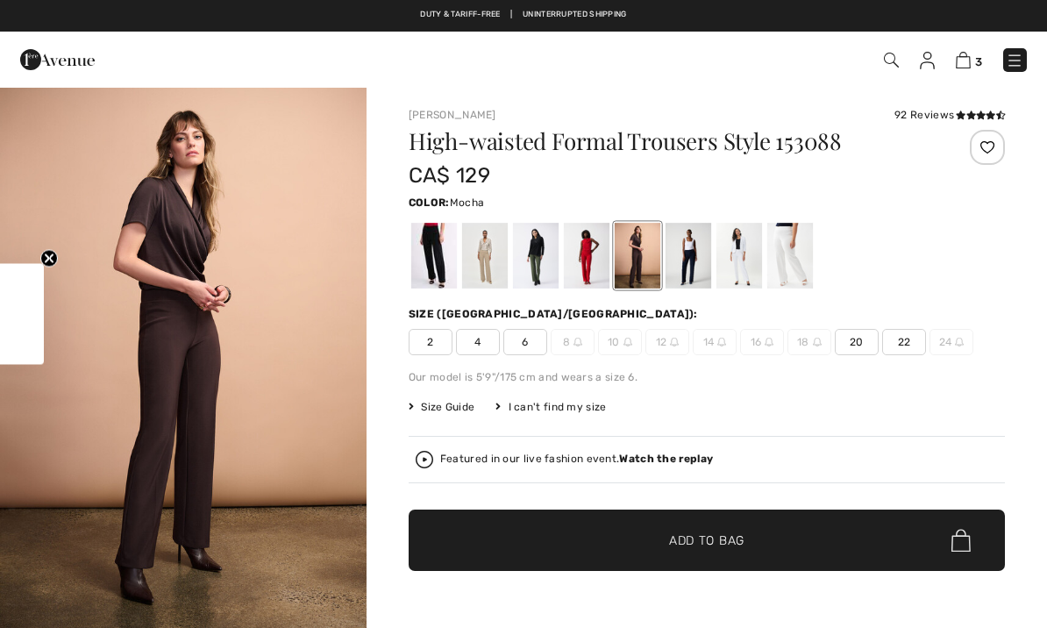
checkbox input "true"
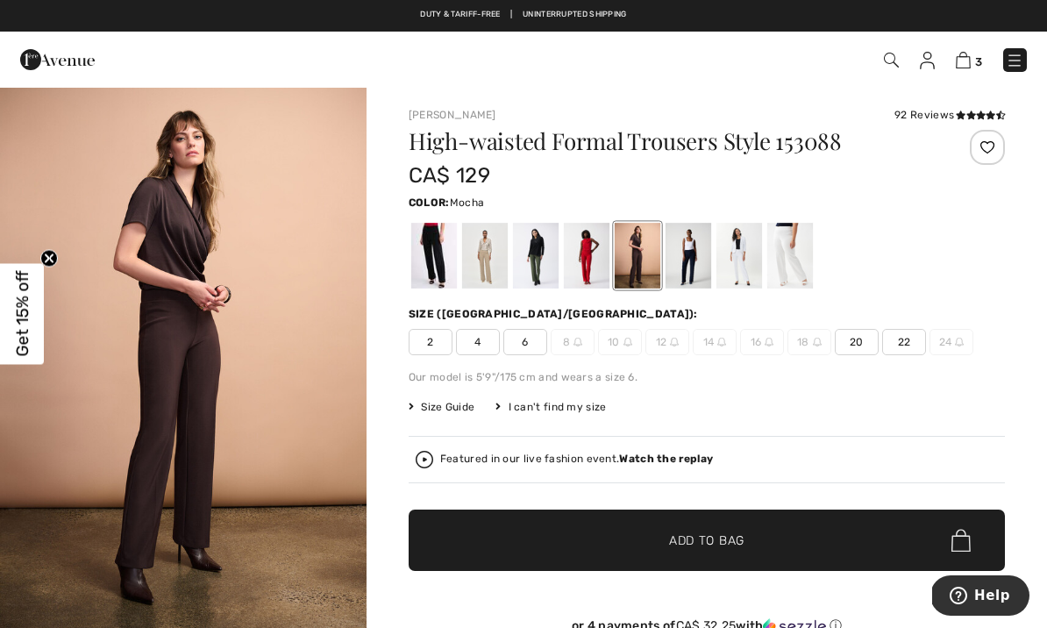
click at [477, 247] on div at bounding box center [485, 256] width 46 height 66
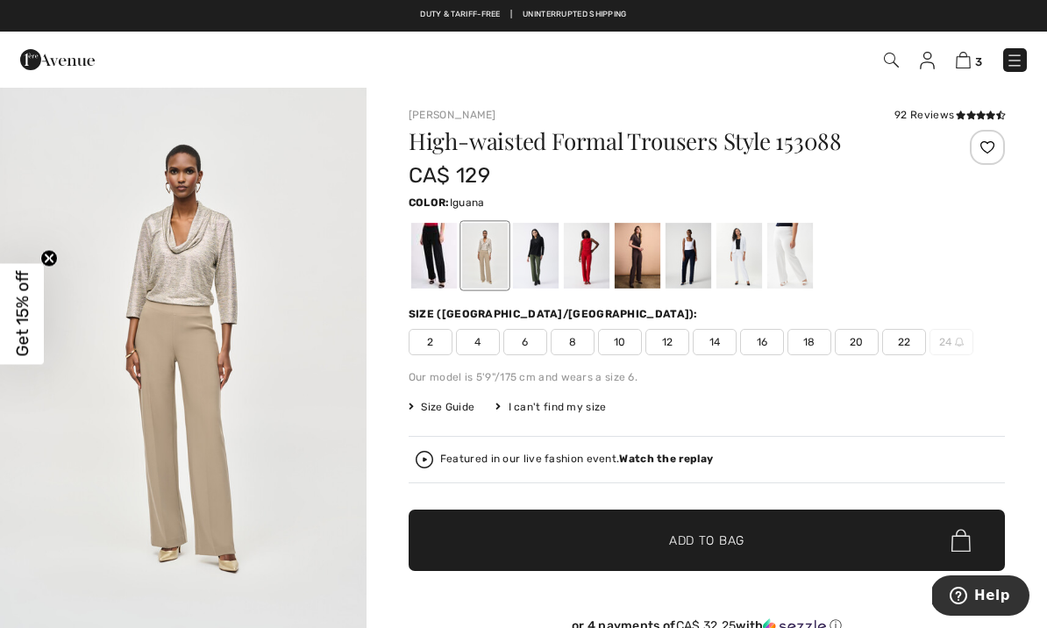
click at [553, 254] on div at bounding box center [536, 256] width 46 height 66
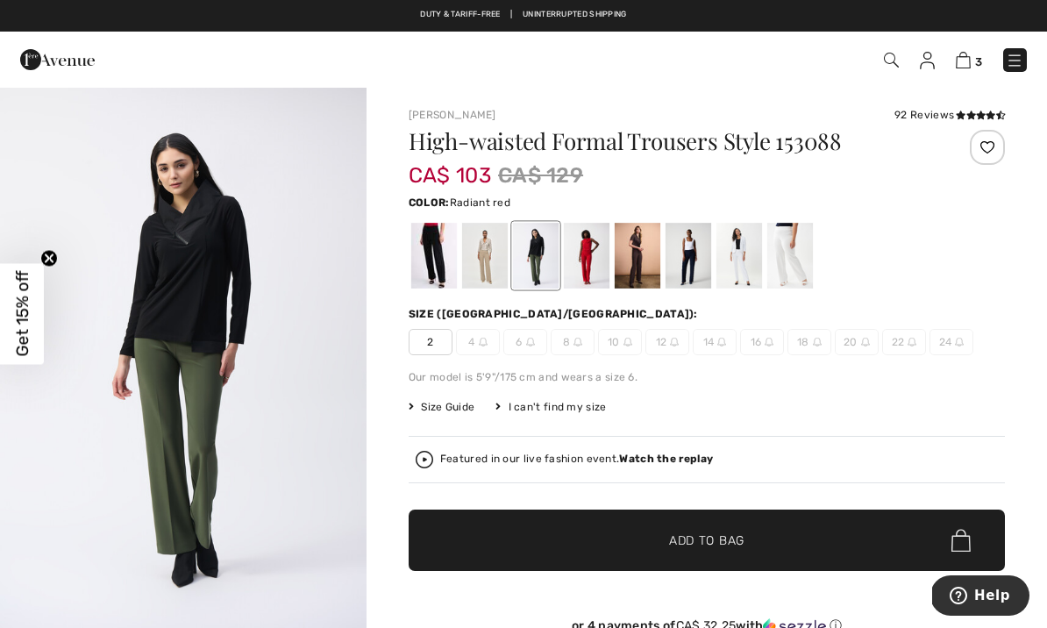
click at [604, 242] on div at bounding box center [587, 256] width 46 height 66
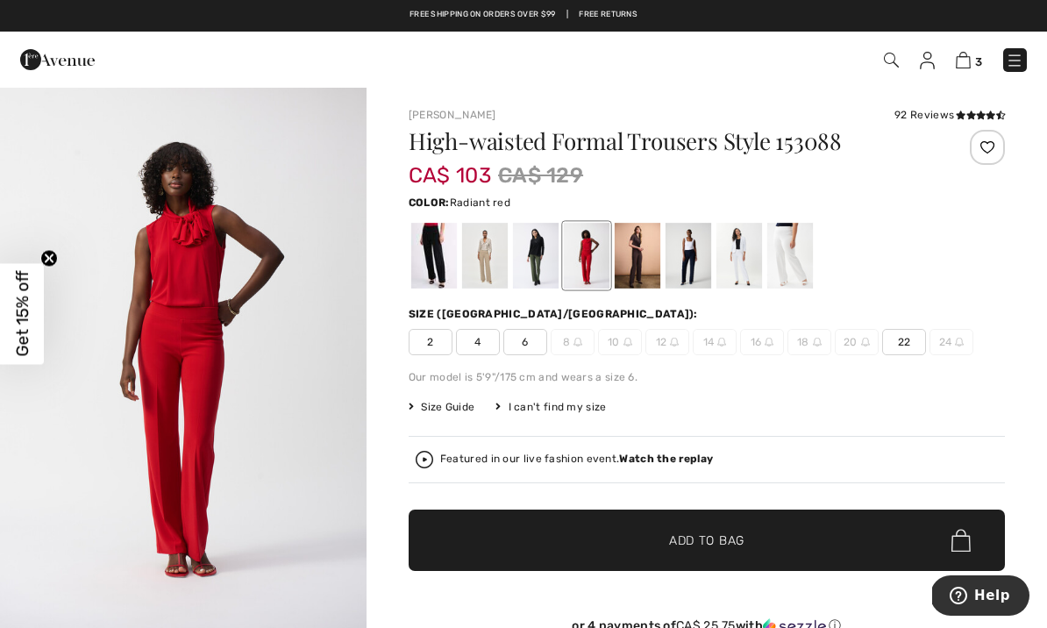
click at [689, 245] on div at bounding box center [689, 256] width 46 height 66
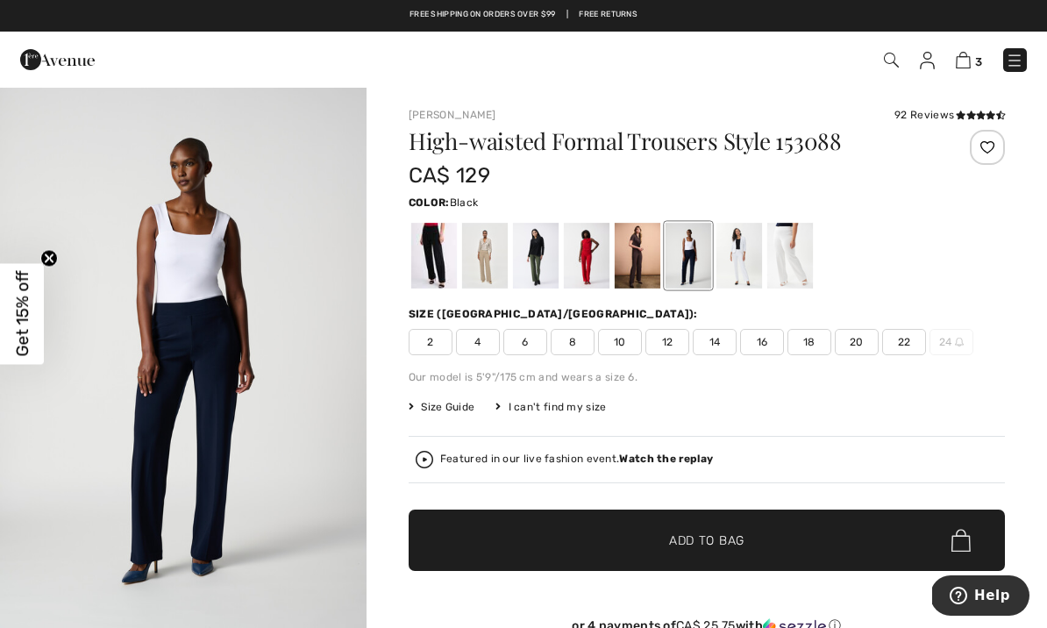
click at [442, 254] on div at bounding box center [434, 256] width 46 height 66
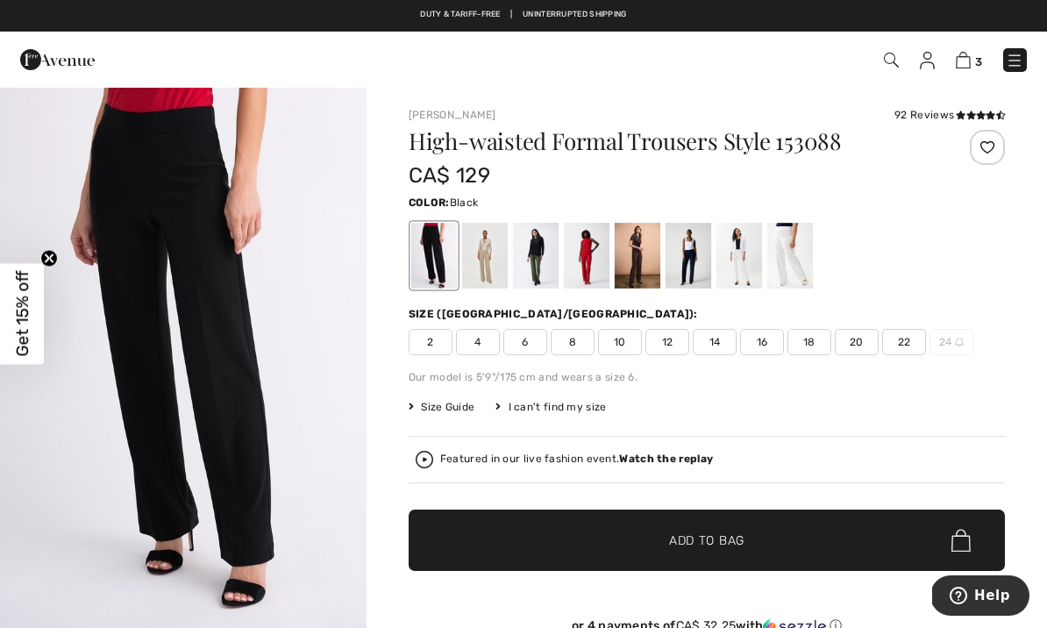
click at [431, 255] on div at bounding box center [434, 256] width 46 height 66
click at [484, 255] on div at bounding box center [485, 256] width 46 height 66
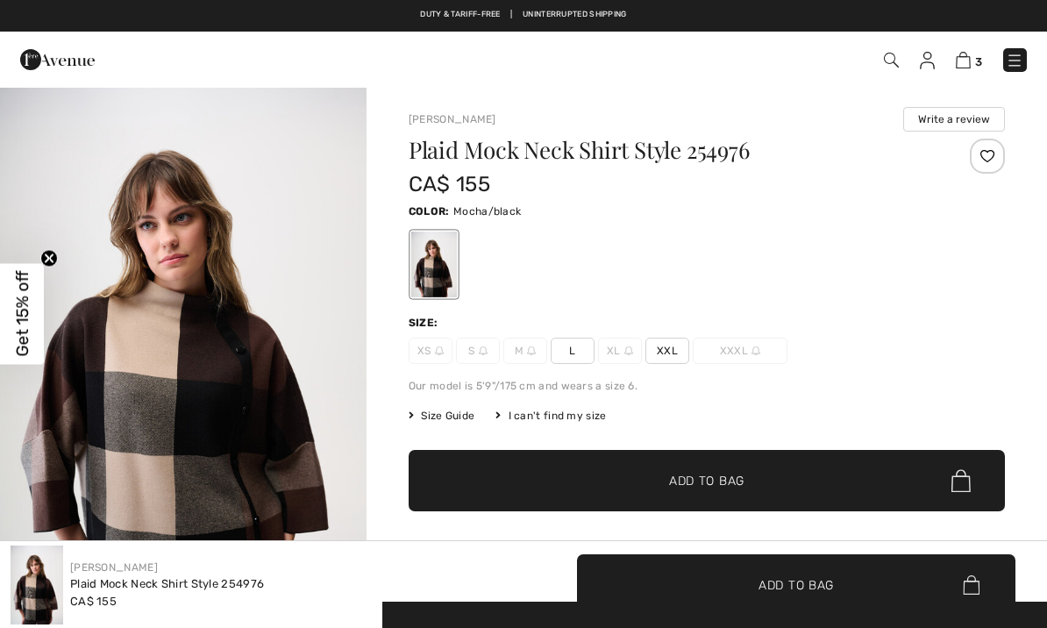
checkbox input "true"
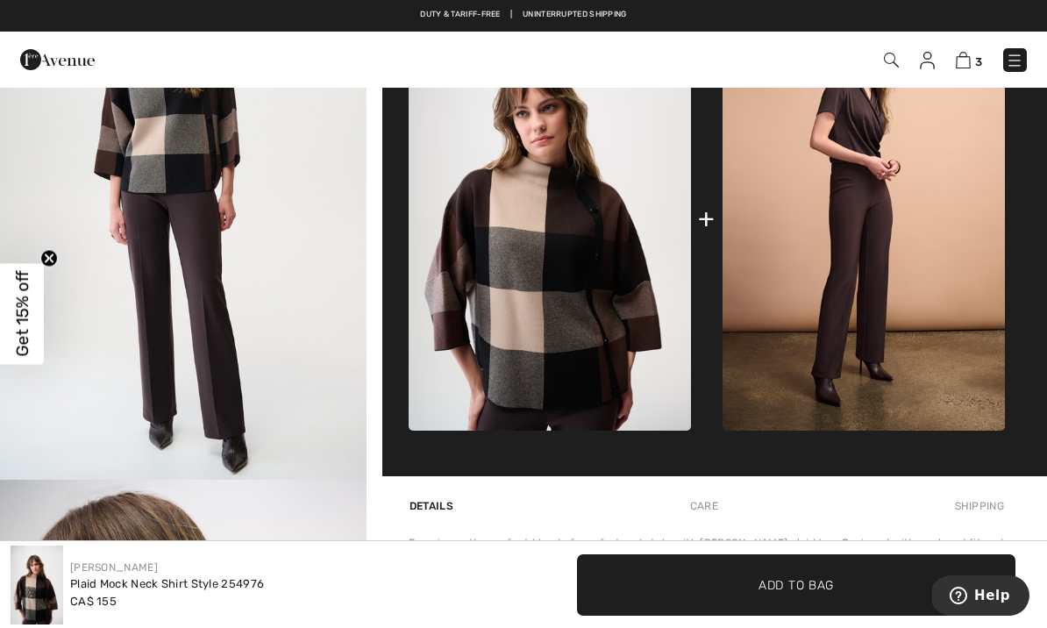
click at [850, 210] on img at bounding box center [864, 218] width 282 height 425
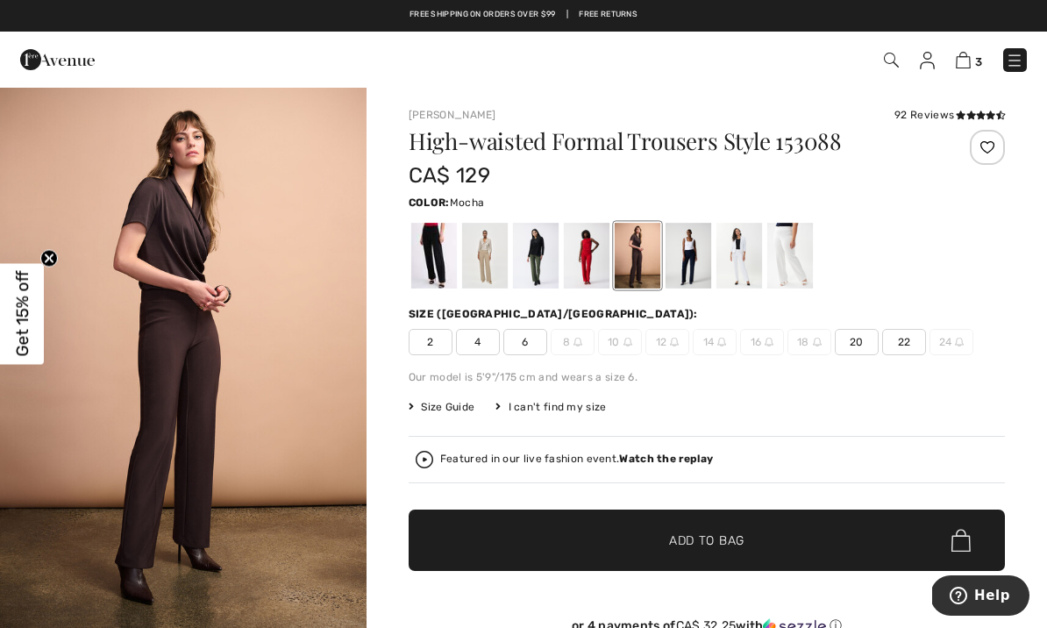
click at [432, 254] on div at bounding box center [434, 256] width 46 height 66
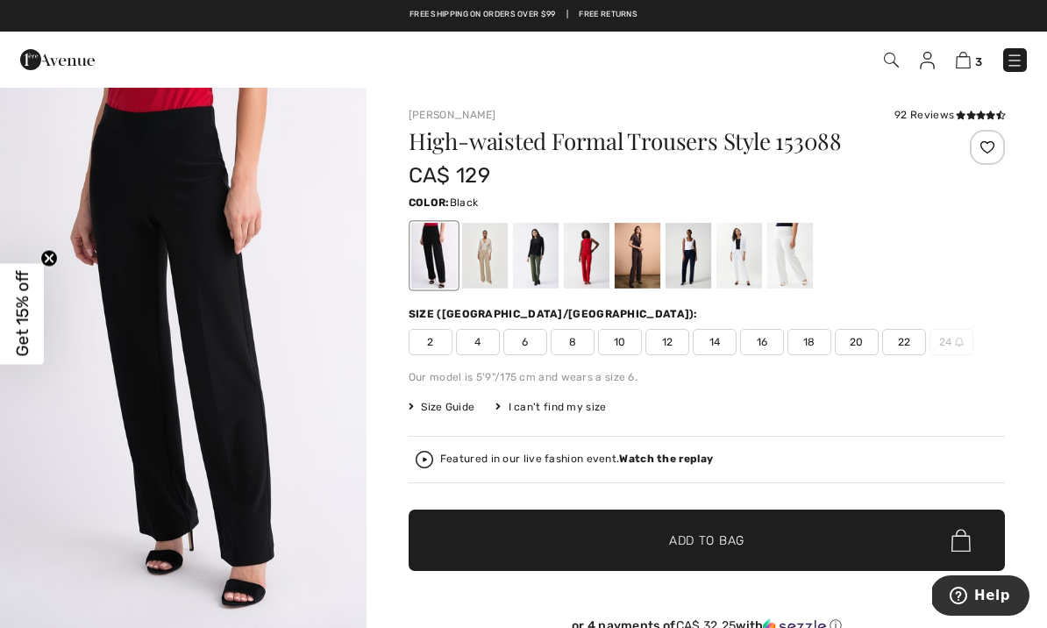
click at [496, 246] on div at bounding box center [485, 256] width 46 height 66
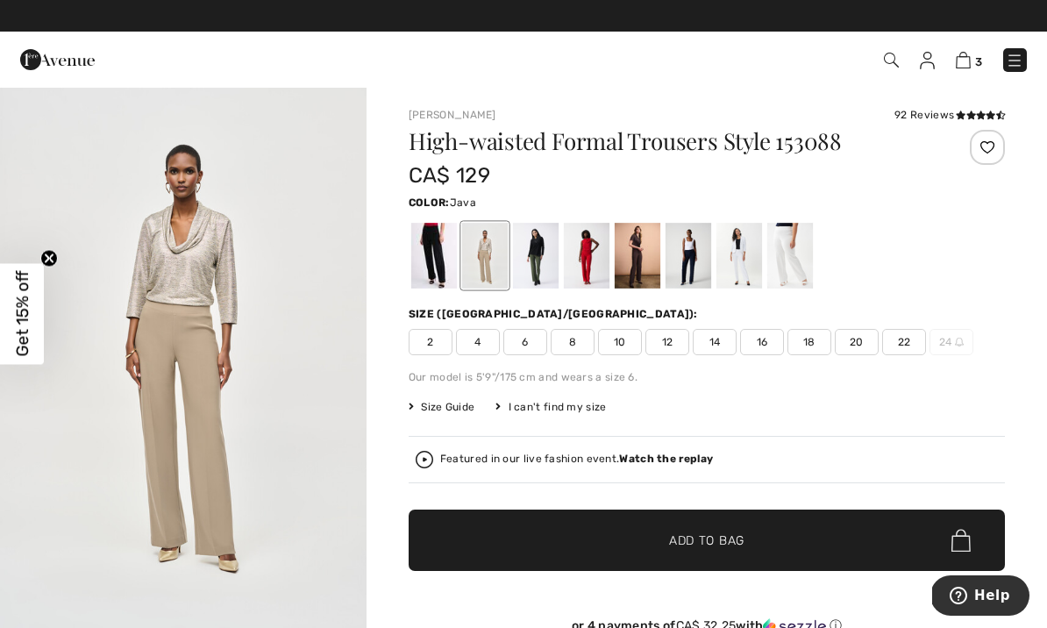
click at [533, 244] on div at bounding box center [536, 256] width 46 height 66
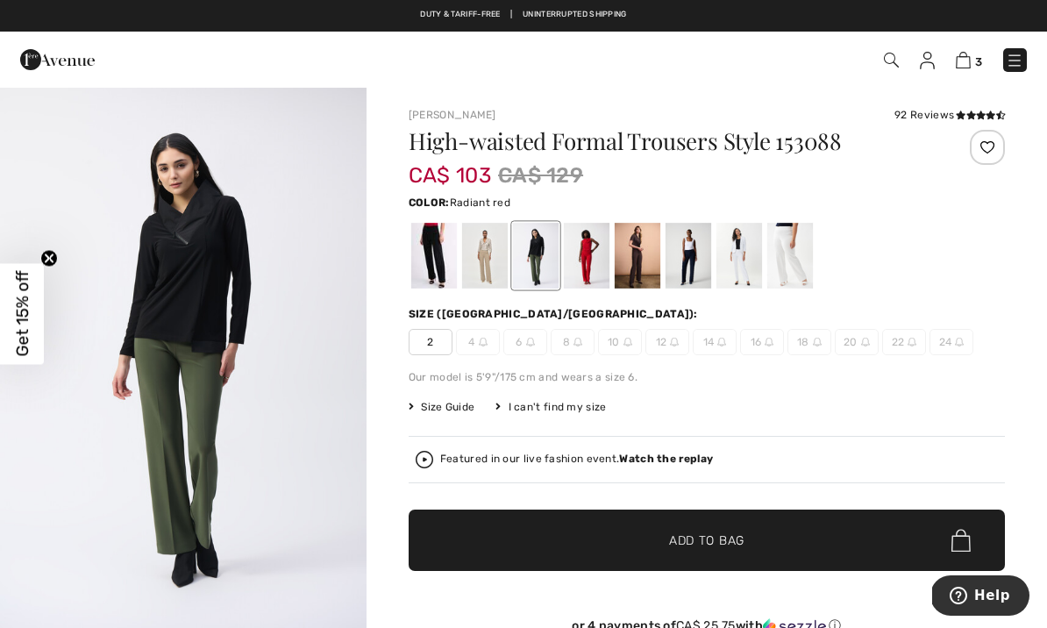
click at [583, 247] on div at bounding box center [587, 256] width 46 height 66
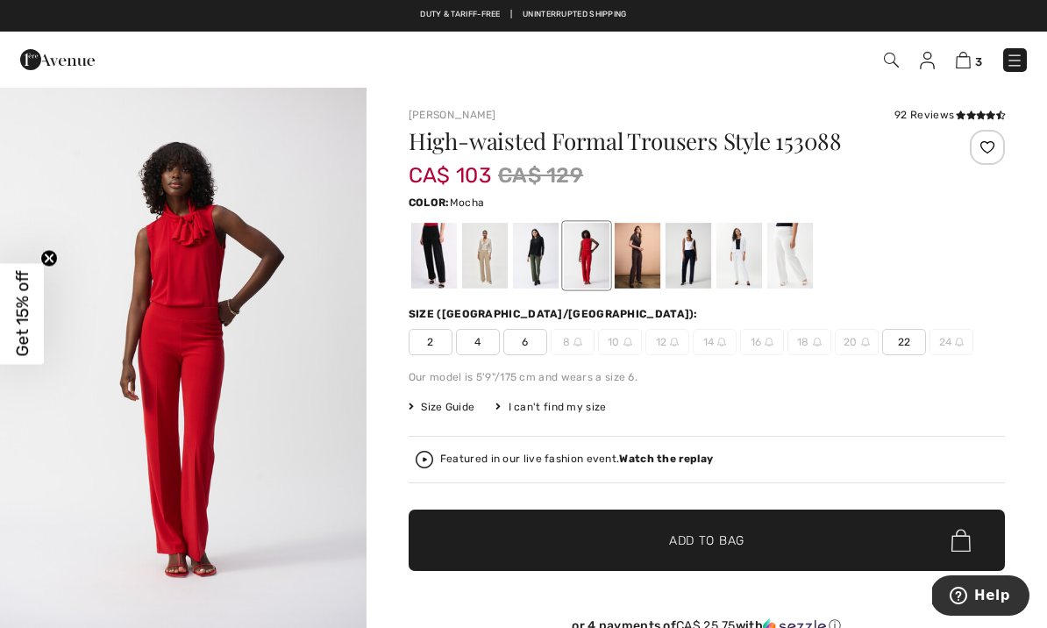
click at [644, 232] on div at bounding box center [638, 256] width 46 height 66
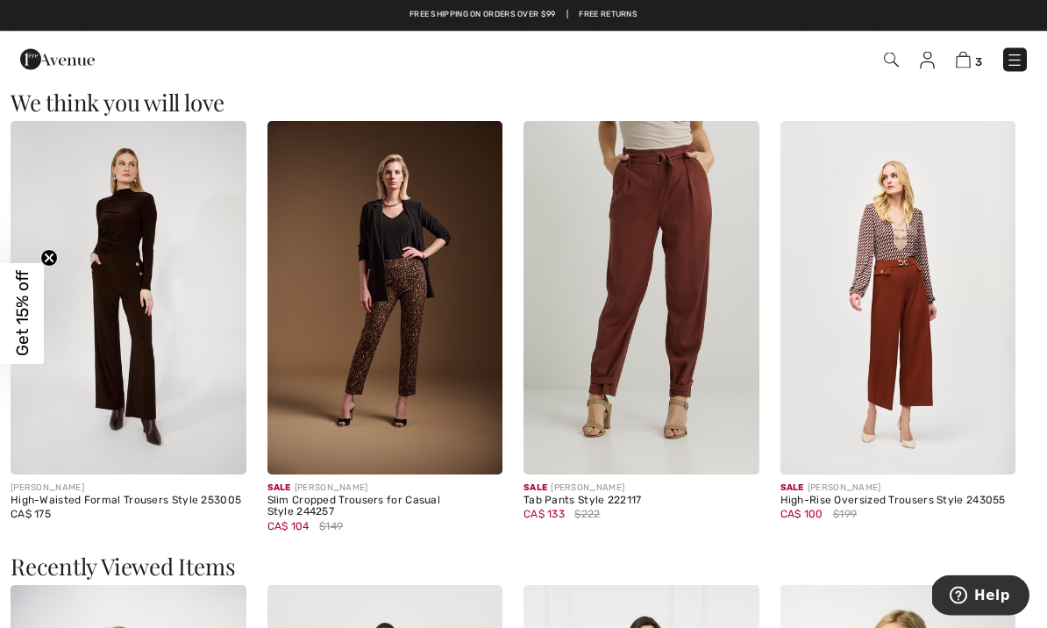
scroll to position [2139, 0]
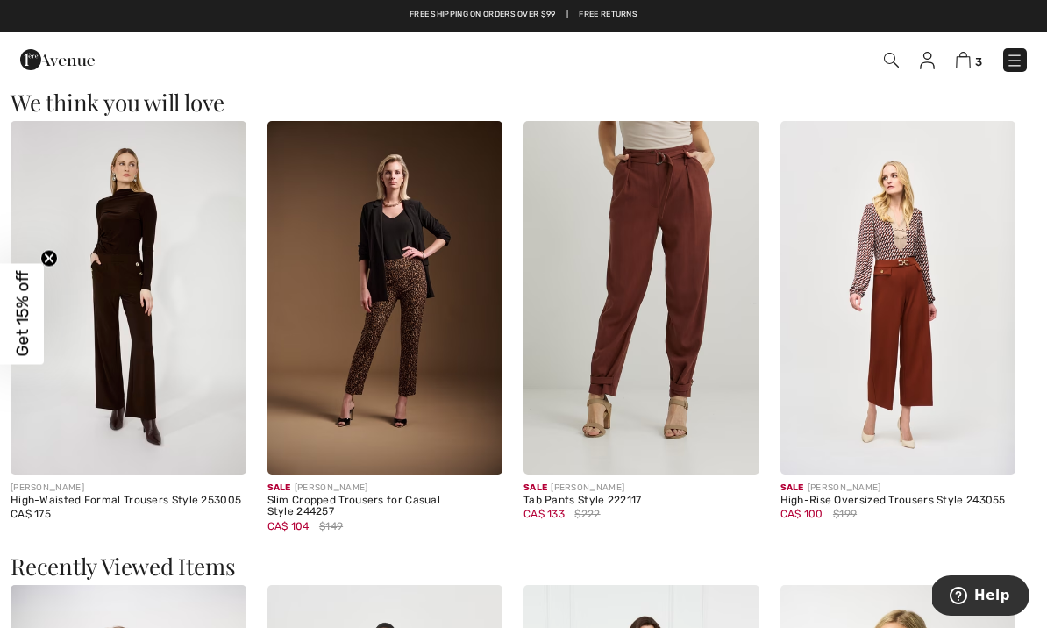
click at [438, 295] on img at bounding box center [386, 298] width 236 height 354
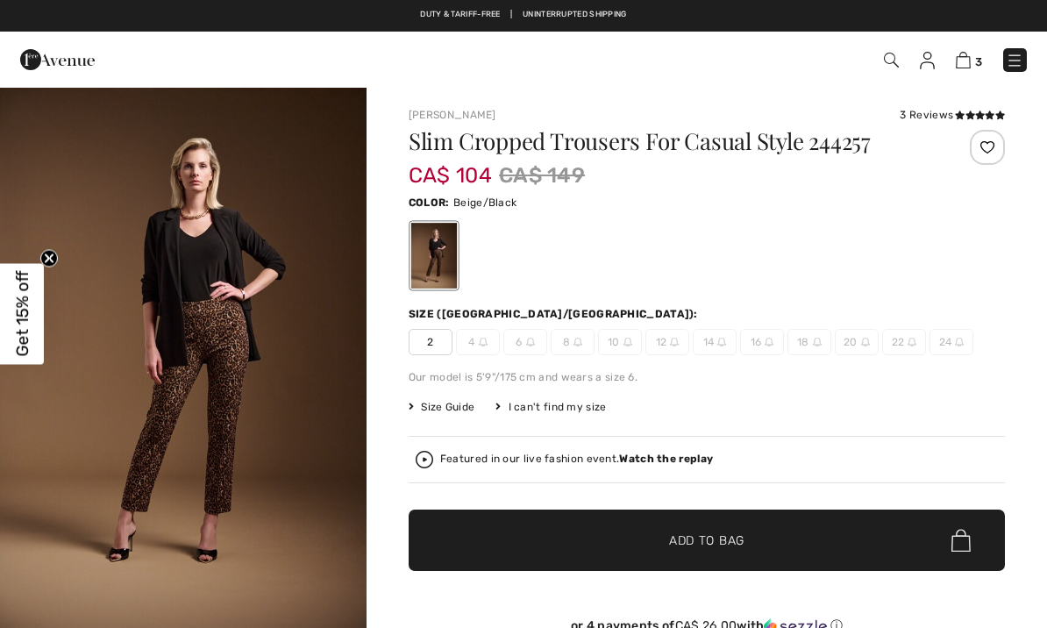
checkbox input "true"
click at [679, 143] on h1 "Slim Cropped Trousers For Casual Style 244257" at bounding box center [657, 141] width 497 height 23
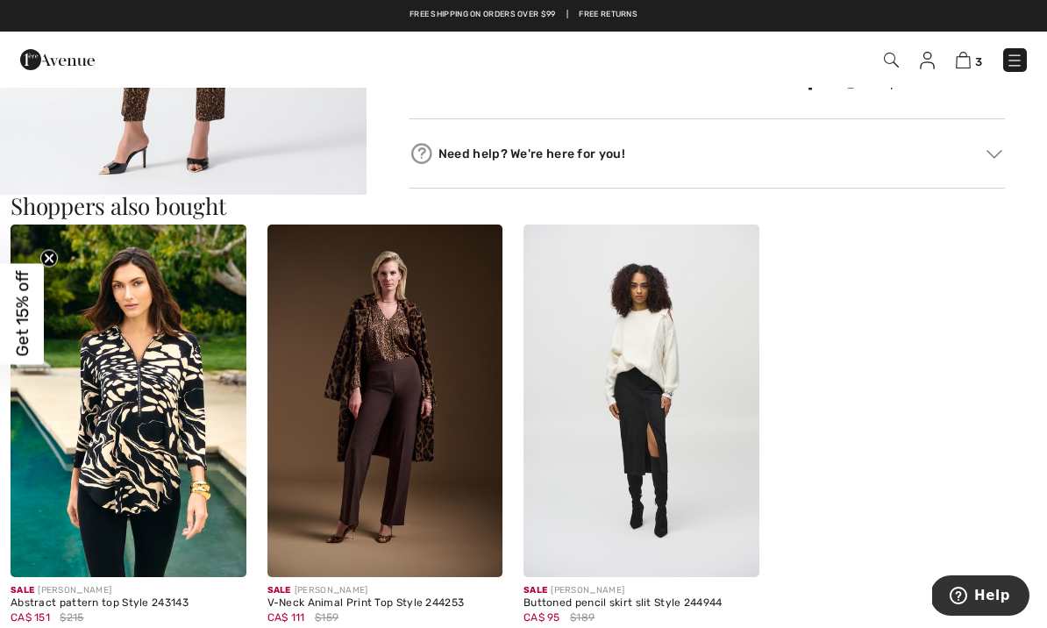
scroll to position [975, 0]
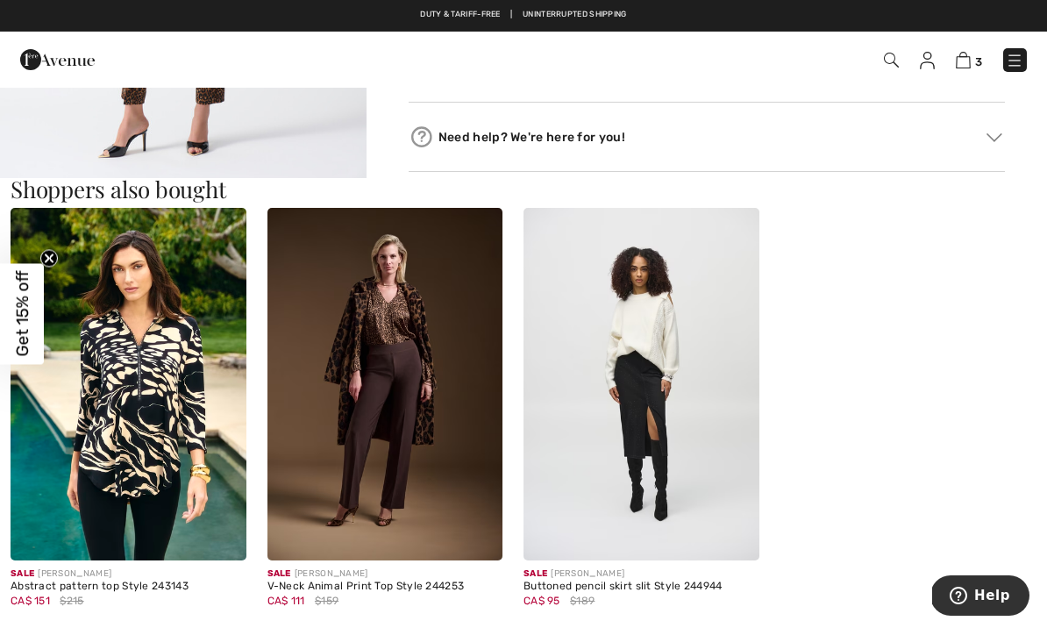
click at [433, 331] on img at bounding box center [386, 385] width 236 height 354
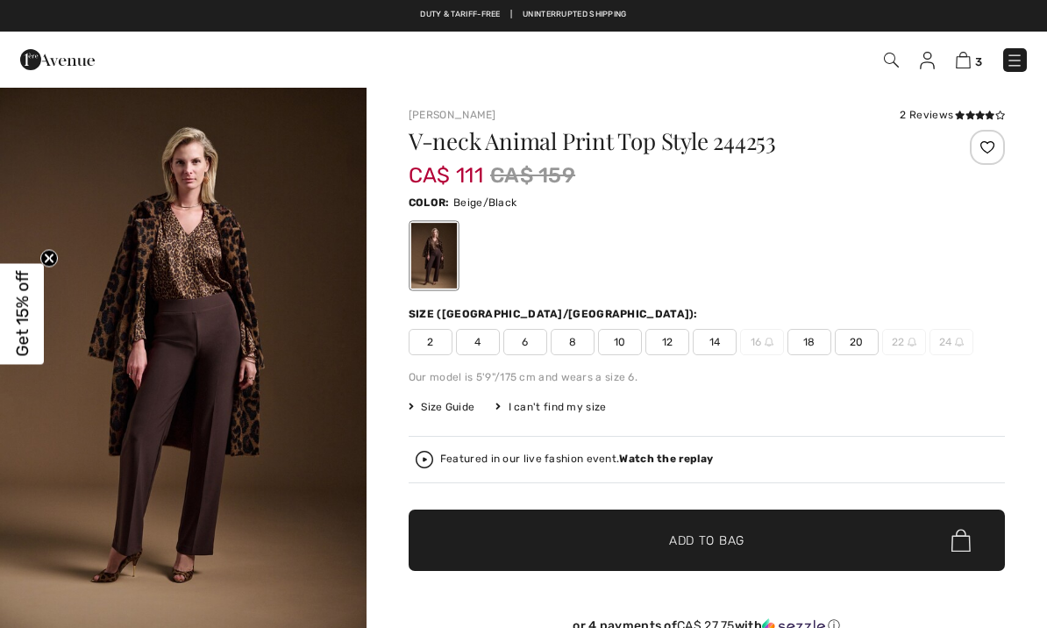
checkbox input "true"
click at [294, 254] on img "1 / 9" at bounding box center [183, 361] width 367 height 550
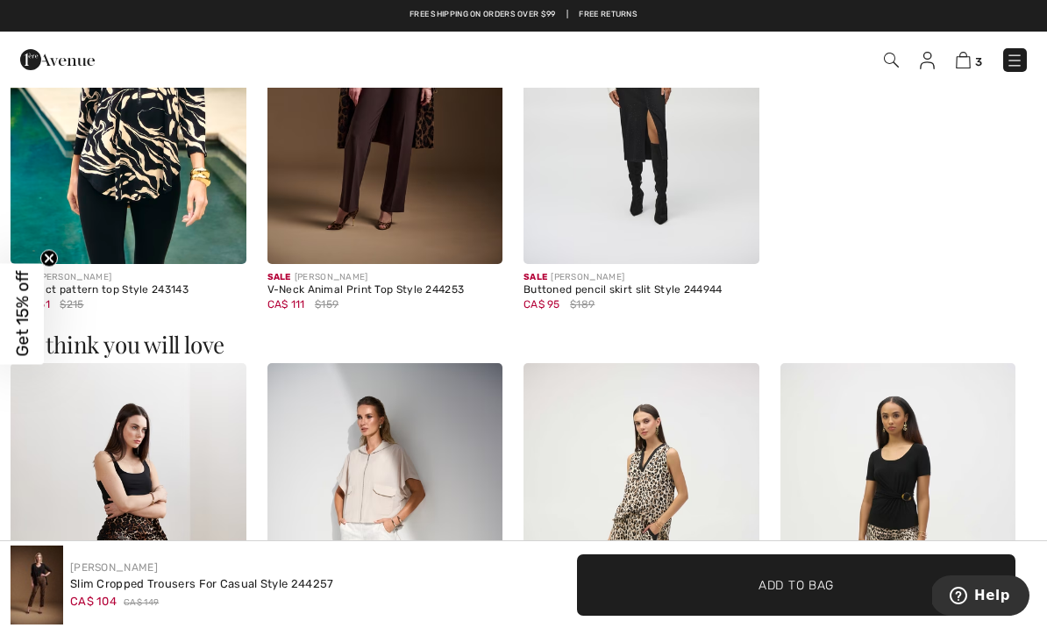
scroll to position [1269, 0]
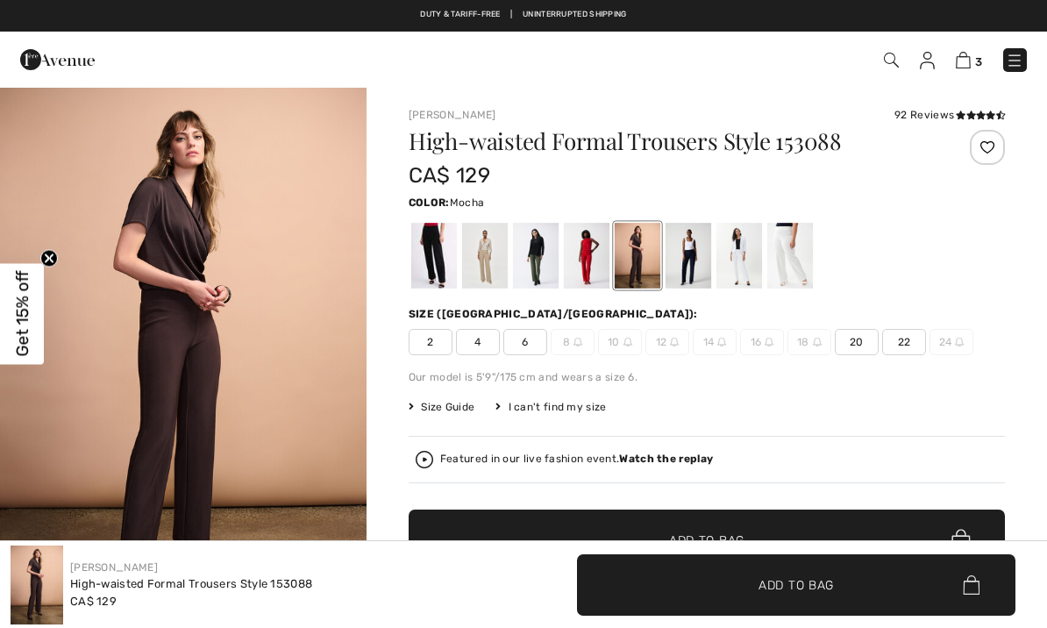
checkbox input "true"
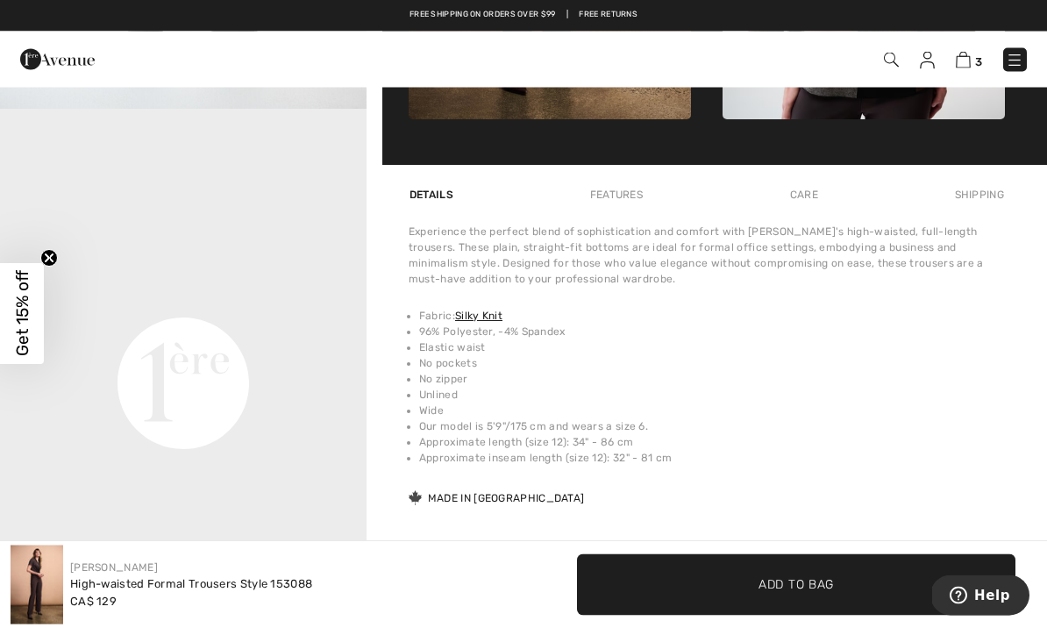
scroll to position [1060, 0]
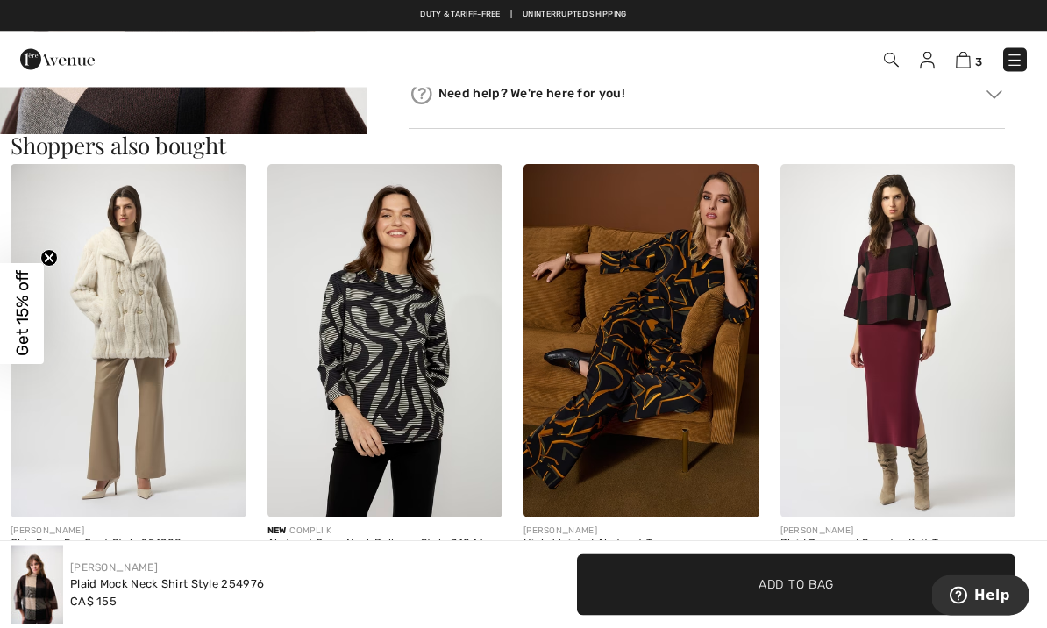
scroll to position [1485, 0]
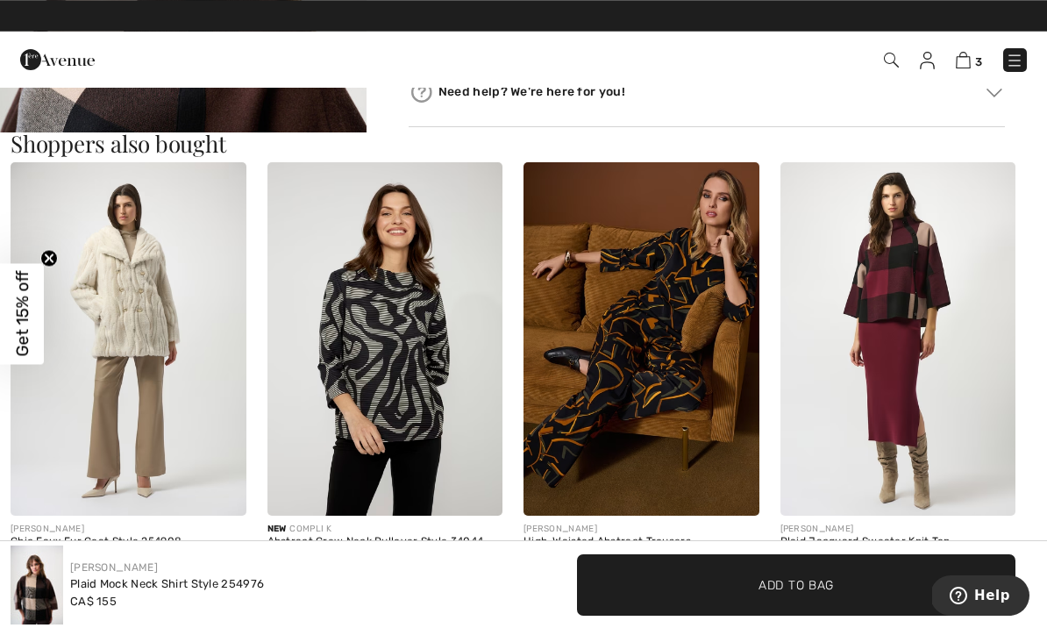
click at [676, 246] on img at bounding box center [642, 339] width 236 height 354
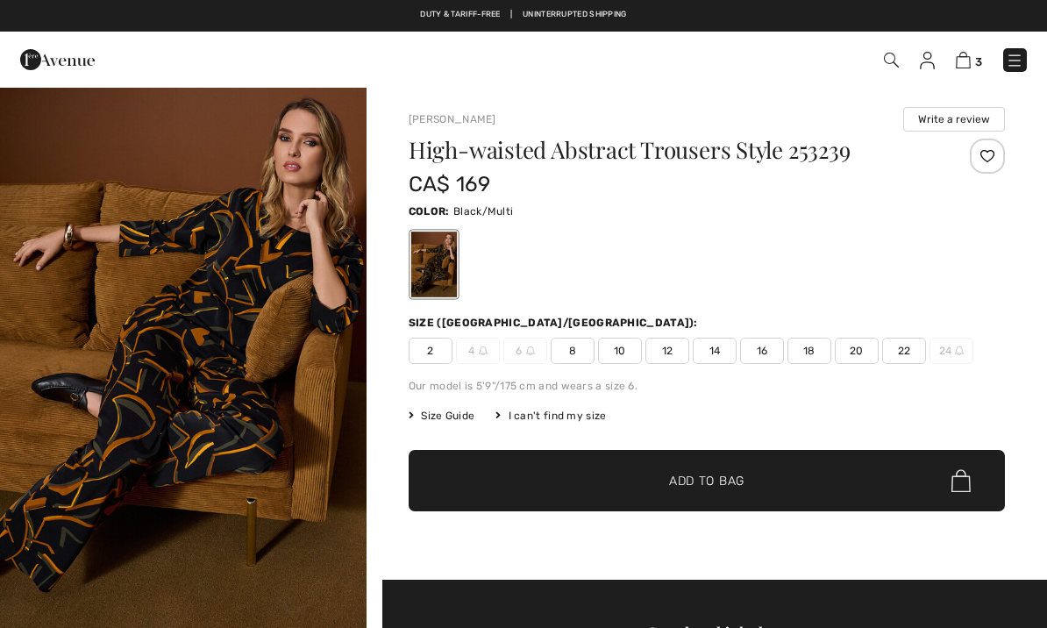
checkbox input "true"
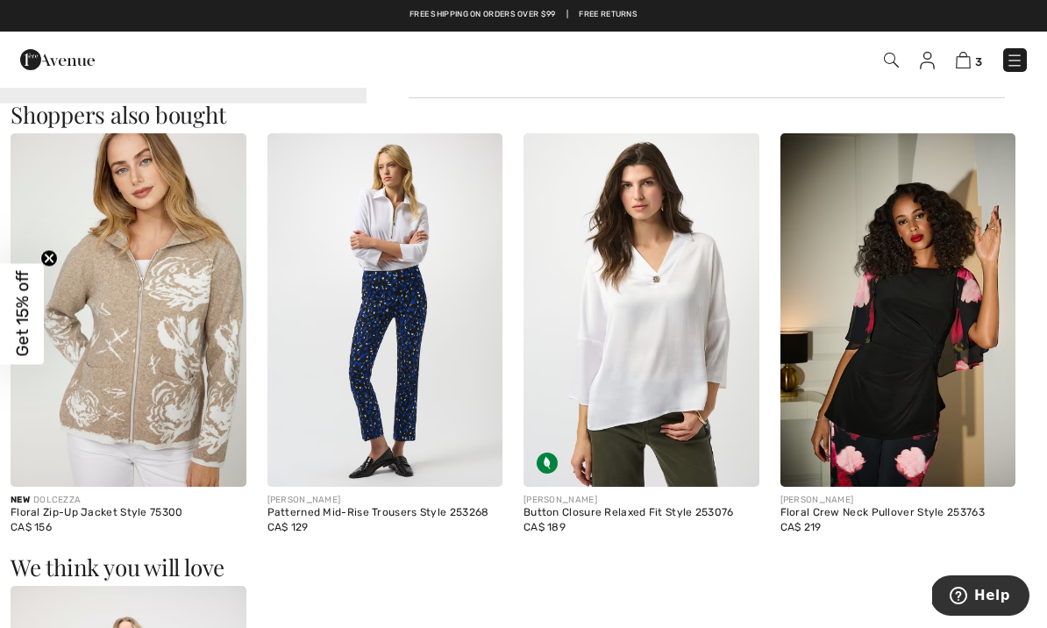
scroll to position [1621, 0]
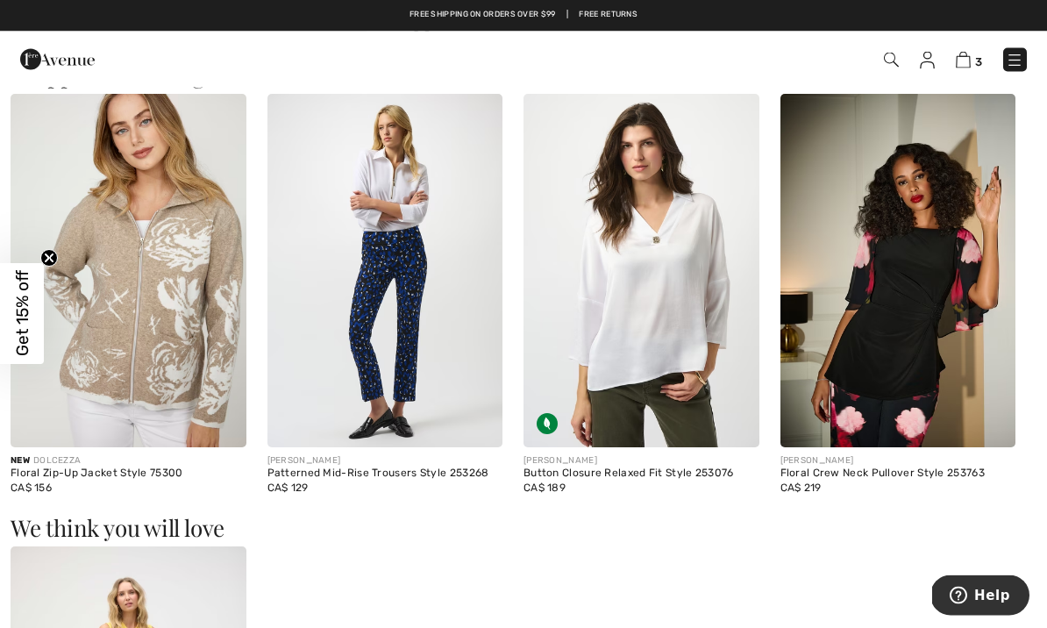
click at [878, 226] on img at bounding box center [899, 272] width 236 height 354
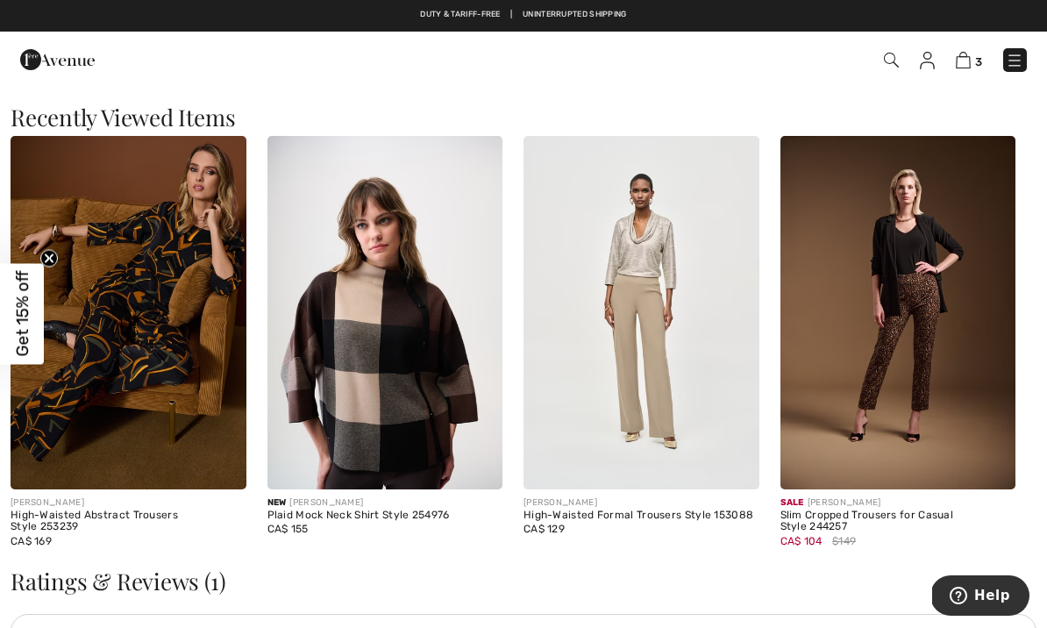
scroll to position [2536, 0]
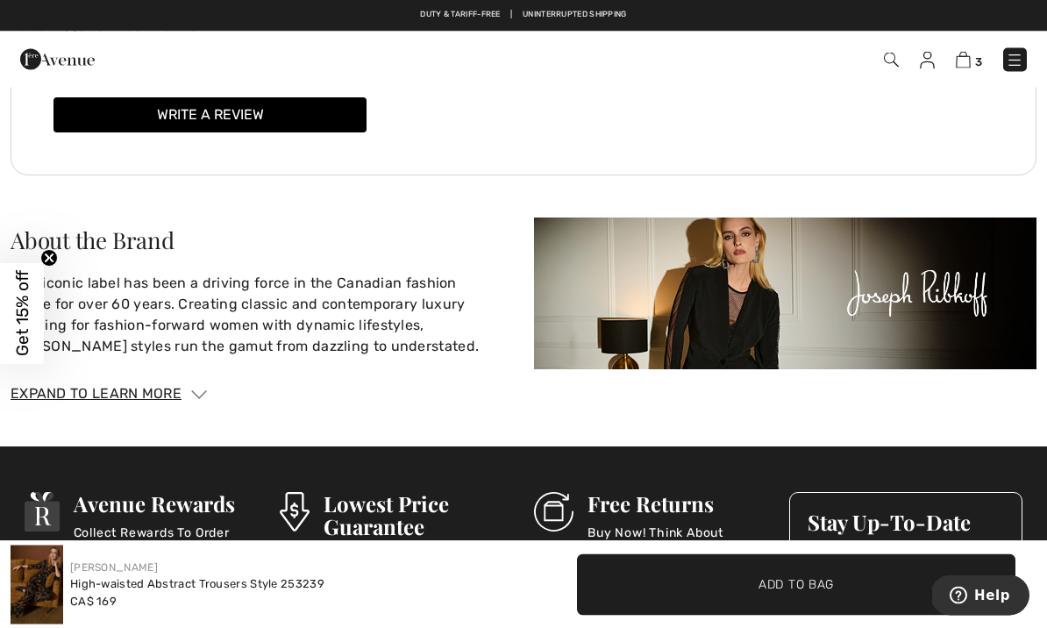
scroll to position [3035, 0]
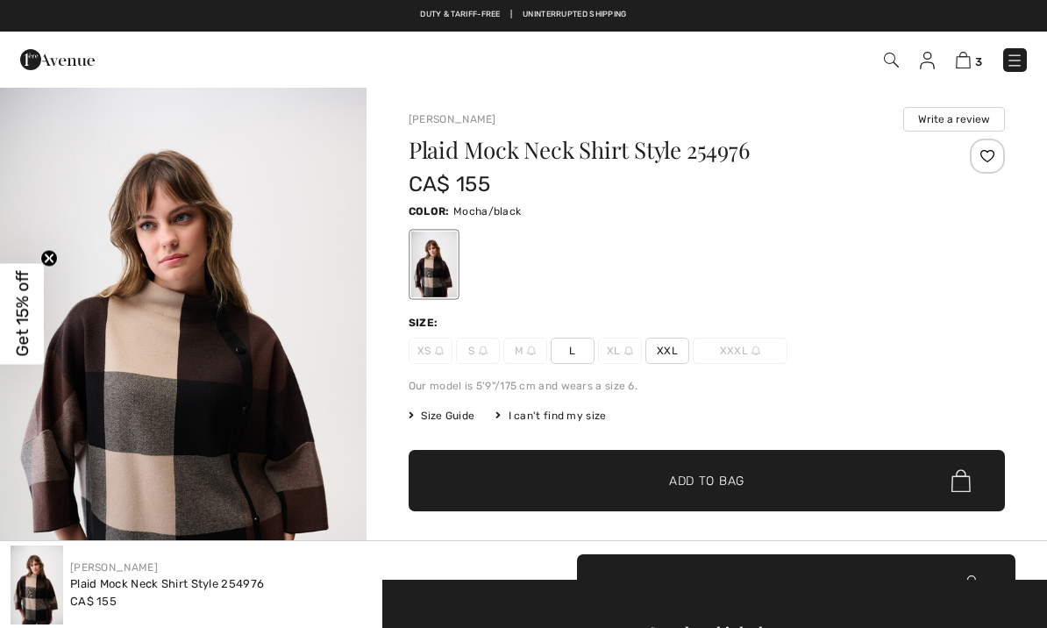
checkbox input "true"
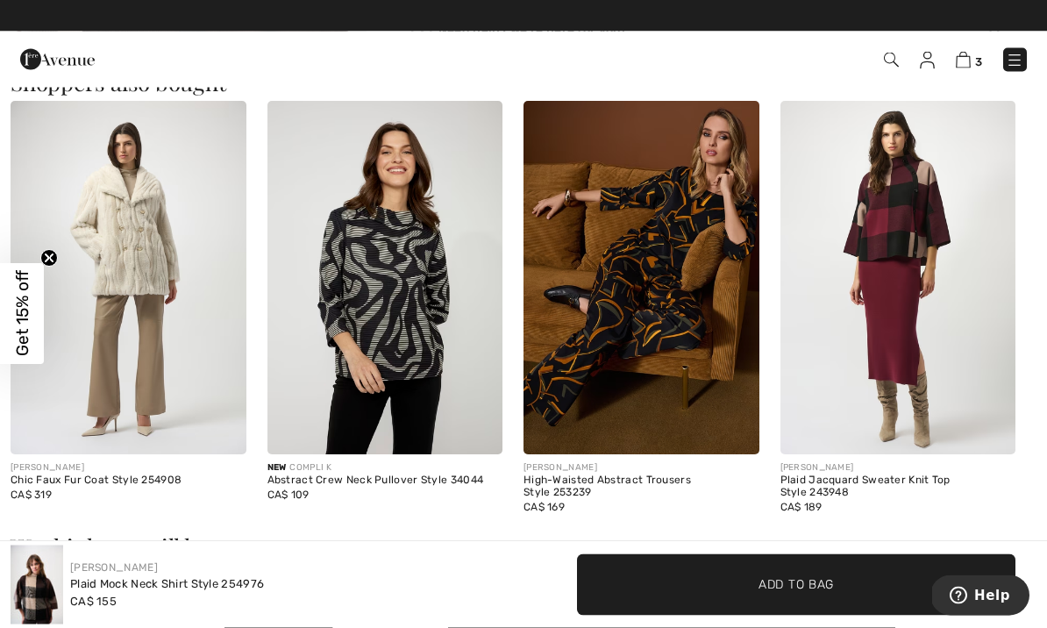
scroll to position [1547, 0]
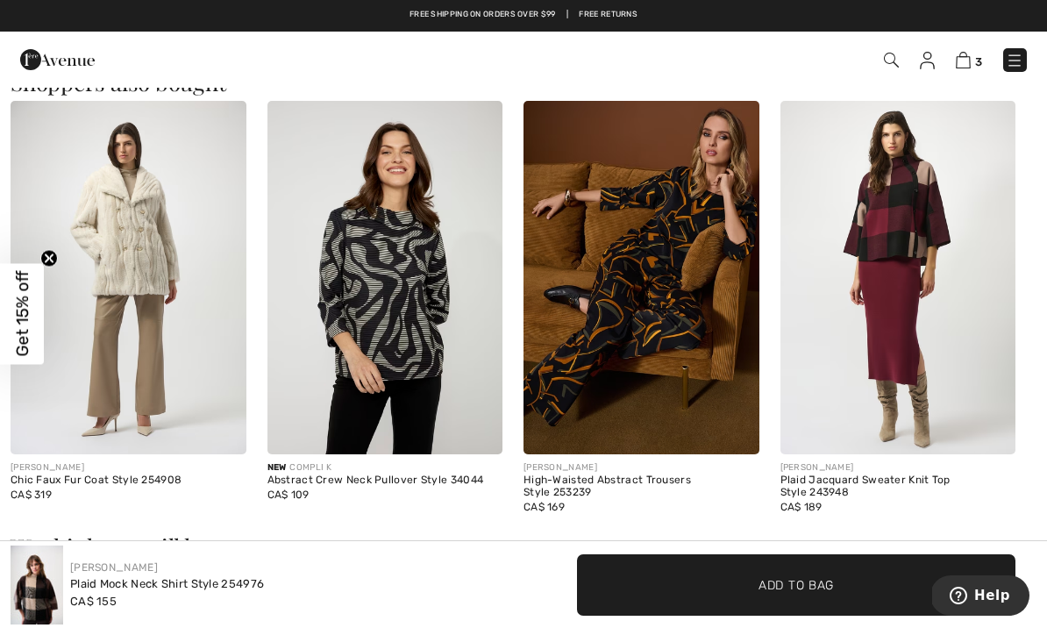
click at [874, 178] on img at bounding box center [899, 278] width 236 height 354
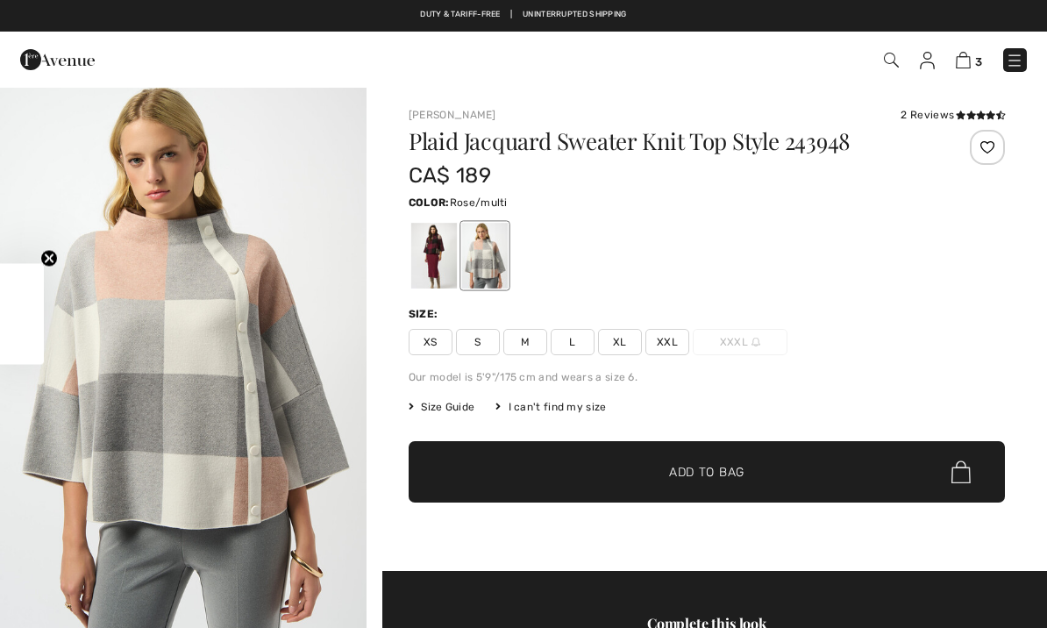
checkbox input "true"
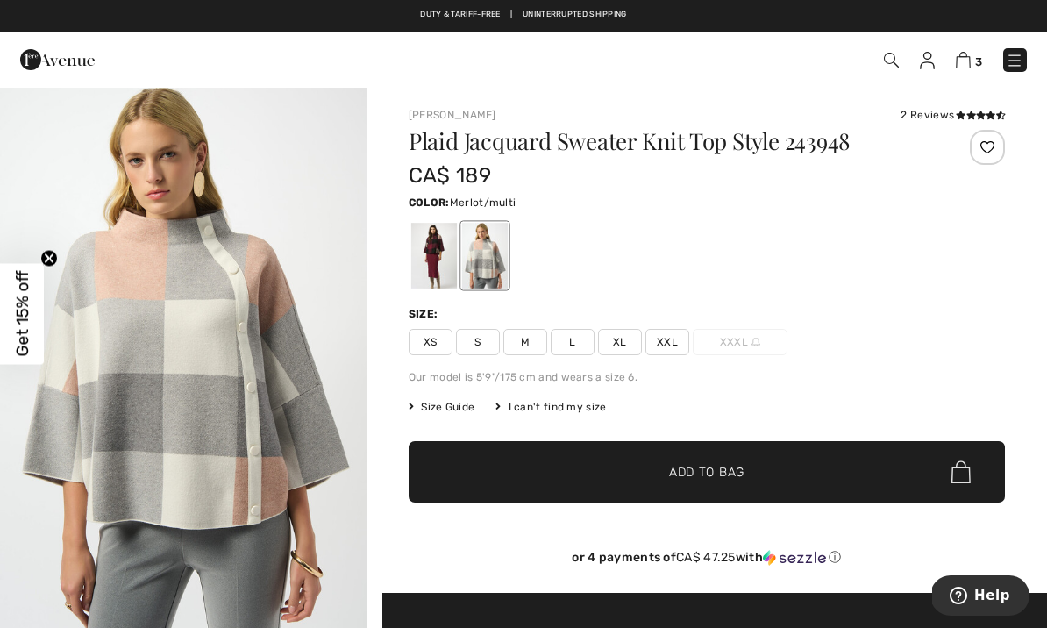
click at [430, 253] on div at bounding box center [434, 256] width 46 height 66
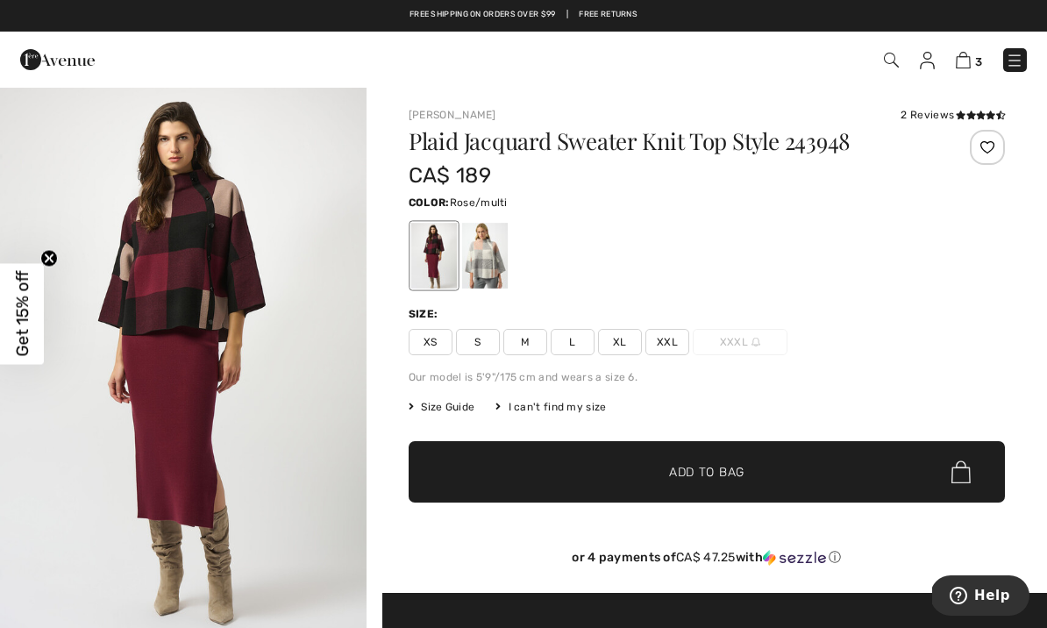
click at [495, 253] on div at bounding box center [485, 256] width 46 height 66
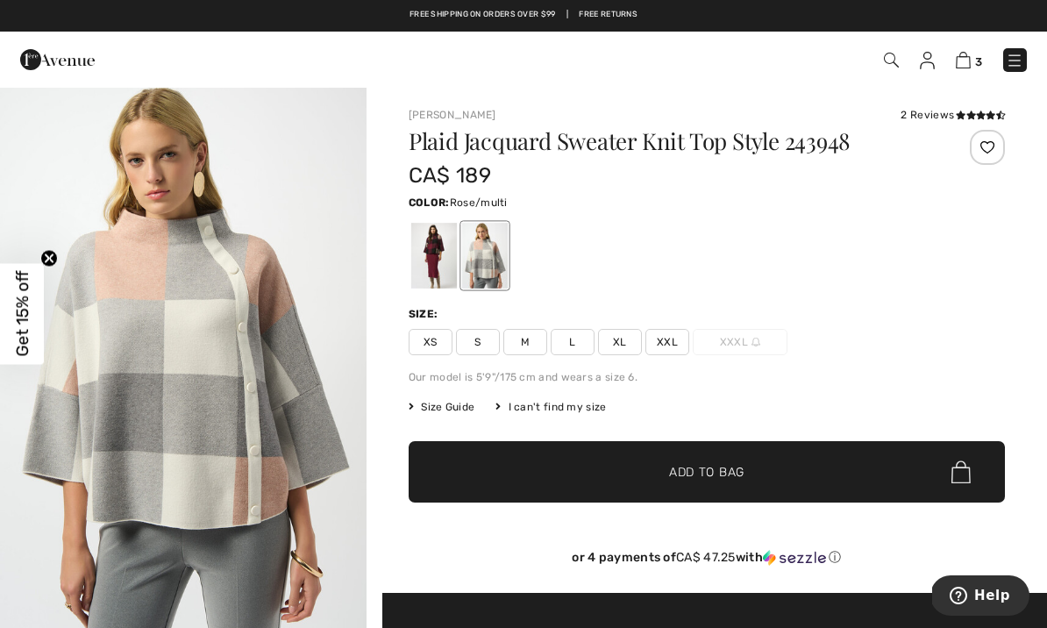
click at [441, 256] on div at bounding box center [434, 256] width 46 height 66
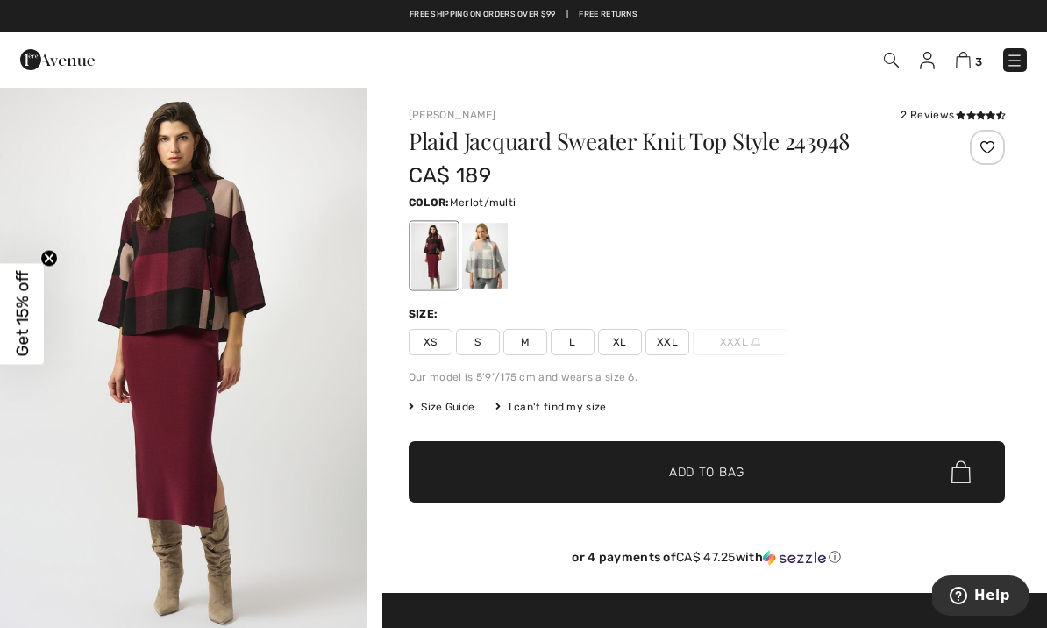
click at [648, 242] on div at bounding box center [707, 255] width 597 height 73
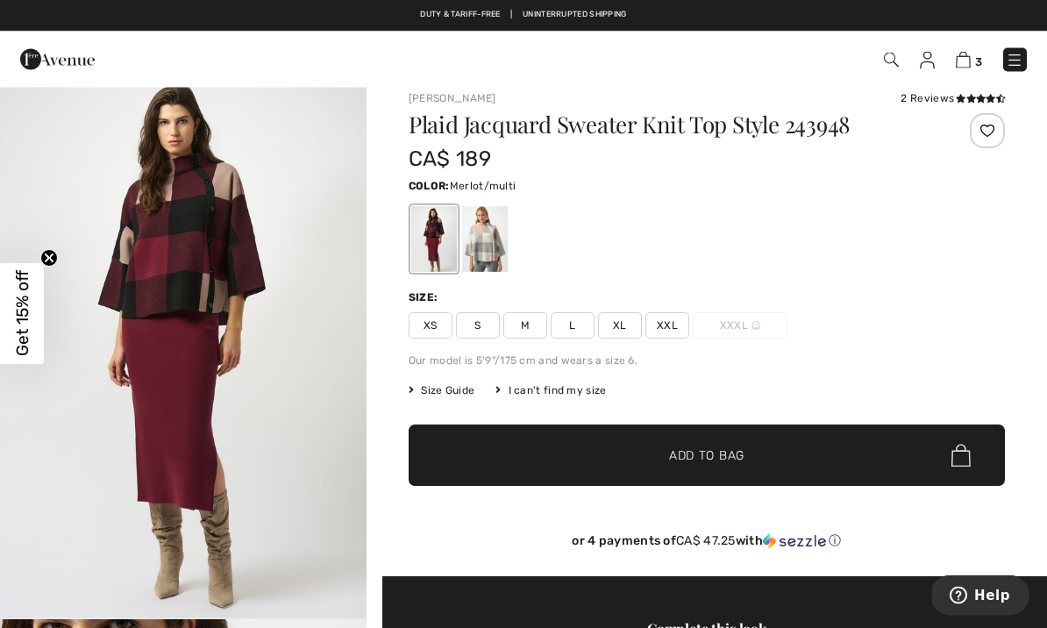
scroll to position [17, 0]
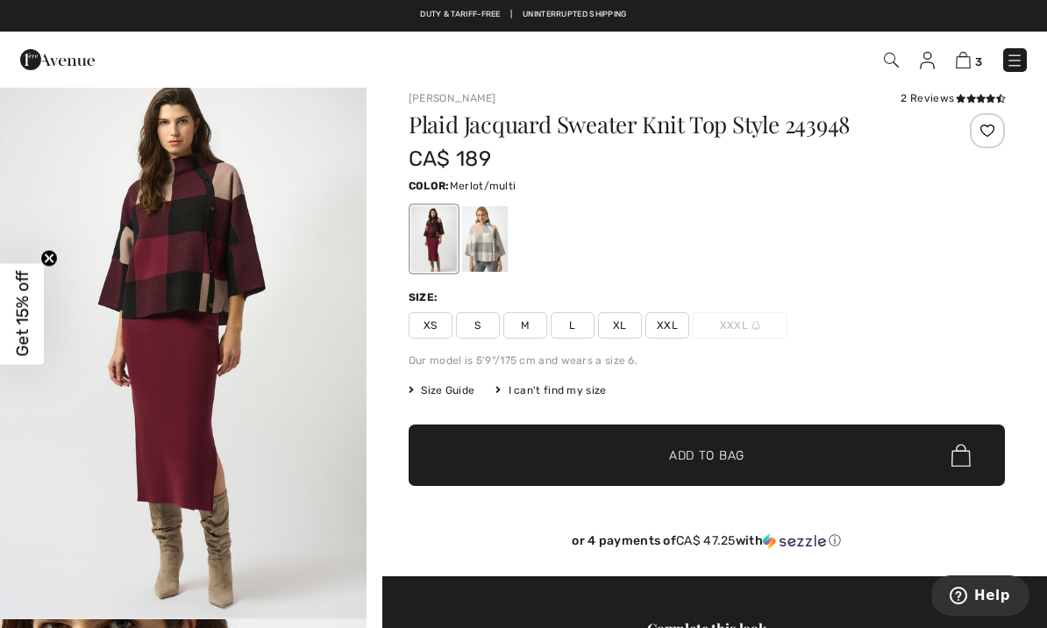
click at [501, 237] on div at bounding box center [485, 239] width 46 height 66
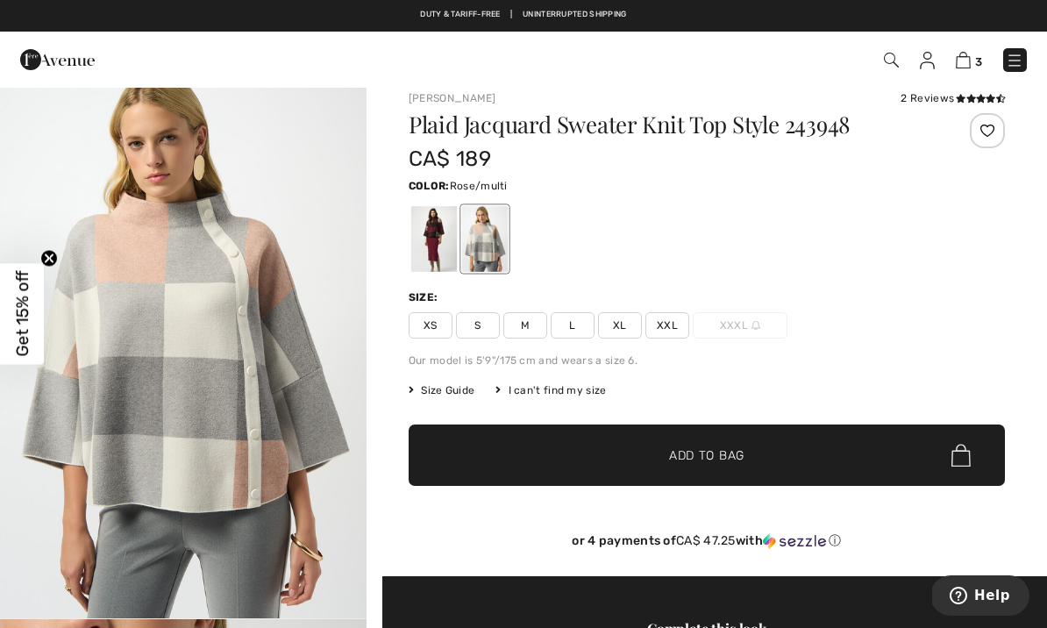
click at [443, 235] on div at bounding box center [434, 239] width 46 height 66
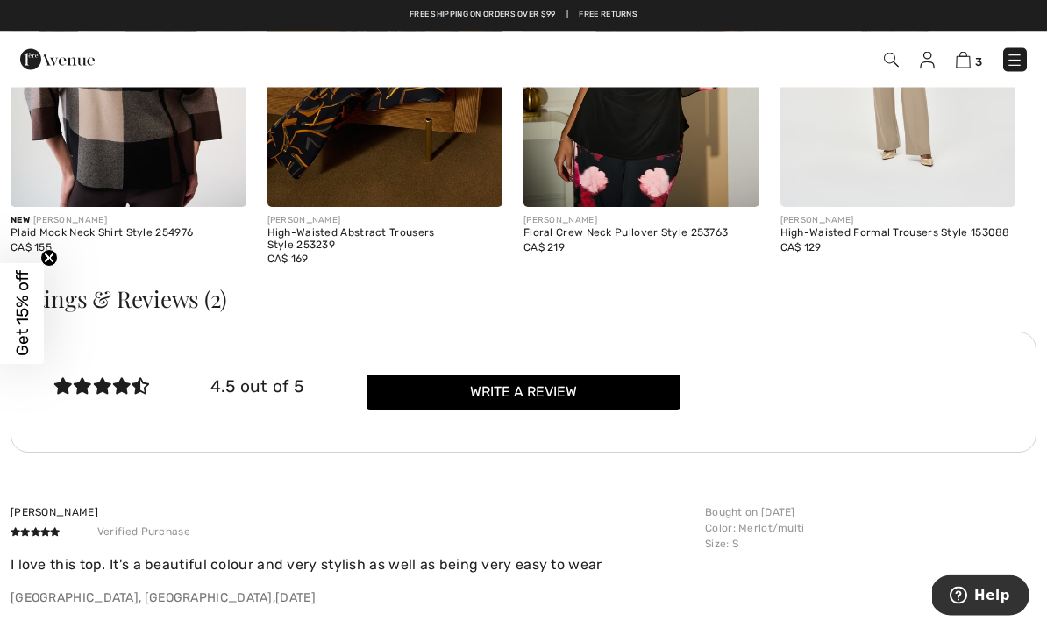
scroll to position [2699, 0]
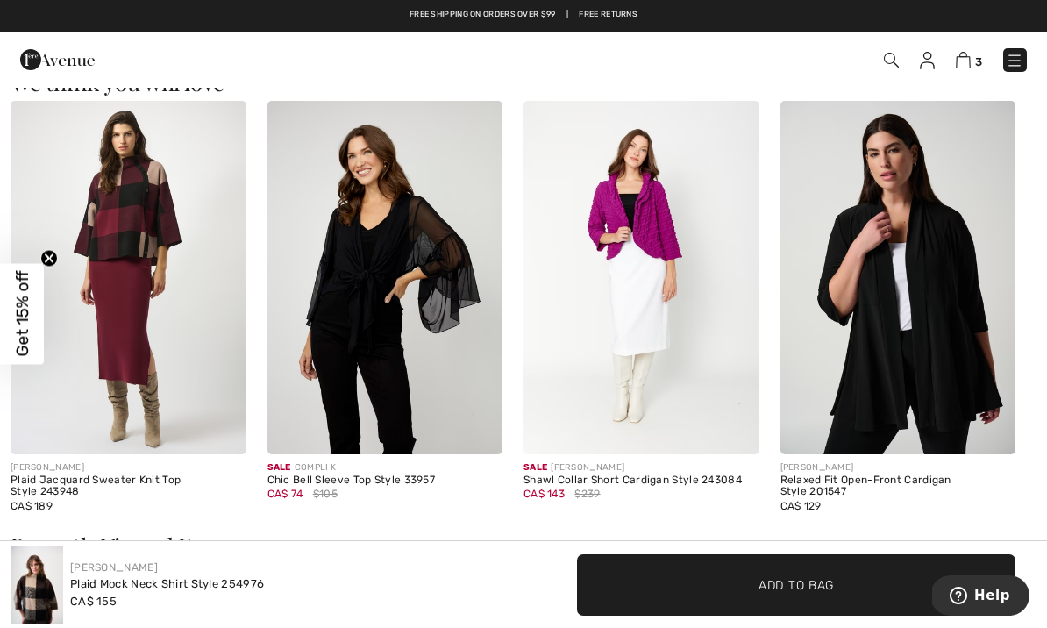
scroll to position [1998, 0]
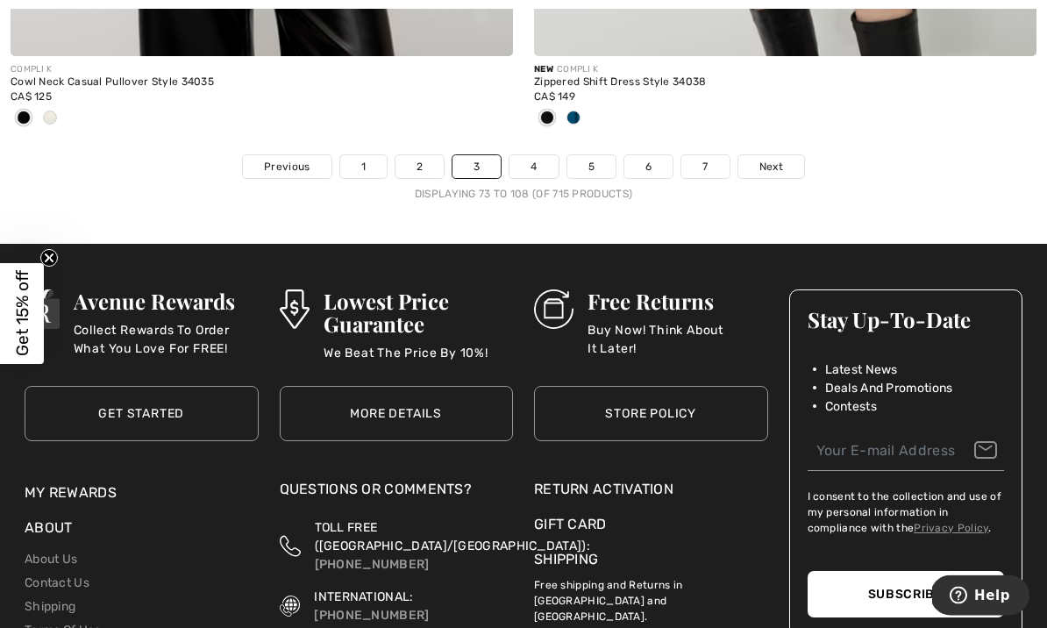
scroll to position [15436, 0]
click at [772, 162] on link "Next" at bounding box center [772, 166] width 66 height 23
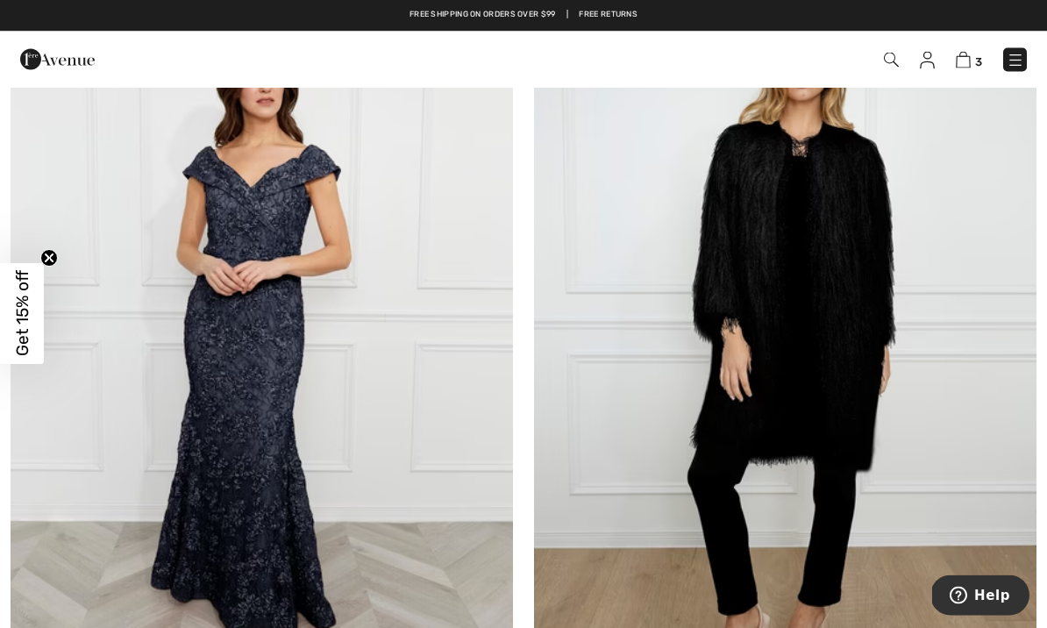
scroll to position [2677, 0]
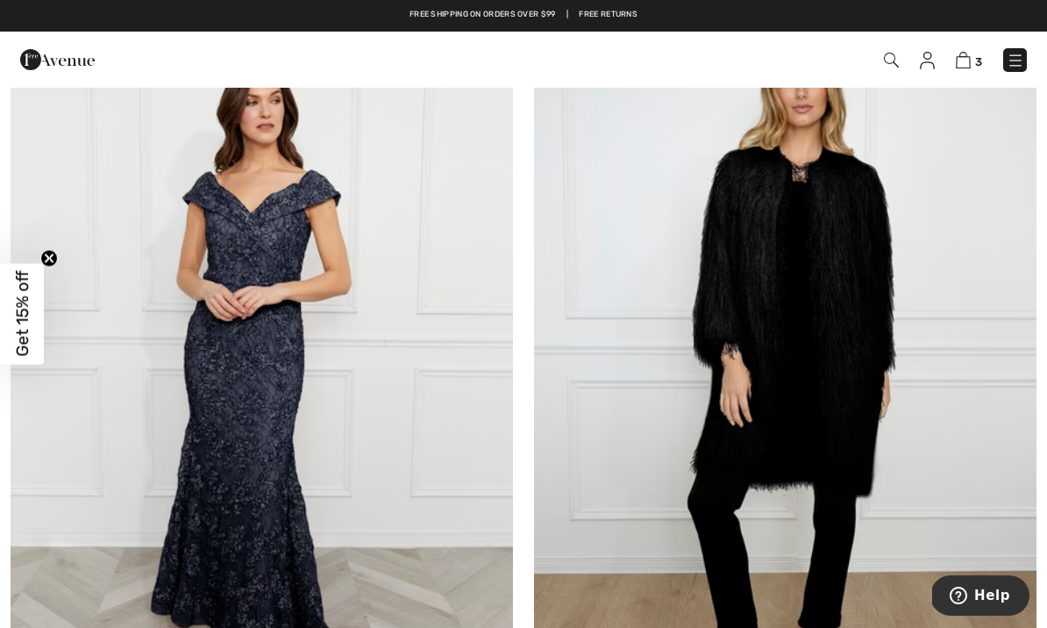
click at [732, 169] on img at bounding box center [785, 367] width 503 height 754
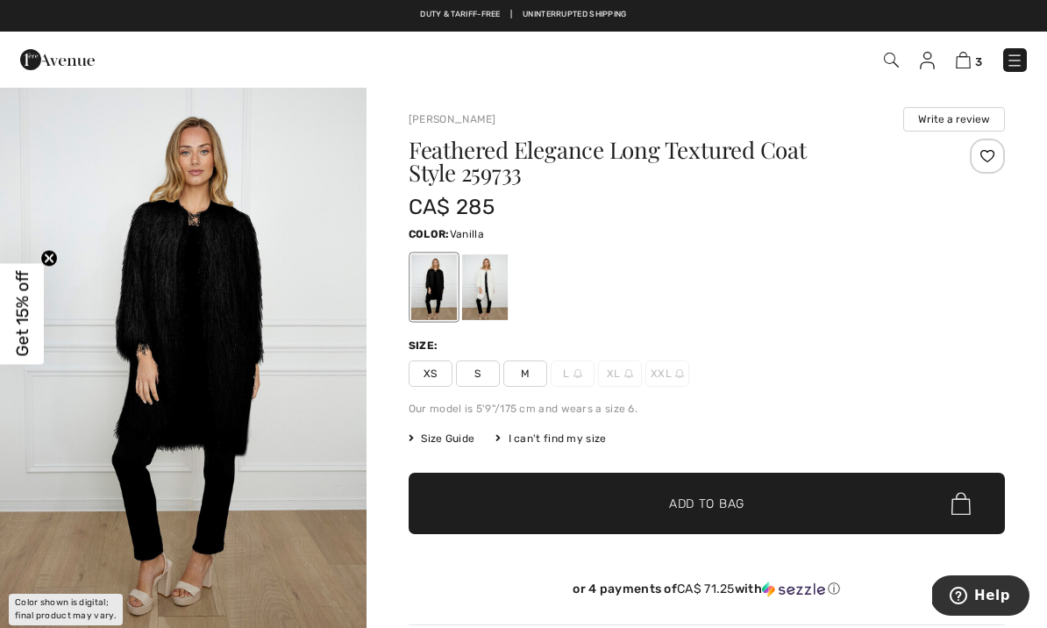
click at [499, 281] on div at bounding box center [485, 287] width 46 height 66
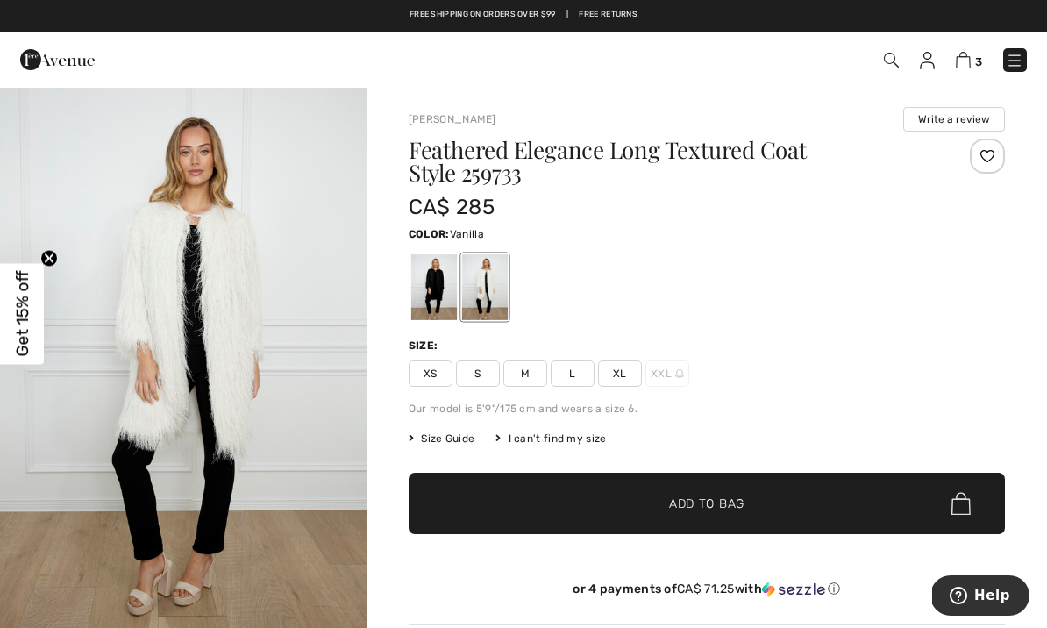
click at [695, 89] on div "Frank Lyman Write a review Feathered Elegance Long Textured Coat Style 259733 C…" at bounding box center [707, 574] width 681 height 977
click at [232, 291] on img "1 / 4" at bounding box center [183, 361] width 367 height 550
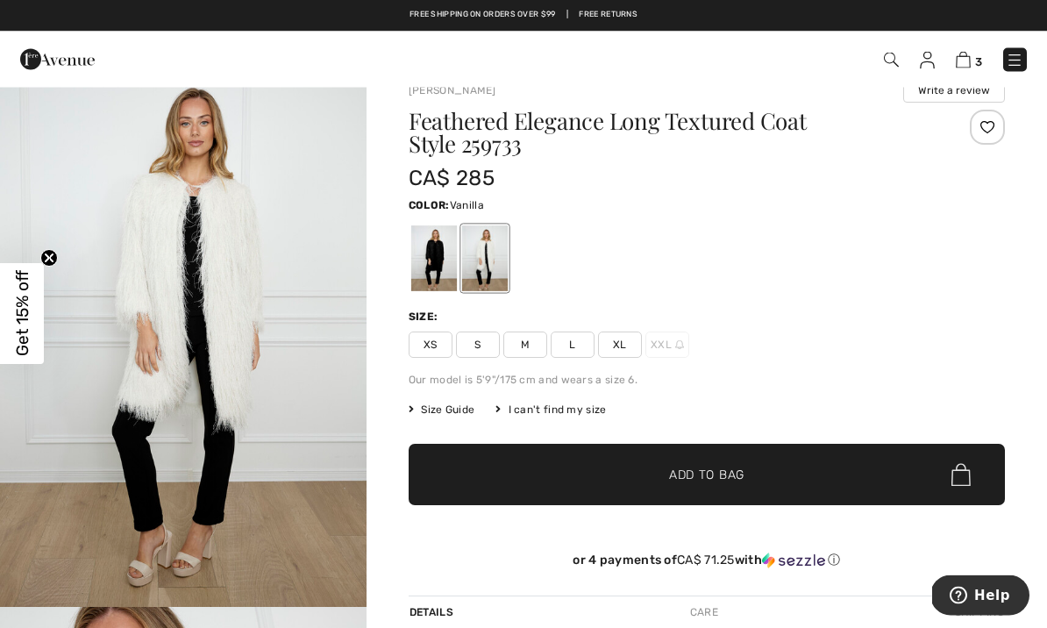
scroll to position [32, 0]
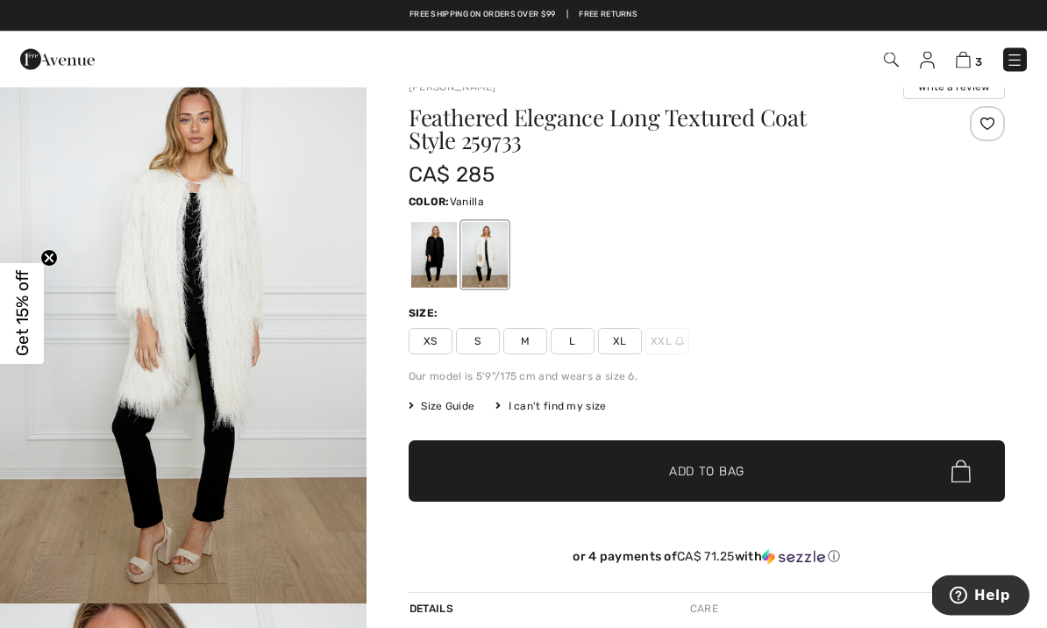
click at [441, 406] on span "Size Guide" at bounding box center [442, 407] width 66 height 16
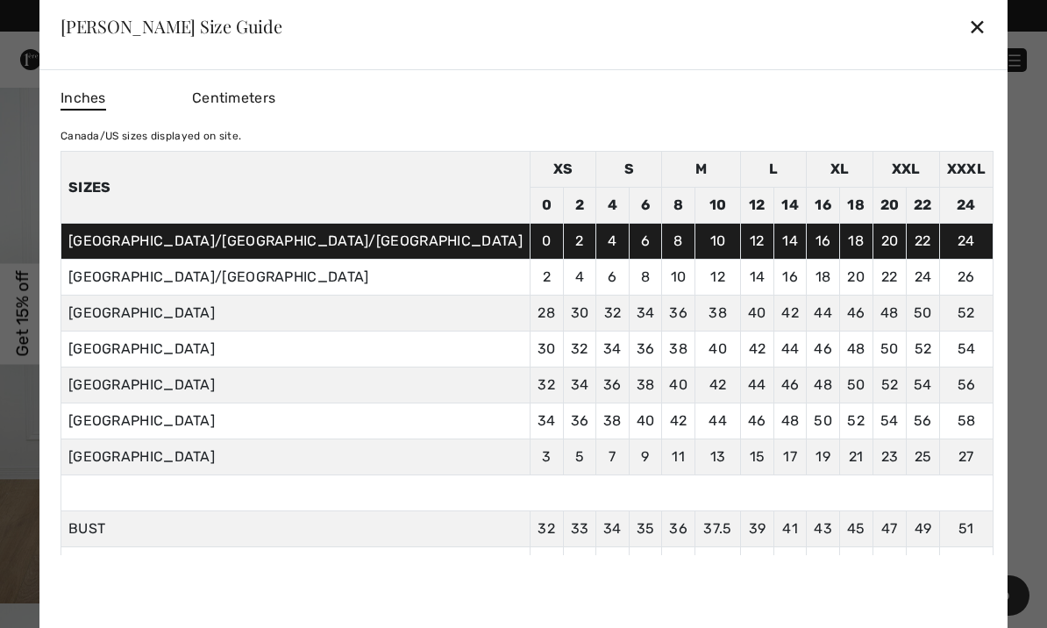
click at [969, 45] on div "✕" at bounding box center [978, 26] width 18 height 37
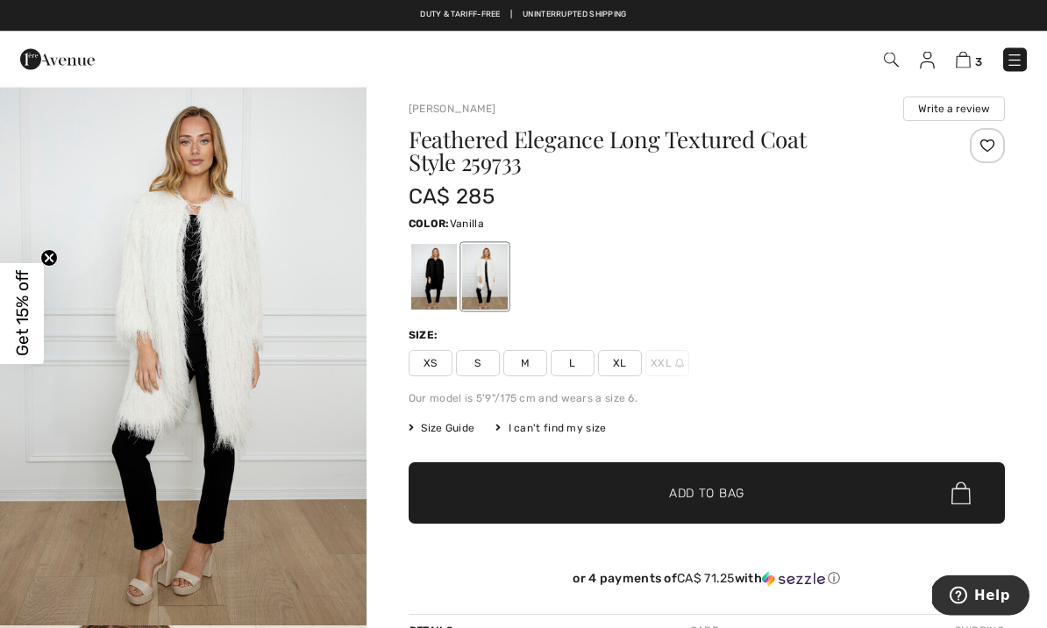
scroll to position [0, 0]
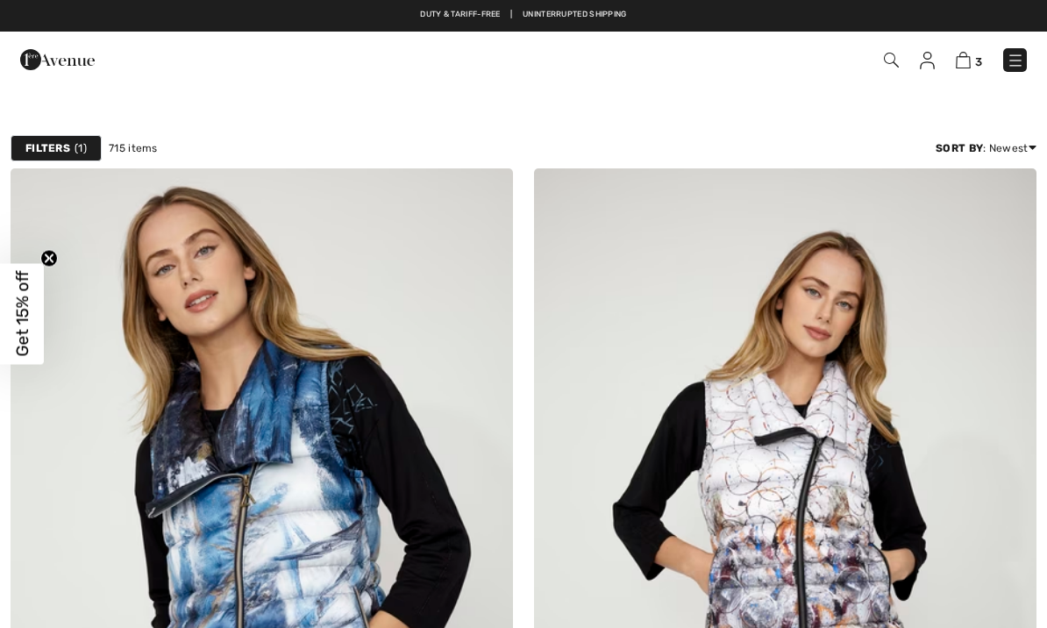
checkbox input "true"
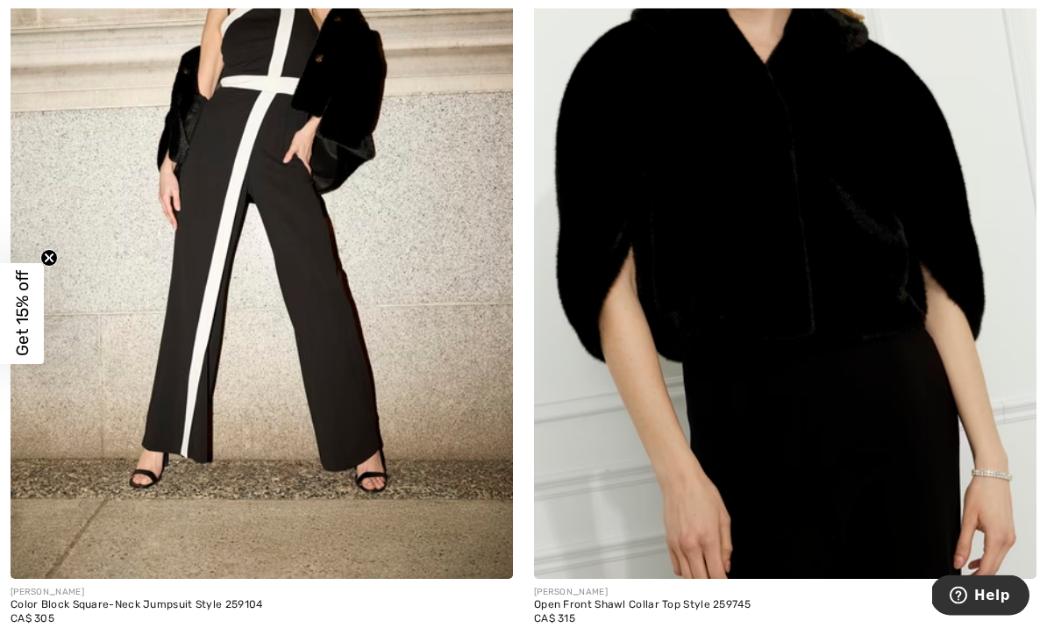
scroll to position [8826, 0]
click at [773, 196] on img at bounding box center [785, 202] width 503 height 754
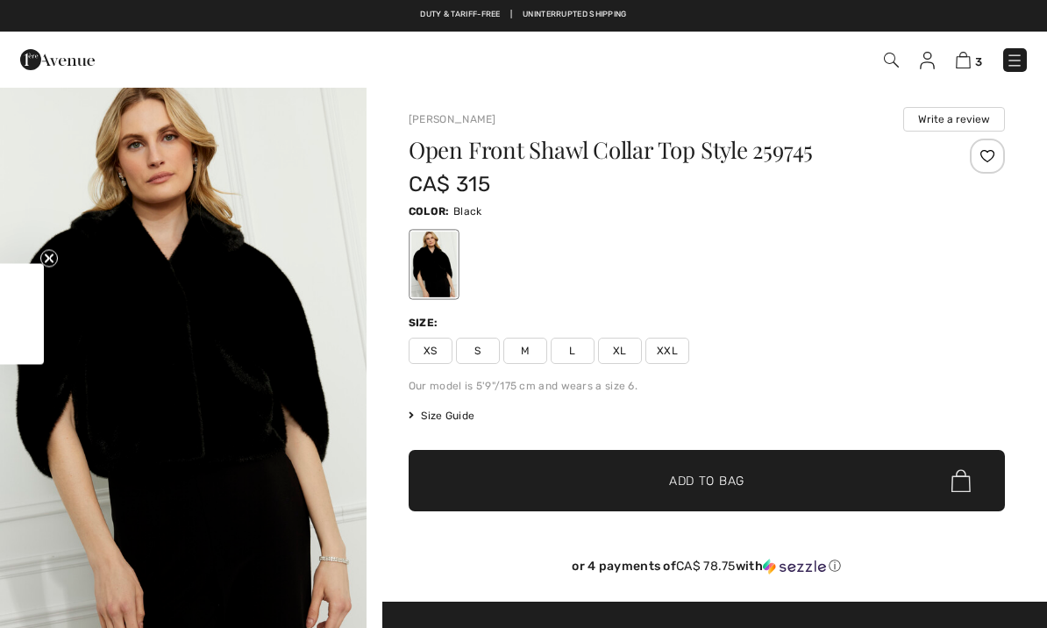
checkbox input "true"
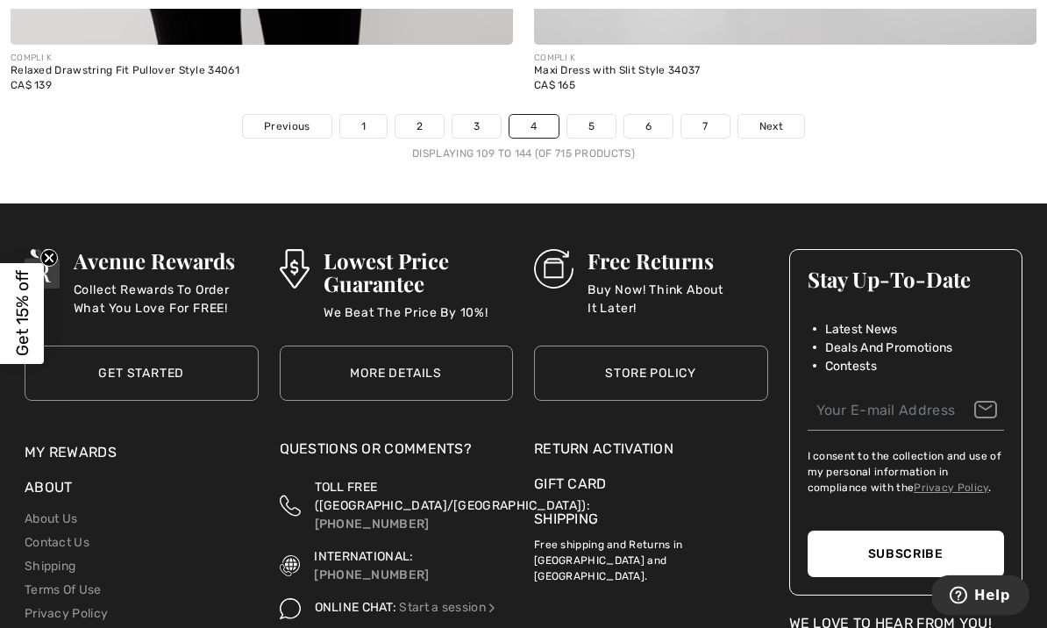
scroll to position [15497, 0]
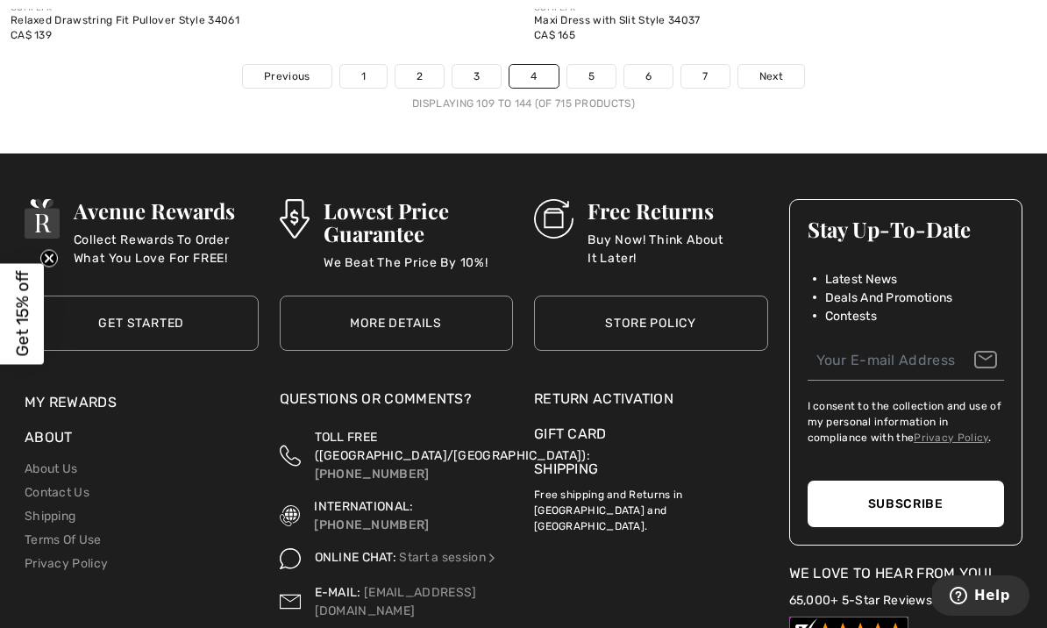
click at [773, 68] on span "Next" at bounding box center [772, 76] width 24 height 16
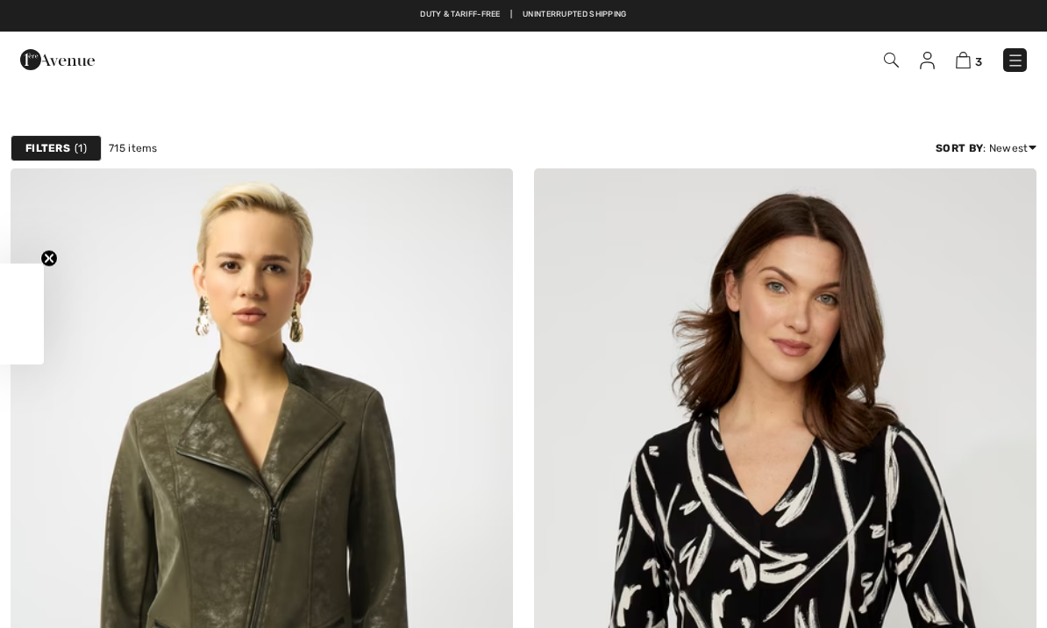
checkbox input "true"
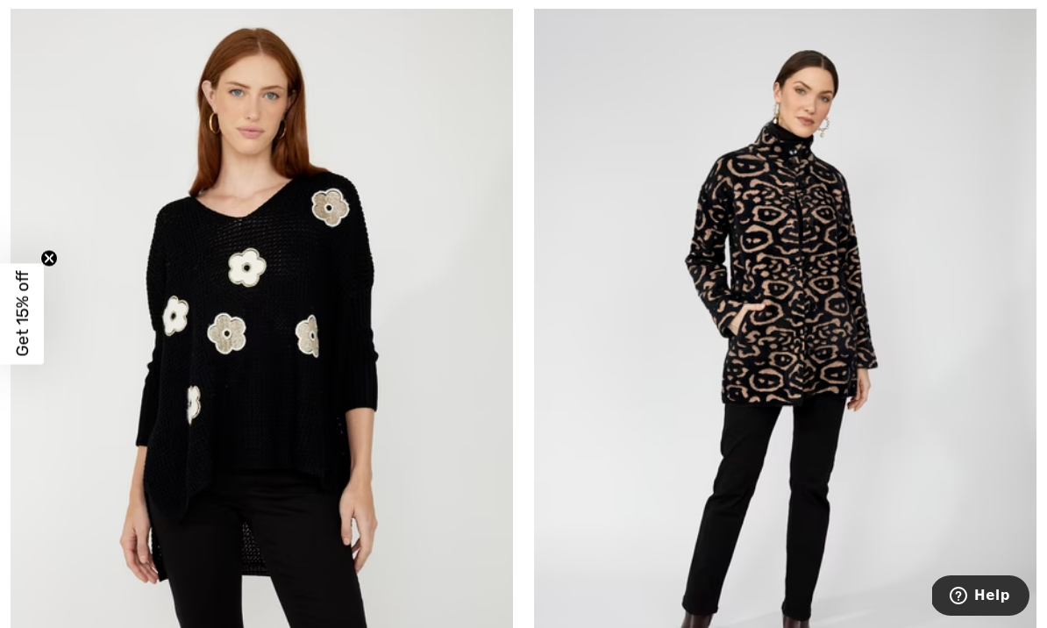
scroll to position [6966, 0]
click at [319, 271] on img at bounding box center [262, 357] width 503 height 754
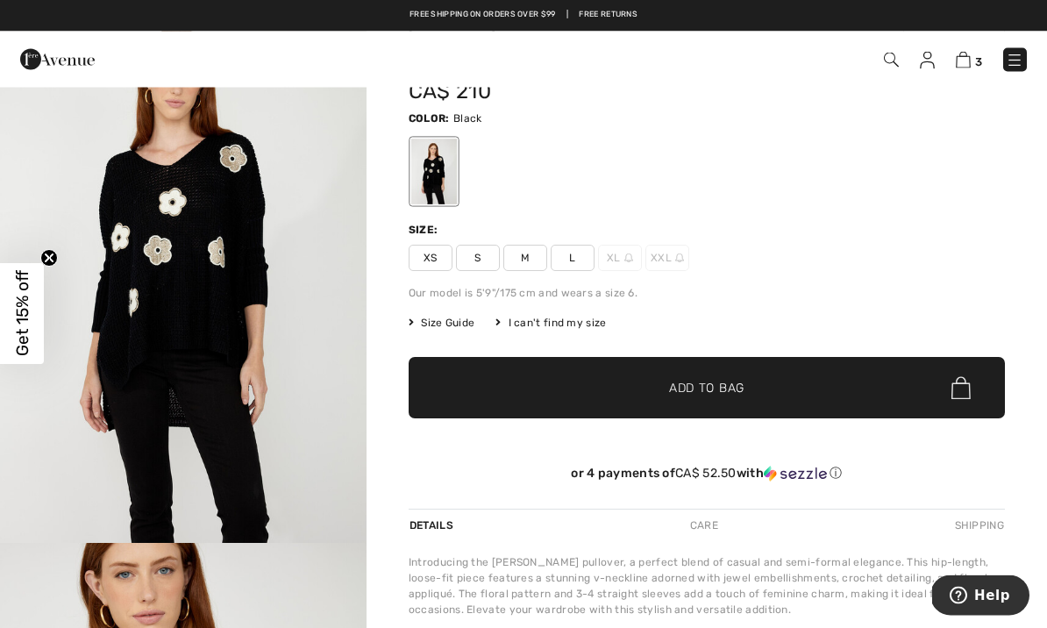
scroll to position [93, 0]
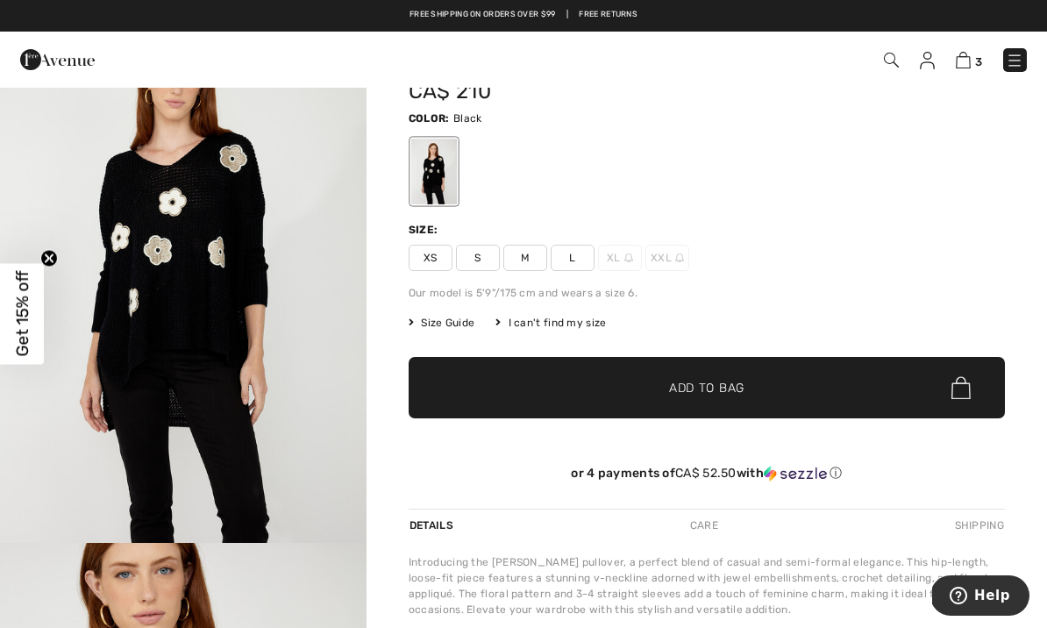
click at [223, 283] on img "1 / 4" at bounding box center [183, 268] width 367 height 550
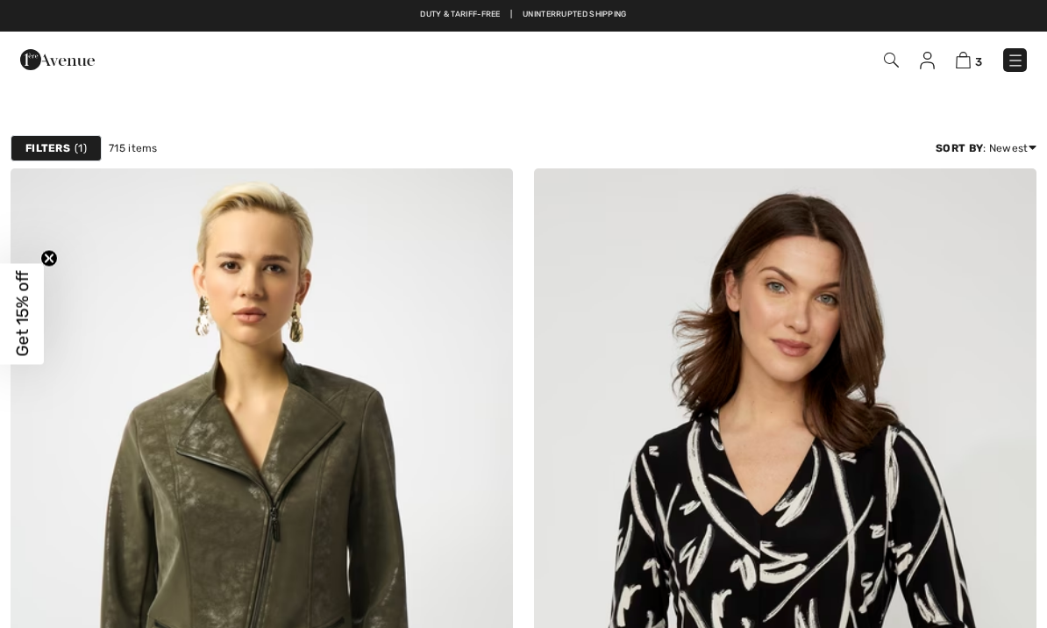
checkbox input "true"
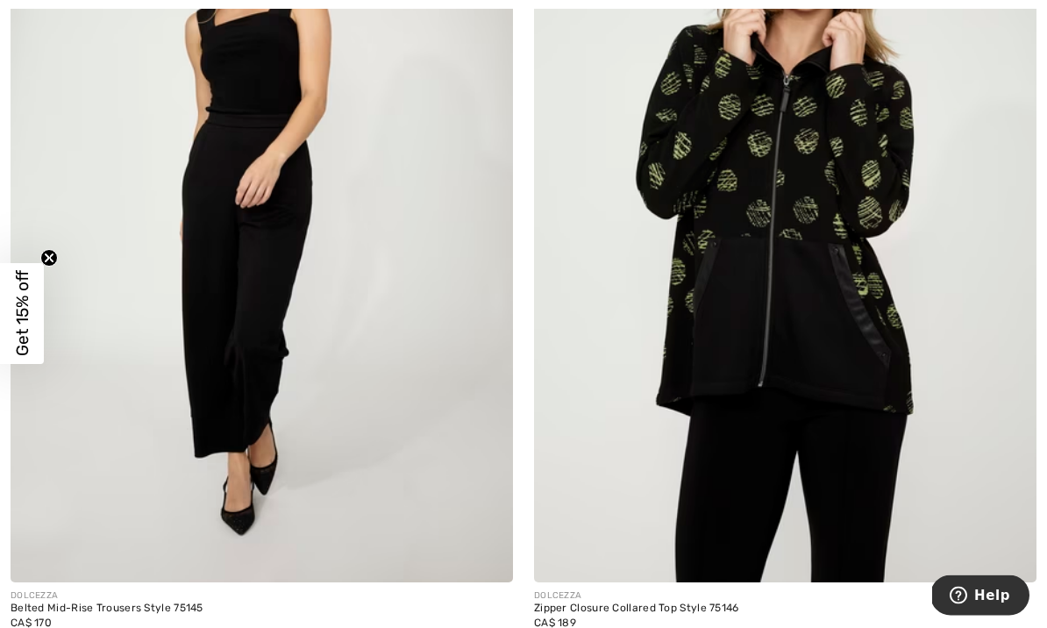
scroll to position [13089, 0]
click at [720, 180] on img at bounding box center [785, 206] width 503 height 754
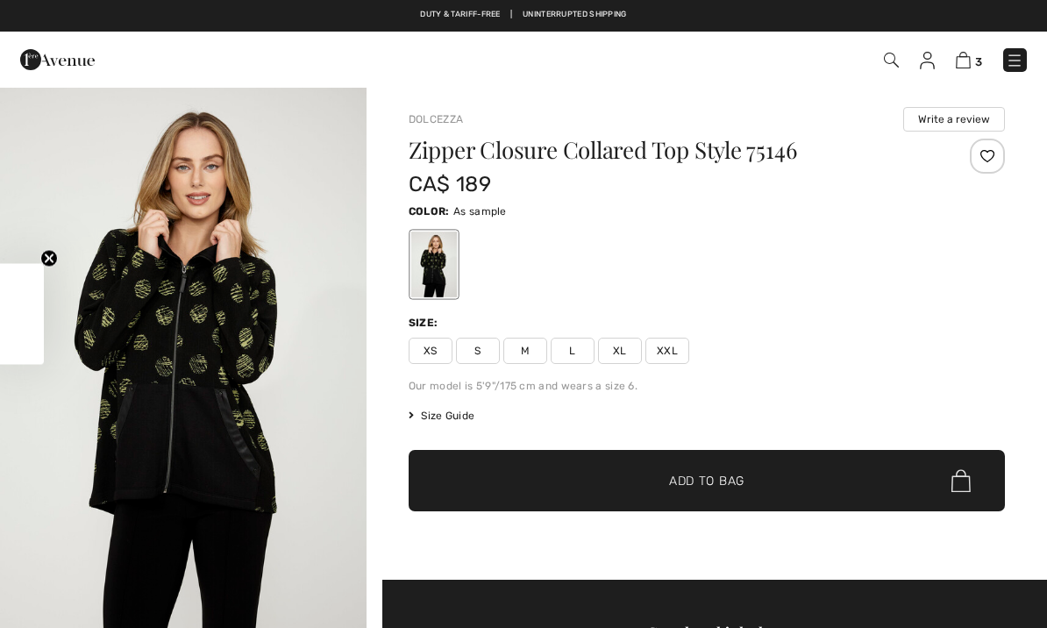
checkbox input "true"
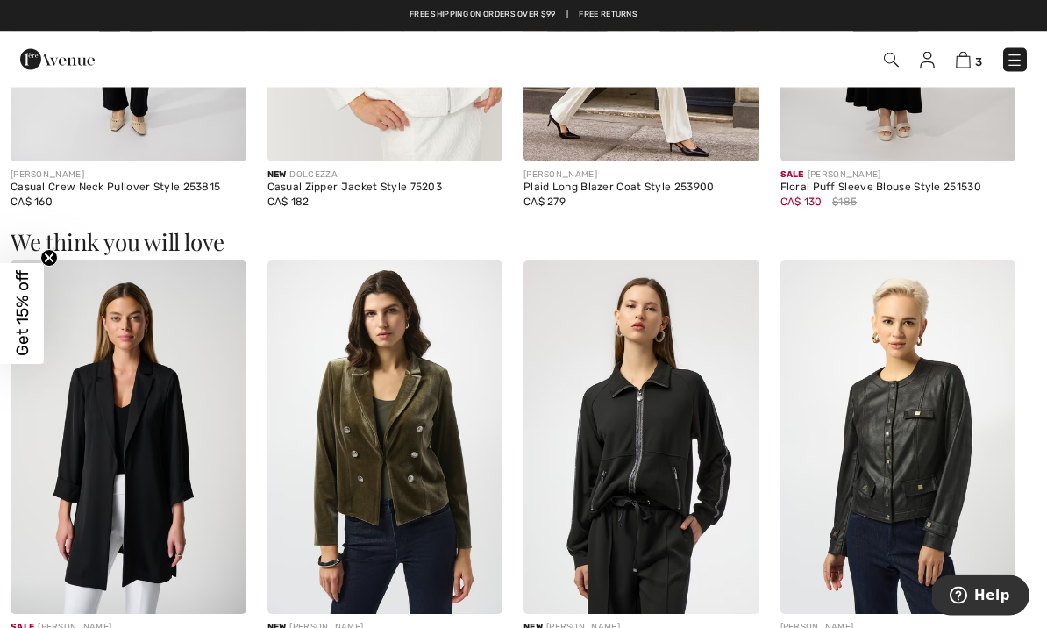
scroll to position [1776, 0]
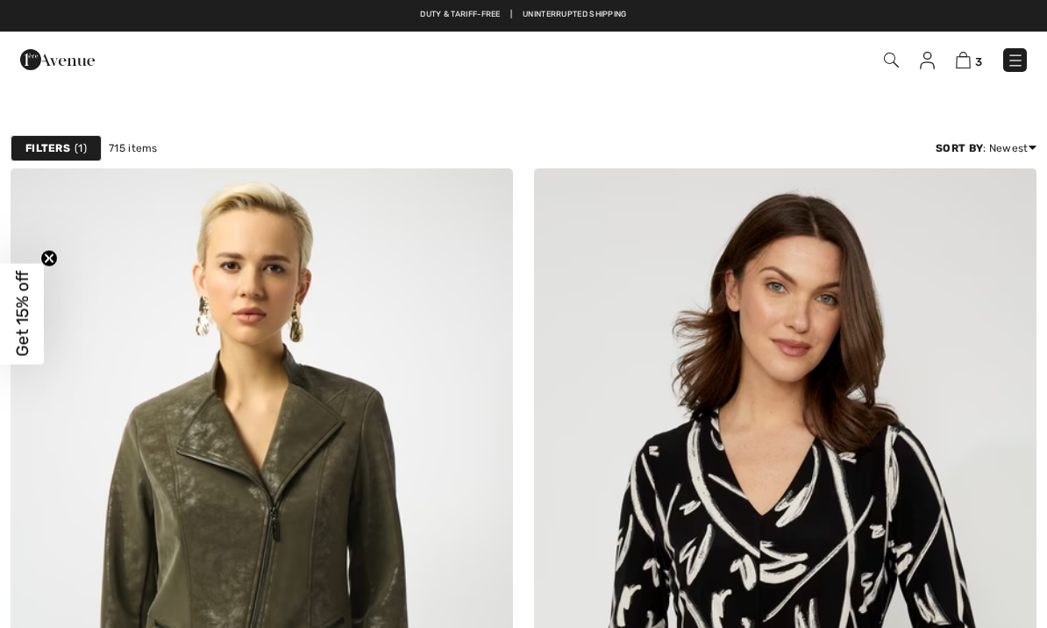
scroll to position [13151, 0]
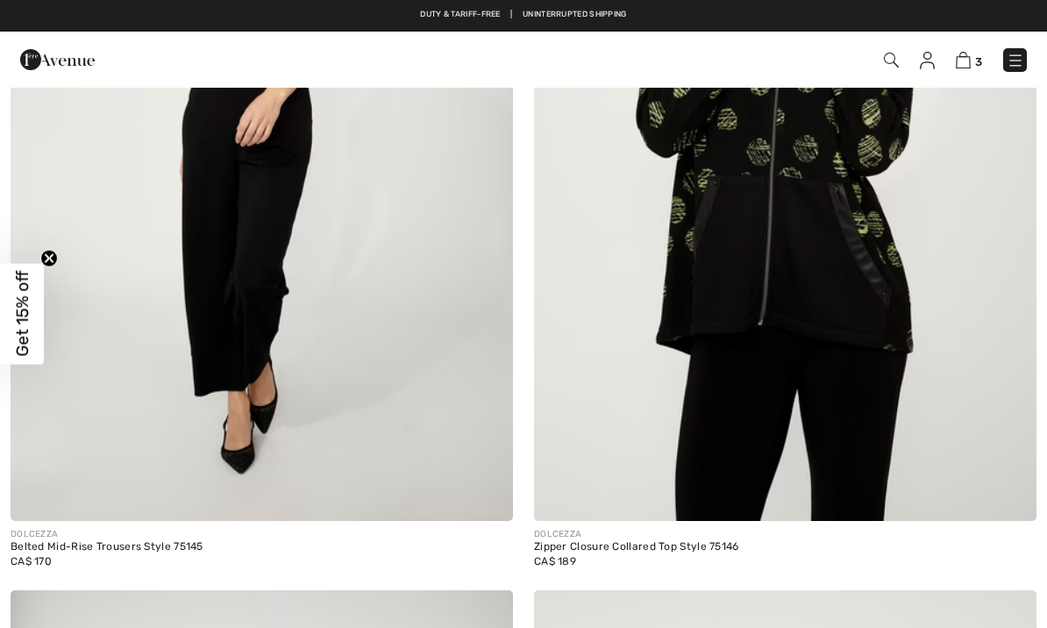
checkbox input "true"
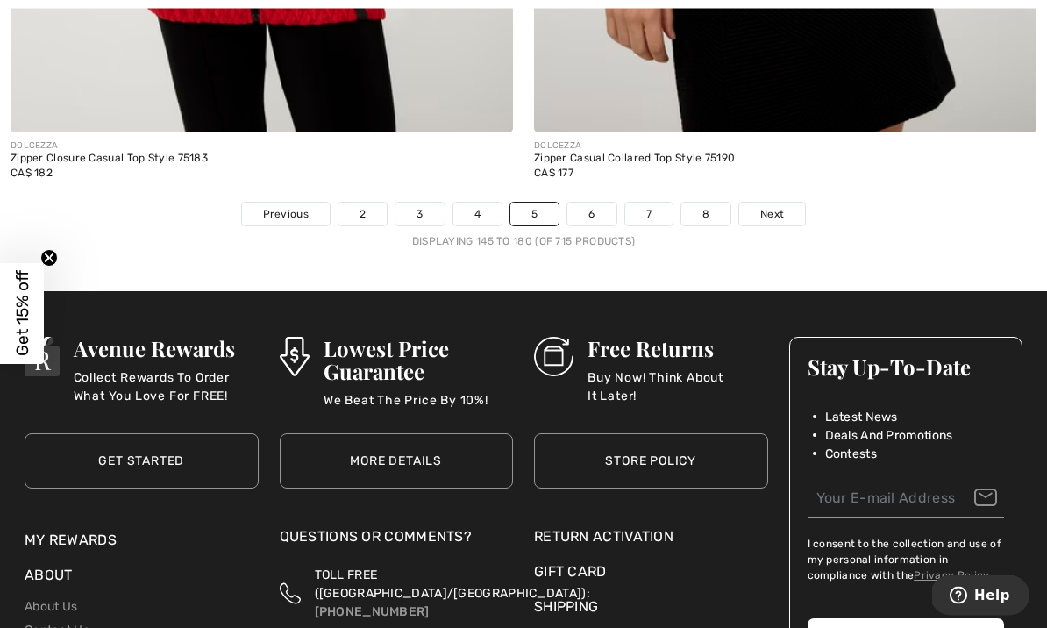
scroll to position [15226, 0]
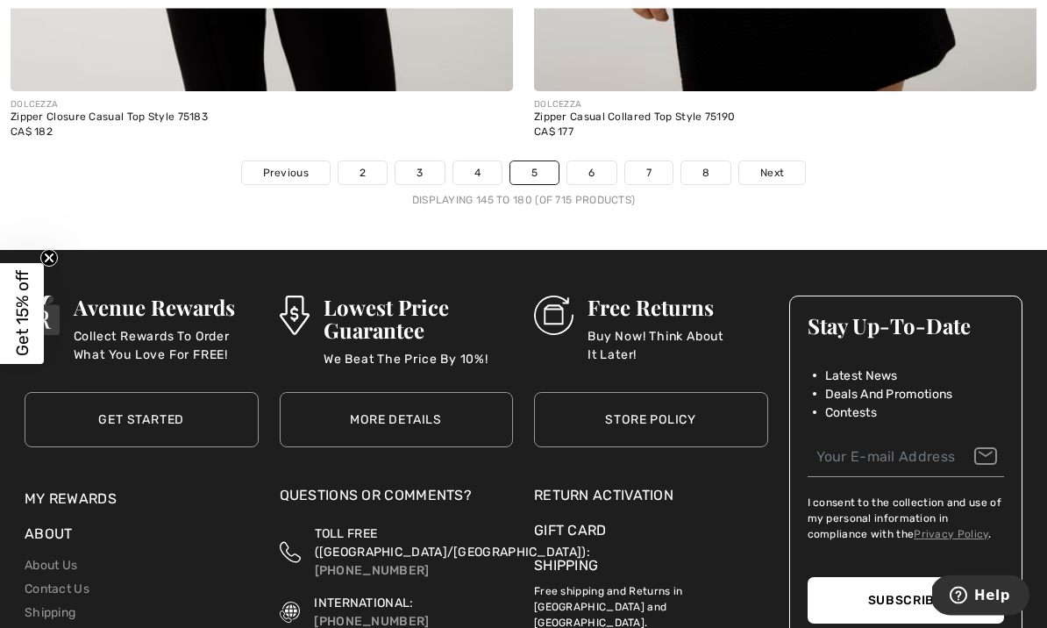
click at [781, 166] on span "Next" at bounding box center [773, 174] width 24 height 16
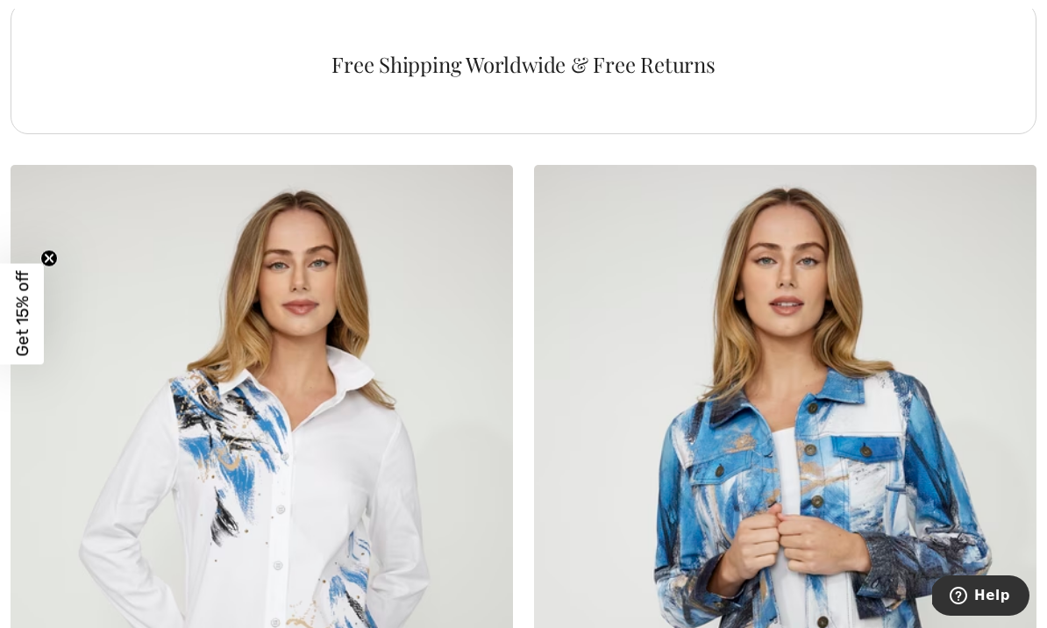
scroll to position [5170, 0]
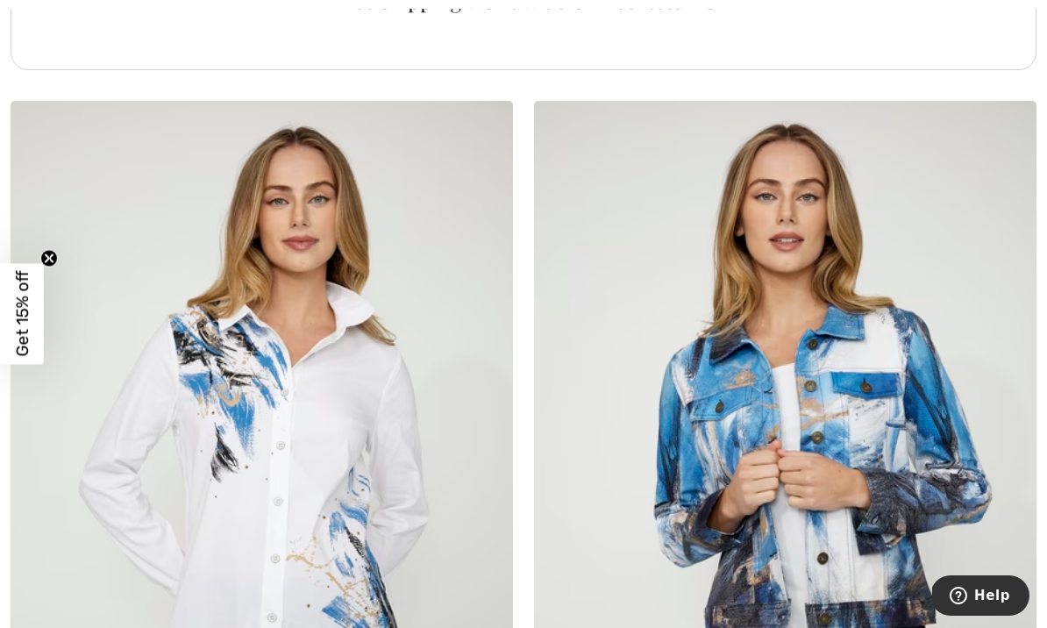
click at [883, 13] on div "Free Shipping Worldwide & Free Returns" at bounding box center [524, 4] width 1026 height 132
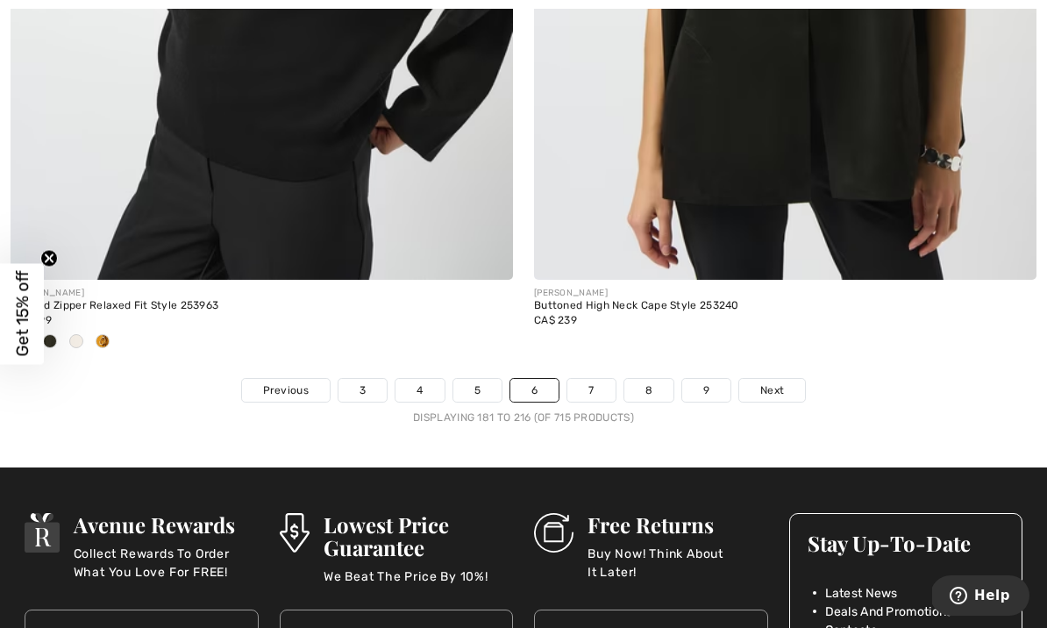
scroll to position [15061, 0]
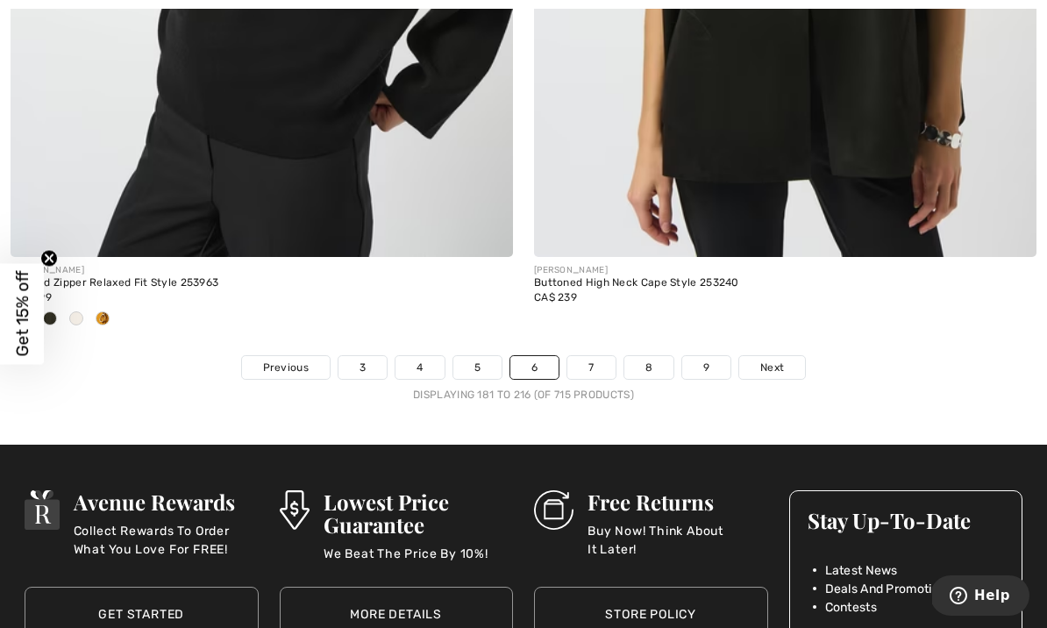
click at [778, 360] on span "Next" at bounding box center [773, 368] width 24 height 16
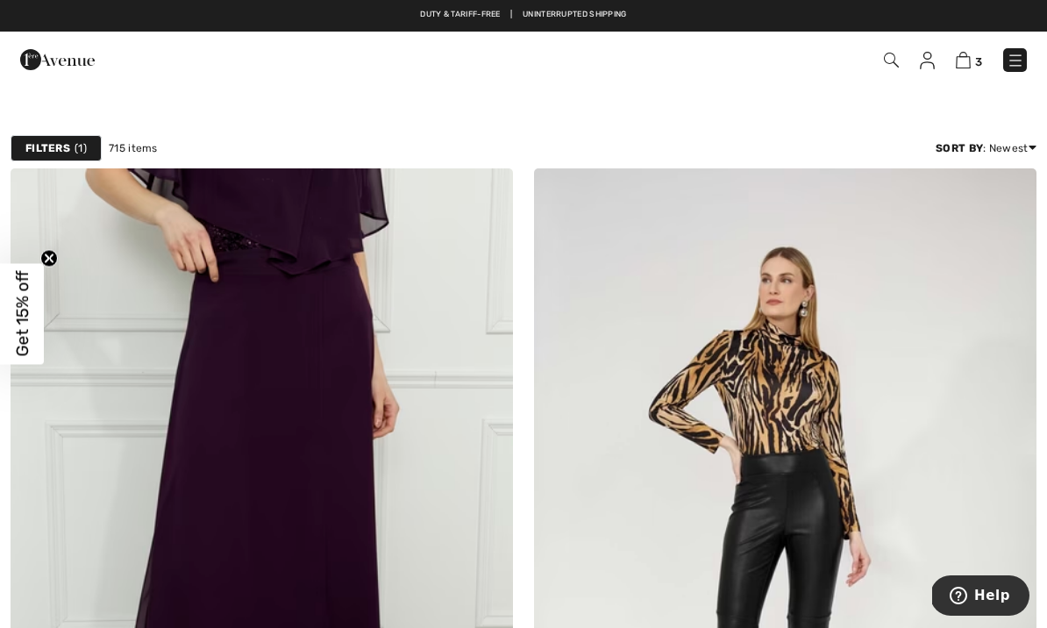
click at [946, 74] on div "3 Checkout" at bounding box center [739, 60] width 603 height 36
click at [953, 65] on span "3" at bounding box center [739, 60] width 576 height 24
click at [959, 69] on link "3" at bounding box center [969, 59] width 26 height 21
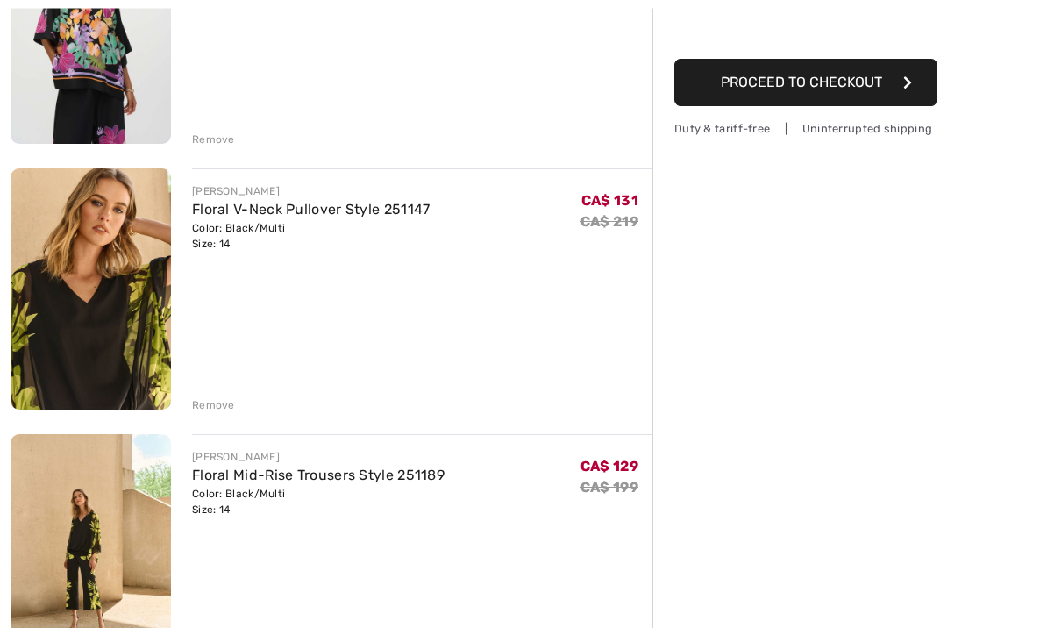
scroll to position [329, 0]
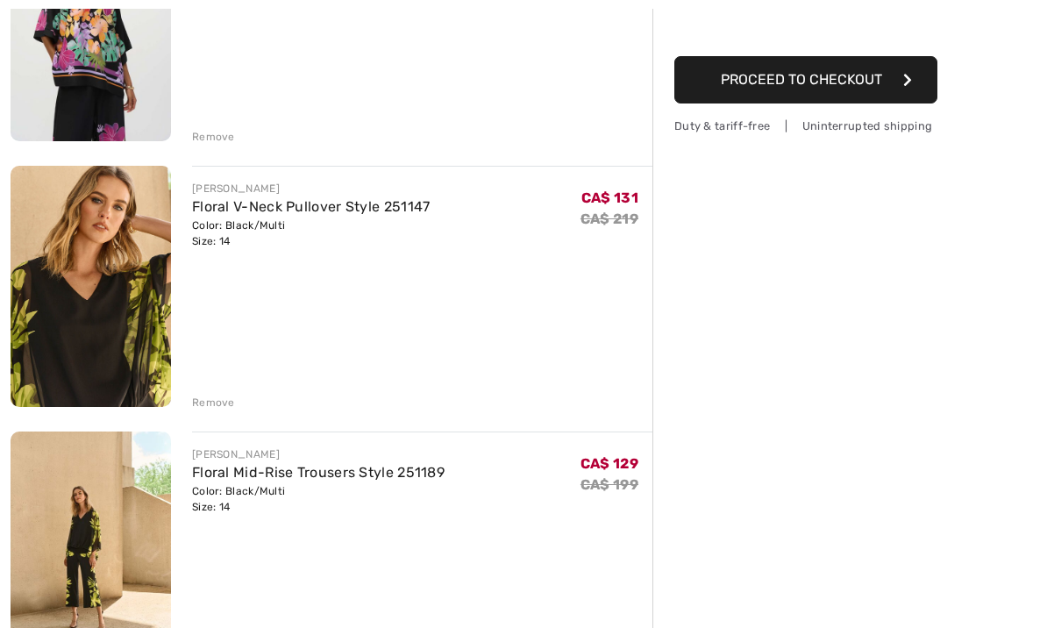
click at [68, 571] on img at bounding box center [91, 552] width 161 height 241
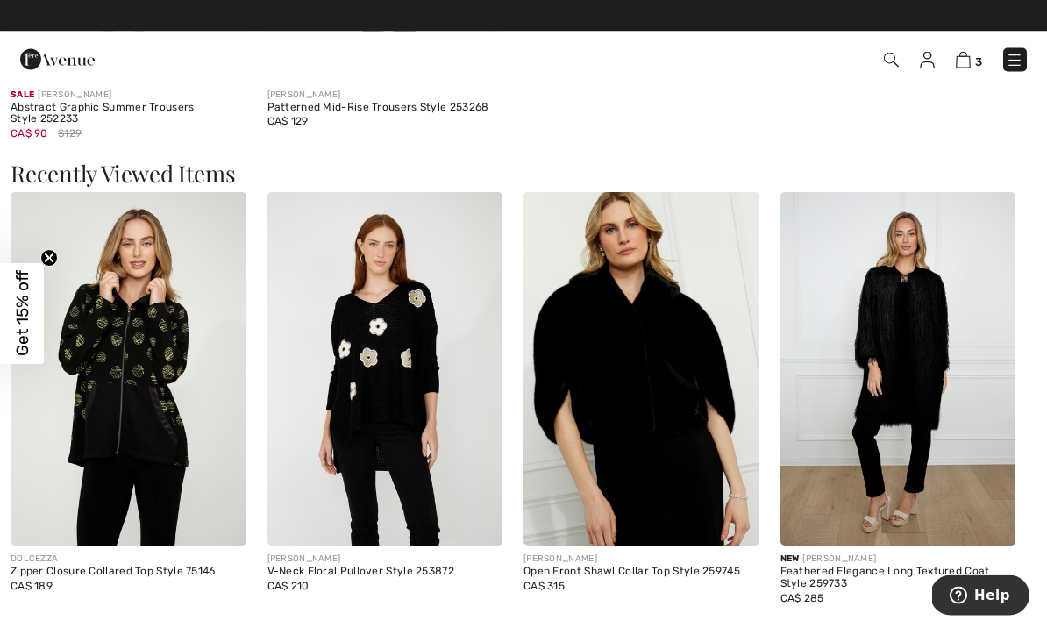
scroll to position [2490, 0]
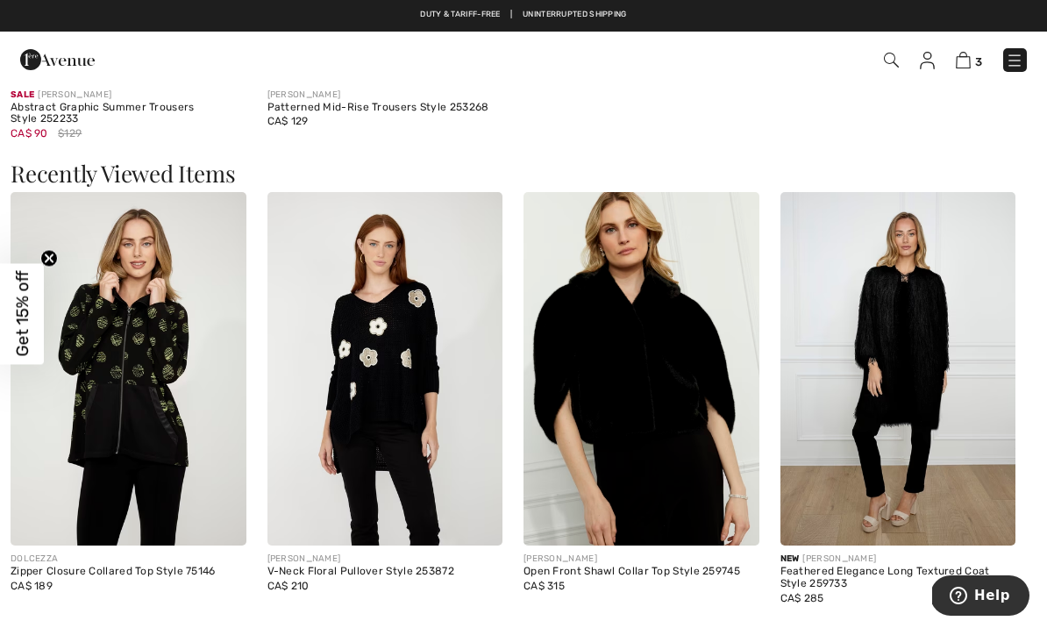
click at [877, 302] on img at bounding box center [899, 369] width 236 height 354
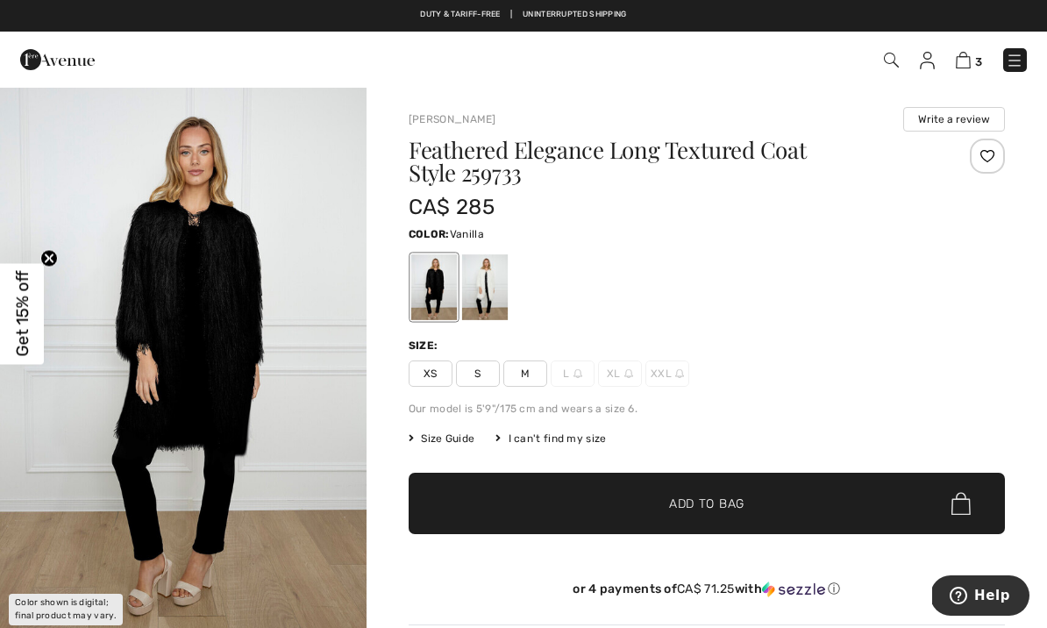
click at [479, 276] on div at bounding box center [485, 287] width 46 height 66
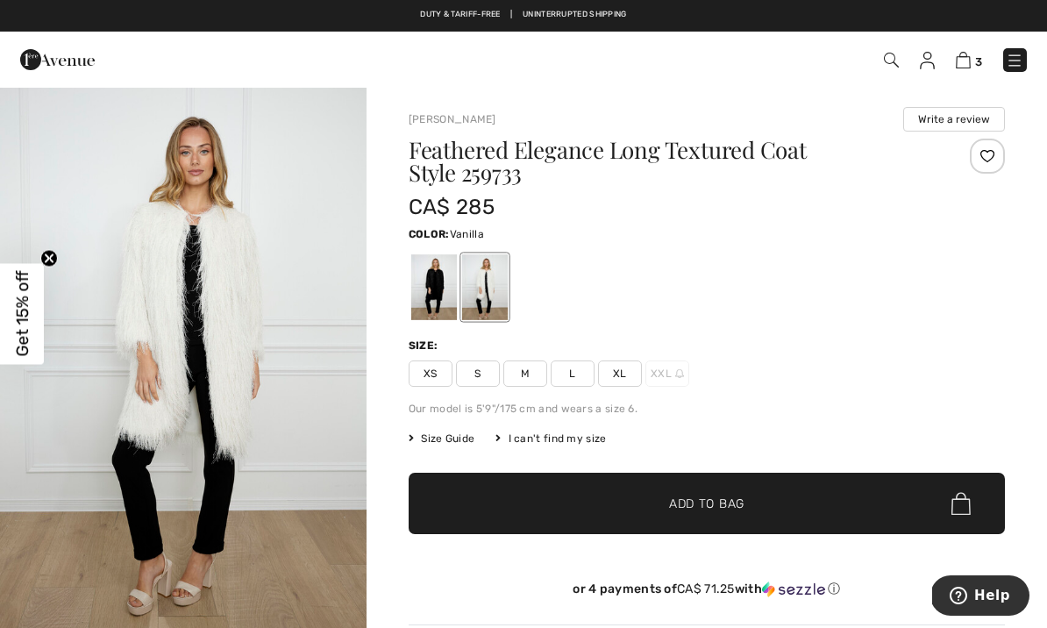
click at [568, 377] on span "L" at bounding box center [573, 374] width 44 height 26
click at [483, 493] on span "✔ Added to Bag Add to Bag" at bounding box center [707, 503] width 597 height 61
click at [945, 64] on span "4" at bounding box center [739, 60] width 576 height 24
click at [954, 68] on span "4" at bounding box center [739, 60] width 576 height 24
click at [969, 68] on img at bounding box center [963, 60] width 15 height 17
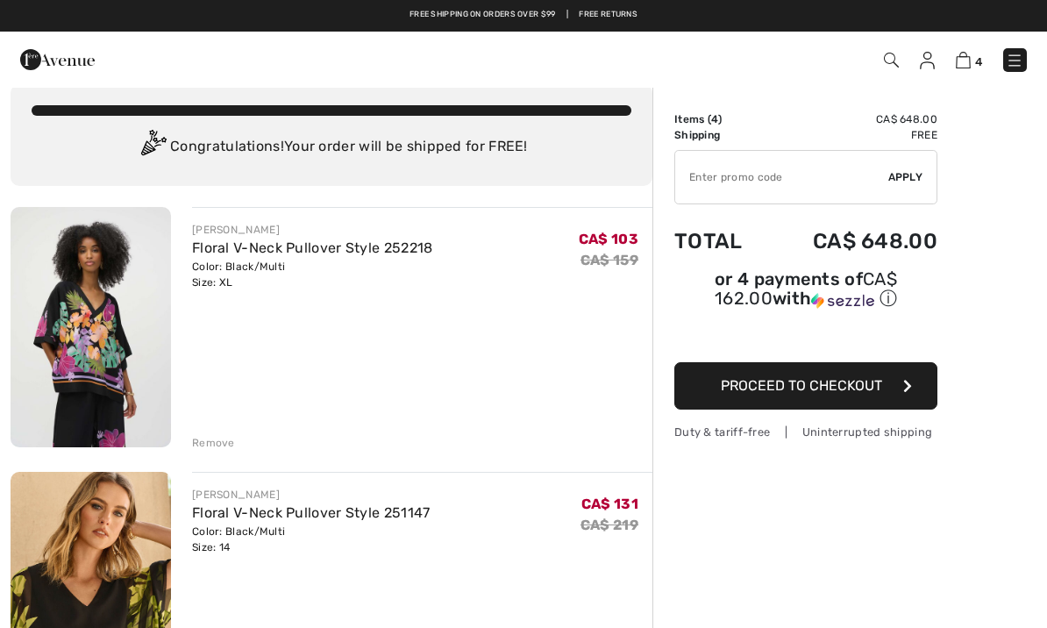
scroll to position [21, 0]
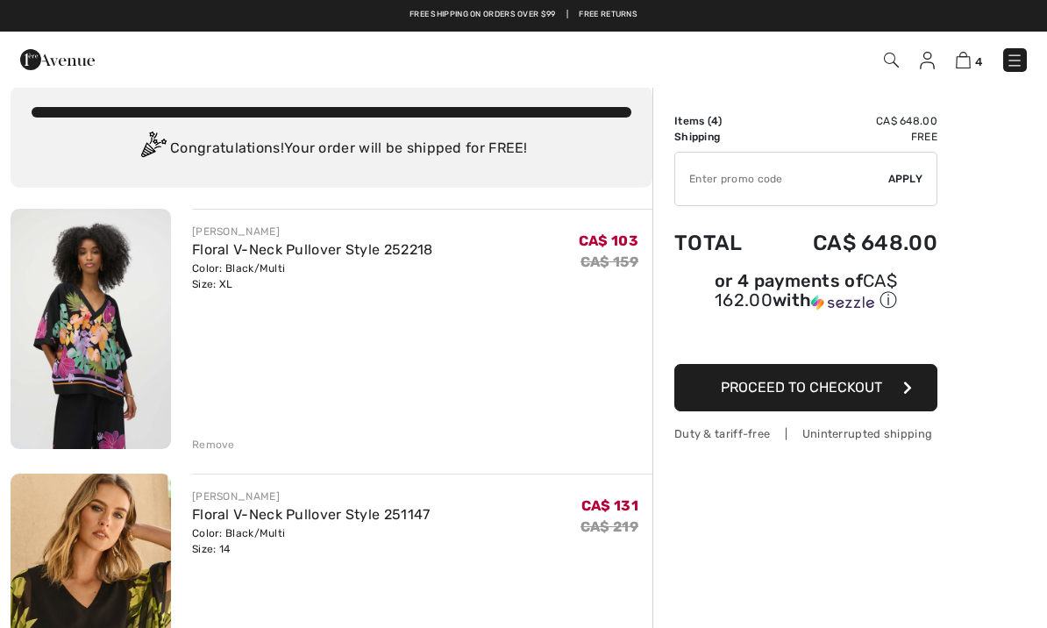
click at [440, 277] on div "[PERSON_NAME] Floral V-Neck Pullover Style 252218 Color: Black/Multi Size: XL F…" at bounding box center [422, 258] width 461 height 68
click at [370, 241] on link "Floral V-Neck Pullover Style 252218" at bounding box center [312, 249] width 241 height 17
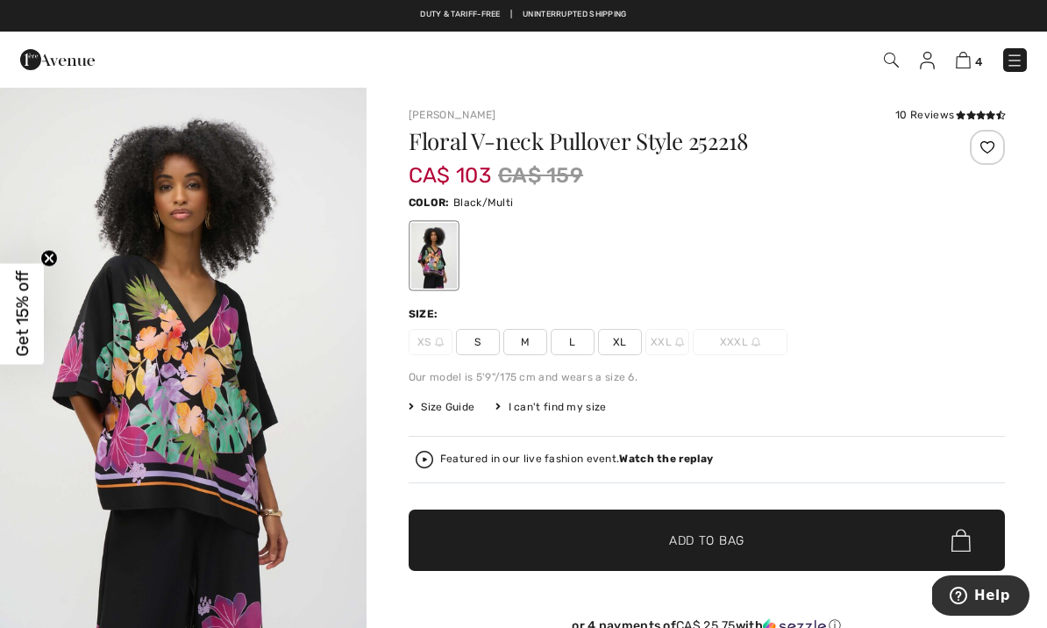
click at [439, 405] on span "Size Guide" at bounding box center [442, 407] width 66 height 16
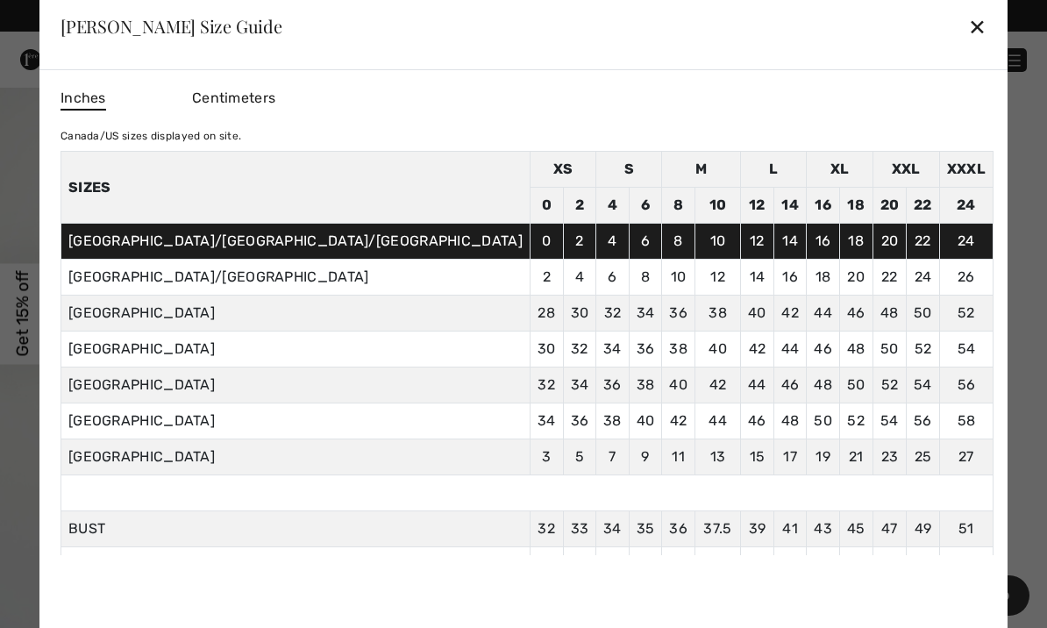
click at [969, 29] on div "✕" at bounding box center [978, 26] width 18 height 37
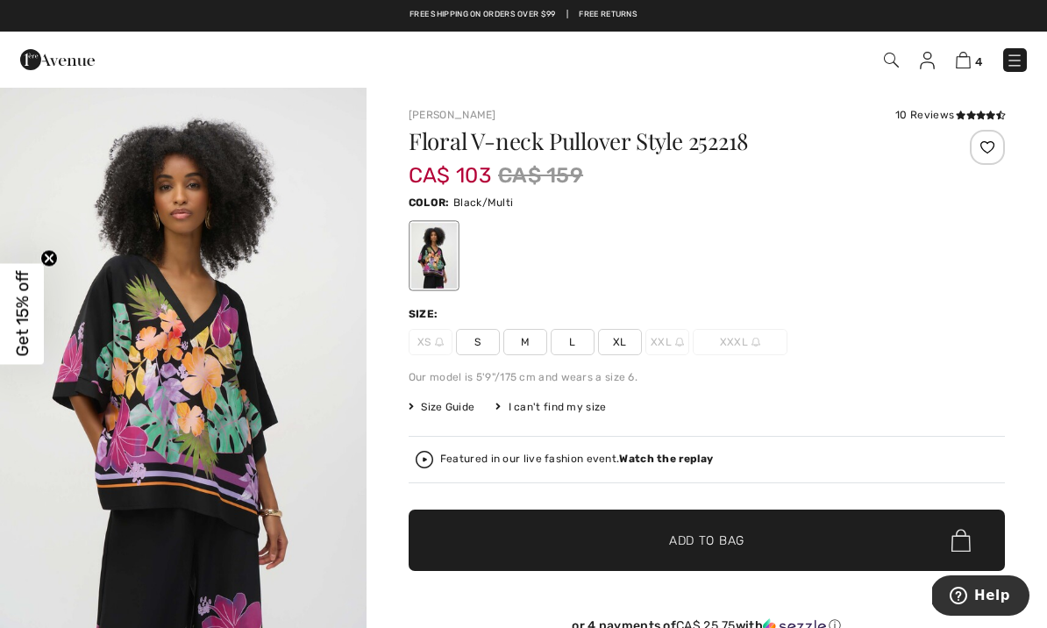
click at [574, 346] on span "L" at bounding box center [573, 342] width 44 height 26
click at [500, 533] on span "✔ Added to Bag Add to Bag" at bounding box center [707, 540] width 597 height 61
click at [952, 54] on span "5" at bounding box center [739, 60] width 576 height 24
click at [957, 68] on img at bounding box center [963, 60] width 15 height 17
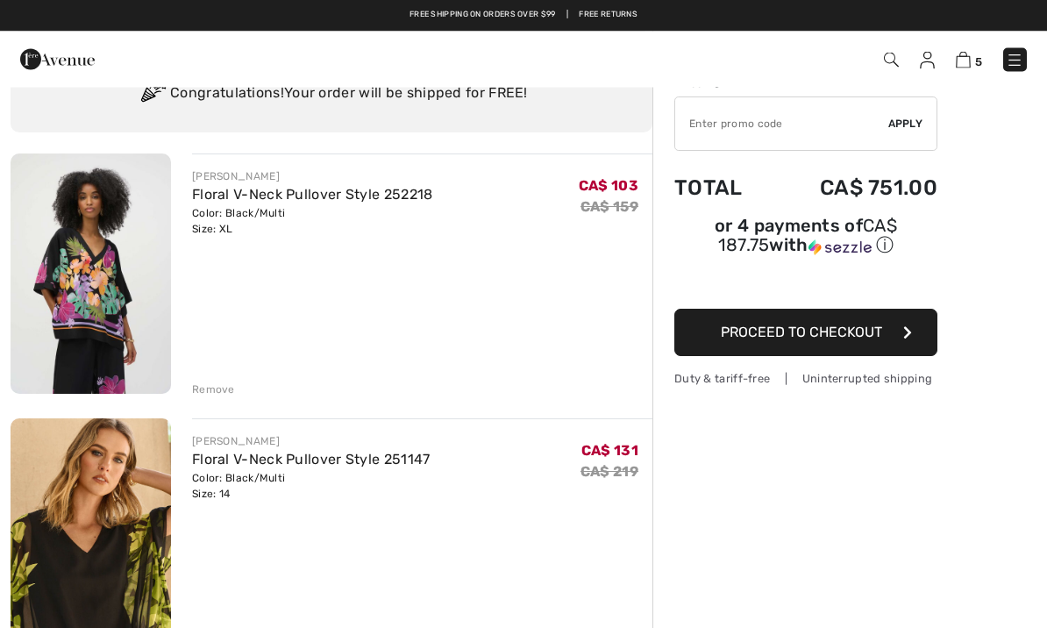
scroll to position [75, 0]
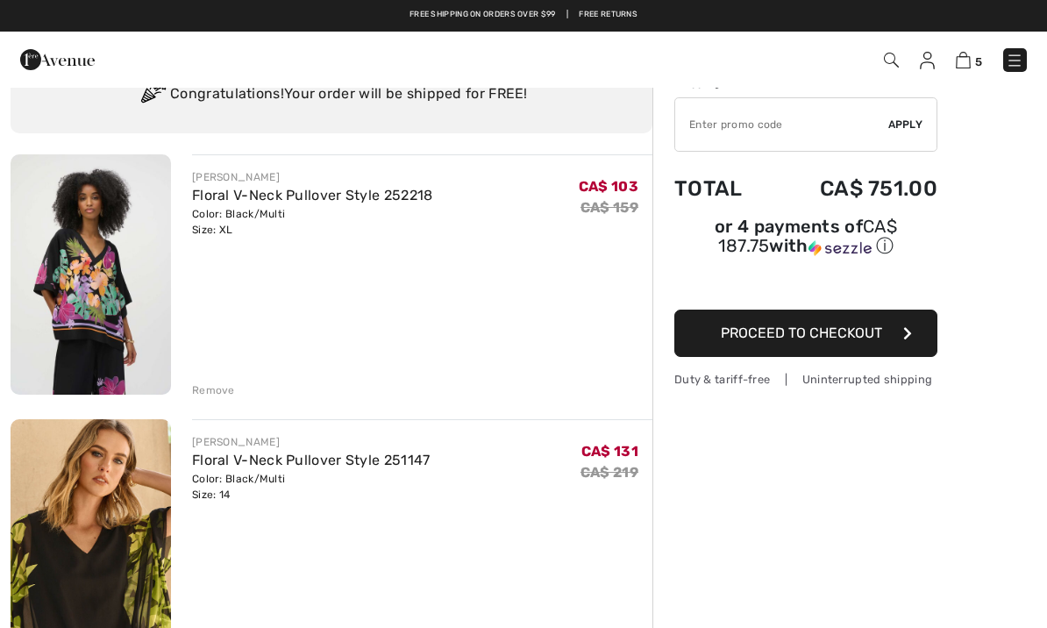
click at [202, 390] on div "Remove" at bounding box center [213, 391] width 43 height 16
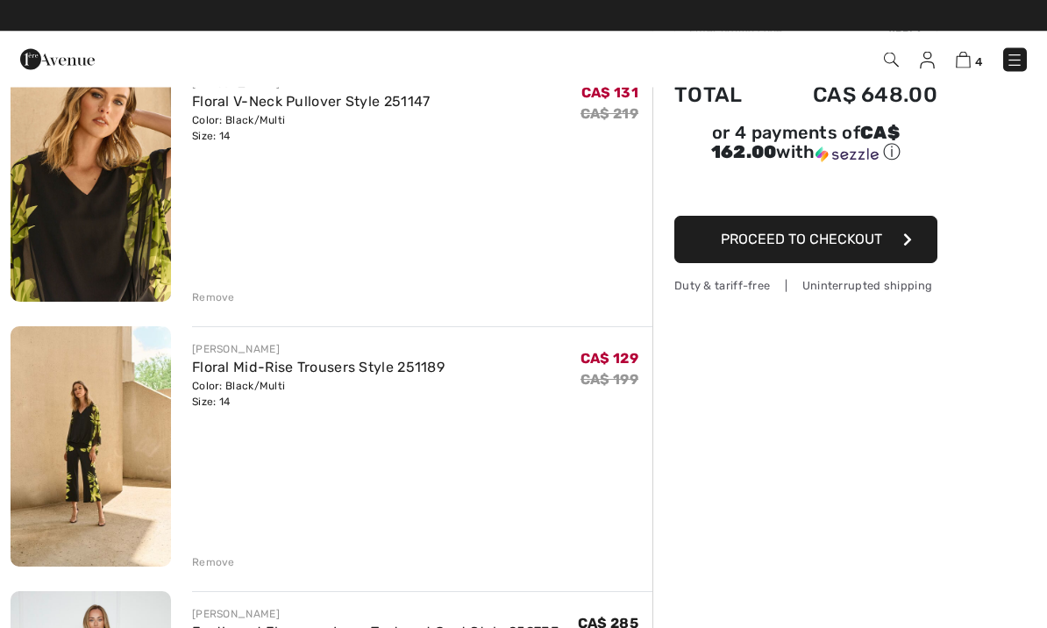
scroll to position [169, 0]
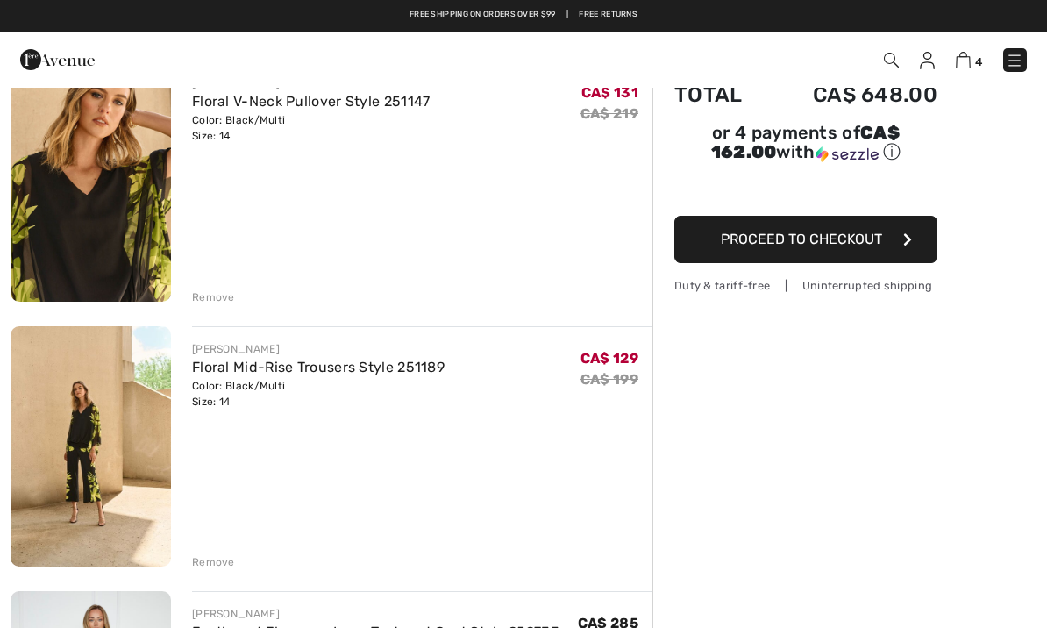
click at [290, 108] on link "Floral V-Neck Pullover Style 251147" at bounding box center [311, 101] width 239 height 17
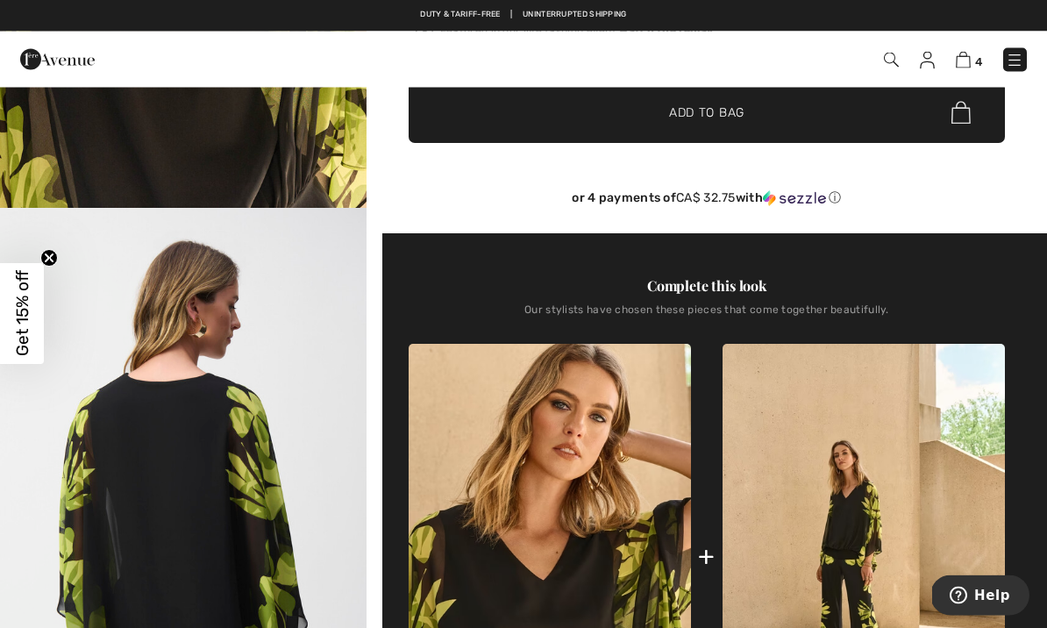
scroll to position [428, 0]
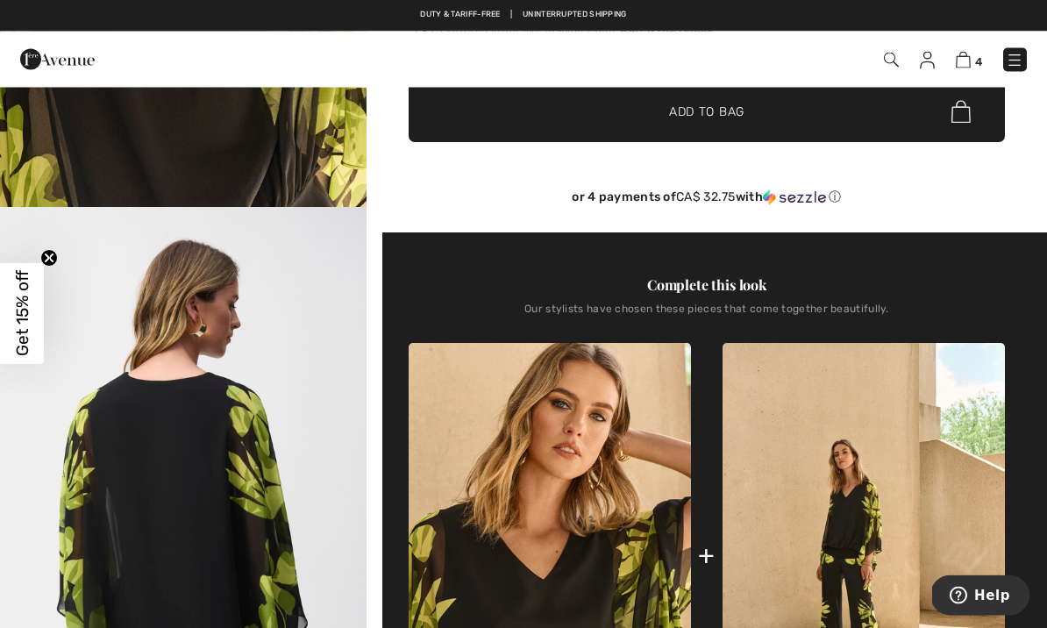
click at [958, 55] on img at bounding box center [963, 60] width 15 height 17
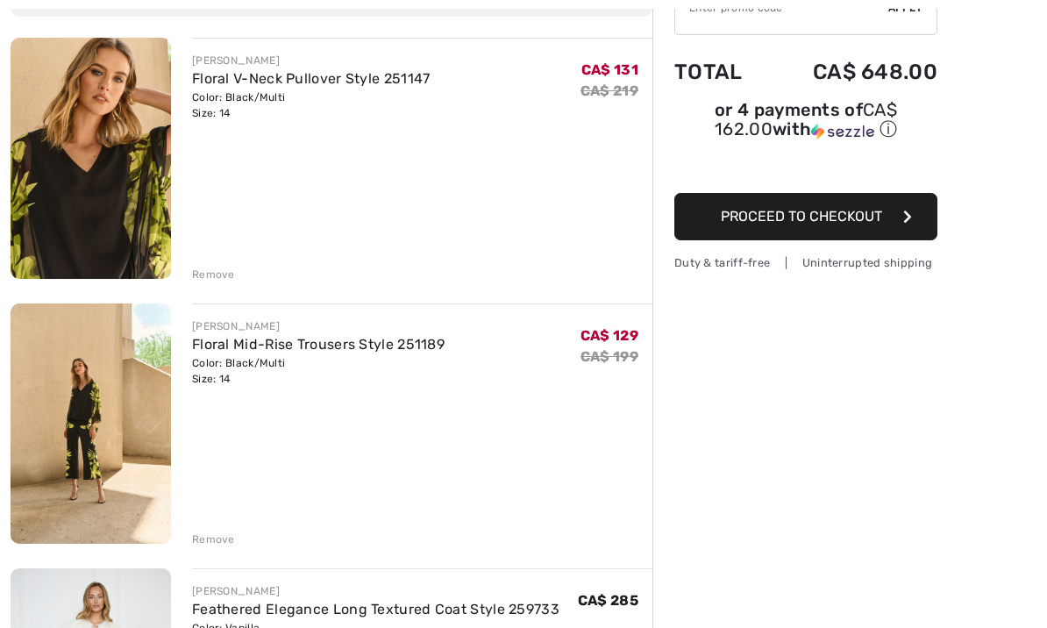
scroll to position [226, 0]
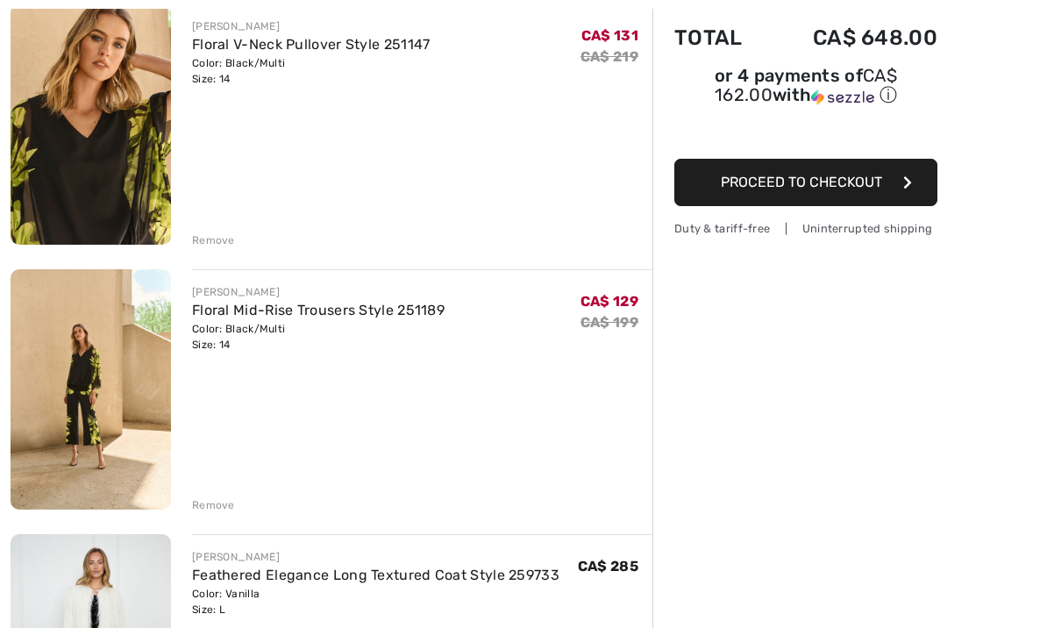
click at [198, 510] on div "Remove" at bounding box center [213, 505] width 43 height 16
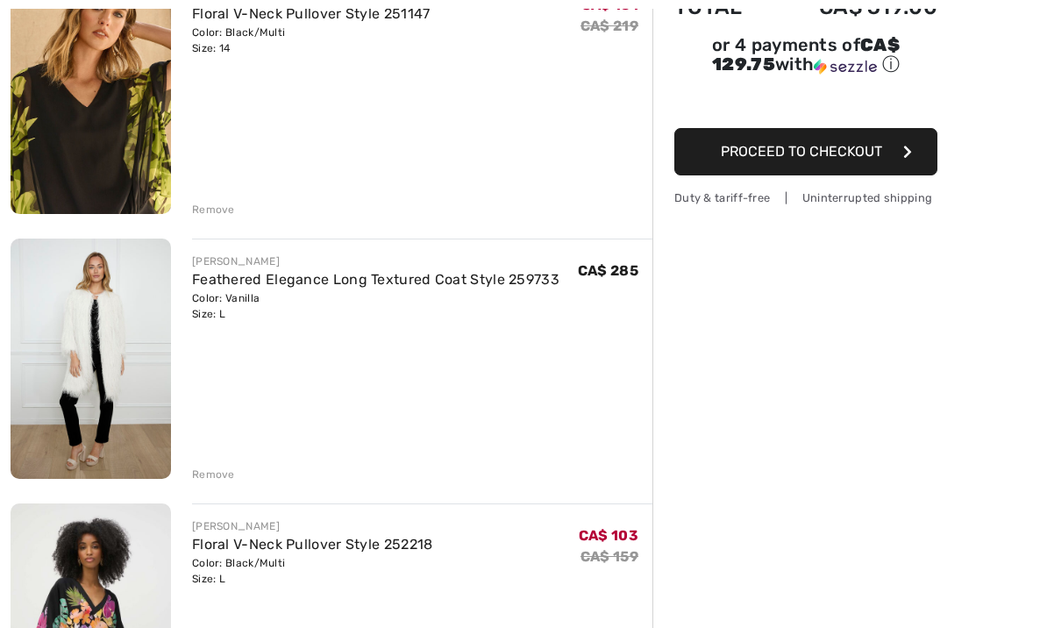
scroll to position [257, 0]
click at [436, 281] on link "Feathered Elegance Long Textured Coat Style 259733" at bounding box center [376, 279] width 368 height 17
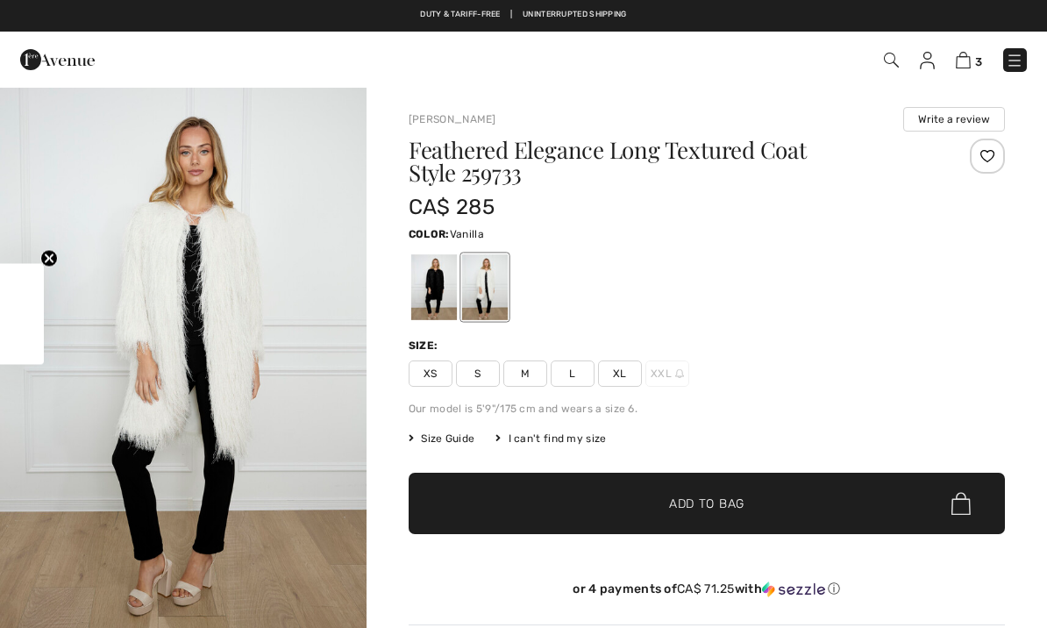
checkbox input "true"
click at [430, 288] on div at bounding box center [434, 287] width 46 height 66
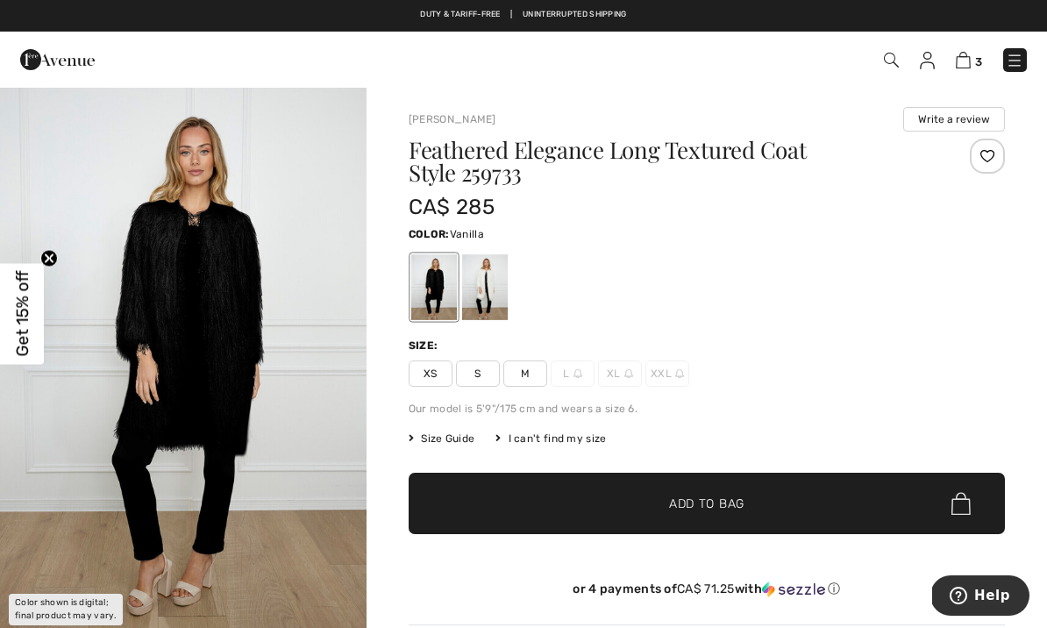
click at [495, 275] on div at bounding box center [485, 287] width 46 height 66
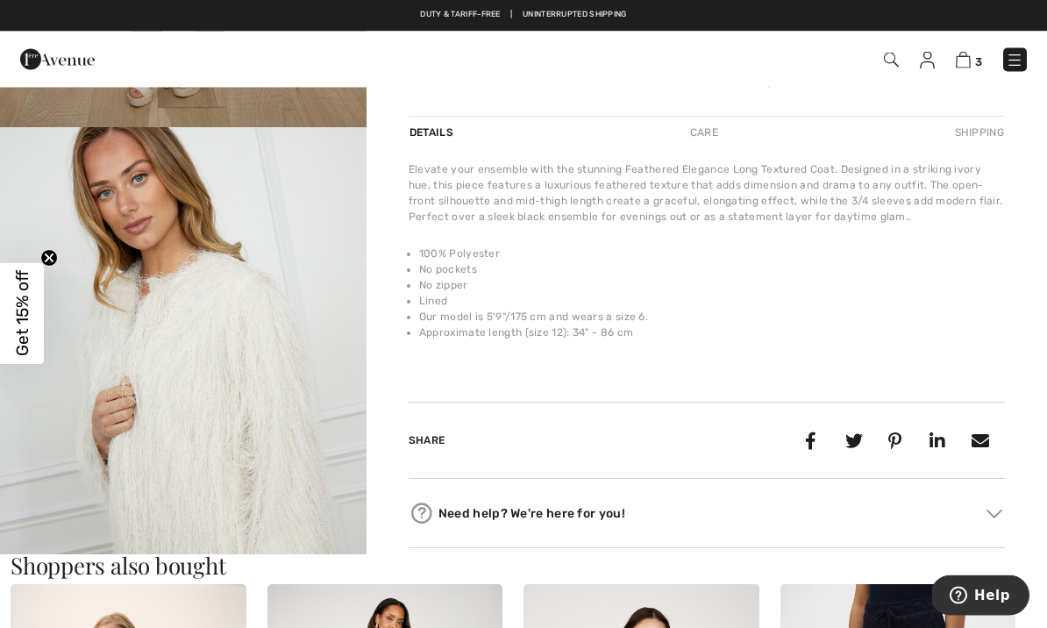
scroll to position [460, 0]
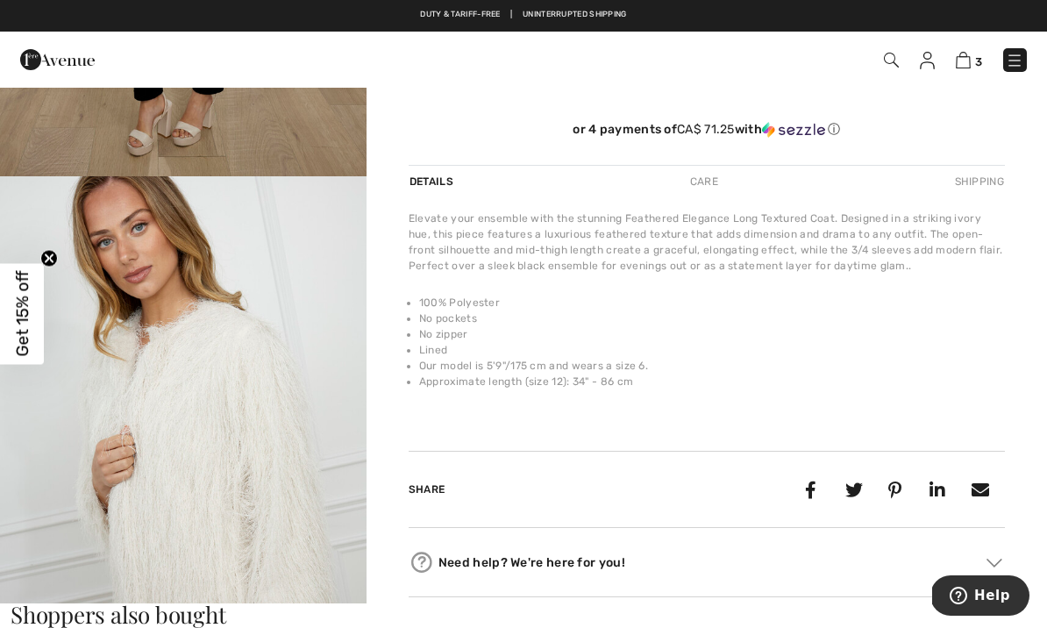
click at [244, 365] on img "2 / 4" at bounding box center [183, 451] width 367 height 550
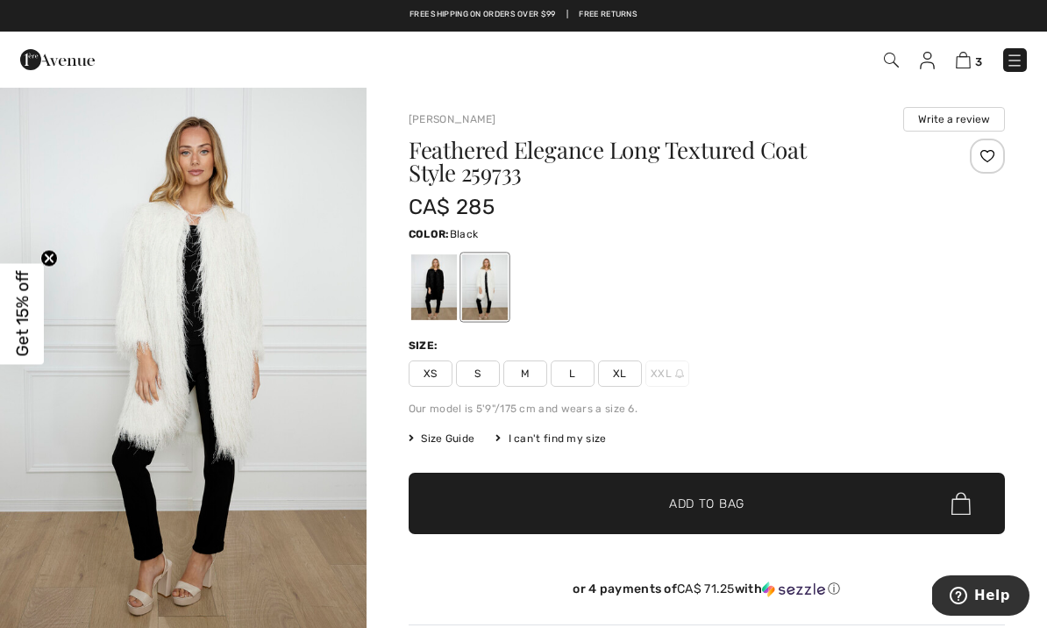
click at [437, 294] on div at bounding box center [434, 287] width 46 height 66
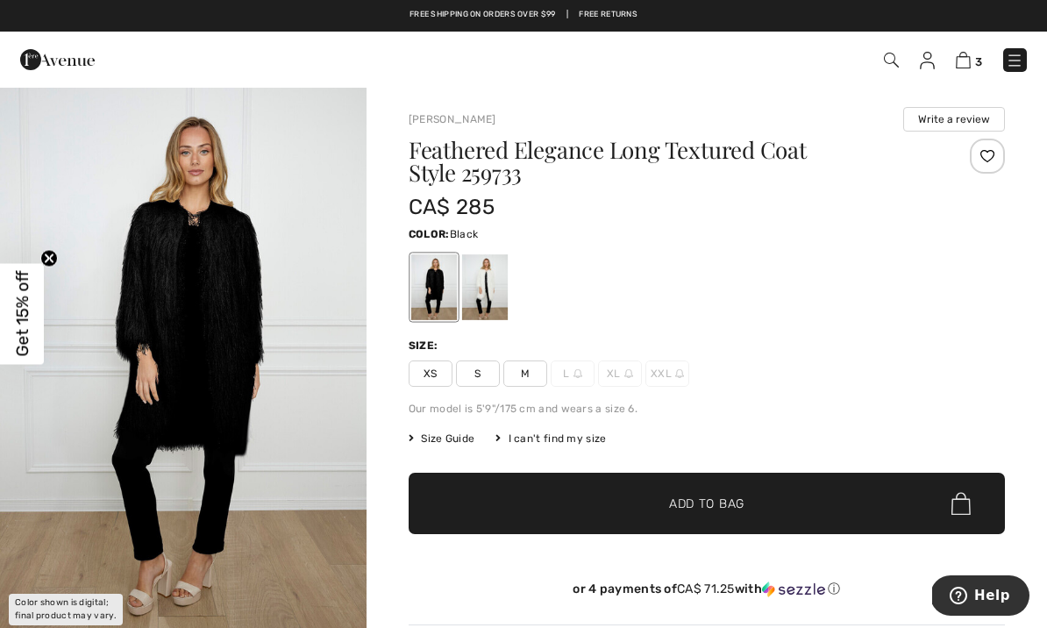
click at [166, 272] on img "1 / 1" at bounding box center [183, 361] width 367 height 550
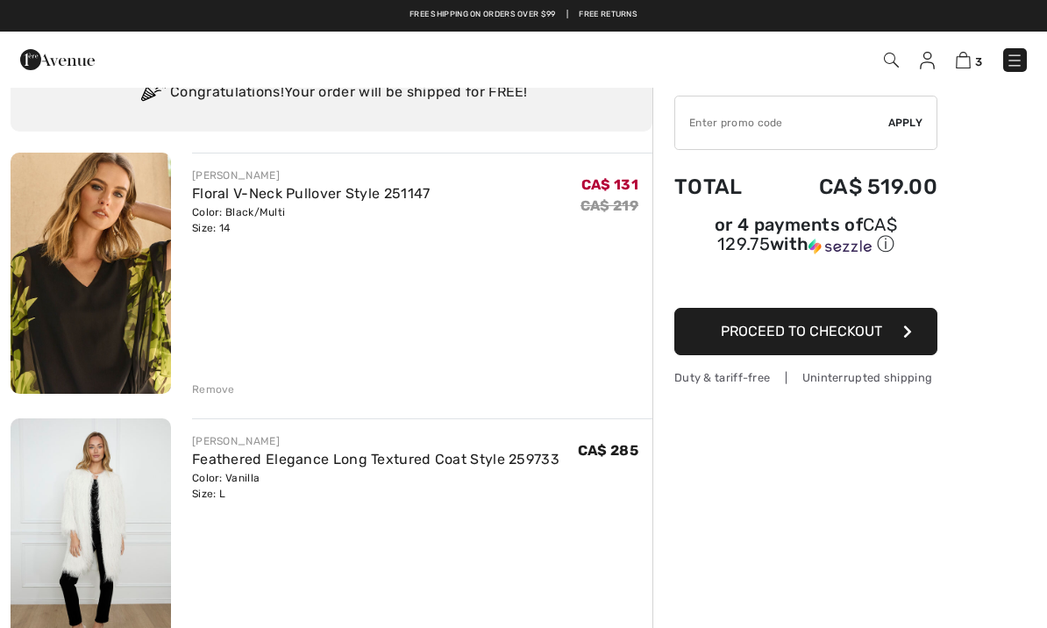
scroll to position [76, 0]
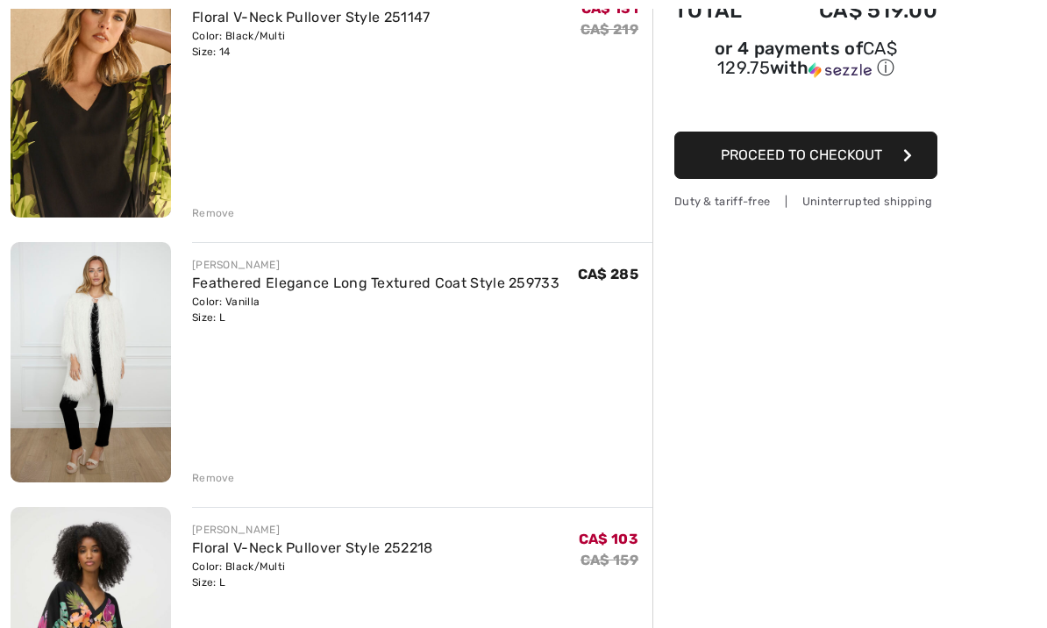
click at [202, 483] on div "Remove" at bounding box center [213, 479] width 43 height 16
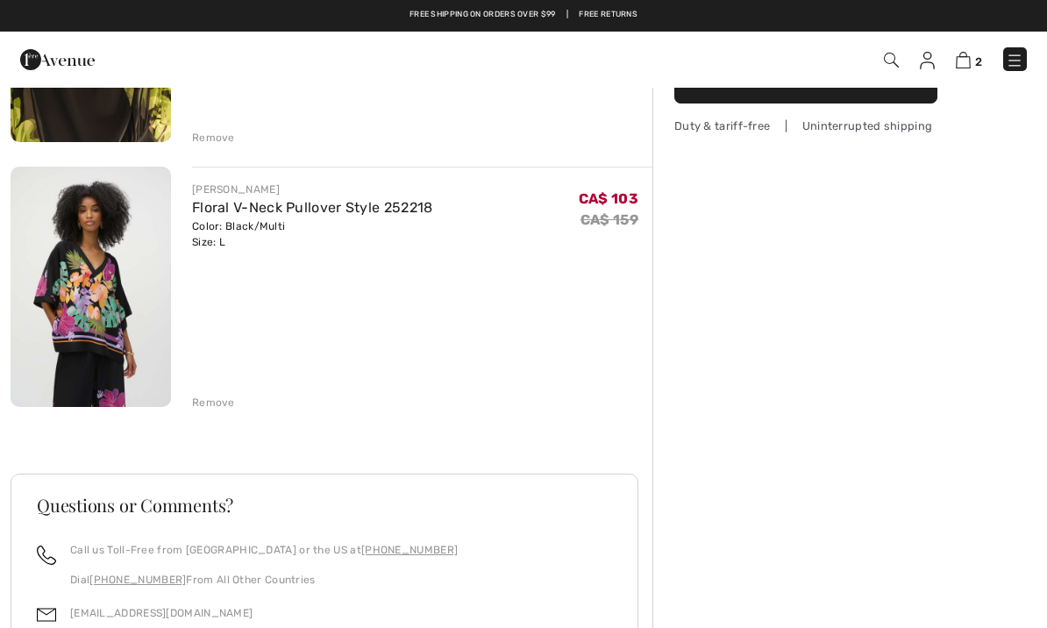
scroll to position [0, 0]
